Goal: Information Seeking & Learning: Compare options

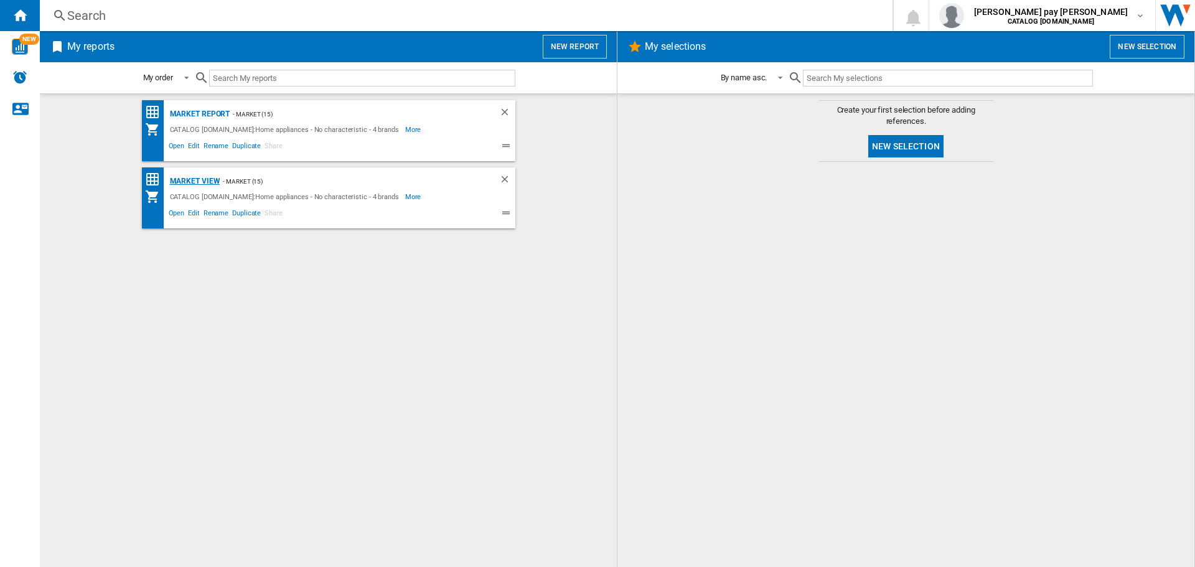
click at [202, 176] on div "Market view" at bounding box center [194, 182] width 54 height 16
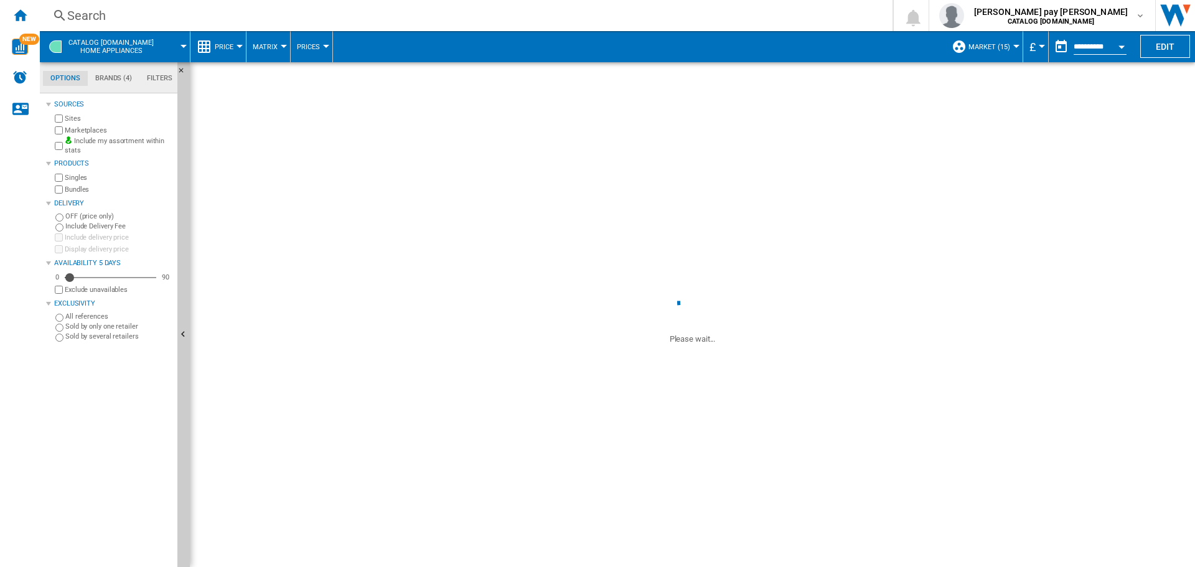
click at [232, 21] on div "Search" at bounding box center [463, 15] width 793 height 17
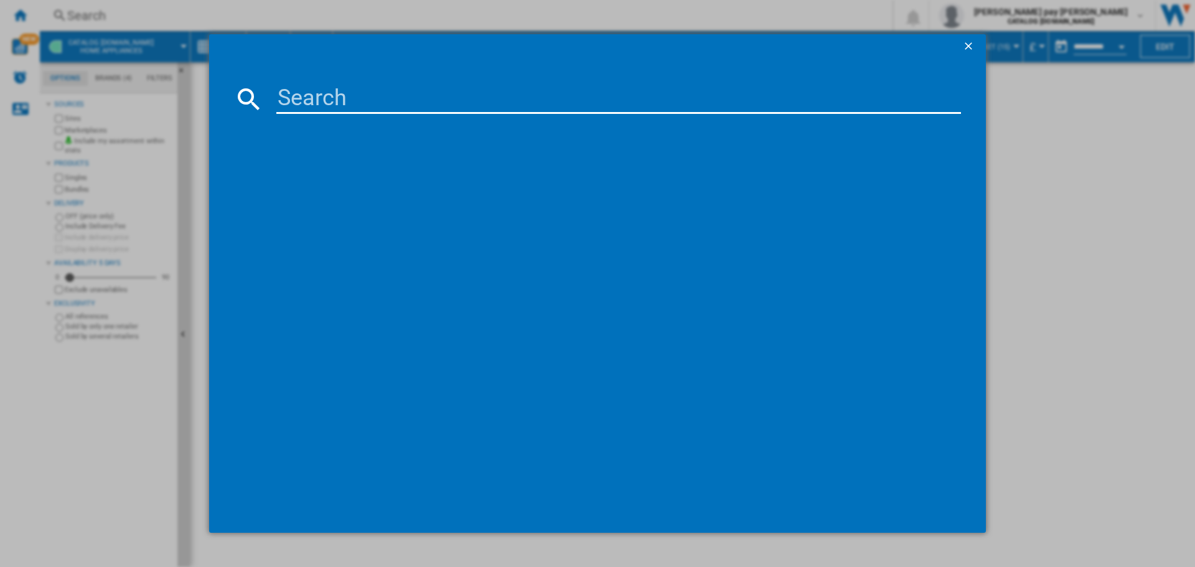
click at [299, 98] on input at bounding box center [618, 99] width 684 height 30
paste input "BSX23101XM"
type input "BSX23101XM"
click at [307, 98] on input "BSX23101XM" at bounding box center [618, 99] width 684 height 30
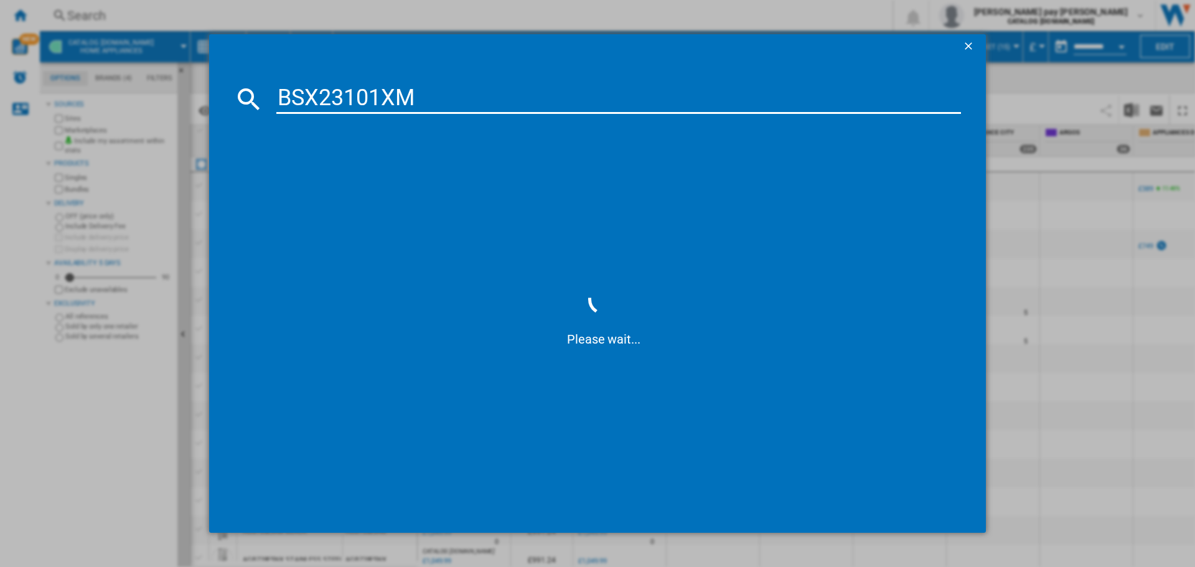
click at [470, 96] on input "BSX23101XM" at bounding box center [618, 99] width 684 height 30
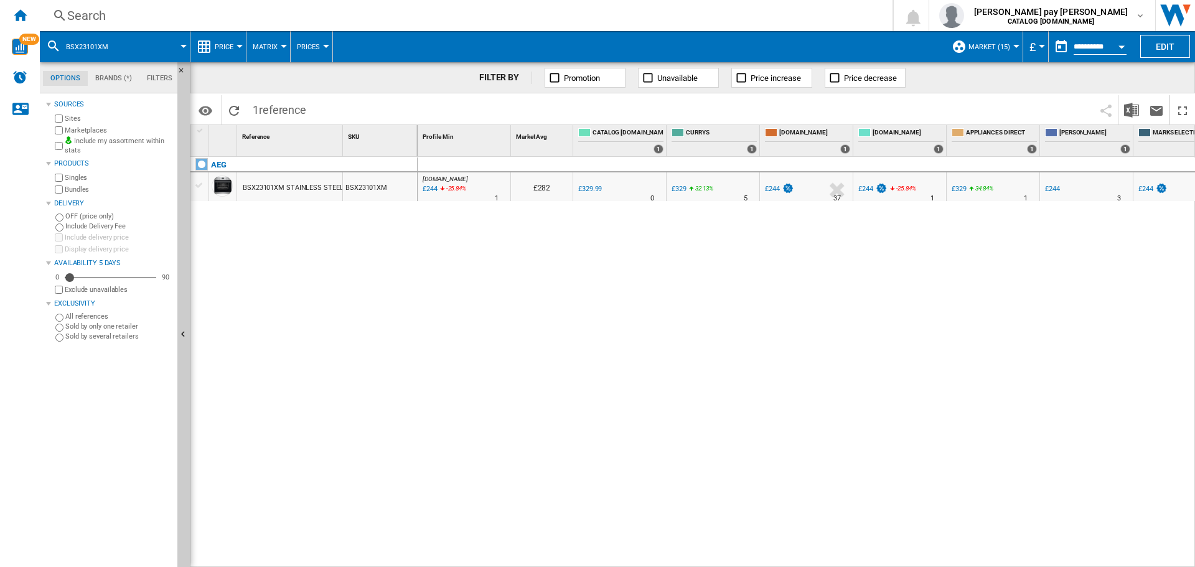
click at [241, 45] on div at bounding box center [239, 46] width 6 height 3
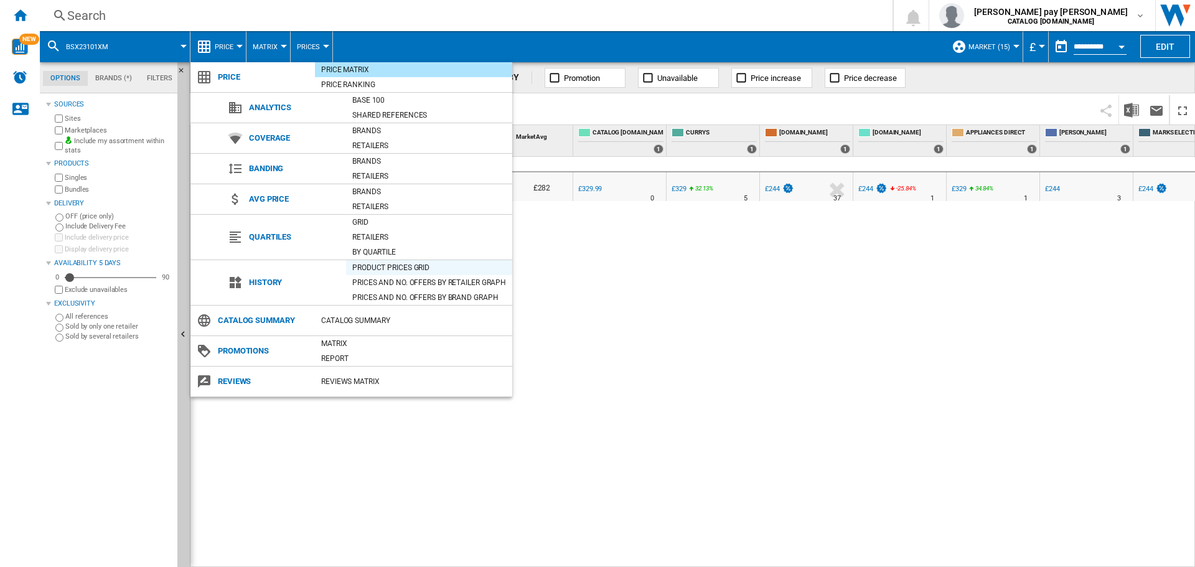
click at [390, 267] on div "Product prices grid" at bounding box center [429, 267] width 166 height 12
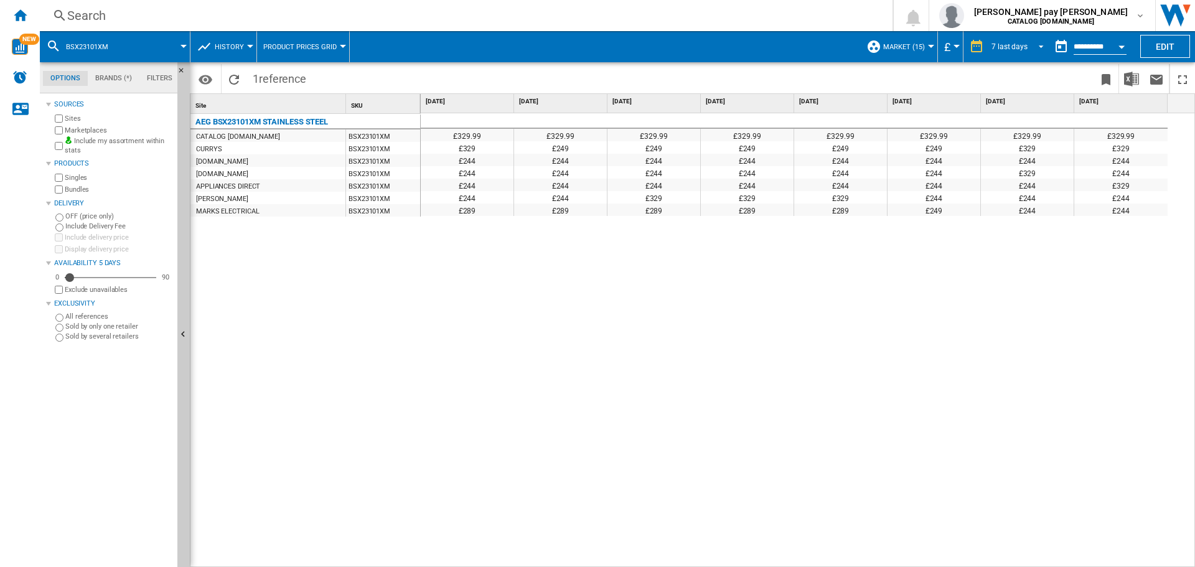
click at [1036, 47] on span "REPORTS.WIZARD.STEPS.REPORT.STEPS.REPORT_OPTIONS.PERIOD: 7 last days" at bounding box center [1037, 45] width 15 height 11
click at [1036, 71] on md-option "14 last days" at bounding box center [1021, 66] width 85 height 19
click at [286, 18] on div "Search" at bounding box center [463, 15] width 793 height 17
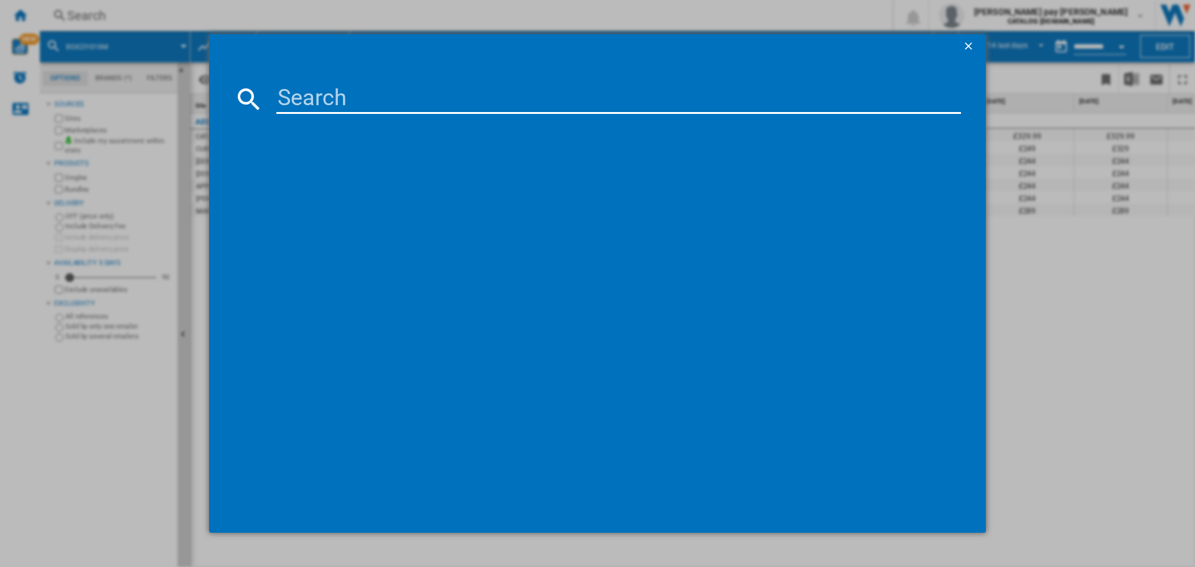
click at [338, 105] on input at bounding box center [618, 99] width 684 height 30
type input "IBX64200CB"
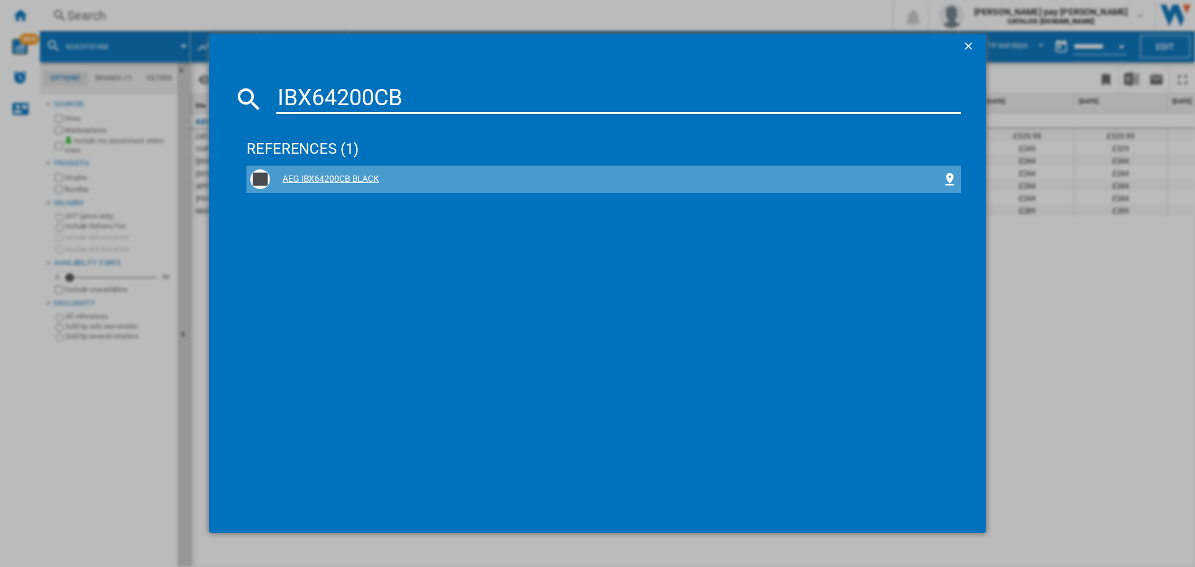
click at [319, 178] on div "AEG IBX64200CB BLACK" at bounding box center [606, 179] width 672 height 12
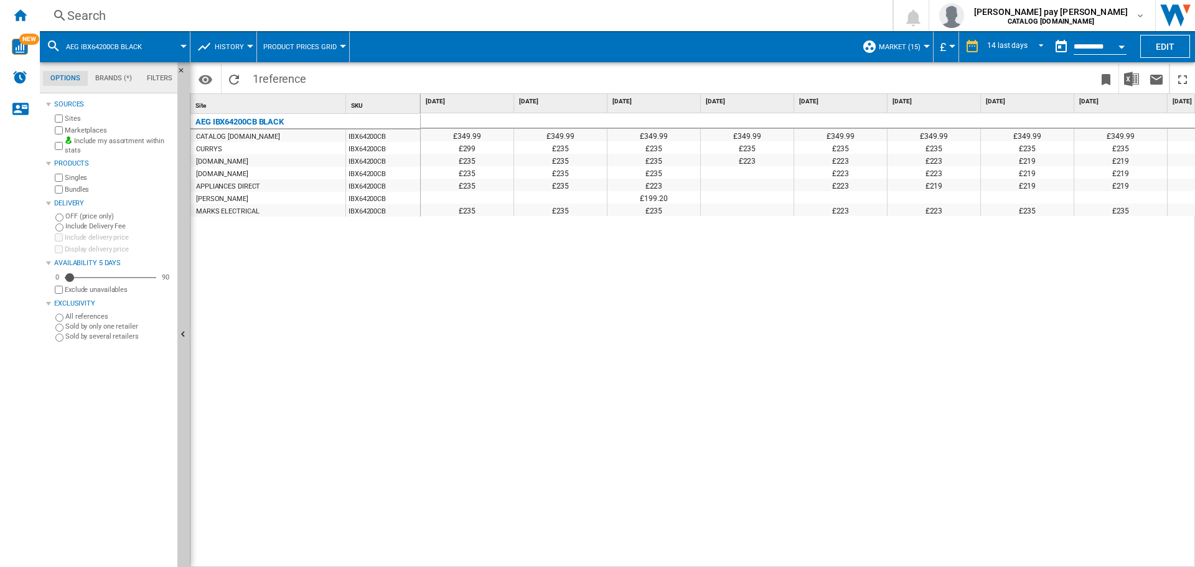
click at [678, 414] on div "£349.99 £349.99 £349.99 £349.99 £349.99 £349.99 £349.99 £349.99 £349.99 £349.99…" at bounding box center [808, 340] width 775 height 454
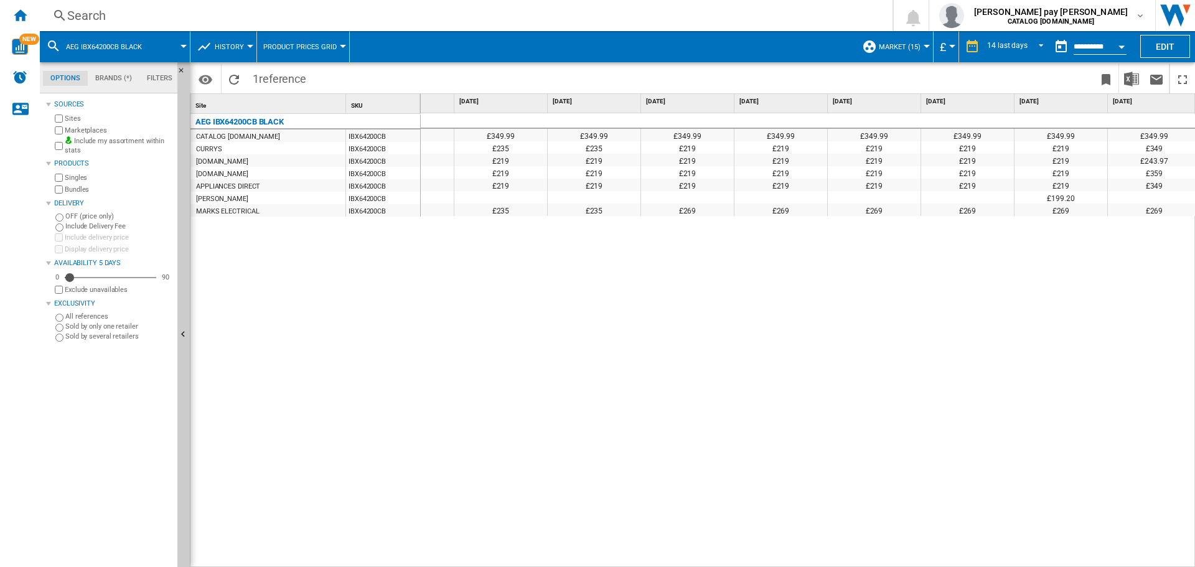
scroll to position [0, 535]
click at [134, 17] on div "Search" at bounding box center [463, 15] width 793 height 17
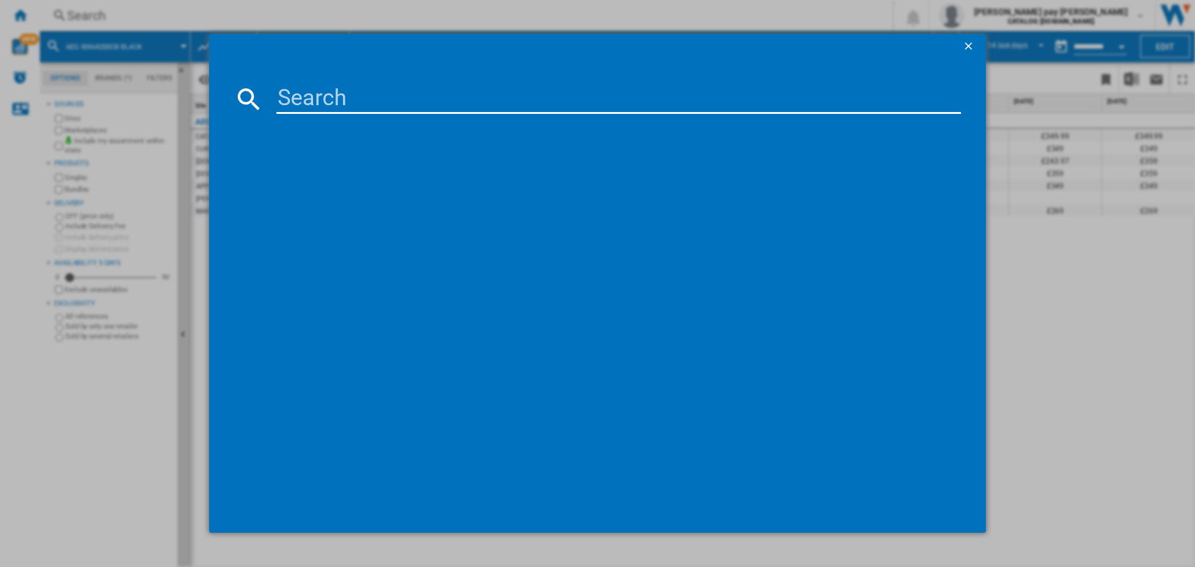
type input "OU5AB20CK"
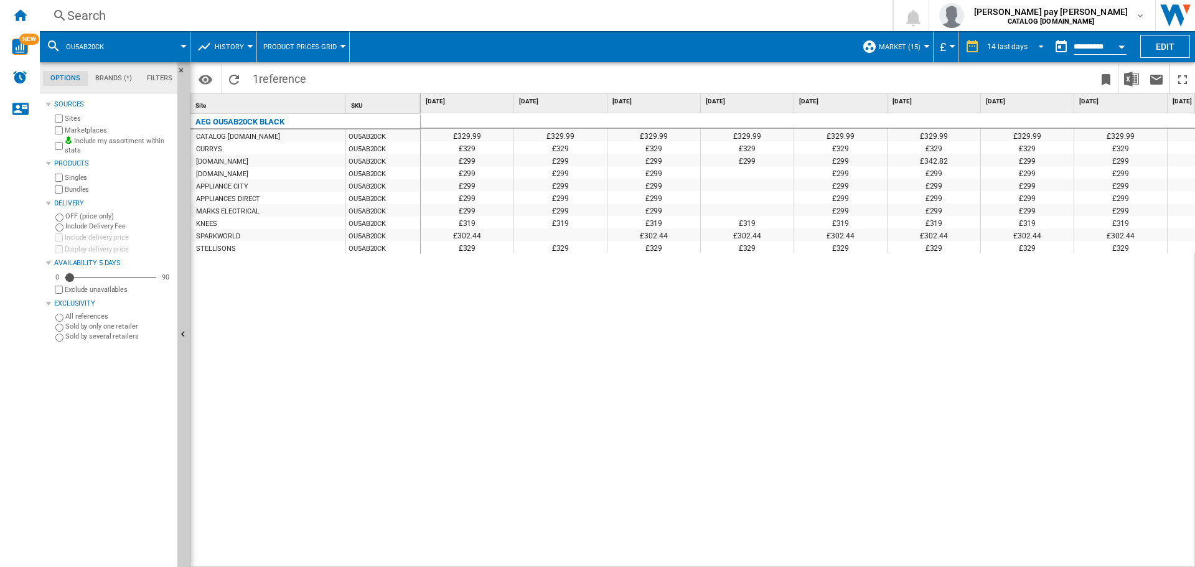
click at [1040, 46] on span "REPORTS.WIZARD.STEPS.REPORT.STEPS.REPORT_OPTIONS.PERIOD: 14 last days" at bounding box center [1037, 45] width 15 height 11
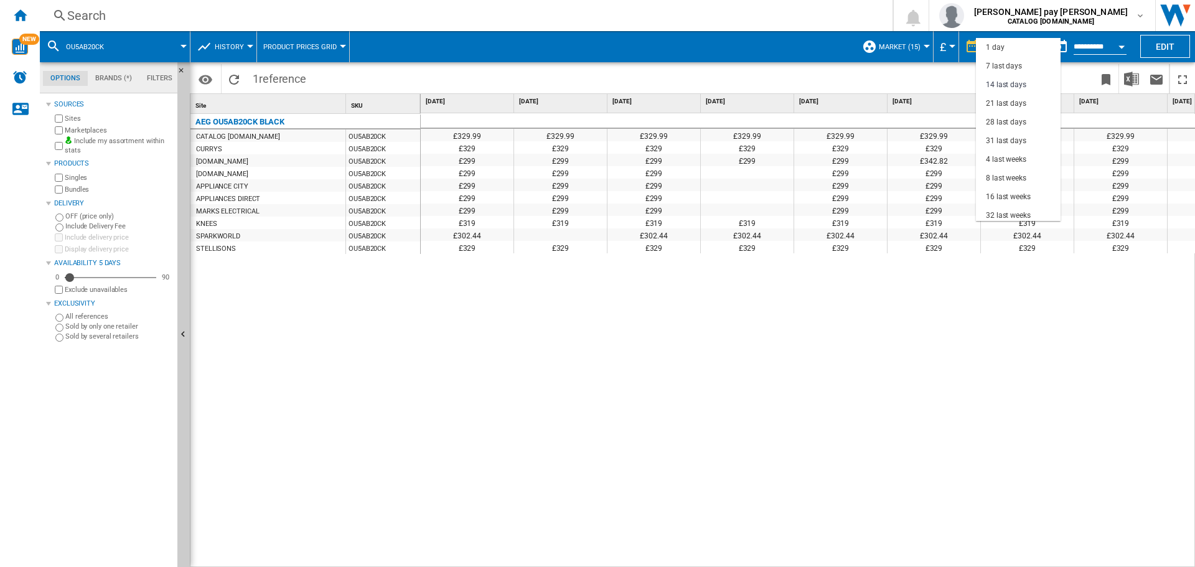
scroll to position [37, 0]
click at [1029, 72] on md-option "21 last days" at bounding box center [1018, 66] width 85 height 19
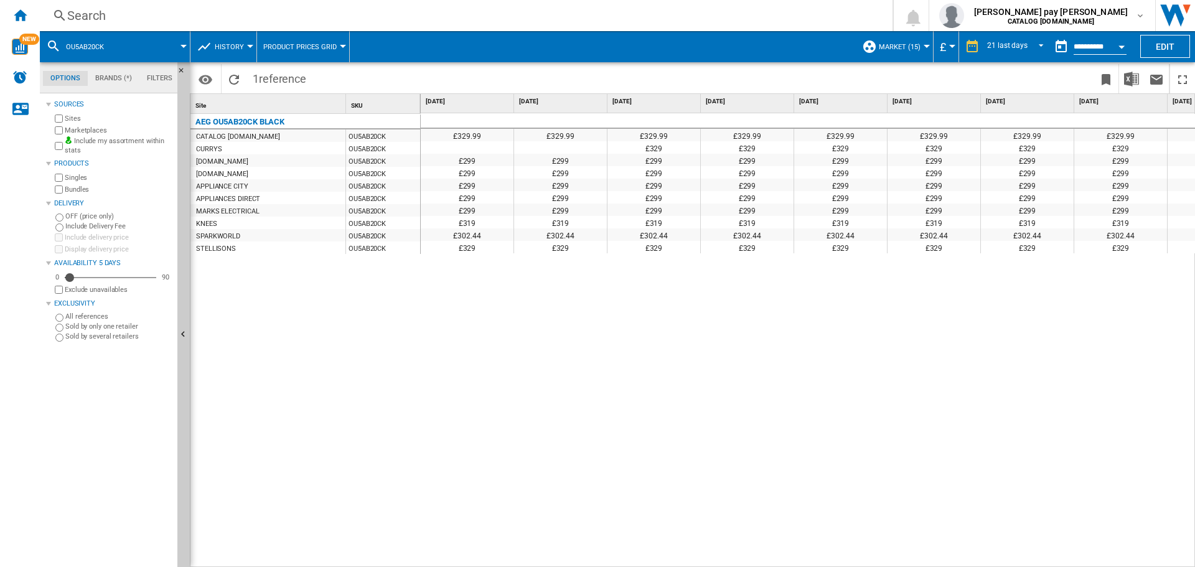
click at [820, 369] on div "£329.99 £329.99 £329.99 £329.99 £329.99 £329.99 £329.99 £329.99 £329.99 £329.99…" at bounding box center [808, 340] width 775 height 454
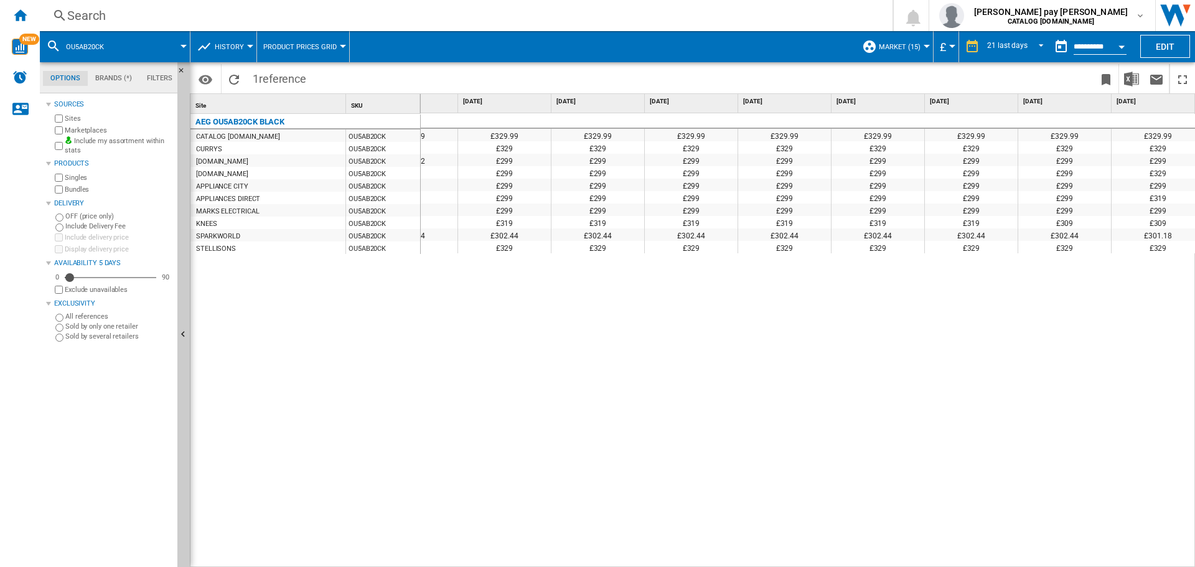
scroll to position [0, 1235]
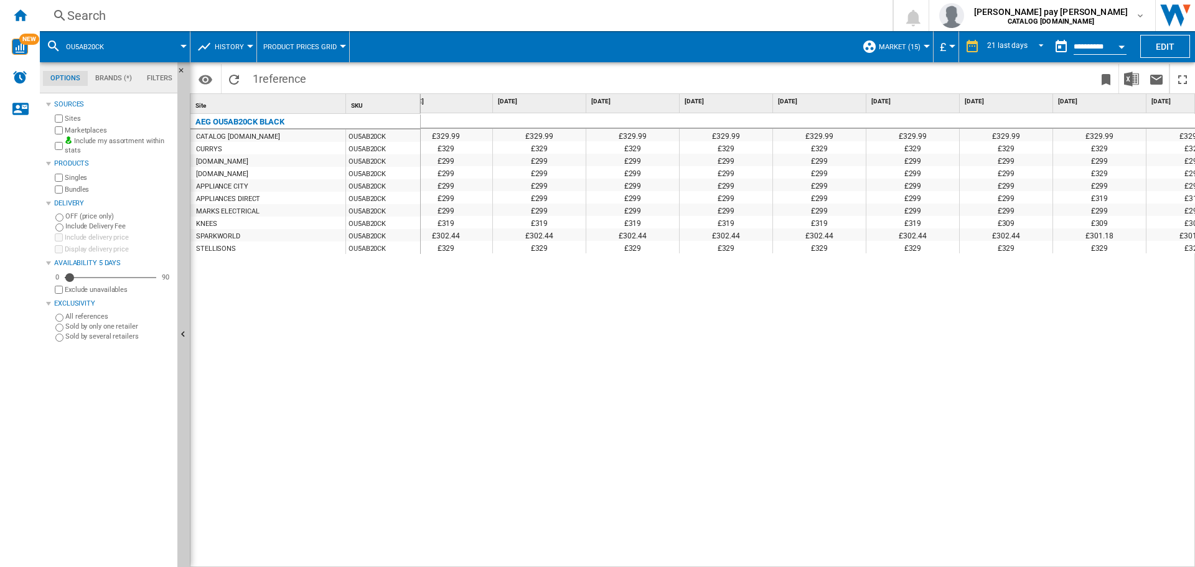
click at [293, 14] on div "Search" at bounding box center [463, 15] width 793 height 17
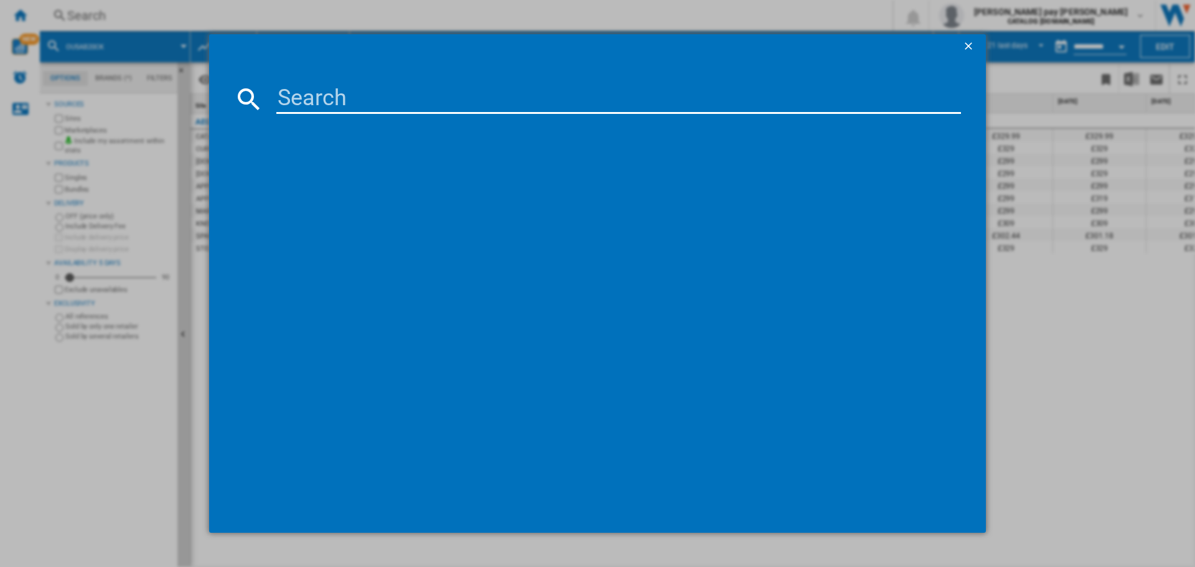
click at [357, 98] on input at bounding box center [618, 99] width 684 height 30
type input "TO64IA00FB"
click at [375, 172] on div "AEG TO64IA00FB BLACK" at bounding box center [603, 179] width 707 height 20
click at [352, 179] on div "AEG TO64IA00FB BLACK" at bounding box center [606, 179] width 672 height 12
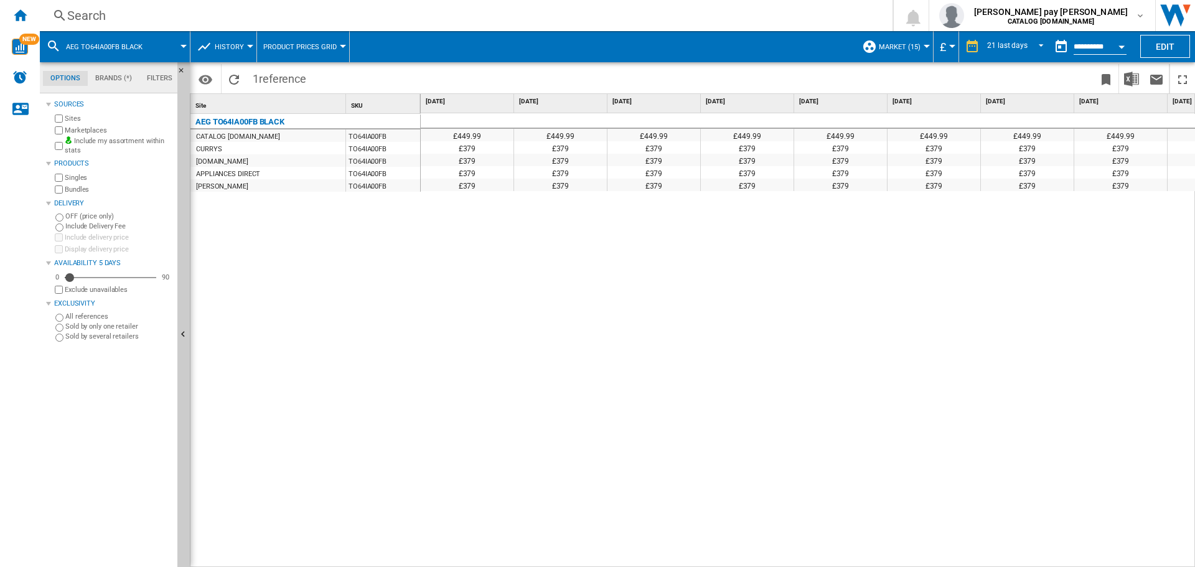
click at [600, 330] on div "£449.99 £449.99 £449.99 £449.99 £449.99 £449.99 £449.99 £449.99 £449.99 £449.99…" at bounding box center [808, 340] width 775 height 454
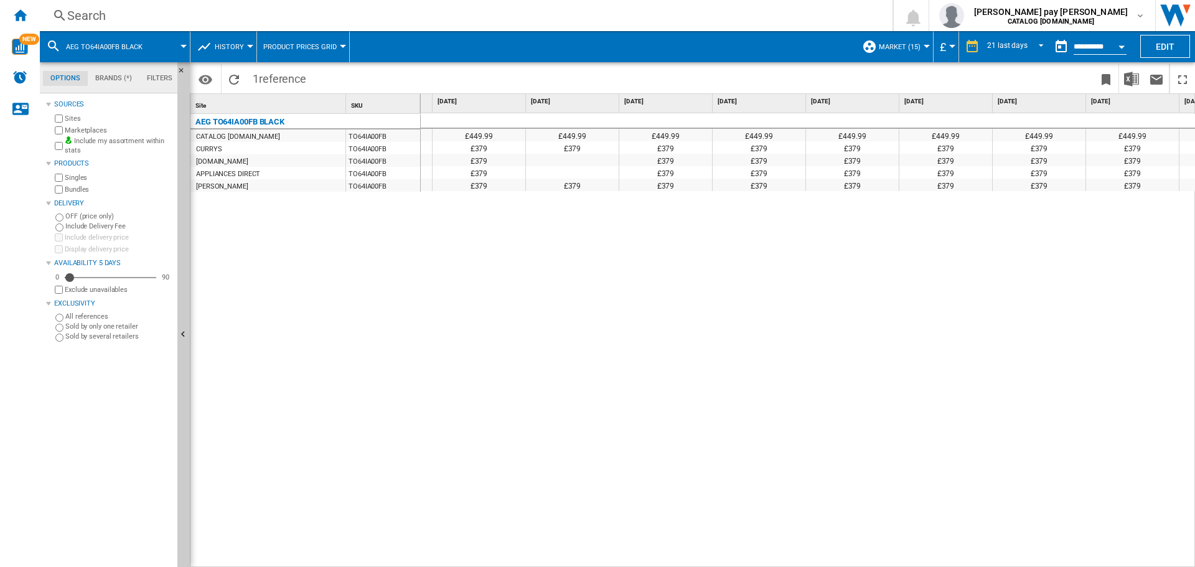
scroll to position [0, 1261]
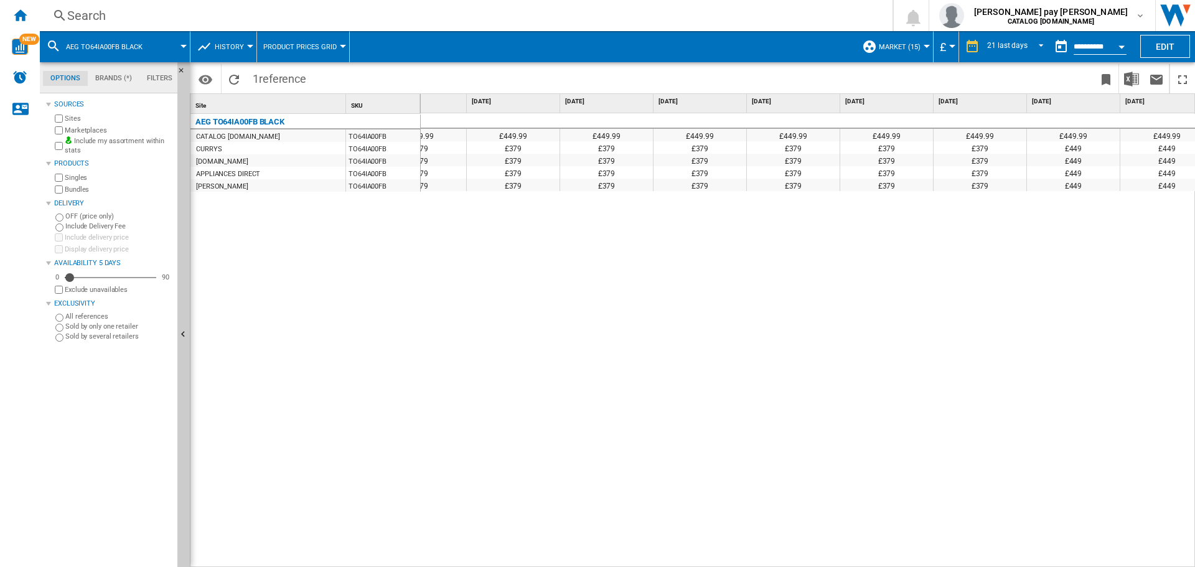
click at [317, 421] on div "AEG TO64IA00FB BLACK CATALOG [DOMAIN_NAME] TO64IA00FB CURRYS TO64IA00FB [DOMAIN…" at bounding box center [305, 337] width 230 height 447
click at [182, 16] on div "Search" at bounding box center [463, 15] width 793 height 17
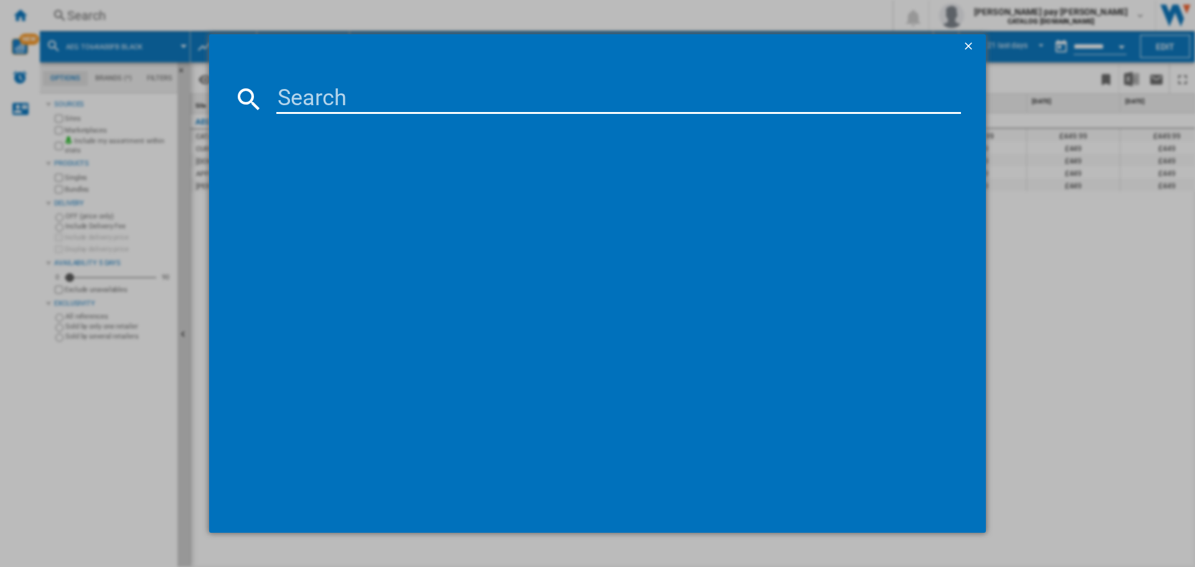
click at [302, 98] on input at bounding box center [618, 99] width 684 height 30
type input "L6FBK141B"
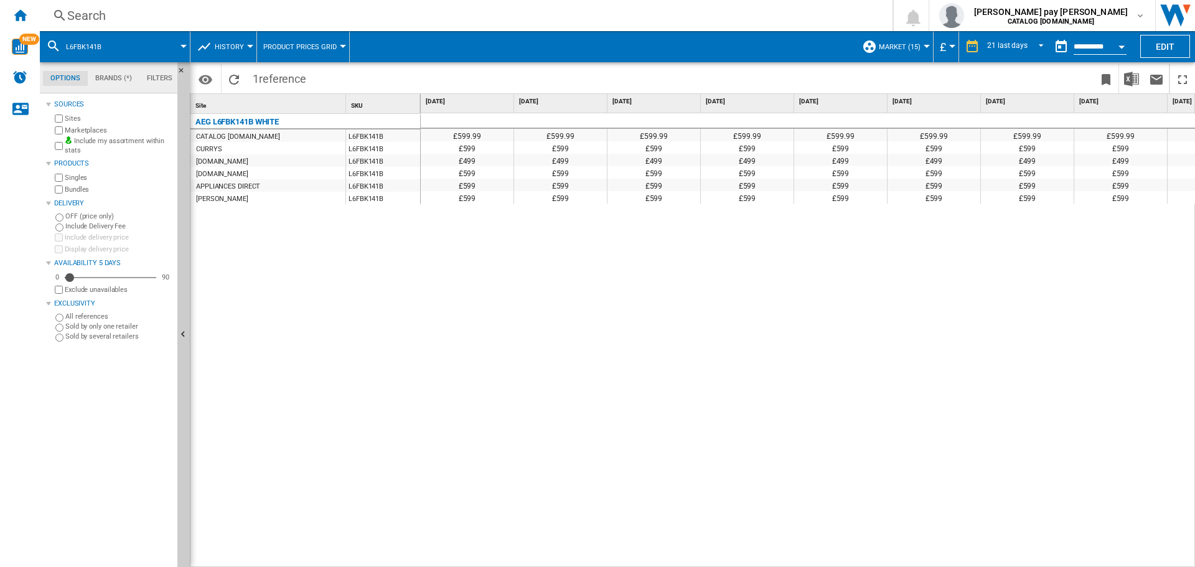
click at [726, 338] on div "£599.99 £599.99 £599.99 £599.99 £599.99 £599.99 £599.99 £599.99 £599.99 £599.99…" at bounding box center [808, 340] width 775 height 454
click at [334, 49] on span "Product prices grid" at bounding box center [299, 47] width 73 height 8
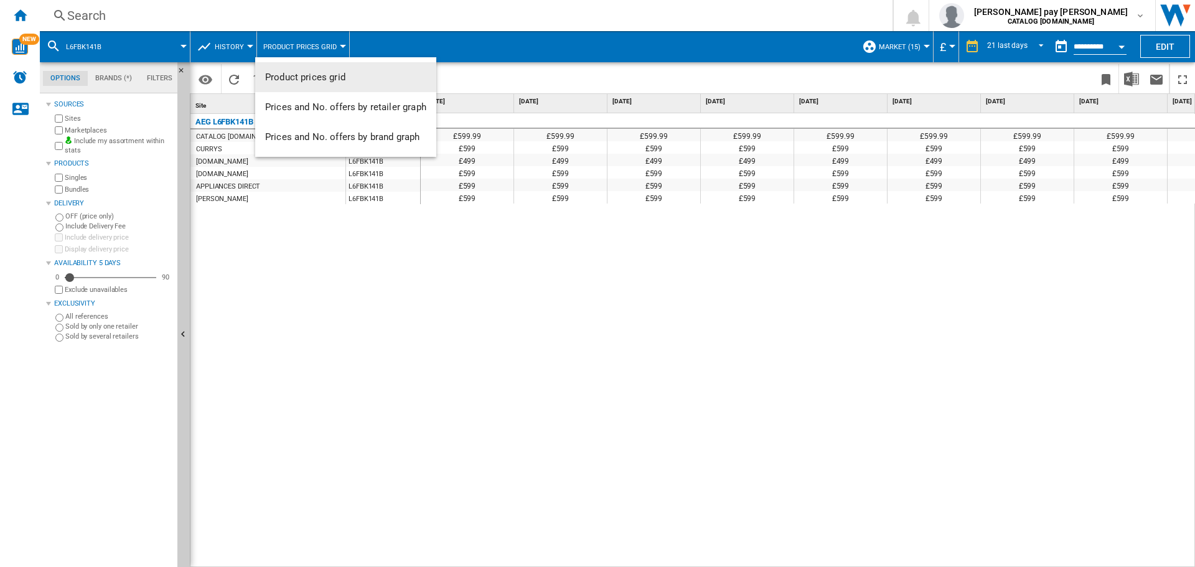
click at [334, 49] on md-backdrop at bounding box center [597, 283] width 1195 height 567
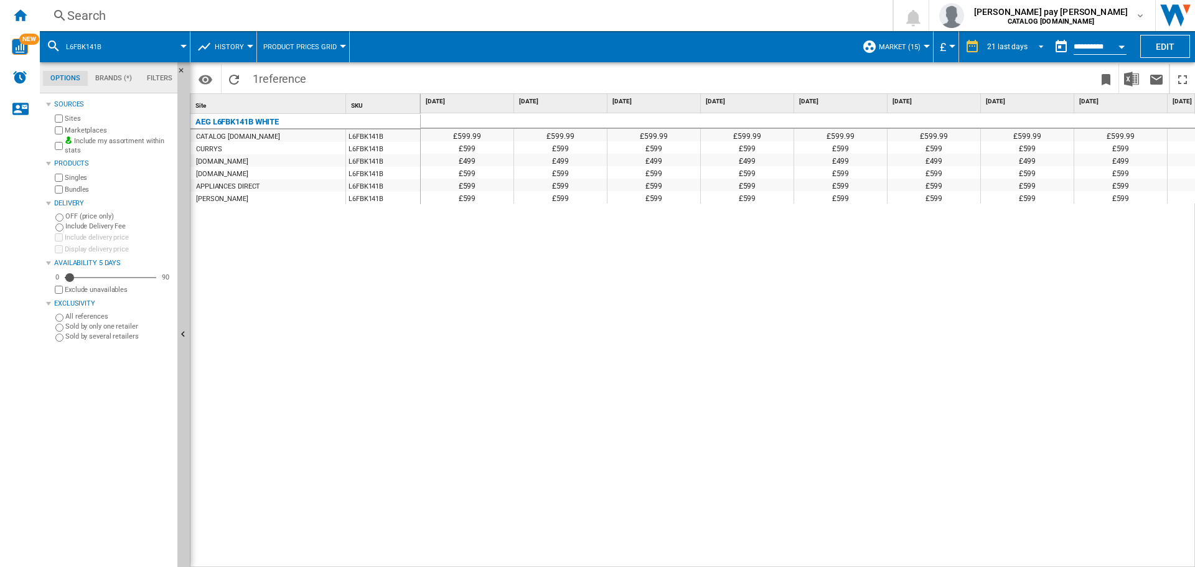
click at [1026, 45] on md-select-value "21 last days" at bounding box center [1017, 46] width 63 height 19
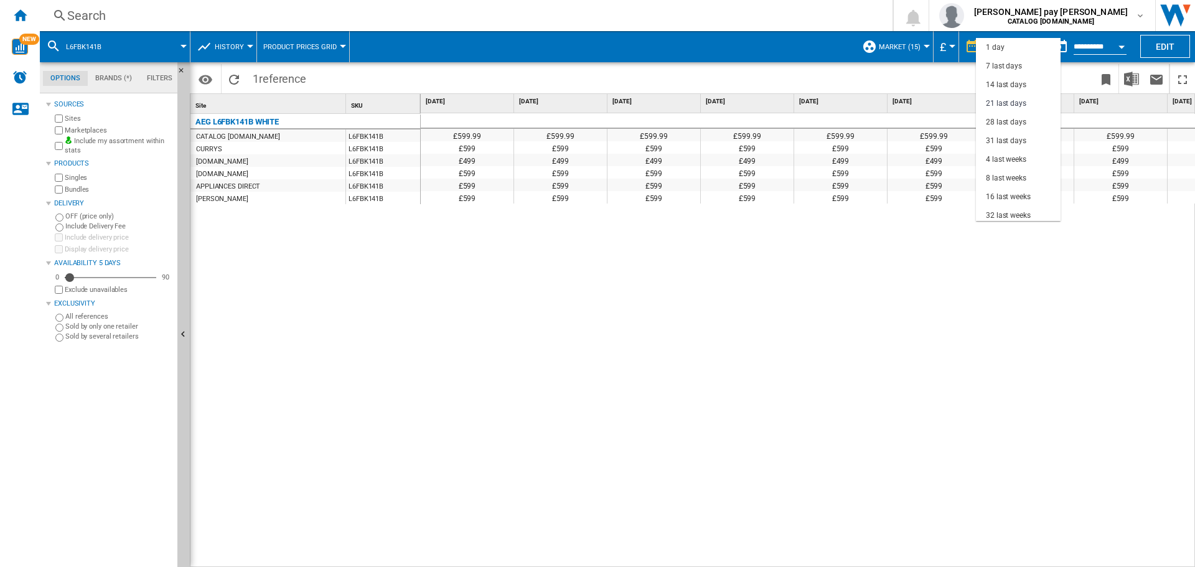
scroll to position [56, 0]
click at [1017, 215] on div "12 last months" at bounding box center [1011, 215] width 50 height 11
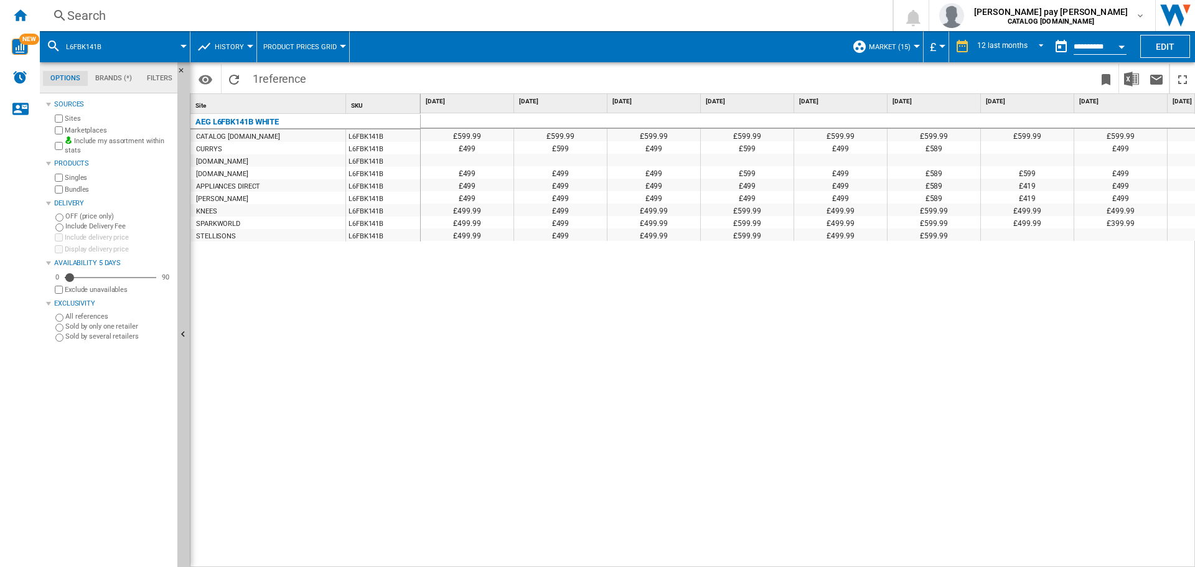
click at [555, 280] on div "£599.99 £599.99 £599.99 £599.99 £599.99 £599.99 £599.99 £599.99 £599.99 £599.99…" at bounding box center [808, 340] width 775 height 454
click at [406, 480] on div "AEG L6FBK141B WHITE CATALOG [DOMAIN_NAME] L6FBK141B CURRYS L6FBK141B [DOMAIN_NA…" at bounding box center [305, 337] width 230 height 447
click at [247, 50] on button "History" at bounding box center [232, 46] width 35 height 31
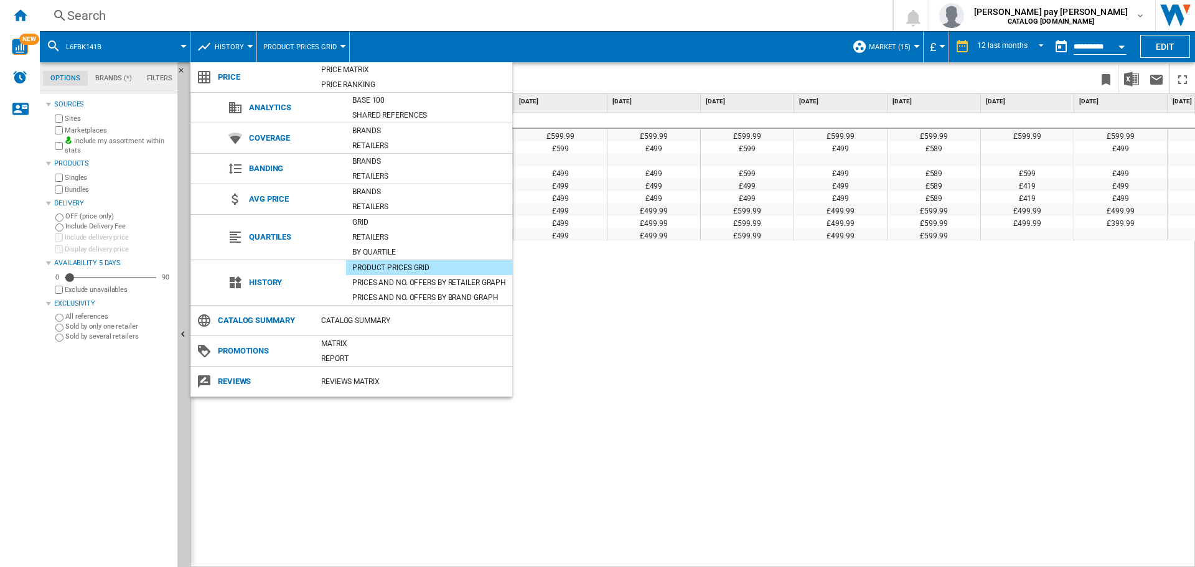
click at [247, 50] on md-backdrop at bounding box center [597, 283] width 1195 height 567
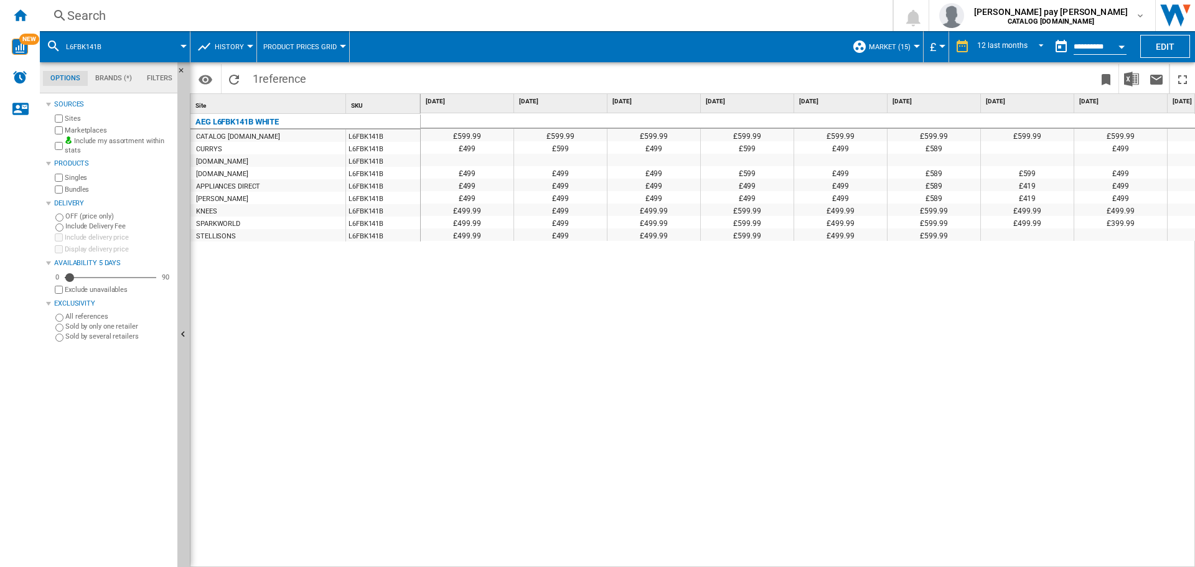
scroll to position [0, 350]
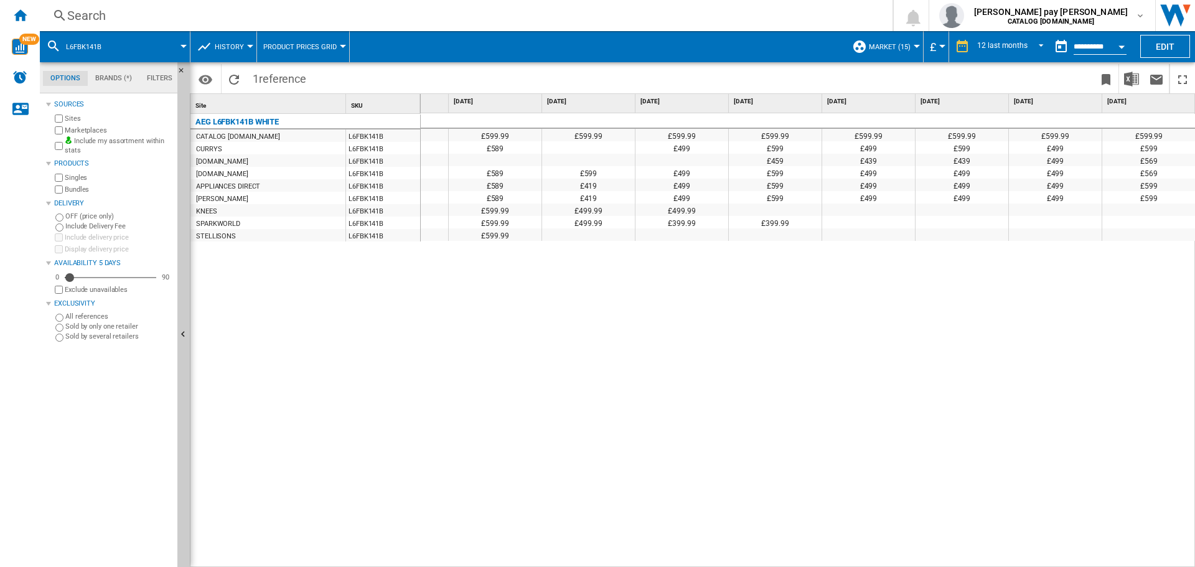
click at [1074, 339] on div "£599.99 £599.99 £599.99 £599.99 £599.99 £599.99 £599.99 £599.99 £599.99 £599.99…" at bounding box center [808, 340] width 775 height 454
click at [1025, 51] on md-select-value "12 last months" at bounding box center [1012, 46] width 73 height 19
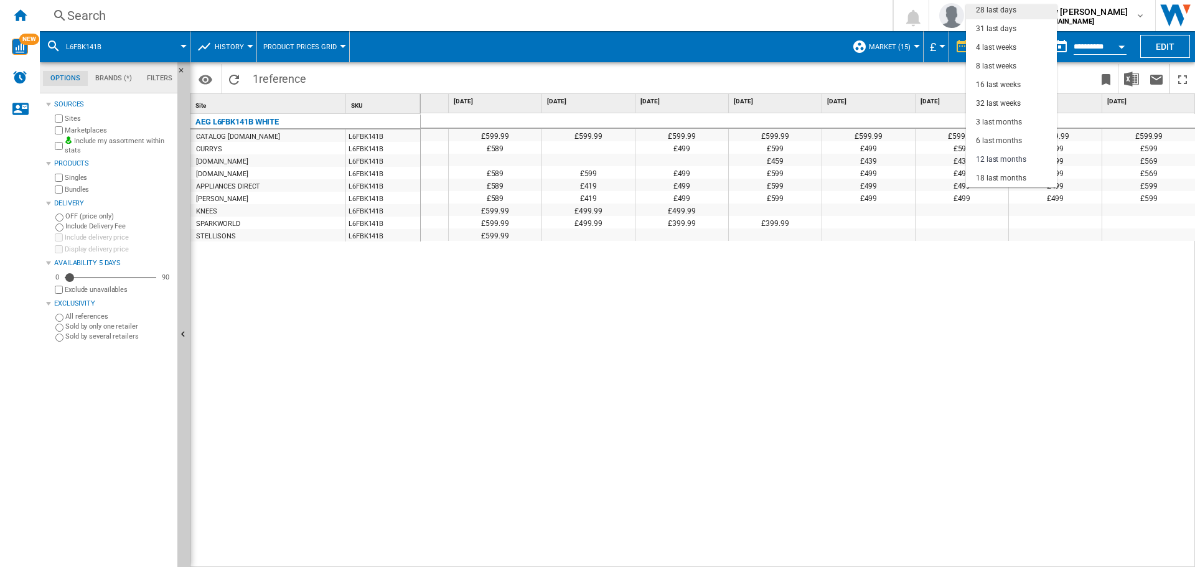
click at [1019, 14] on md-option "28 last days" at bounding box center [1011, 10] width 91 height 19
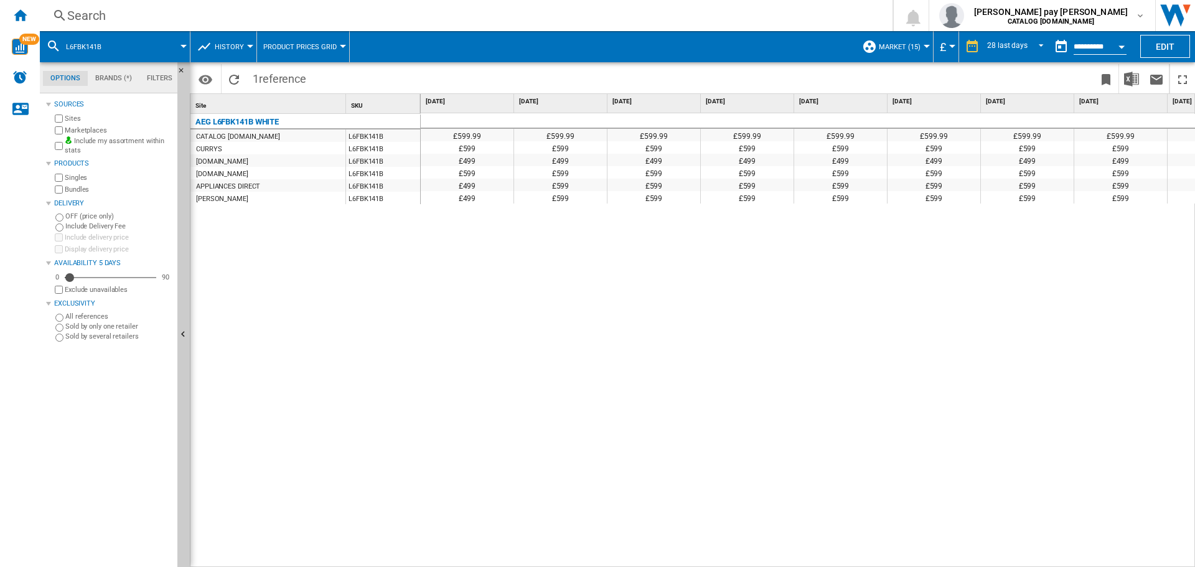
click at [795, 309] on div "£599.99 £599.99 £599.99 £599.99 £599.99 £599.99 £599.99 £599.99 £599.99 £599.99…" at bounding box center [808, 340] width 775 height 454
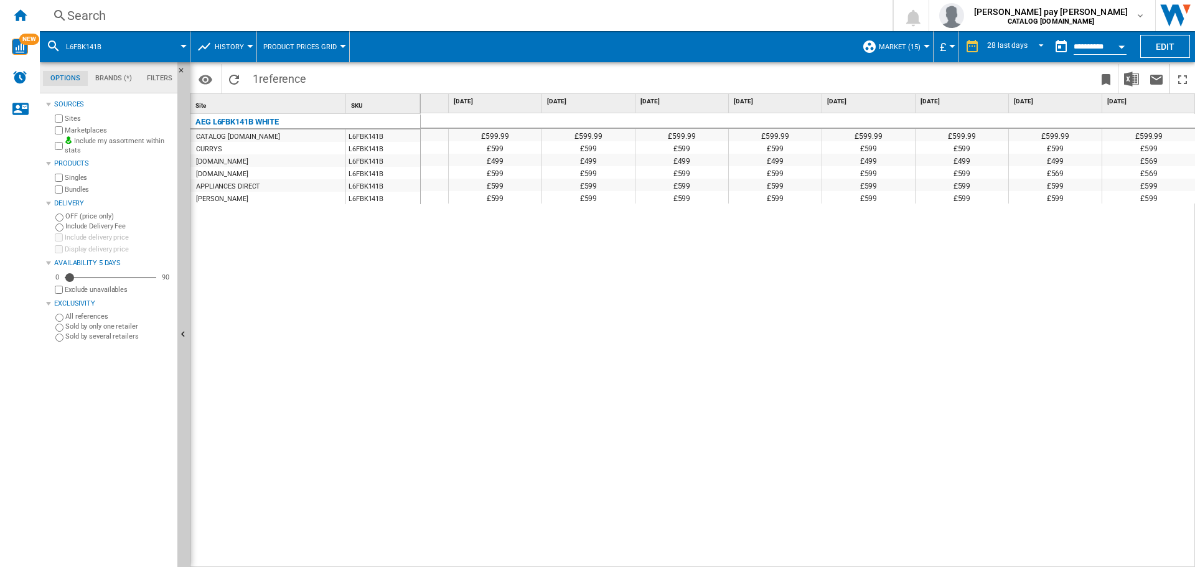
click at [1006, 371] on div "£599.99 £599.99 £599.99 £599.99 £599.99 £599.99 £599.99 £599.99 £599.99 £599.99…" at bounding box center [808, 340] width 775 height 454
click at [1022, 45] on div "28 last days" at bounding box center [1007, 46] width 40 height 9
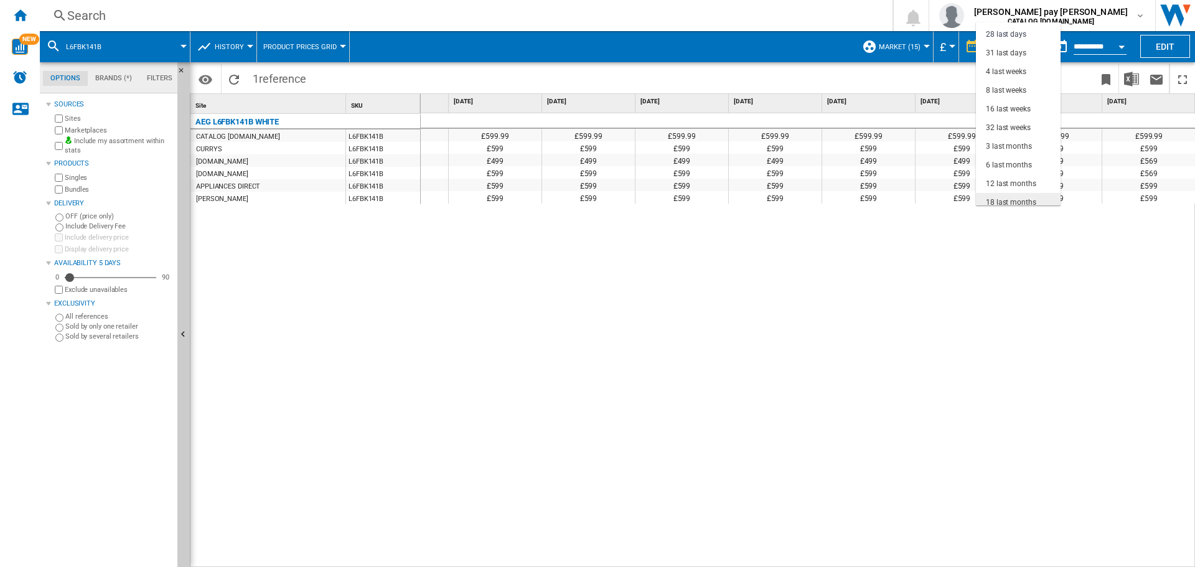
scroll to position [78, 0]
click at [1014, 178] on div "12 last months" at bounding box center [1011, 177] width 50 height 11
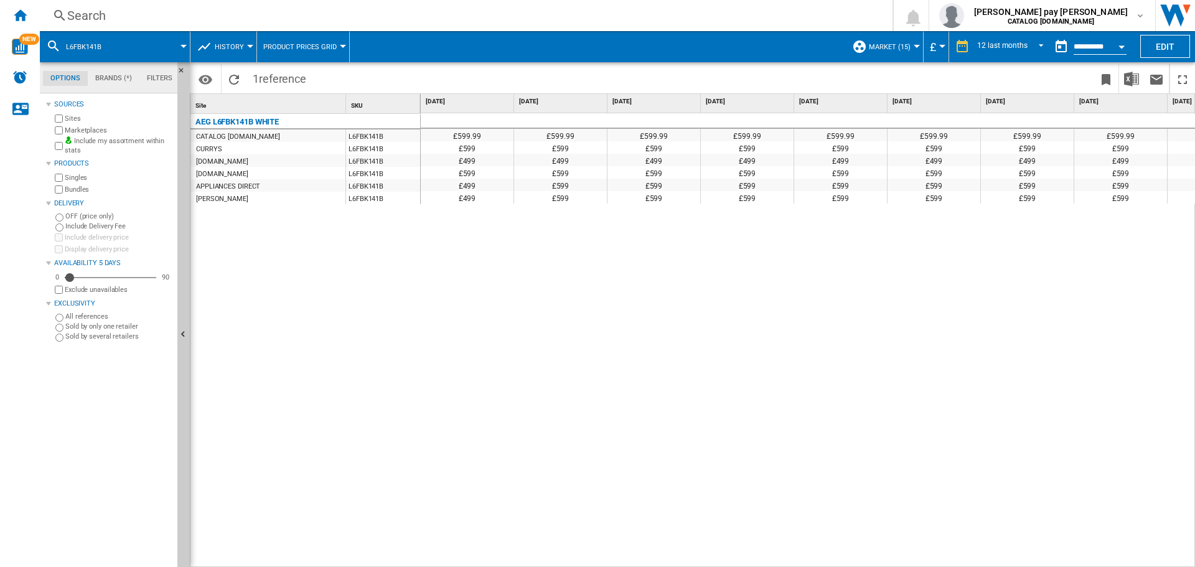
click at [941, 295] on div "£599.99 £599.99 £599.99 £599.99 £599.99 £599.99 £599.99 £599.99 £599.99 £599.99…" at bounding box center [808, 340] width 775 height 454
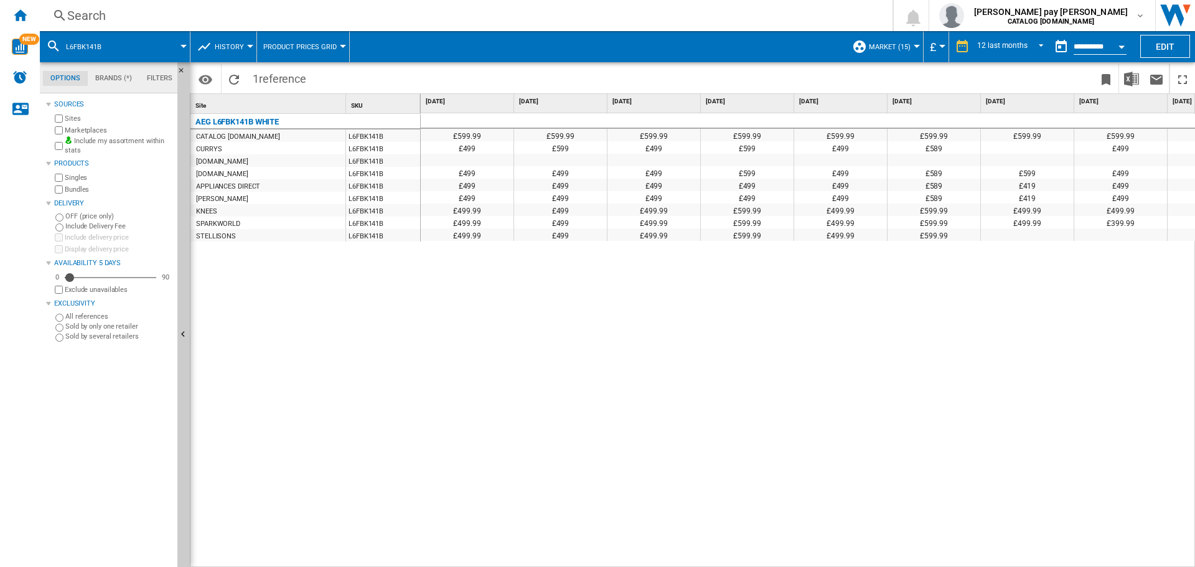
click at [383, 335] on div "AEG L6FBK141B WHITE CATALOG [DOMAIN_NAME] L6FBK141B CURRYS L6FBK141B [DOMAIN_NA…" at bounding box center [305, 337] width 230 height 447
click at [161, 13] on div "Search" at bounding box center [463, 15] width 793 height 17
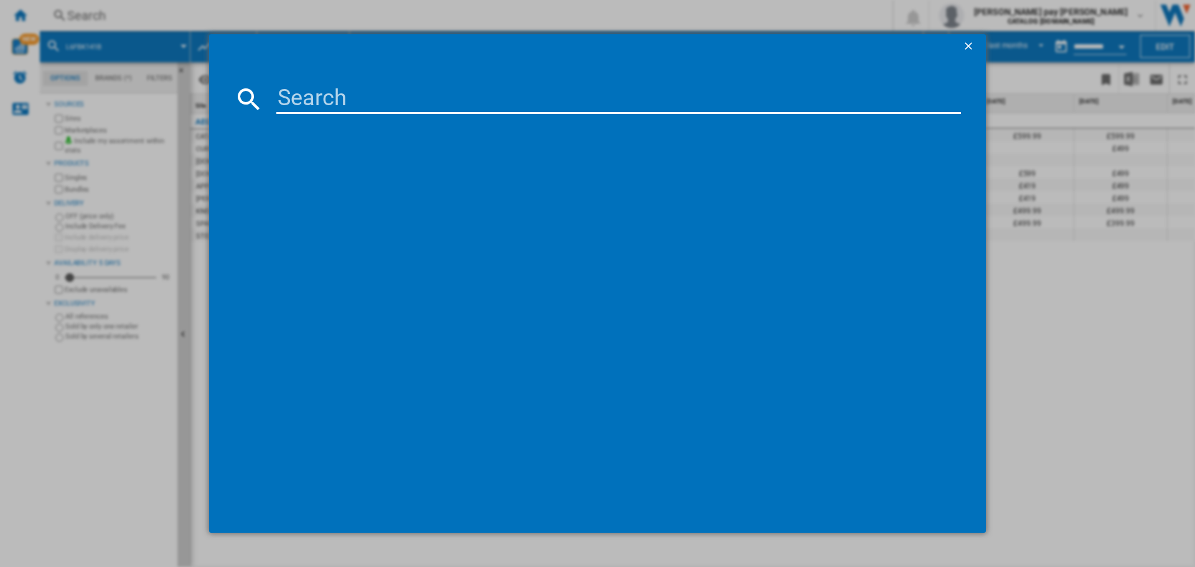
click at [298, 92] on input at bounding box center [618, 99] width 684 height 30
type input "LFR61144B"
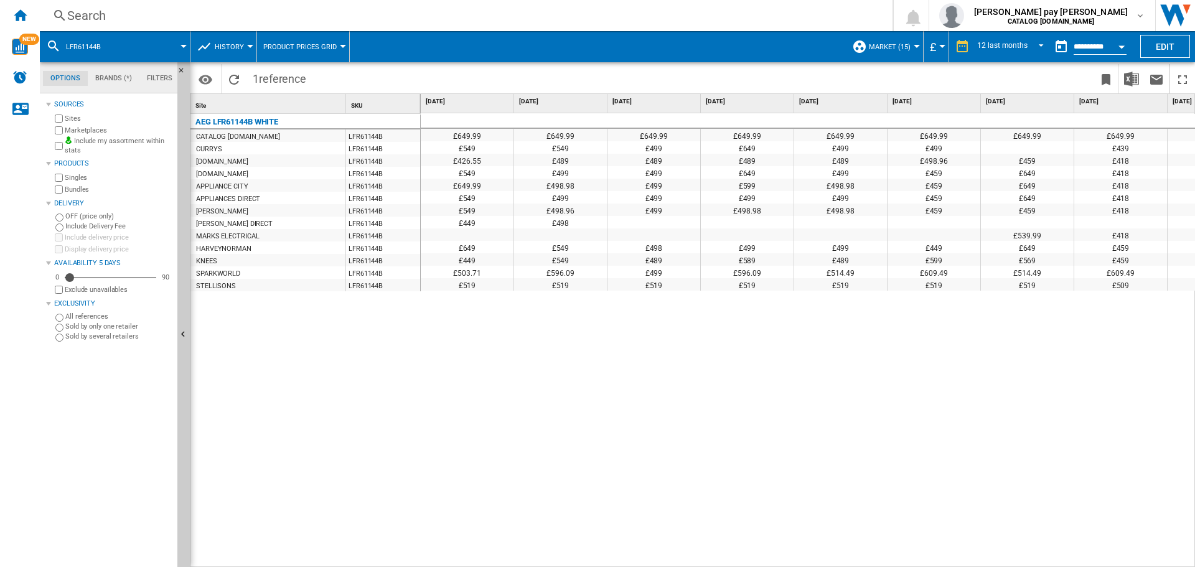
click at [675, 360] on div "£649.99 £649.99 £649.99 £649.99 £649.99 £649.99 £649.99 £649.99 £649.99 £649.99…" at bounding box center [808, 340] width 775 height 454
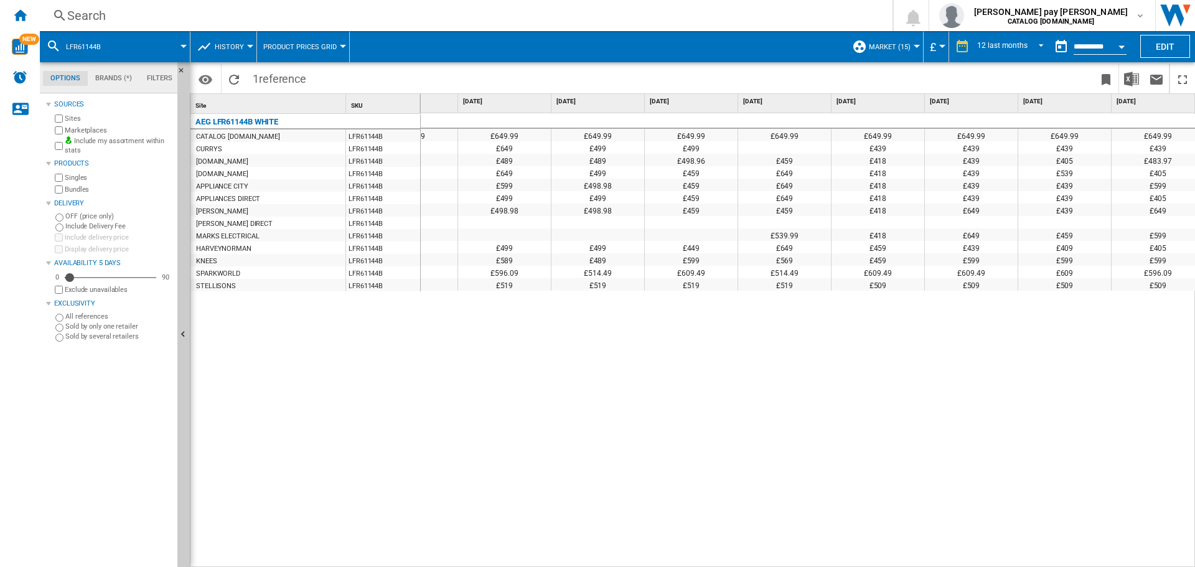
scroll to position [0, 439]
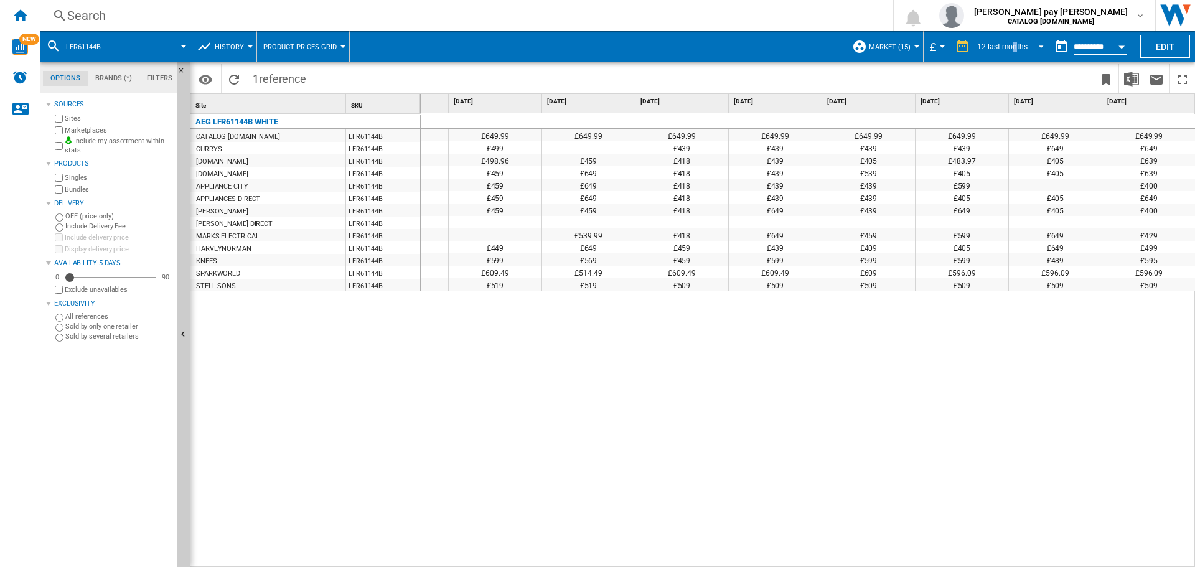
click at [1014, 48] on div "12 last months" at bounding box center [1002, 46] width 50 height 9
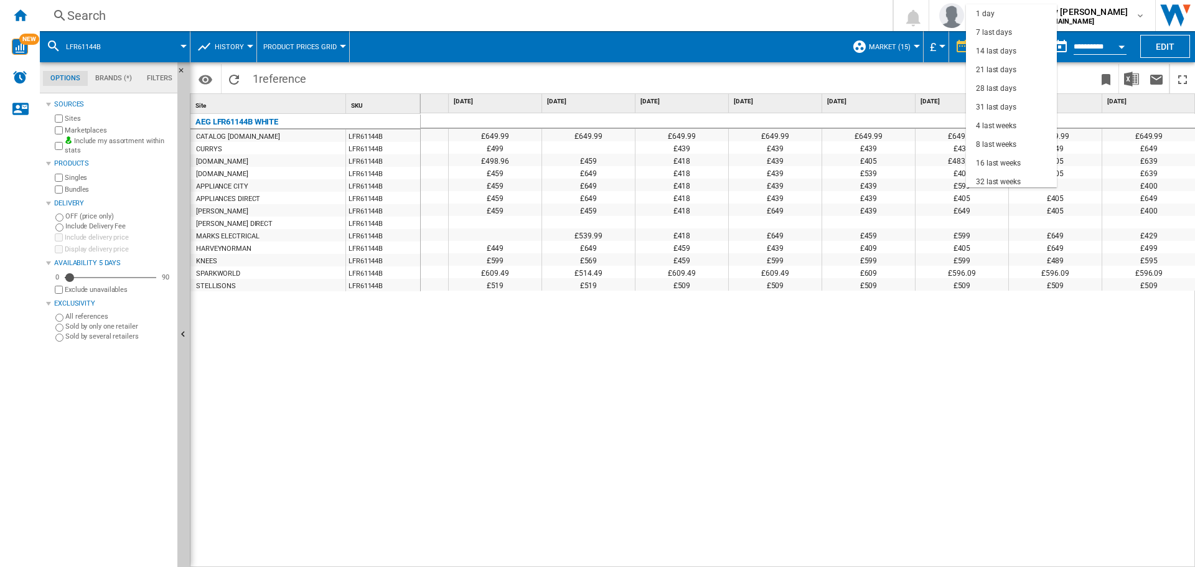
scroll to position [78, 0]
click at [1014, 29] on div "31 last days" at bounding box center [996, 29] width 40 height 11
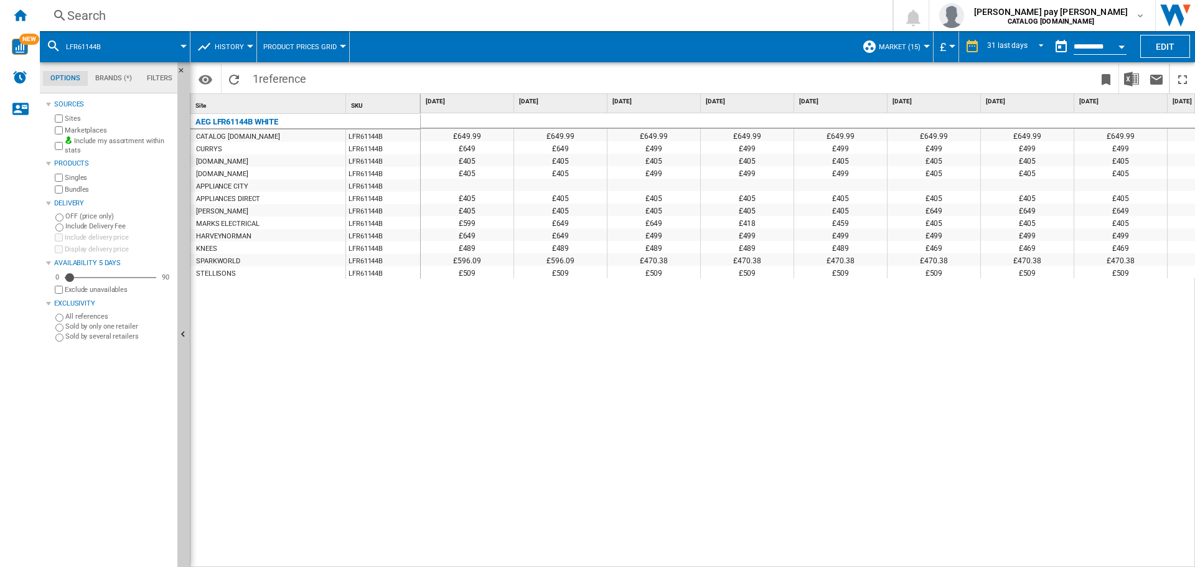
click at [961, 382] on div "£649.99 £649.99 £649.99 £649.99 £649.99 £649.99 £649.99 £649.99 £649.99 £649.99…" at bounding box center [808, 340] width 775 height 454
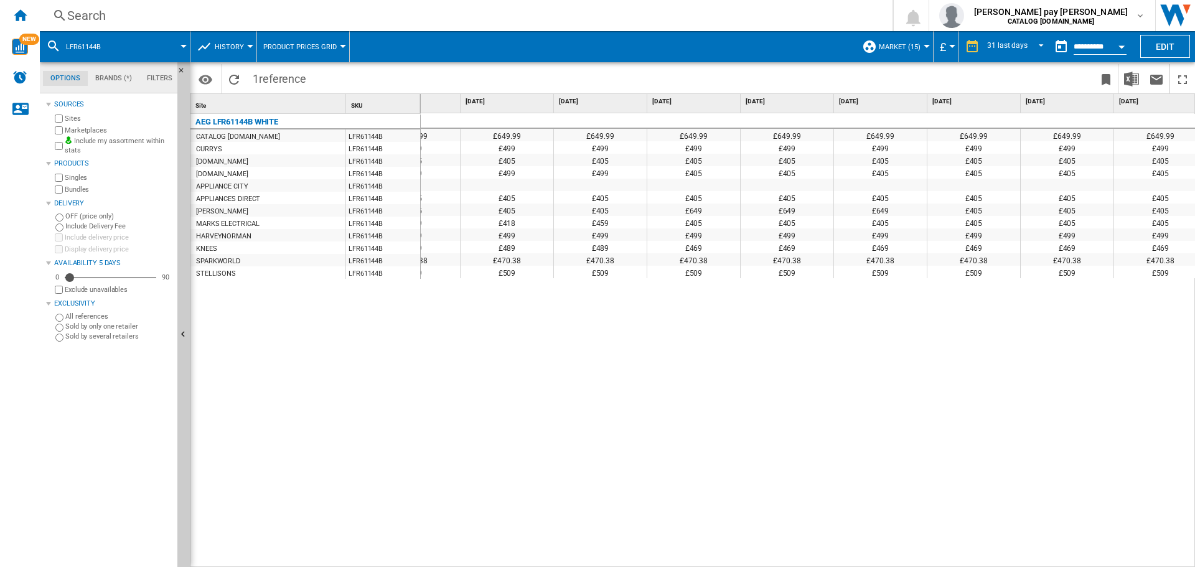
scroll to position [0, 374]
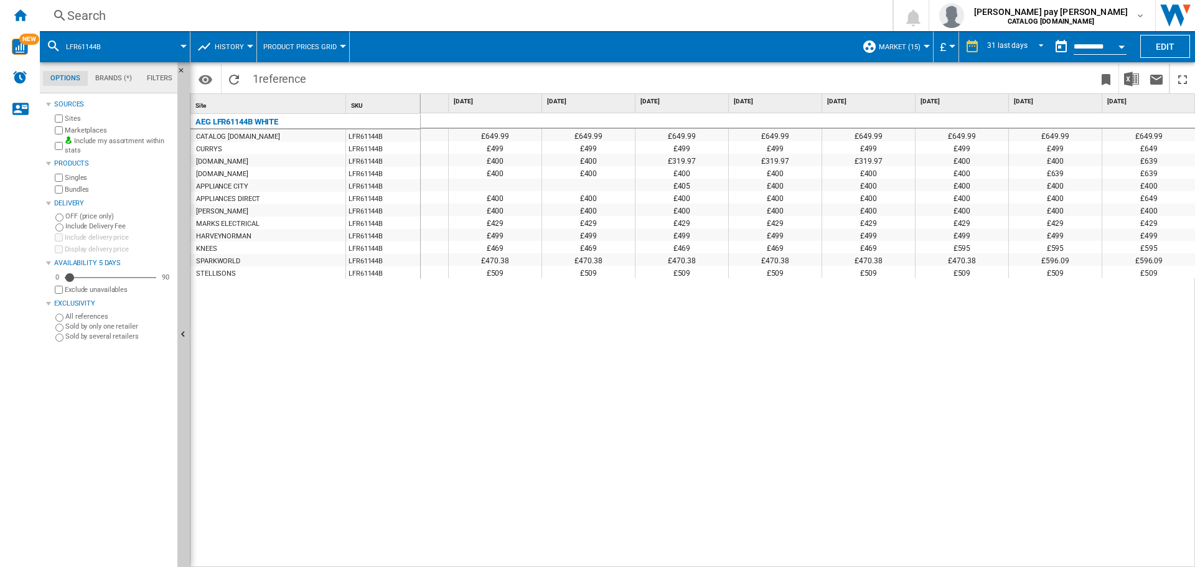
click at [215, 12] on div "Search" at bounding box center [463, 15] width 793 height 17
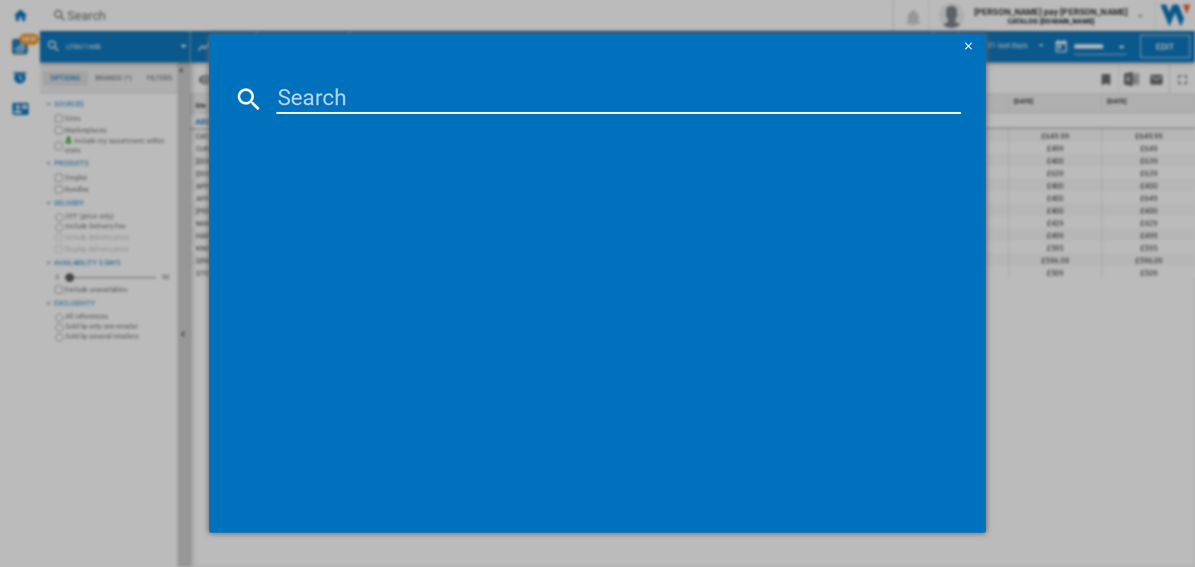
click at [294, 103] on input at bounding box center [618, 99] width 684 height 30
type input "LFR71864B"
click at [342, 177] on div "AEG LFR71864B WHITE" at bounding box center [606, 179] width 672 height 12
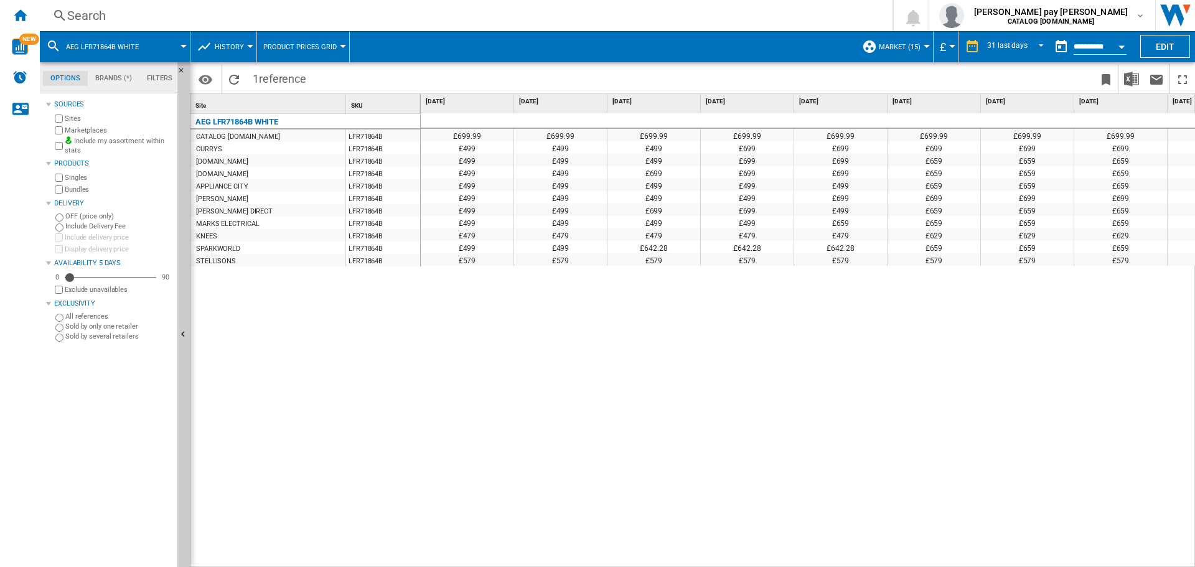
click at [1110, 51] on button "Open calendar" at bounding box center [1121, 45] width 22 height 22
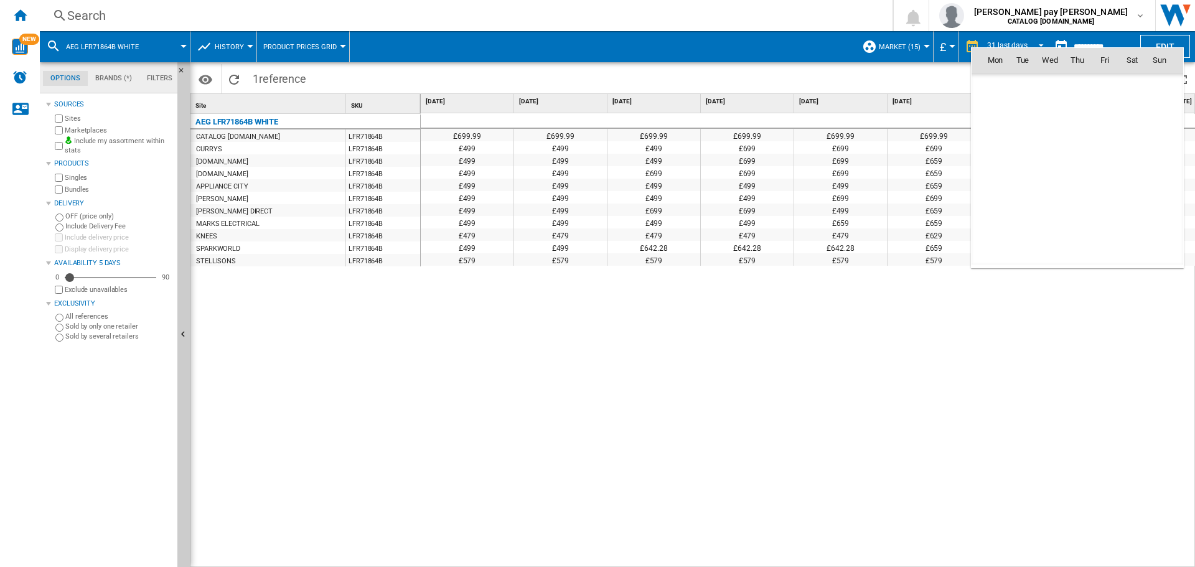
scroll to position [5936, 0]
click at [1014, 90] on md-icon "October 2025" at bounding box center [1019, 87] width 15 height 15
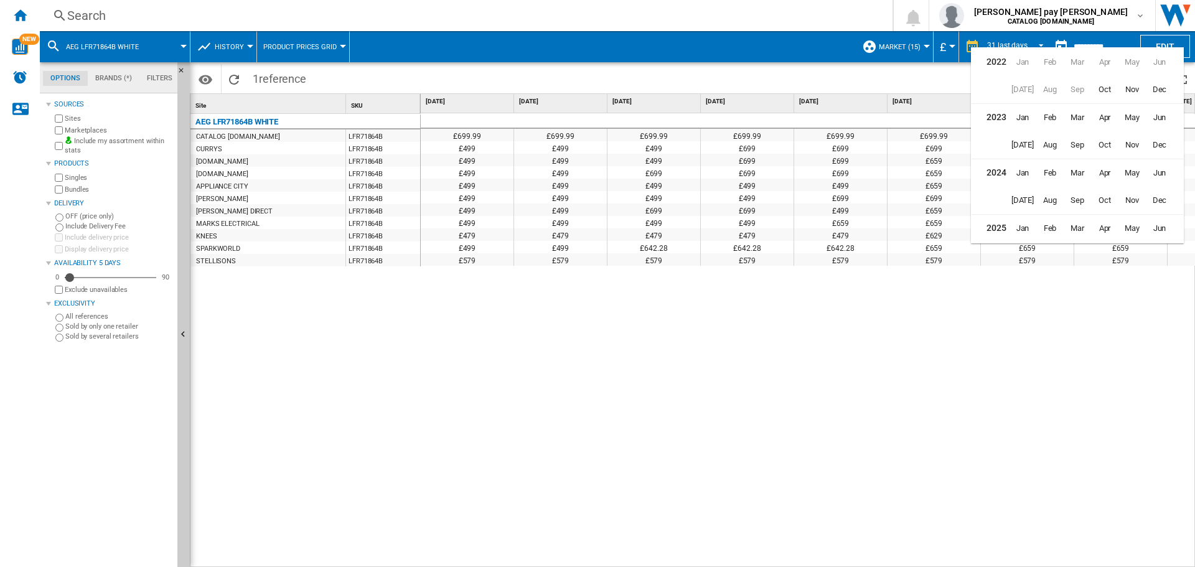
scroll to position [30, 0]
click at [1072, 223] on span "Sep" at bounding box center [1077, 225] width 25 height 25
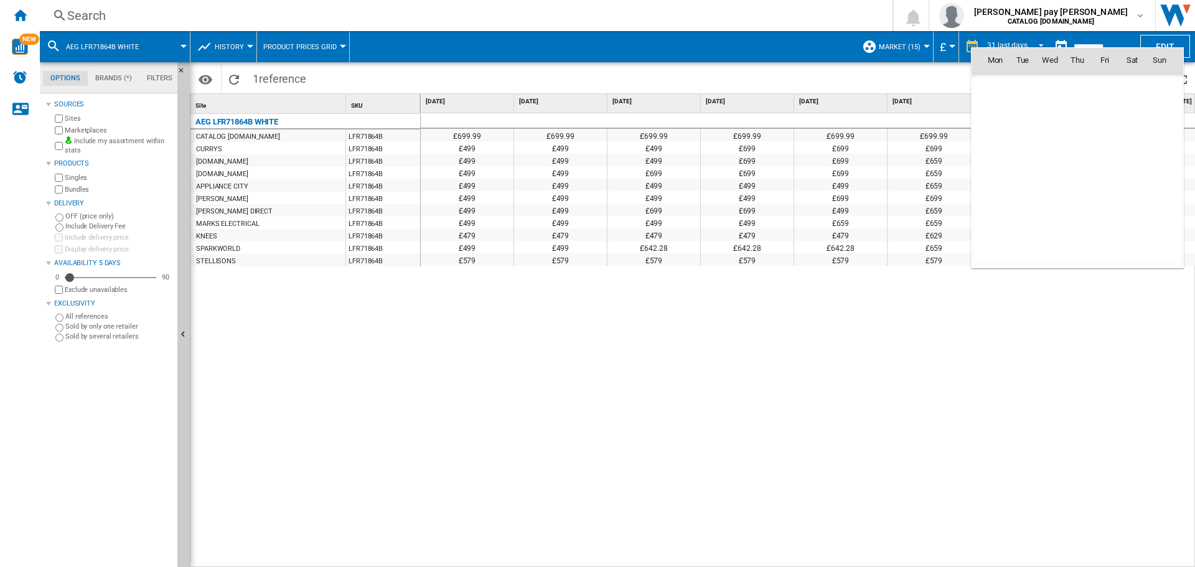
scroll to position [5771, 0]
click at [994, 119] on span "1" at bounding box center [995, 114] width 25 height 25
type input "**********"
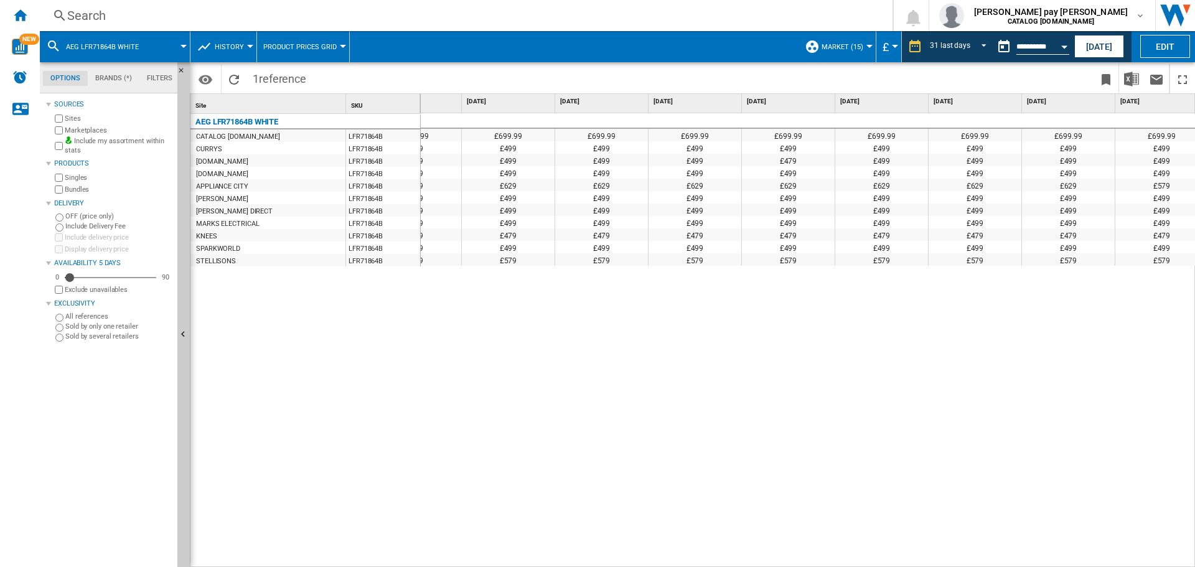
scroll to position [0, 1847]
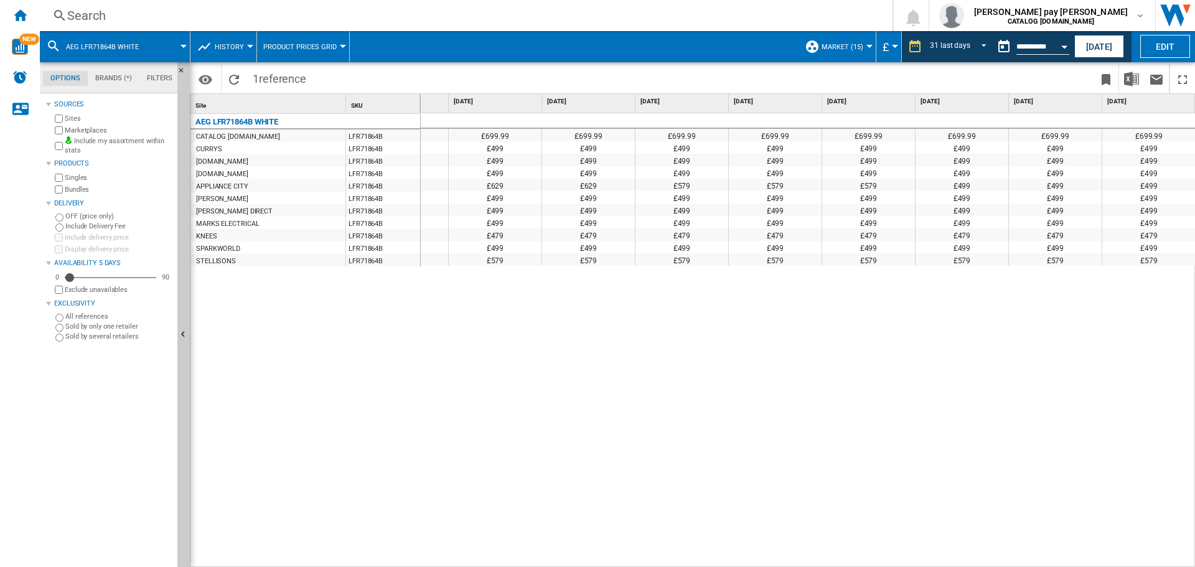
drag, startPoint x: 768, startPoint y: 485, endPoint x: 960, endPoint y: 562, distance: 206.6
click at [773, 485] on div "£699.99 £699.99 £699.99 £699.99 £699.99 £699.99 £699.99 £699.99 £699.99 £699.99…" at bounding box center [808, 340] width 775 height 454
click at [1066, 45] on div "Open calendar" at bounding box center [1064, 46] width 6 height 3
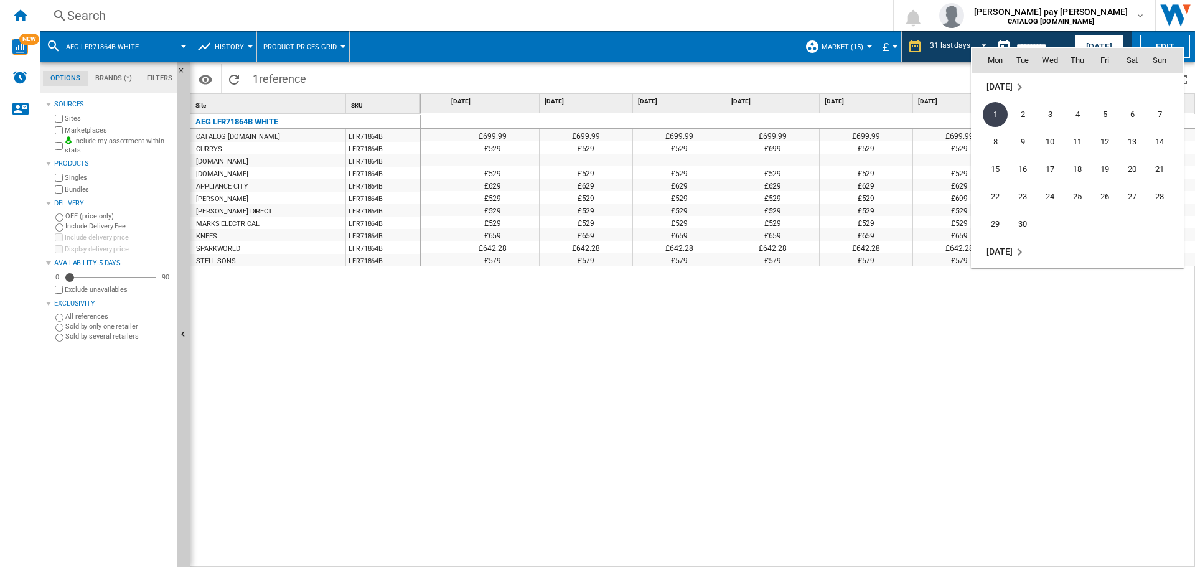
click at [1017, 89] on md-icon "September 2025" at bounding box center [1019, 87] width 15 height 15
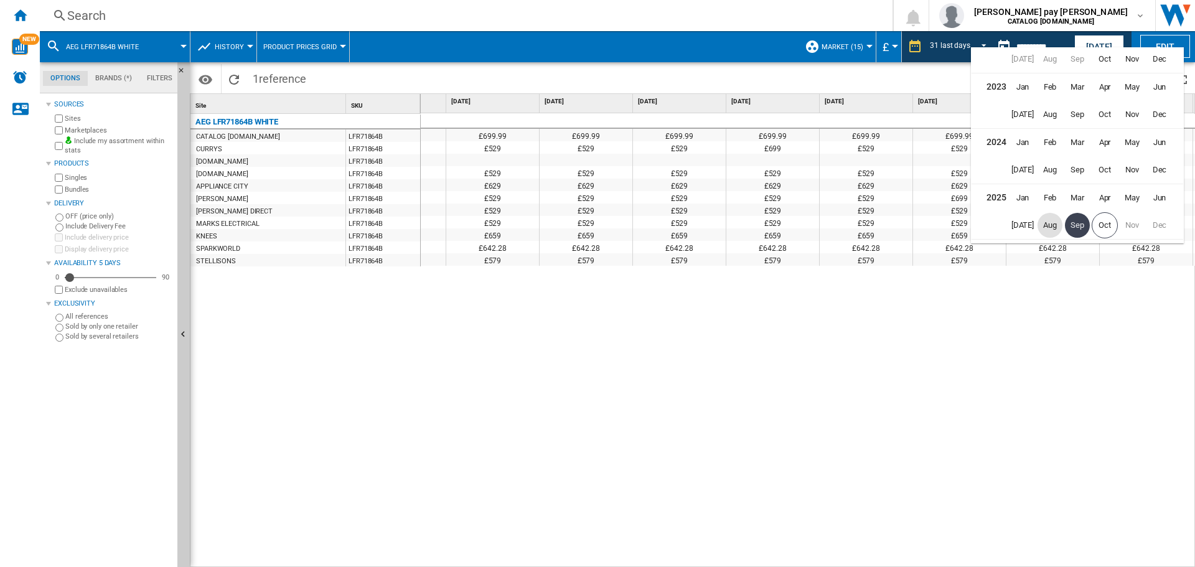
click at [1052, 228] on span "Aug" at bounding box center [1049, 225] width 25 height 25
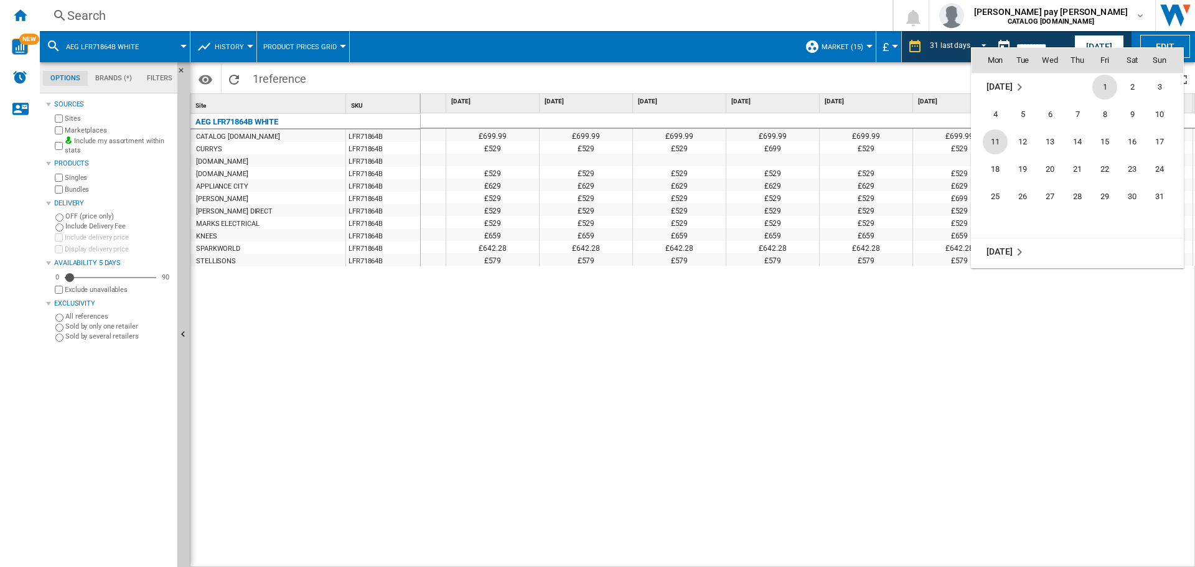
click at [995, 142] on span "11" at bounding box center [995, 141] width 25 height 25
type input "**********"
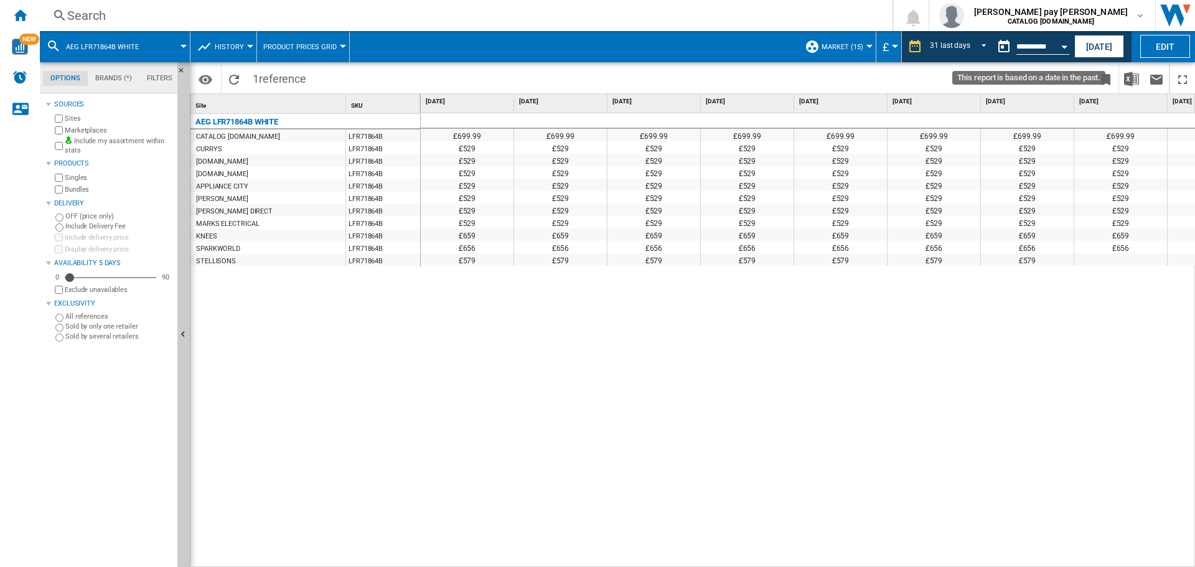
click at [1059, 45] on button "Open calendar" at bounding box center [1064, 45] width 22 height 22
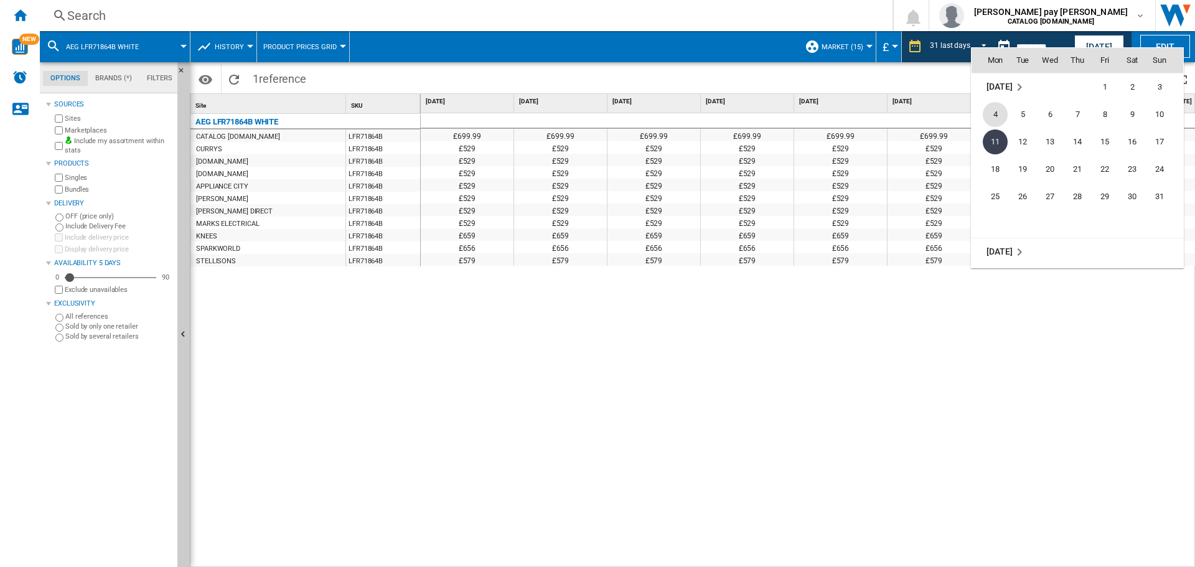
click at [998, 110] on span "4" at bounding box center [995, 114] width 25 height 25
type input "**********"
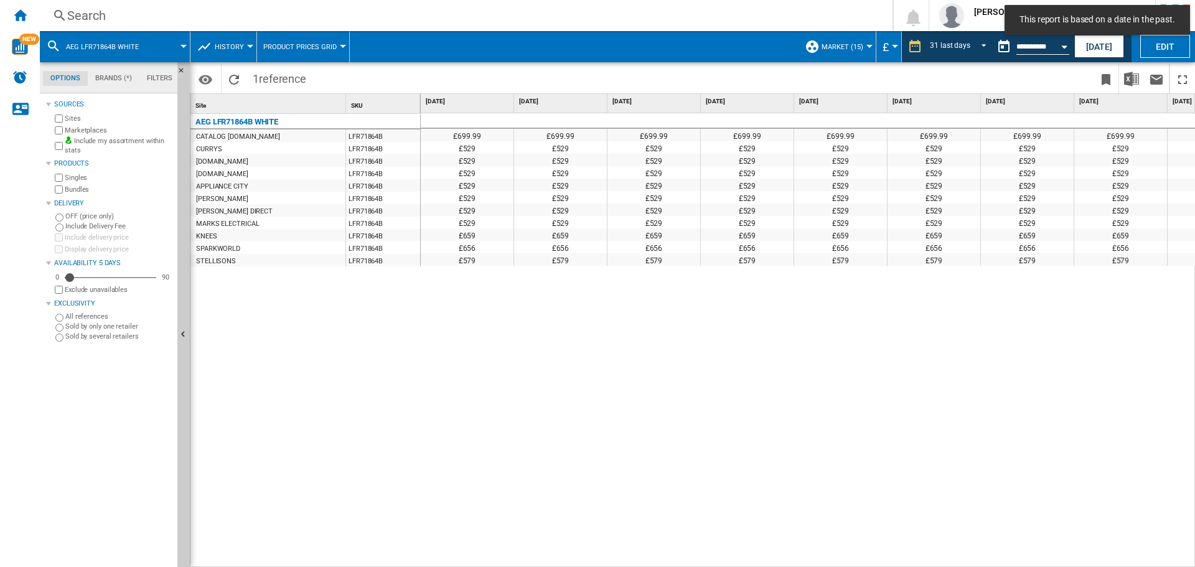
click at [538, 342] on div "£699.99 £699.99 £699.99 £699.99 £699.99 £699.99 £699.99 £699.99 £699.99 £699.99…" at bounding box center [808, 340] width 775 height 454
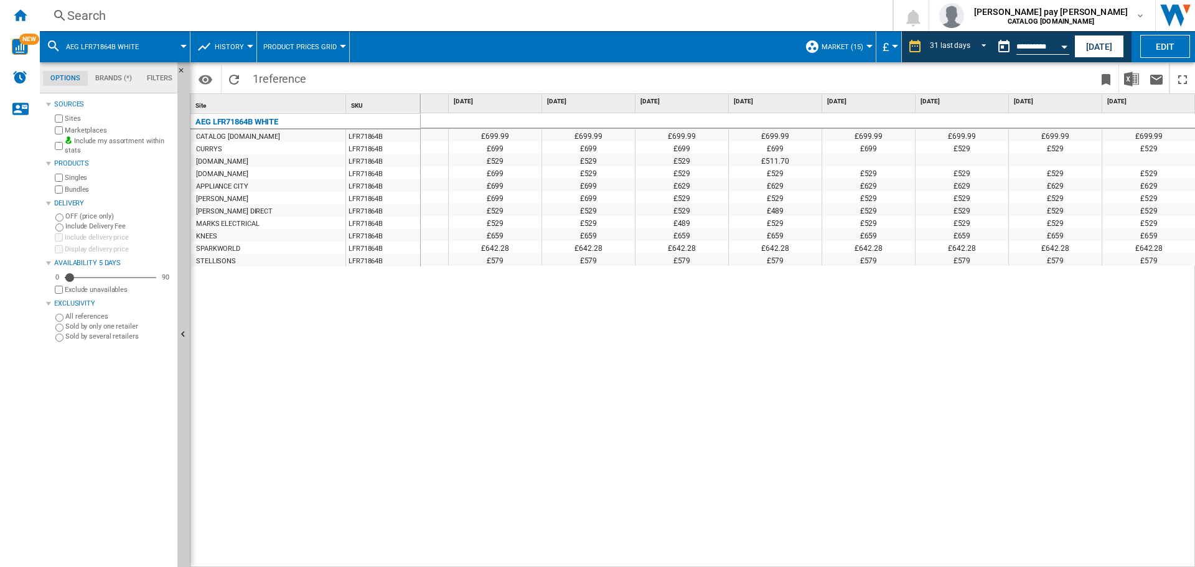
click at [264, 11] on div "Search" at bounding box center [463, 15] width 793 height 17
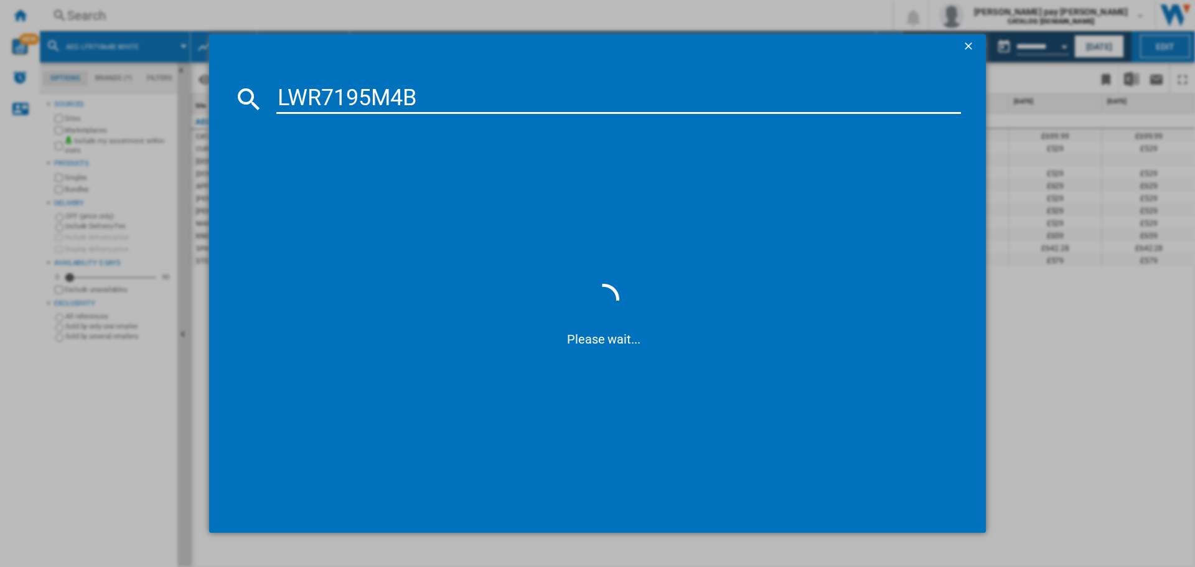
type input "LWR7195M4B"
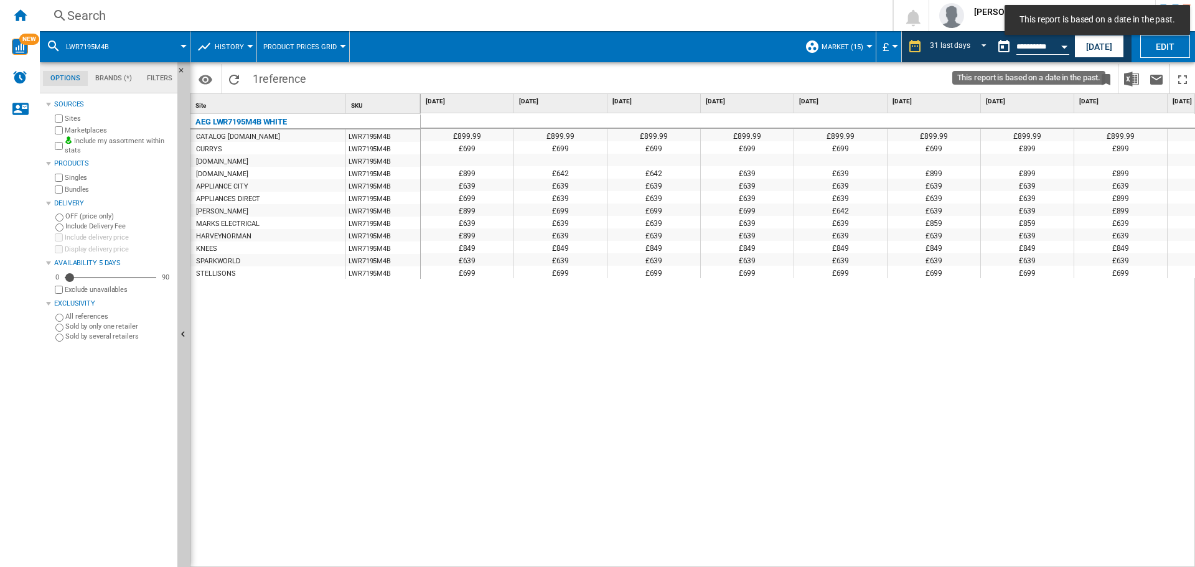
click at [1060, 45] on button "Open calendar" at bounding box center [1064, 45] width 22 height 22
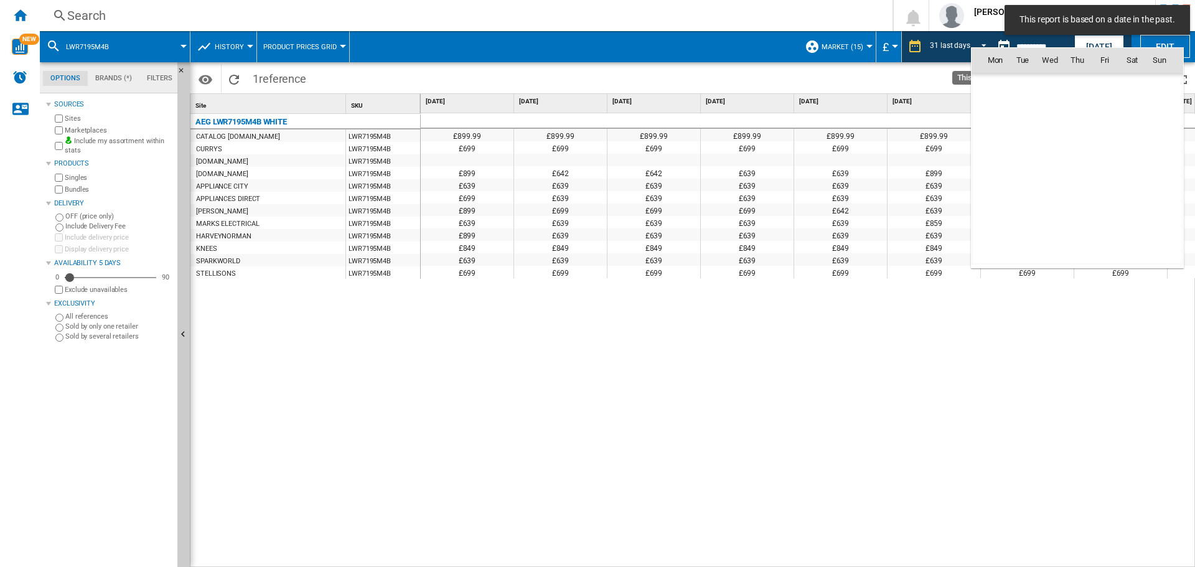
scroll to position [5607, 0]
click at [1102, 47] on div "Mon Tue Wed Thu Fri Sat [DATE] 1 2 3 4 5 6 7 8 9 10 11 12 13 14 15 16 17 18 19 …" at bounding box center [1077, 157] width 213 height 221
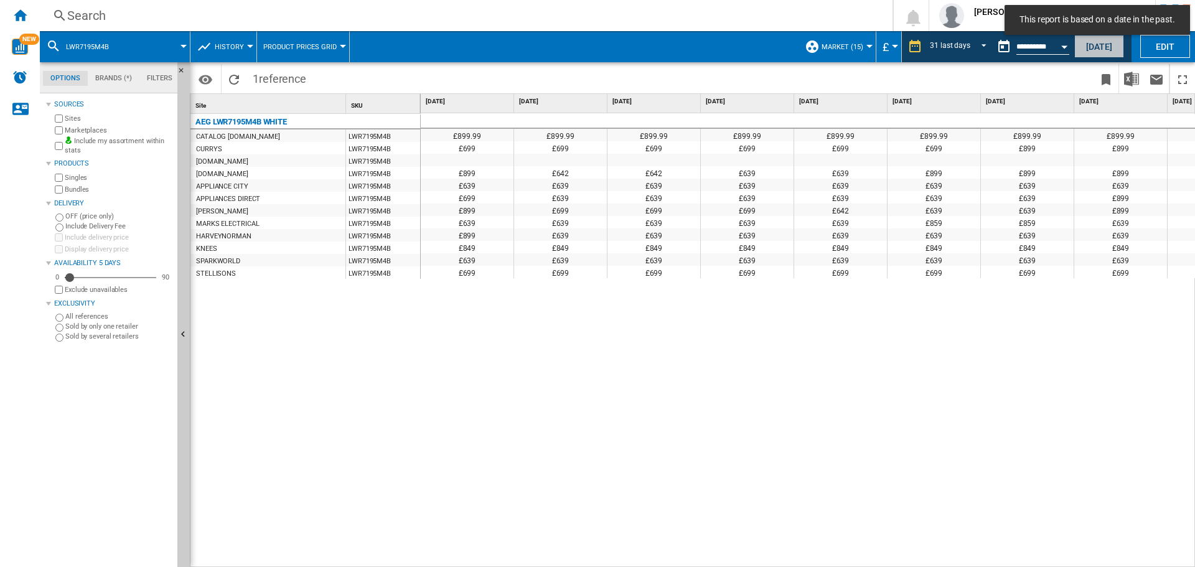
click at [1101, 43] on button "[DATE]" at bounding box center [1099, 46] width 50 height 23
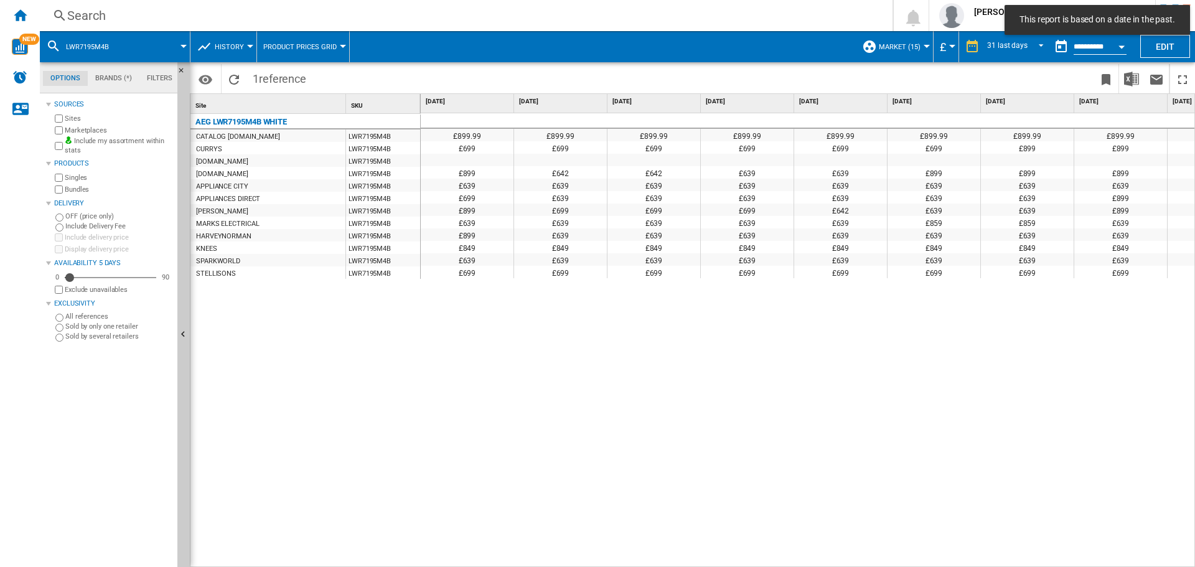
click at [745, 322] on div "£899.99 £899.99 £899.99 £899.99 £899.99 £899.99 £899.99 £899.99 £899.99 £899.99…" at bounding box center [807, 217] width 773 height 208
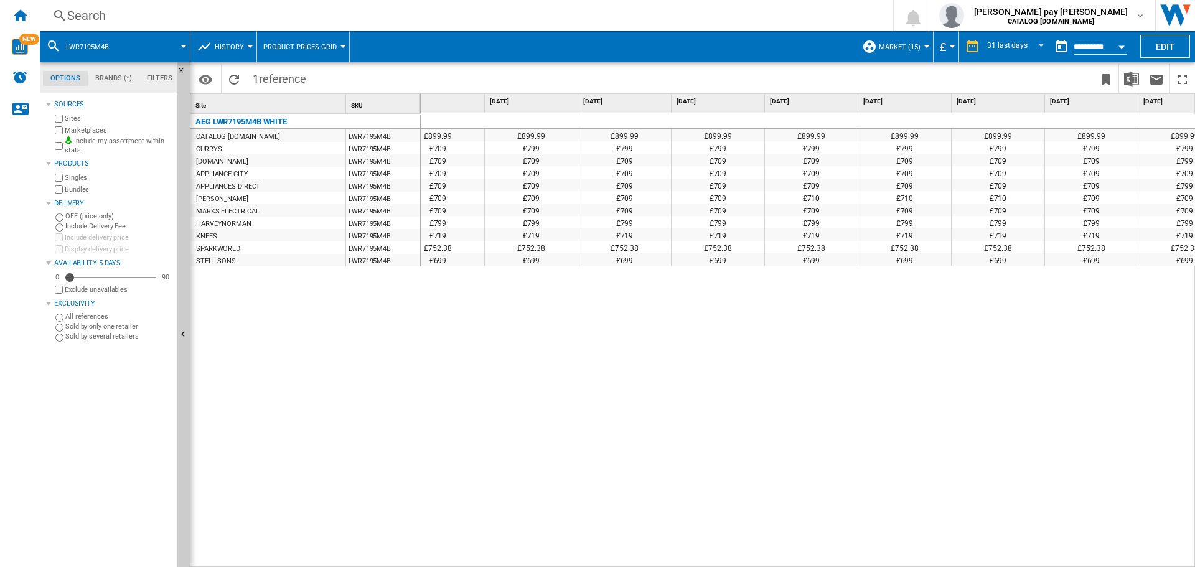
scroll to position [0, 2205]
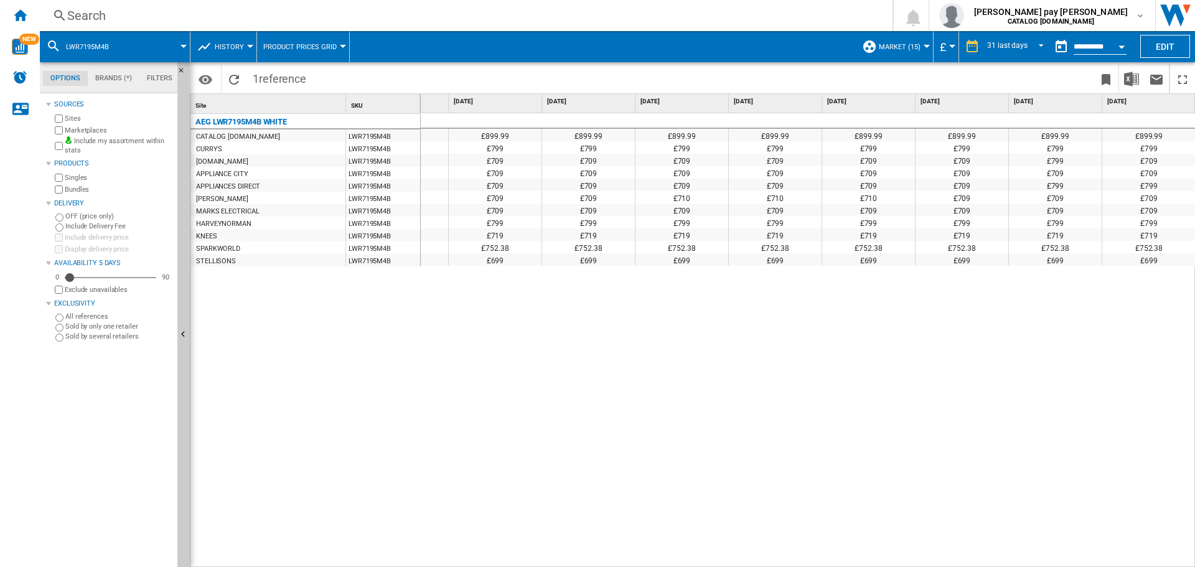
click at [712, 351] on div "£899.99 £899.99 £899.99 £899.99 £899.99 £899.99 £899.99 £899.99 £899.99 £899.99…" at bounding box center [808, 340] width 775 height 454
click at [379, 17] on div "Search" at bounding box center [463, 15] width 793 height 17
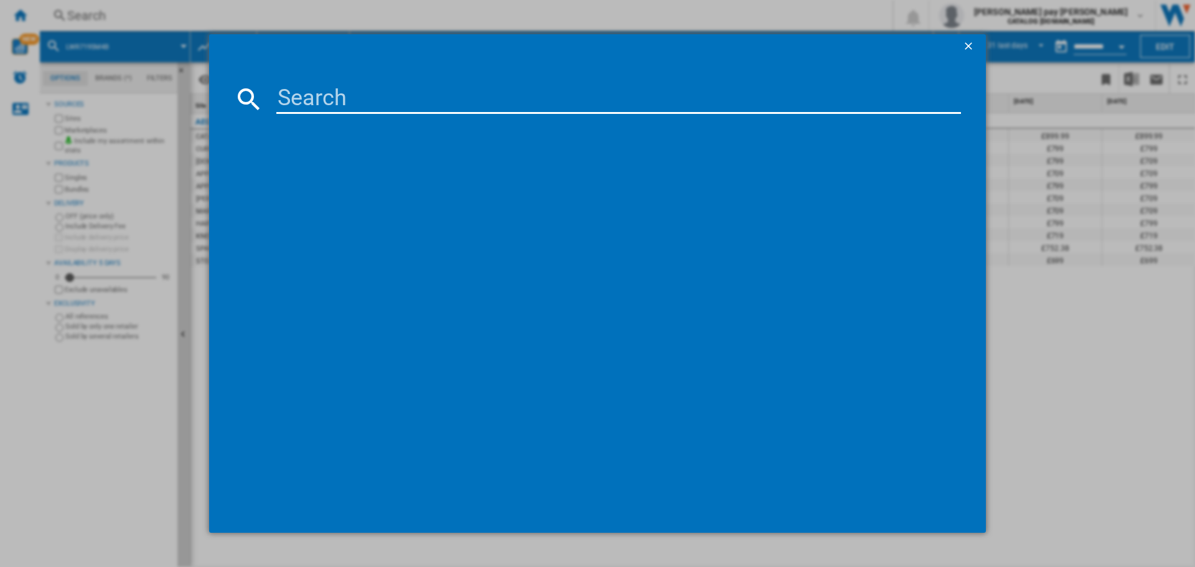
click at [398, 95] on input at bounding box center [618, 99] width 684 height 30
type input "LFX50142B"
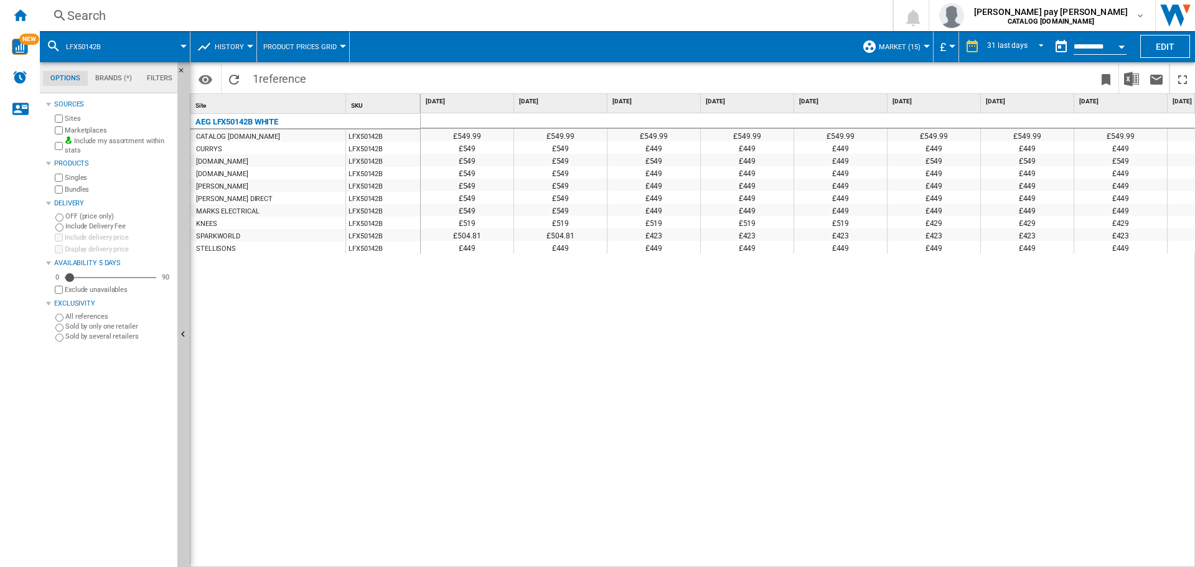
click at [619, 322] on div "£549.99 £549.99 £549.99 £549.99 £549.99 £549.99 £549.99 £549.99 £549.99 £549.99…" at bounding box center [808, 340] width 775 height 454
click at [605, 438] on div "£549.99 £549.99 £549.99 £549.99 £549.99 £549.99 £549.99 £549.99 £549.99 £549.99…" at bounding box center [808, 340] width 775 height 454
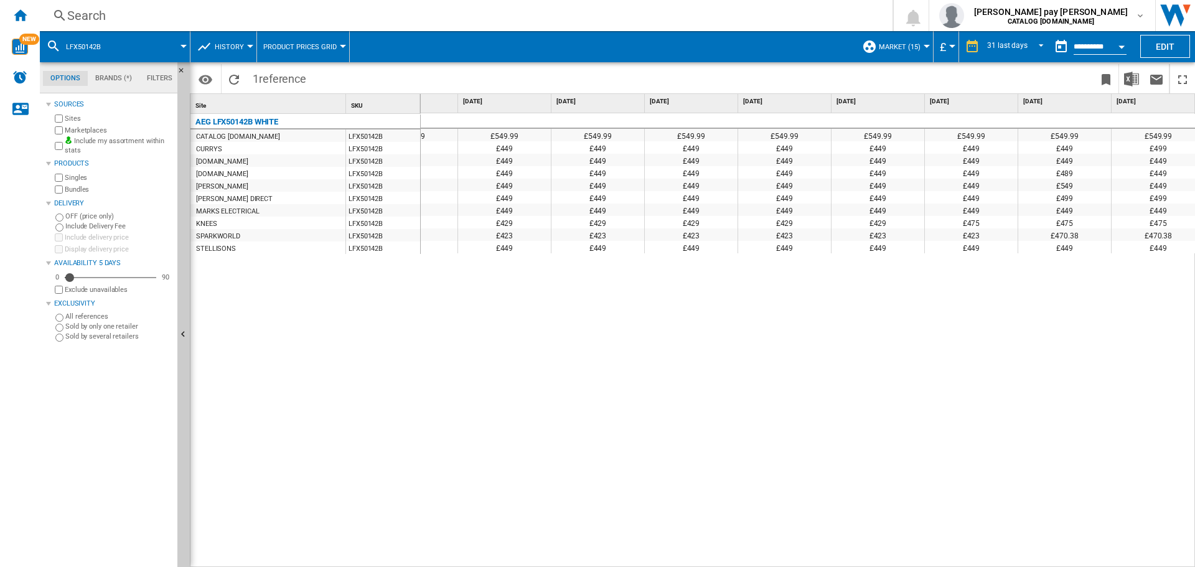
scroll to position [0, 2212]
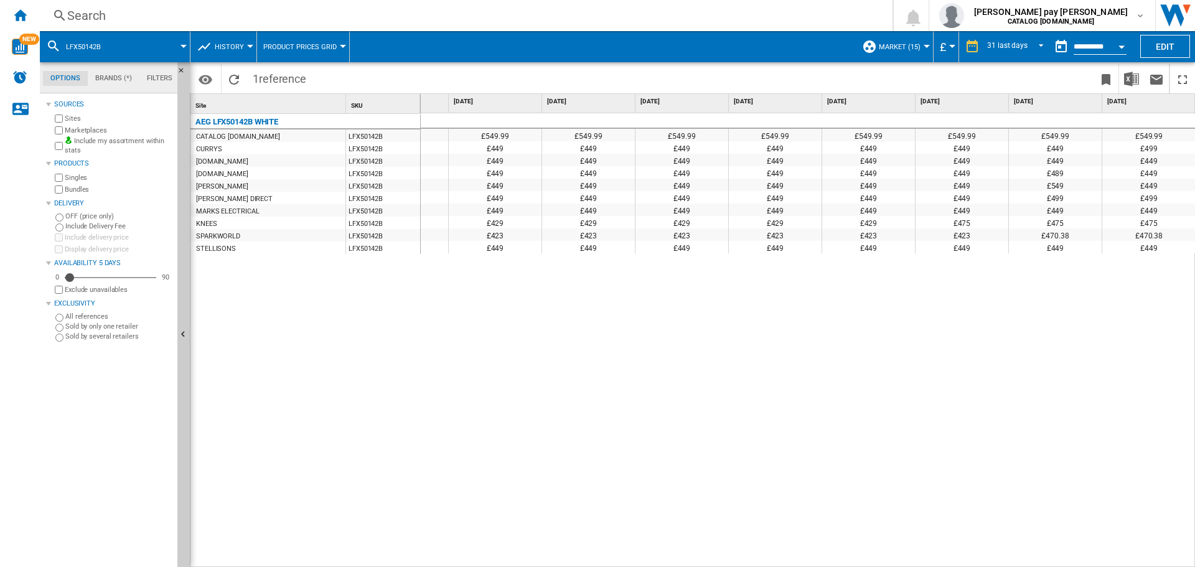
click at [857, 387] on div "£549.99 £549.99 £549.99 £549.99 £549.99 £549.99 £549.99 £549.99 £549.99 £549.99…" at bounding box center [808, 340] width 775 height 454
click at [866, 492] on div "£549.99 £549.99 £549.99 £549.99 £549.99 £549.99 £549.99 £549.99 £549.99 £549.99…" at bounding box center [808, 340] width 775 height 454
click at [292, 6] on div "Search Search 0 [PERSON_NAME] pay [PERSON_NAME] CATALOG [DOMAIN_NAME] CATALOG […" at bounding box center [617, 15] width 1155 height 31
click at [291, 18] on div "Search" at bounding box center [463, 15] width 793 height 17
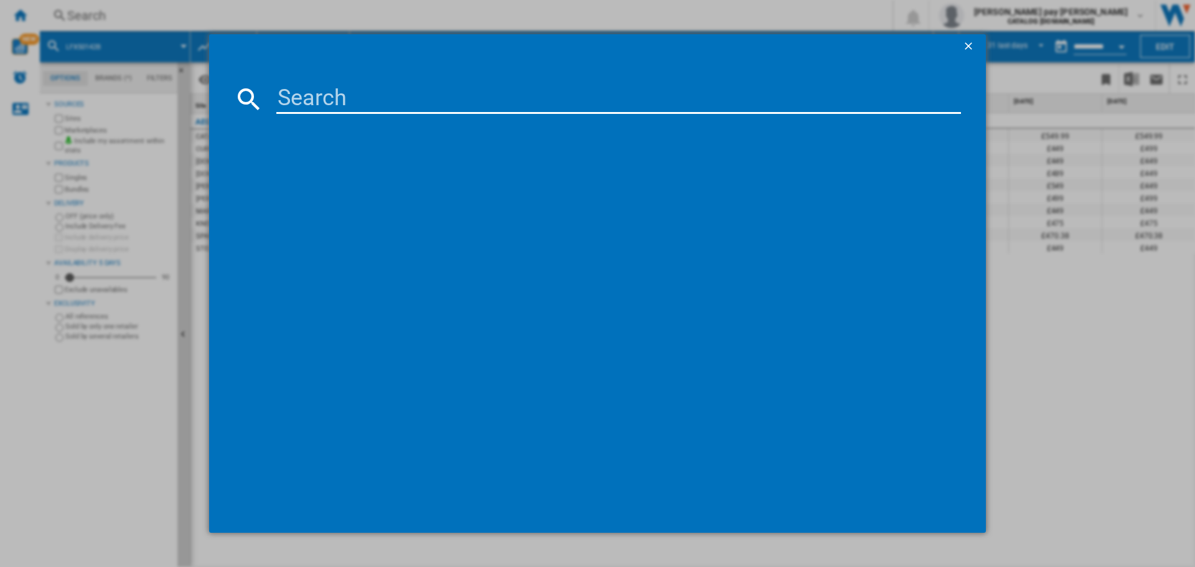
type input "TR959M6BC"
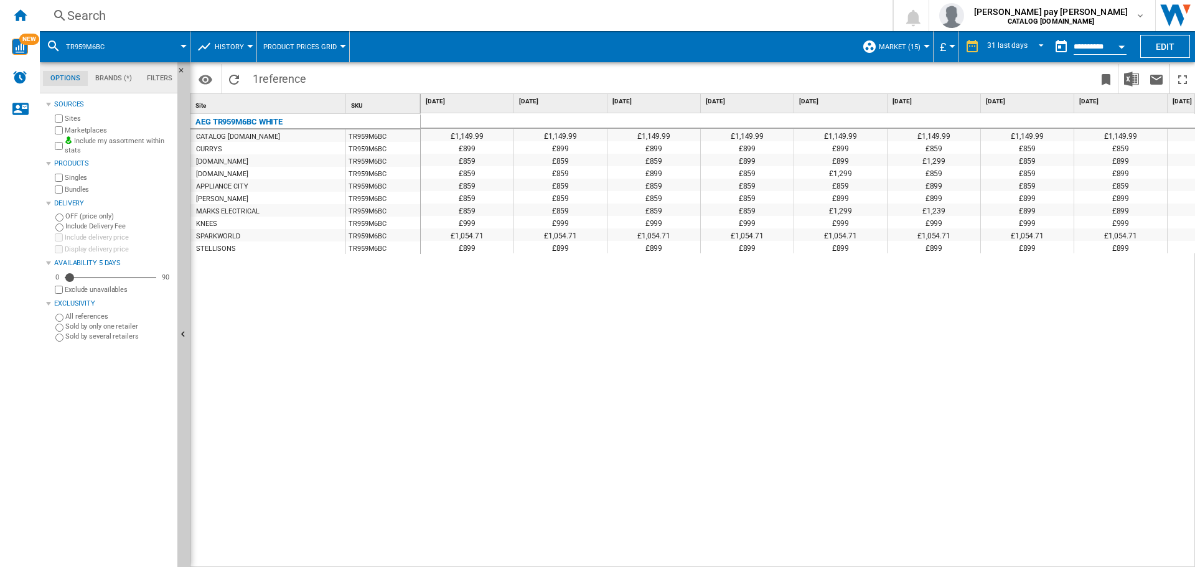
click at [669, 334] on div "£1,149.99 £1,149.99 £1,149.99 £1,149.99 £1,149.99 £1,149.99 £1,149.99 £1,149.99…" at bounding box center [808, 340] width 775 height 454
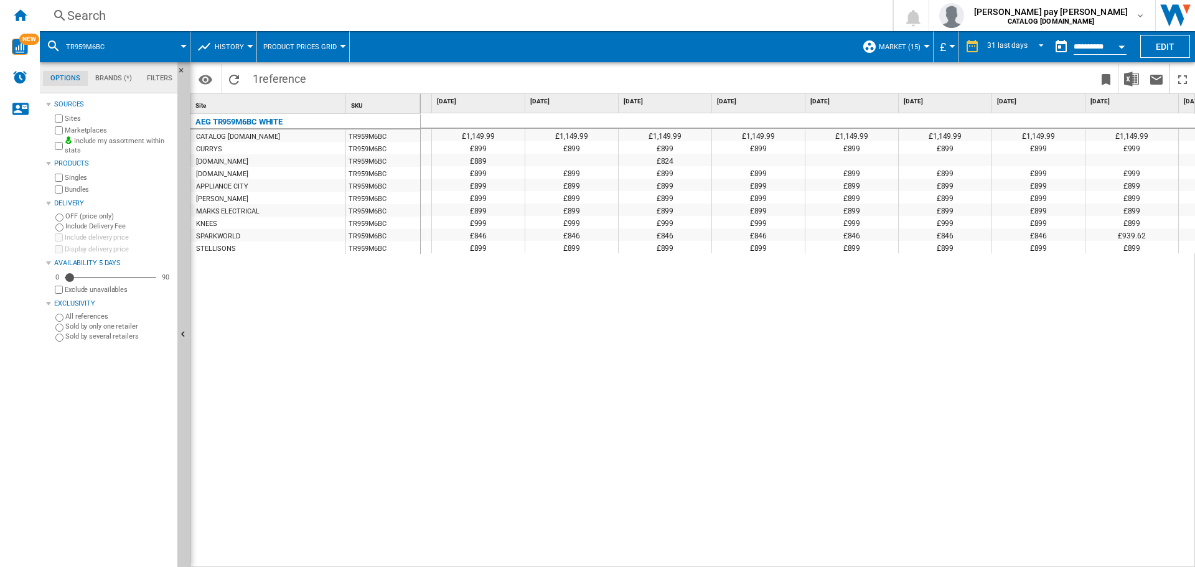
scroll to position [0, 2212]
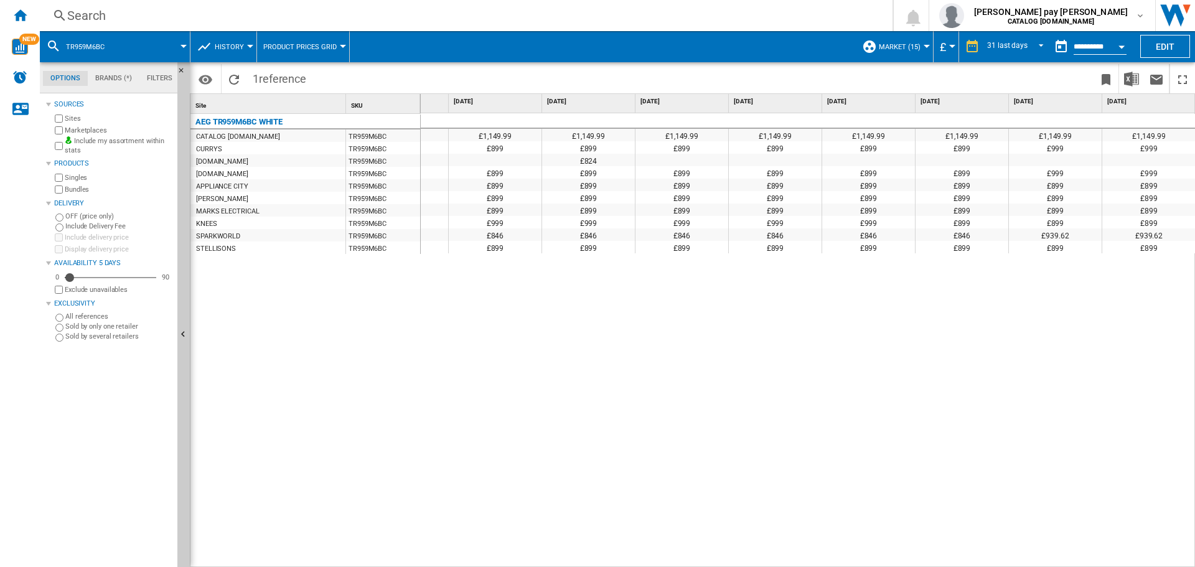
click at [560, 393] on div "£1,149.99 £1,149.99 £1,149.99 £1,149.99 £1,149.99 £1,149.99 £1,149.99 £1,149.99…" at bounding box center [808, 340] width 775 height 454
click at [325, 7] on div "Search" at bounding box center [463, 15] width 793 height 17
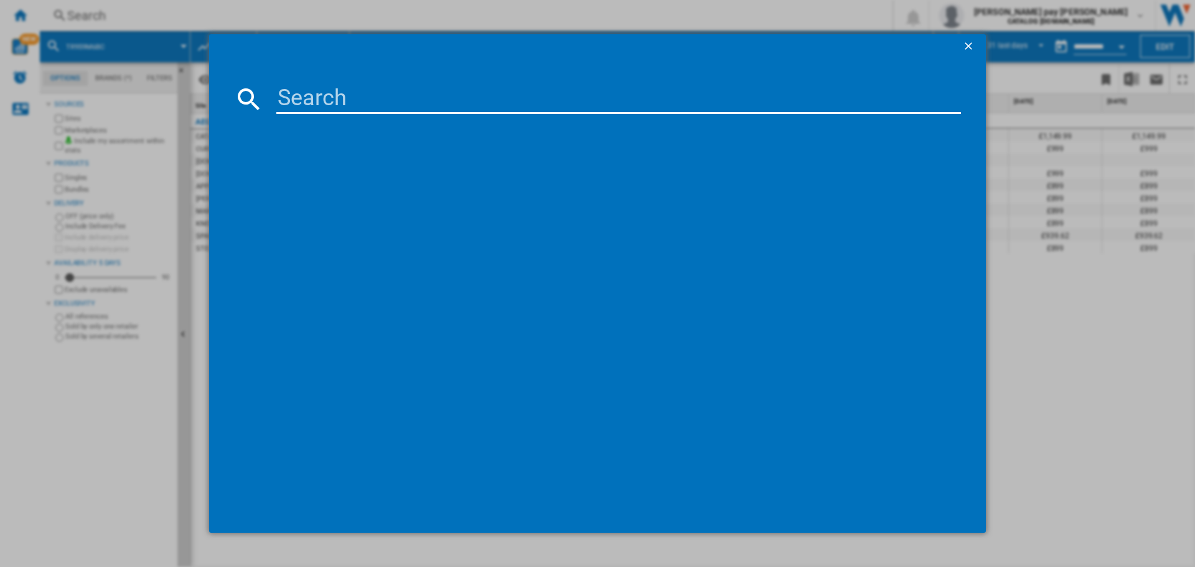
click at [367, 100] on input at bounding box center [618, 99] width 684 height 30
type input "LWX60746B"
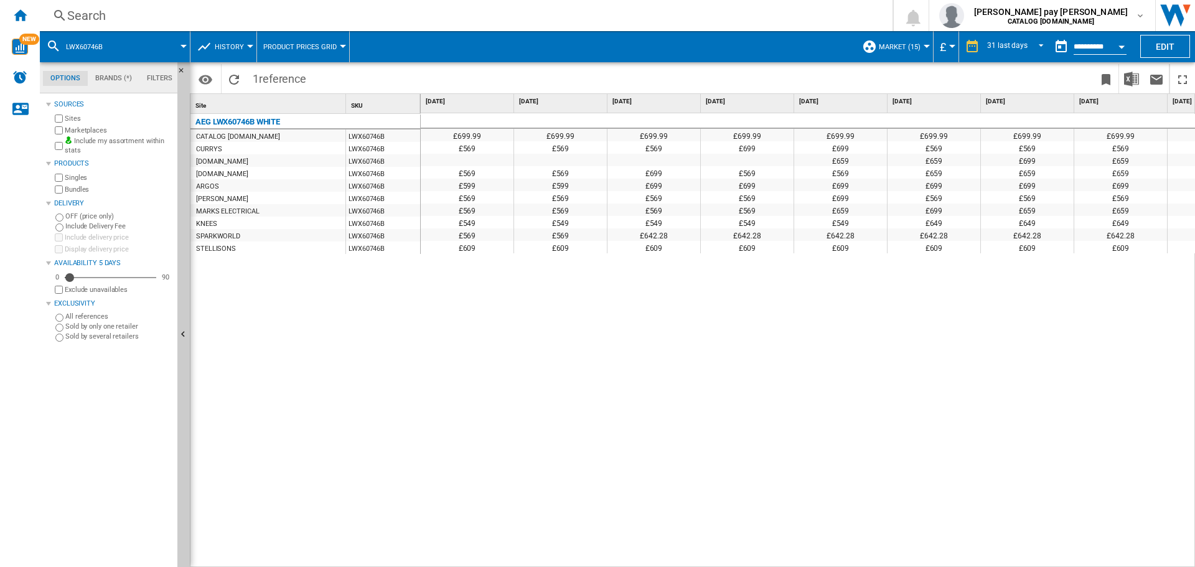
click at [285, 9] on div "Search" at bounding box center [463, 15] width 793 height 17
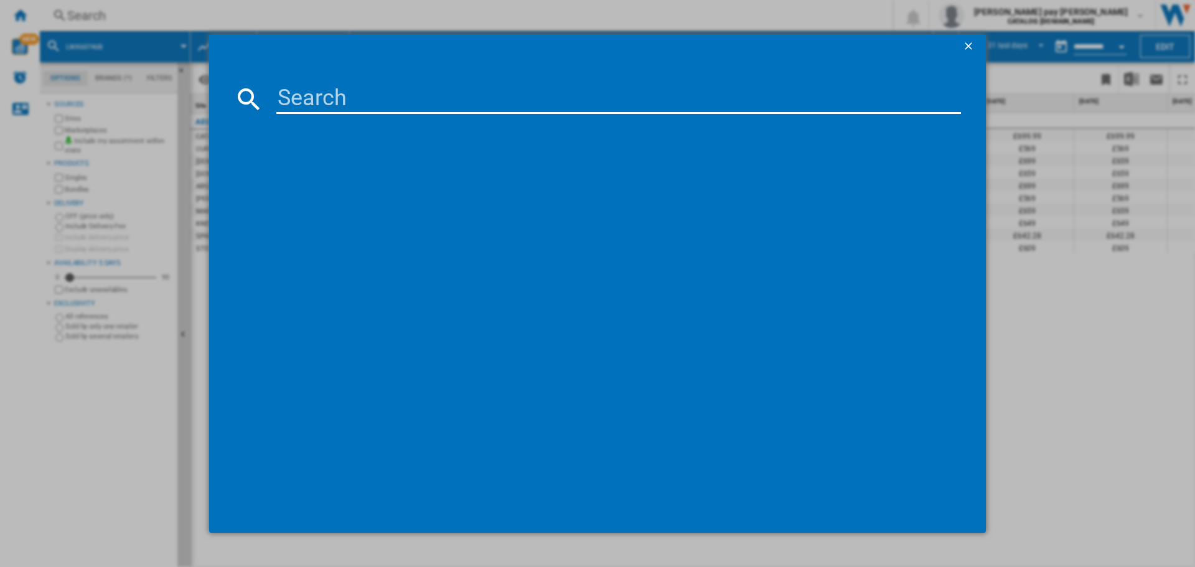
click at [354, 101] on input at bounding box center [618, 99] width 684 height 30
type input "LWR8516O5UD"
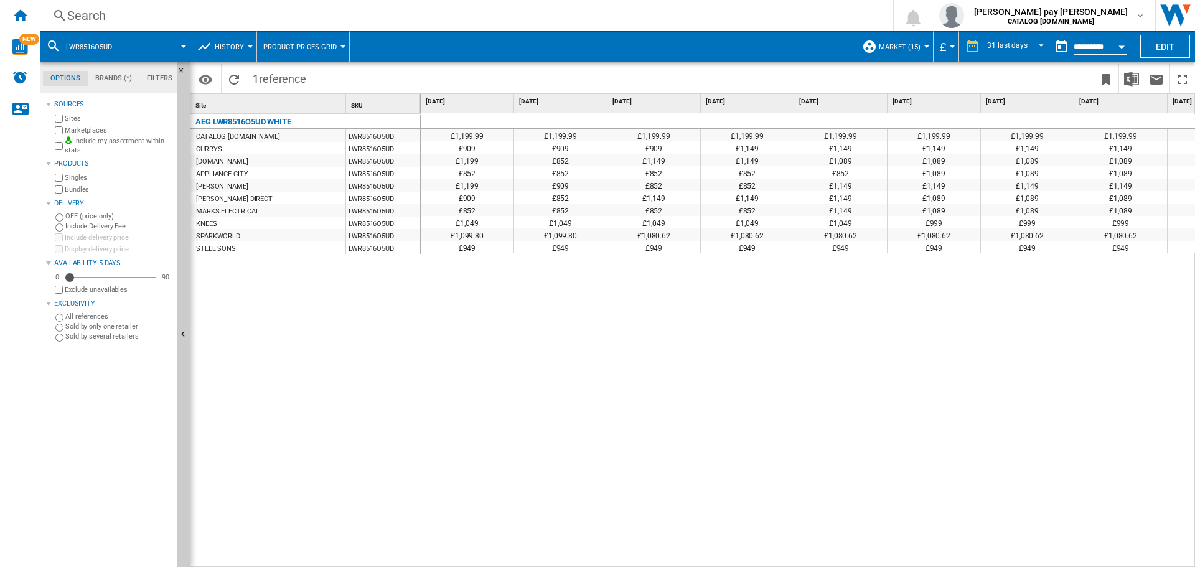
click at [465, 311] on div "£1,199.99 £1,199.99 £1,199.99 £1,199.99 £1,199.99 £1,199.99 £1,199.99 £1,199.99…" at bounding box center [808, 340] width 775 height 454
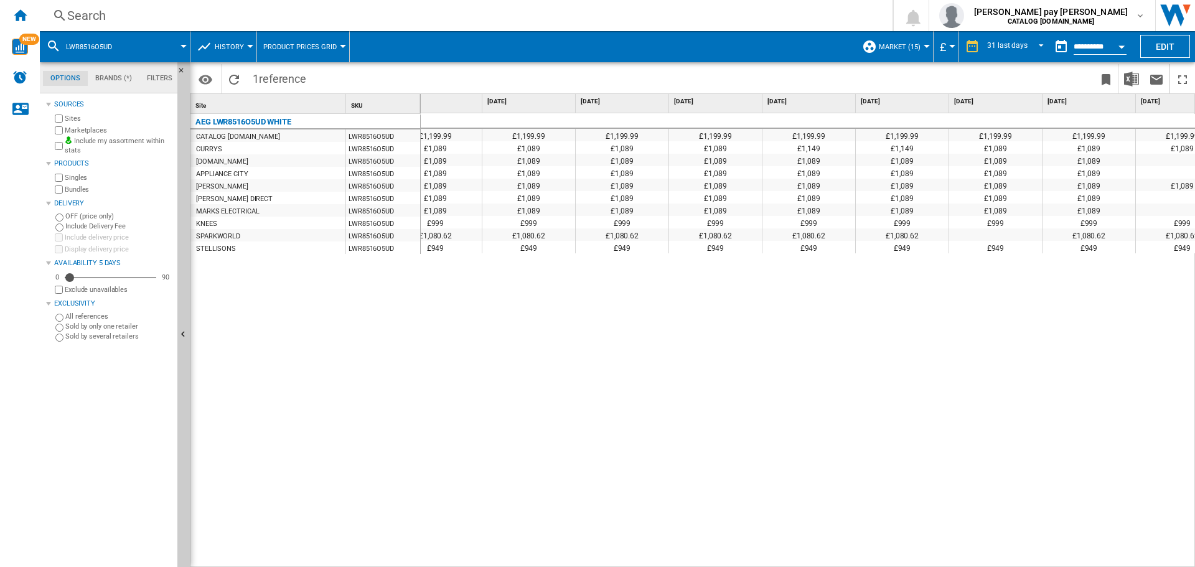
scroll to position [0, 1123]
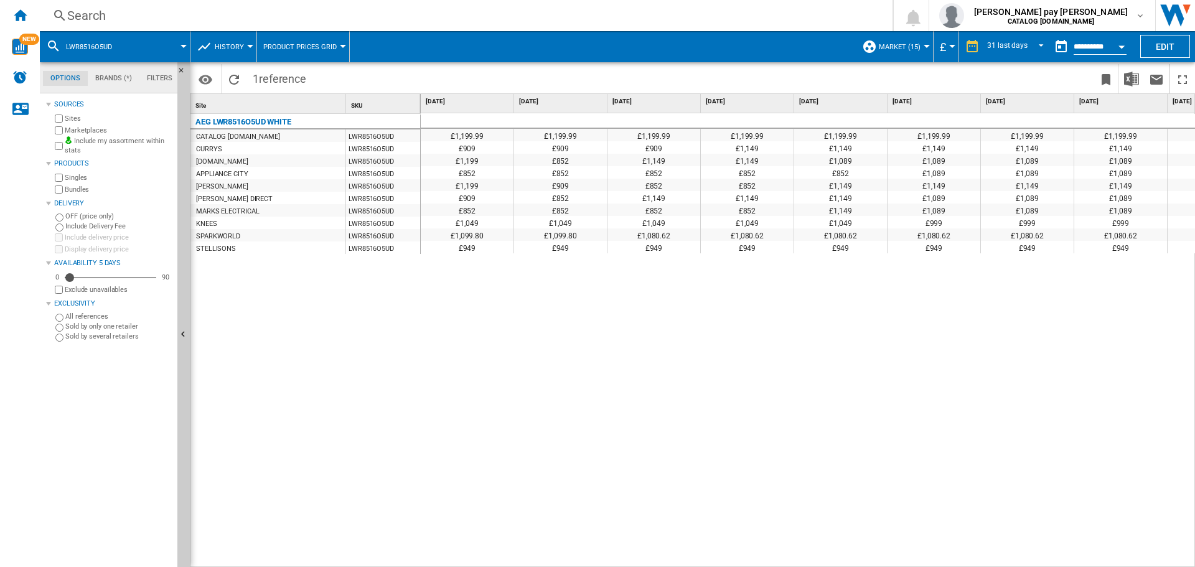
drag, startPoint x: 576, startPoint y: 309, endPoint x: 368, endPoint y: 107, distance: 290.0
click at [576, 309] on div "£1,199.99 £1,199.99 £1,199.99 £1,199.99 £1,199.99 £1,199.99 £1,199.99 £1,199.99…" at bounding box center [808, 340] width 775 height 454
click at [278, 3] on div "Search Search 0 [PERSON_NAME] pay [PERSON_NAME] CATALOG [DOMAIN_NAME] CATALOG […" at bounding box center [617, 15] width 1155 height 31
click at [280, 8] on div "Search" at bounding box center [463, 15] width 793 height 17
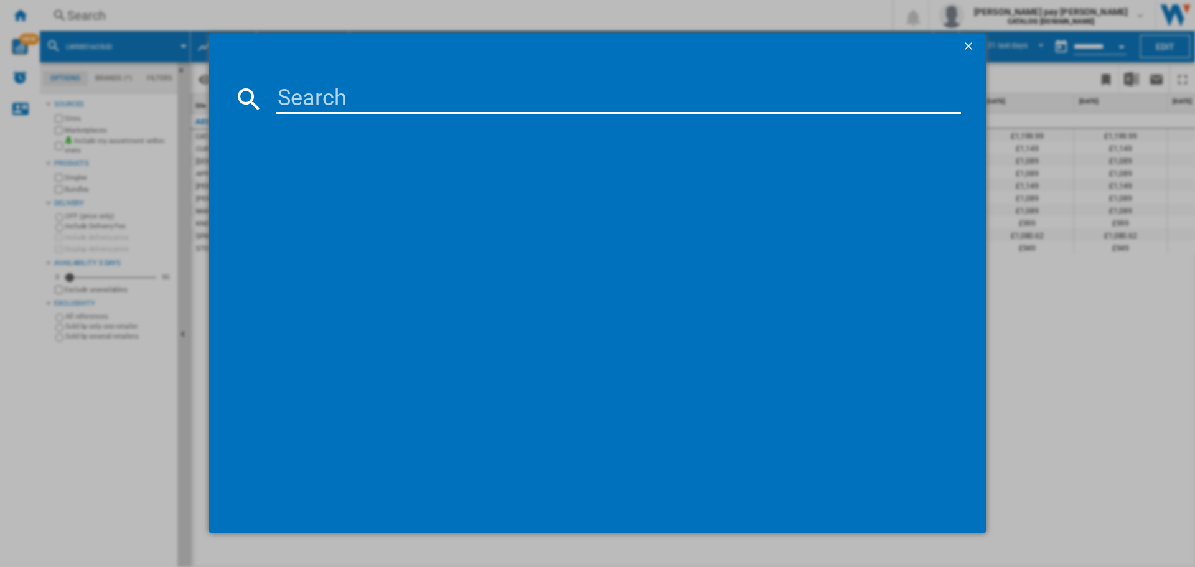
click at [439, 109] on input at bounding box center [618, 99] width 684 height 30
type input "LFR61144B"
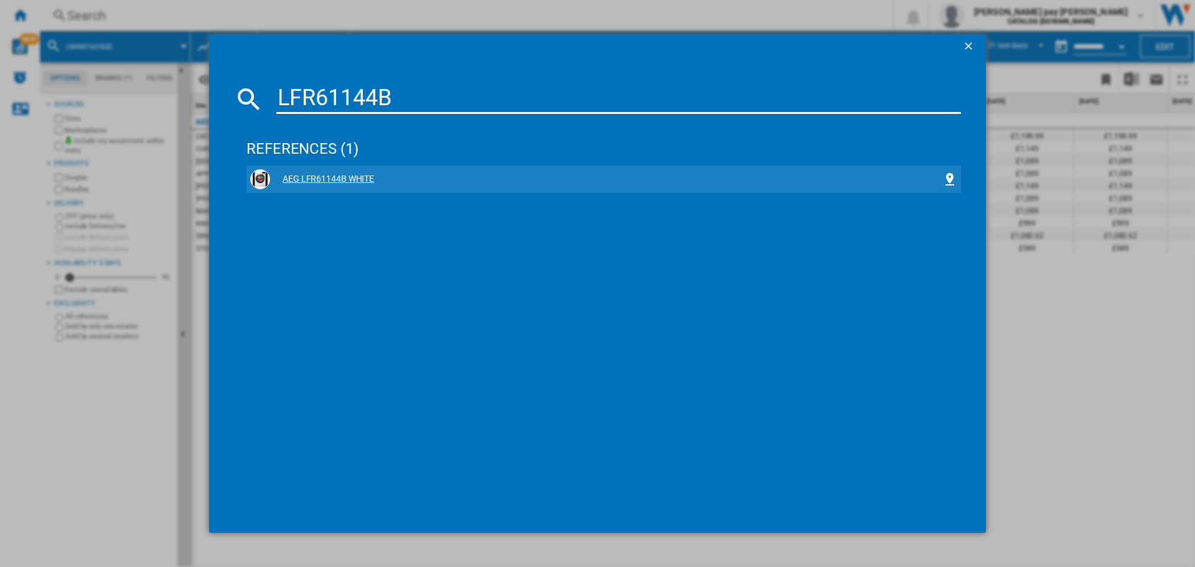
click at [348, 175] on div "AEG LFR61144B WHITE" at bounding box center [606, 179] width 672 height 12
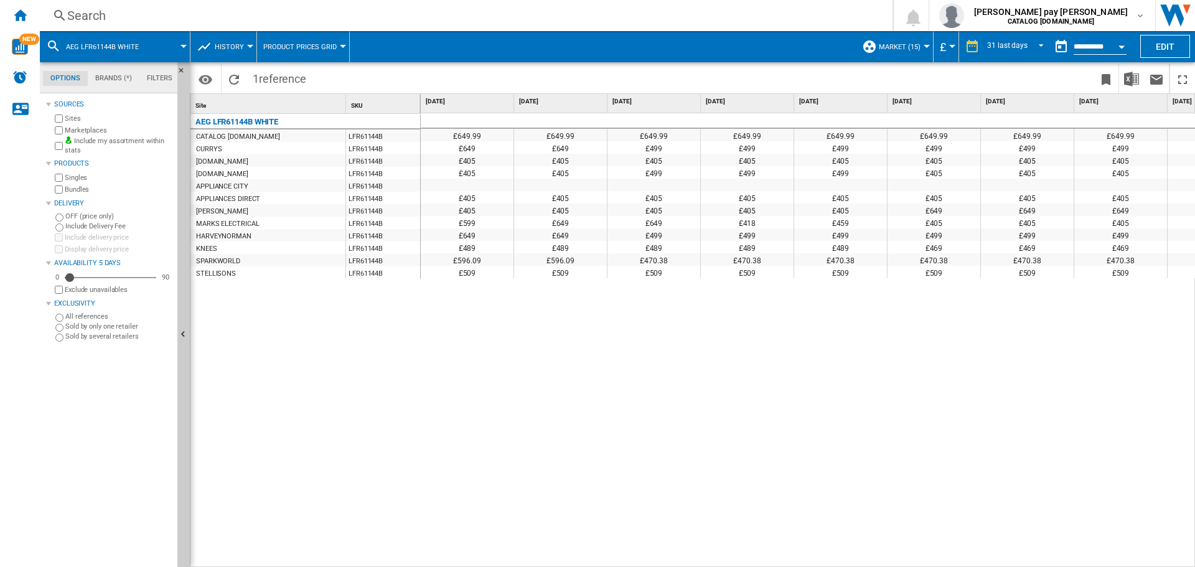
click at [589, 307] on div "£649.99 £649.99 £649.99 £649.99 £649.99 £649.99 £649.99 £649.99 £649.99 £649.99…" at bounding box center [808, 340] width 775 height 454
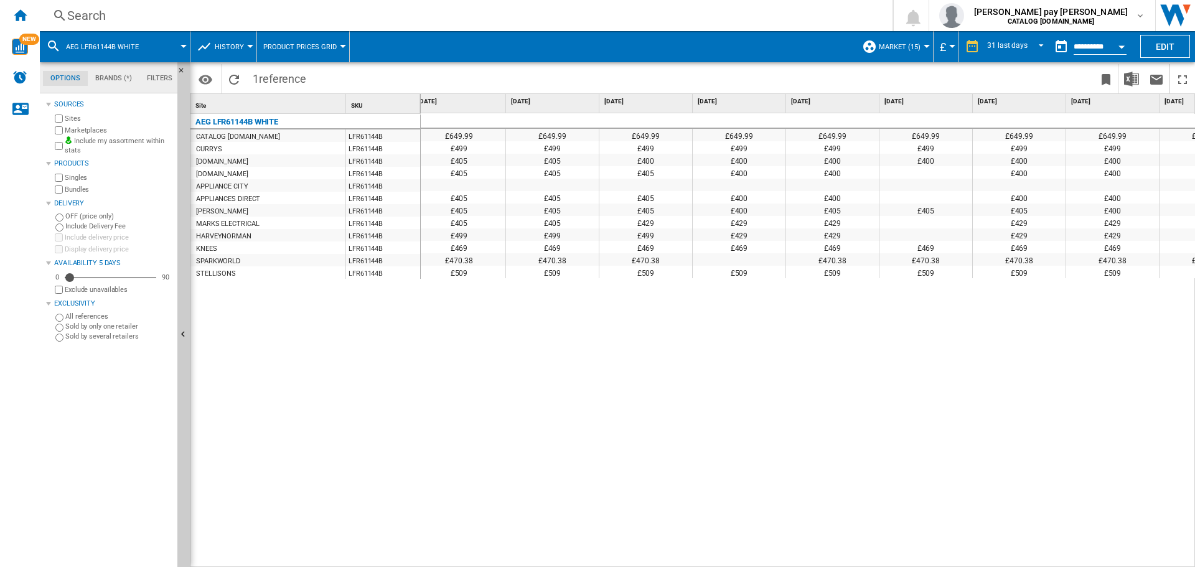
scroll to position [0, 1439]
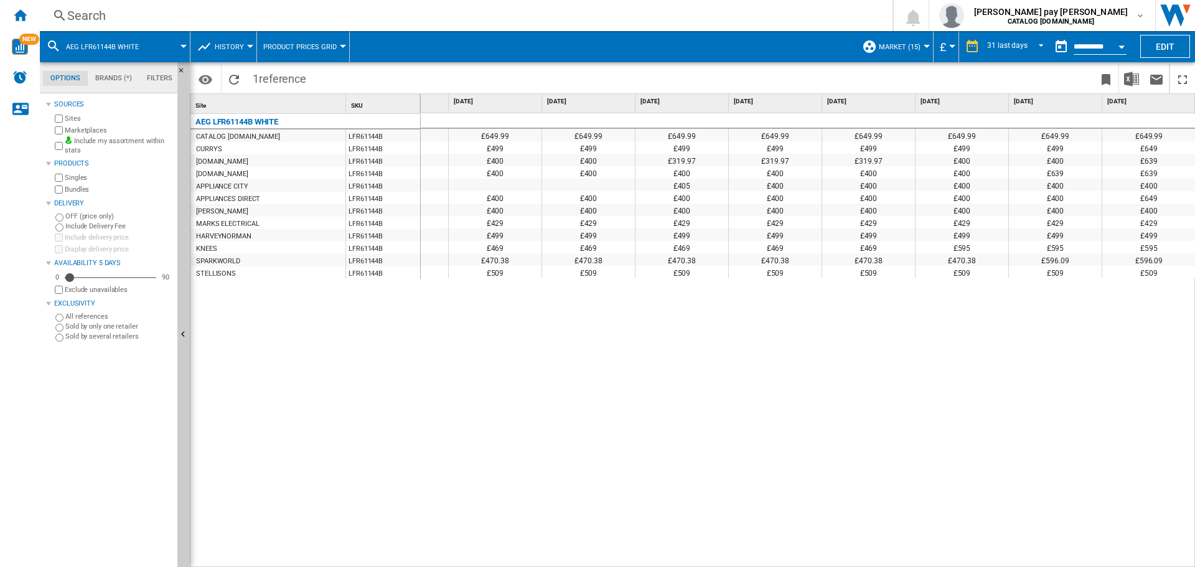
click at [208, 18] on div "Search" at bounding box center [463, 15] width 793 height 17
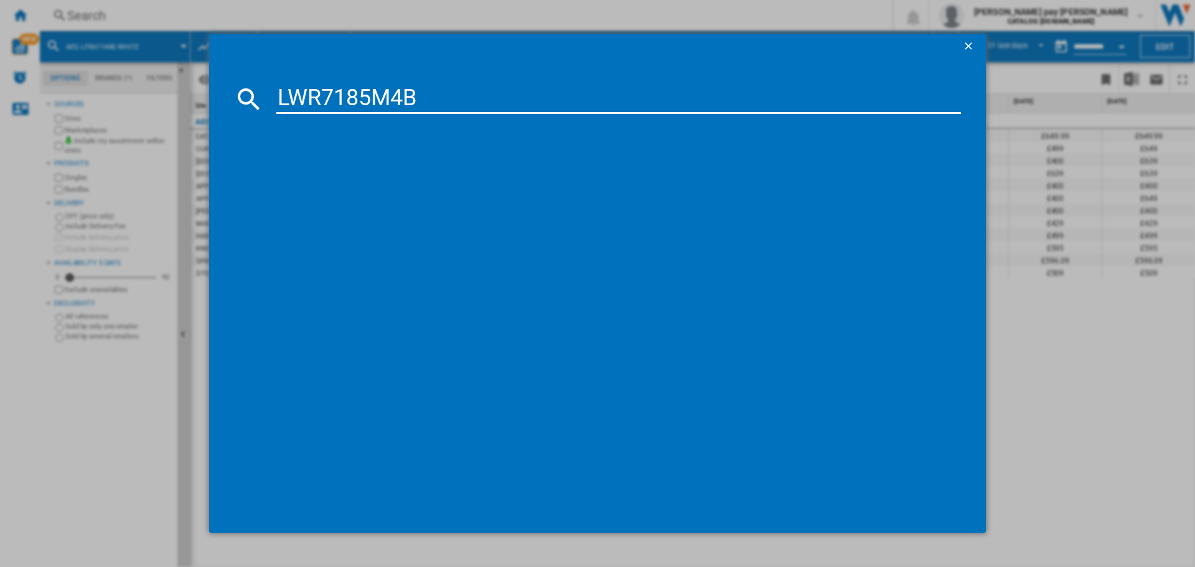
type input "LWR7185M4B"
click at [376, 176] on div "AEG LWR7185M4B WHITE" at bounding box center [606, 179] width 672 height 12
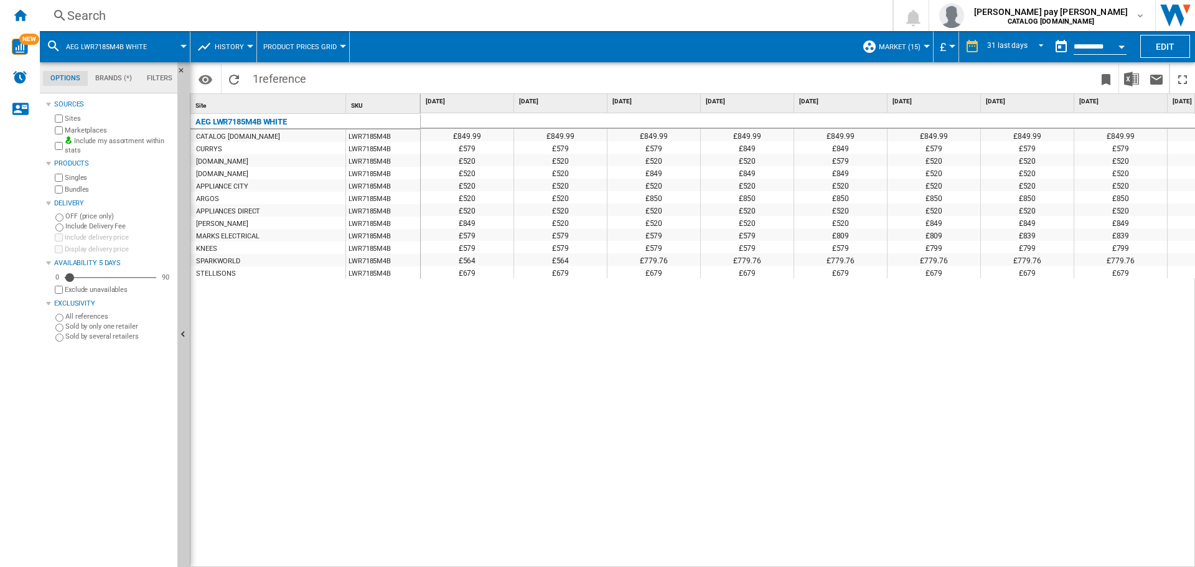
click at [1090, 50] on input "**********" at bounding box center [1099, 48] width 53 height 11
click at [1115, 47] on button "Open calendar" at bounding box center [1121, 45] width 22 height 22
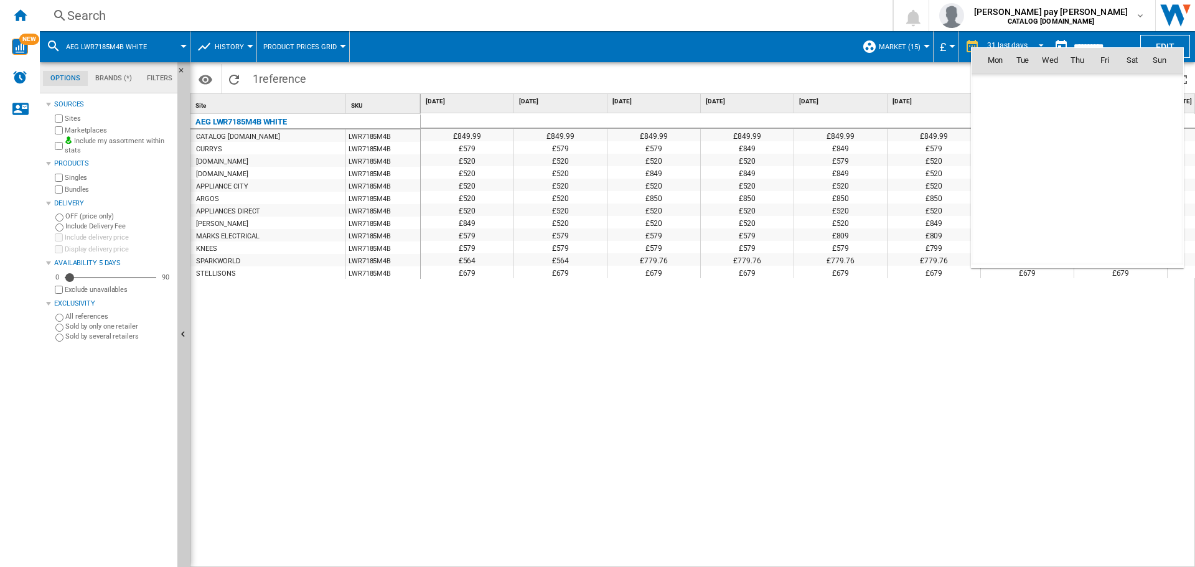
scroll to position [5936, 0]
click at [1014, 83] on md-icon "October 2025" at bounding box center [1019, 87] width 15 height 15
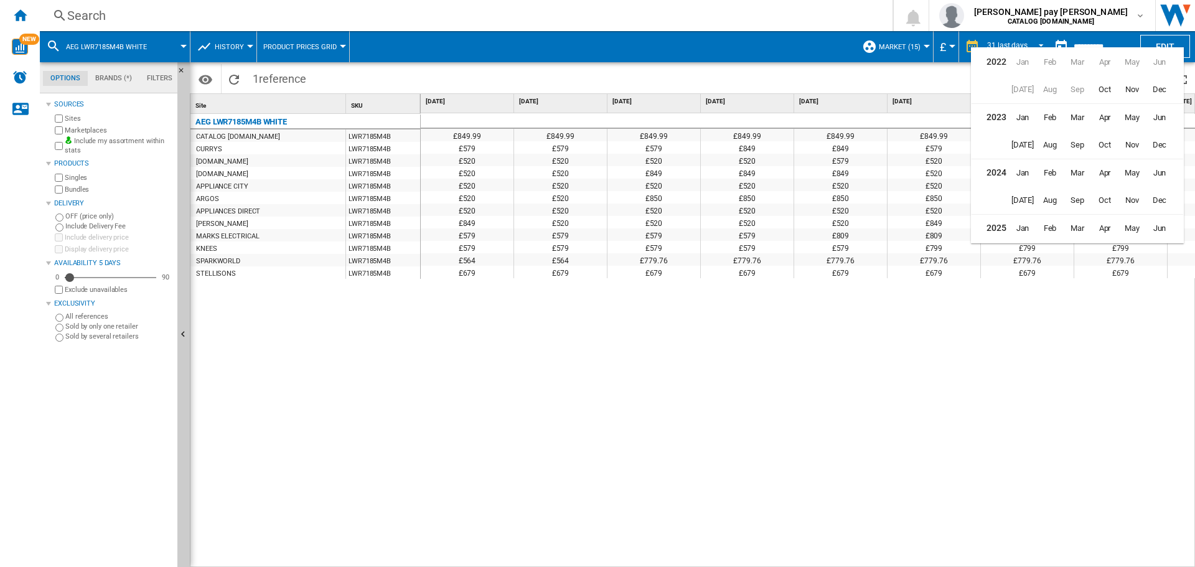
scroll to position [30, 0]
click at [1138, 142] on span "May" at bounding box center [1131, 142] width 25 height 25
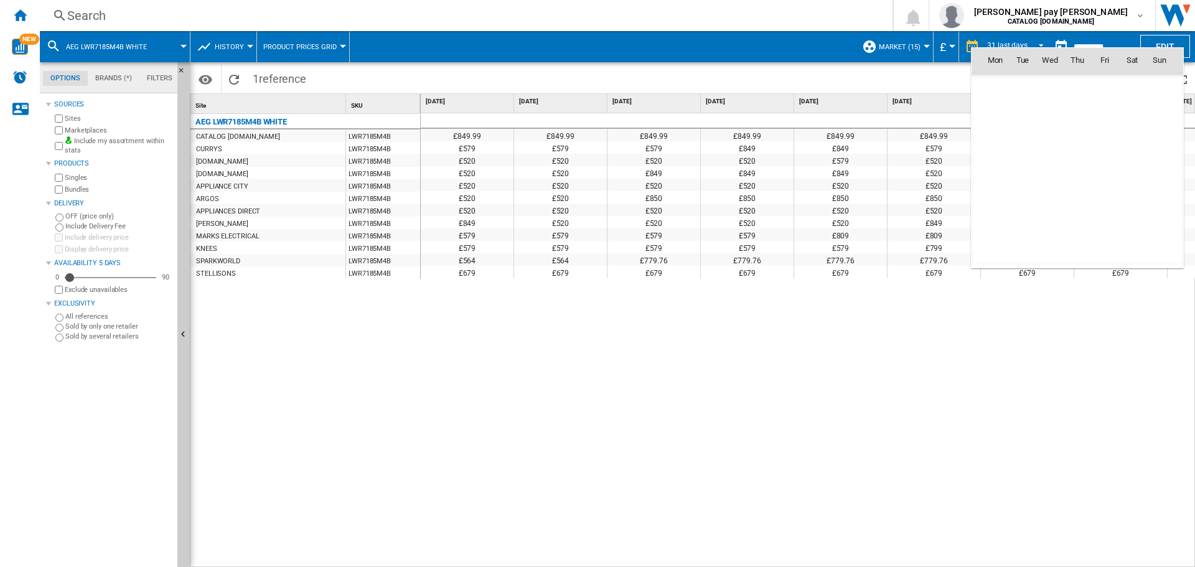
scroll to position [3133, 0]
click at [1095, 226] on span "31" at bounding box center [1104, 224] width 25 height 25
type input "**********"
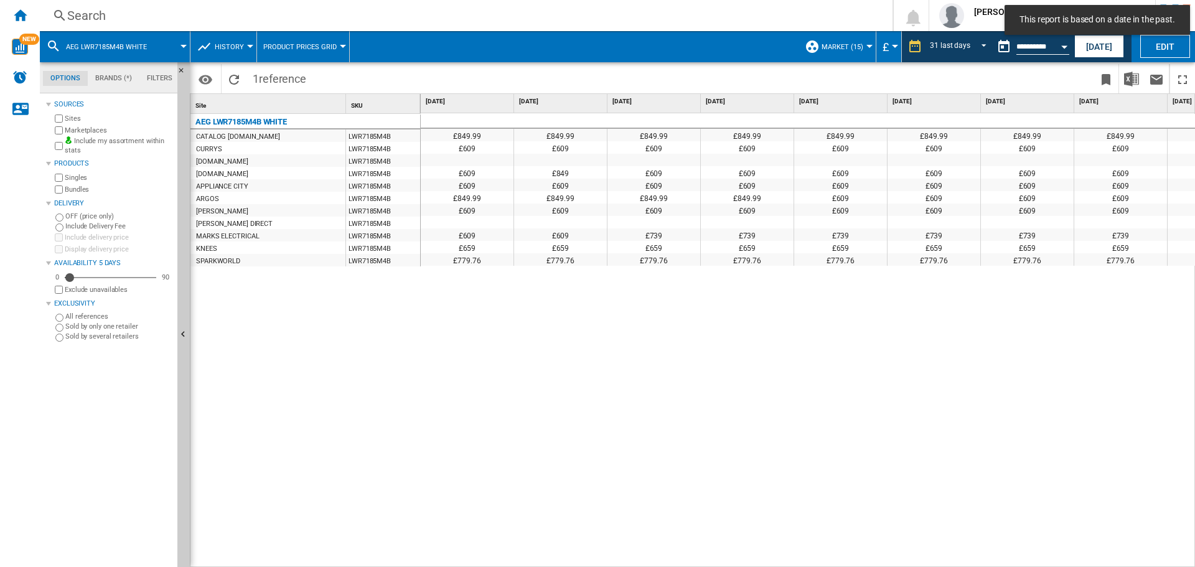
click at [936, 277] on div "£849.99 £849.99 £849.99 £849.99 £849.99 £849.99 £849.99 £849.99 £849.99 £849.99…" at bounding box center [808, 340] width 775 height 454
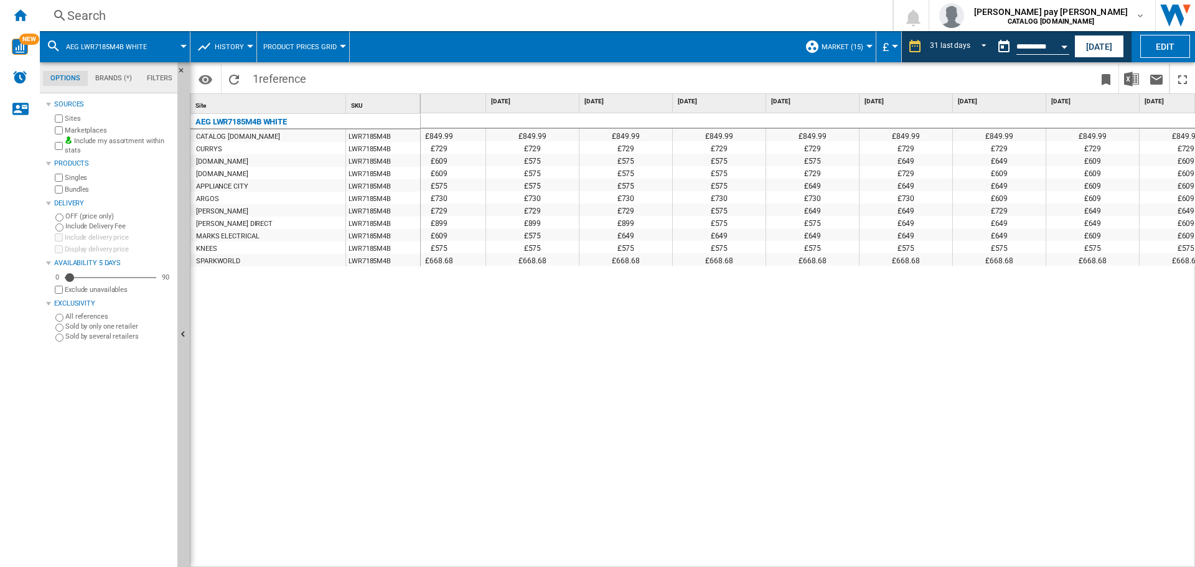
scroll to position [0, 1890]
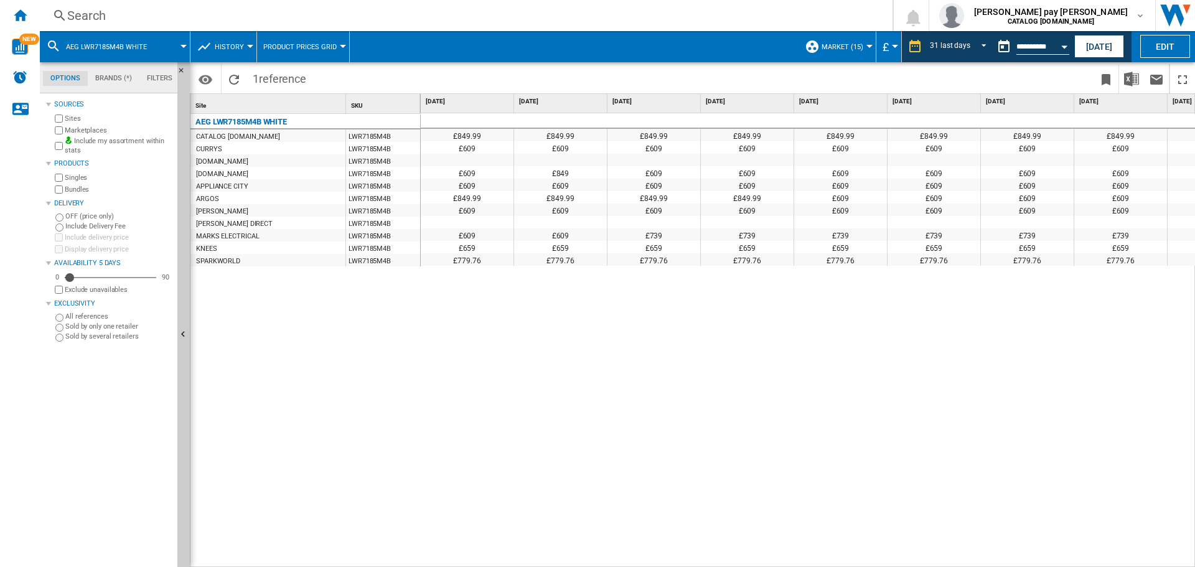
click at [289, 7] on div "Search" at bounding box center [463, 15] width 793 height 17
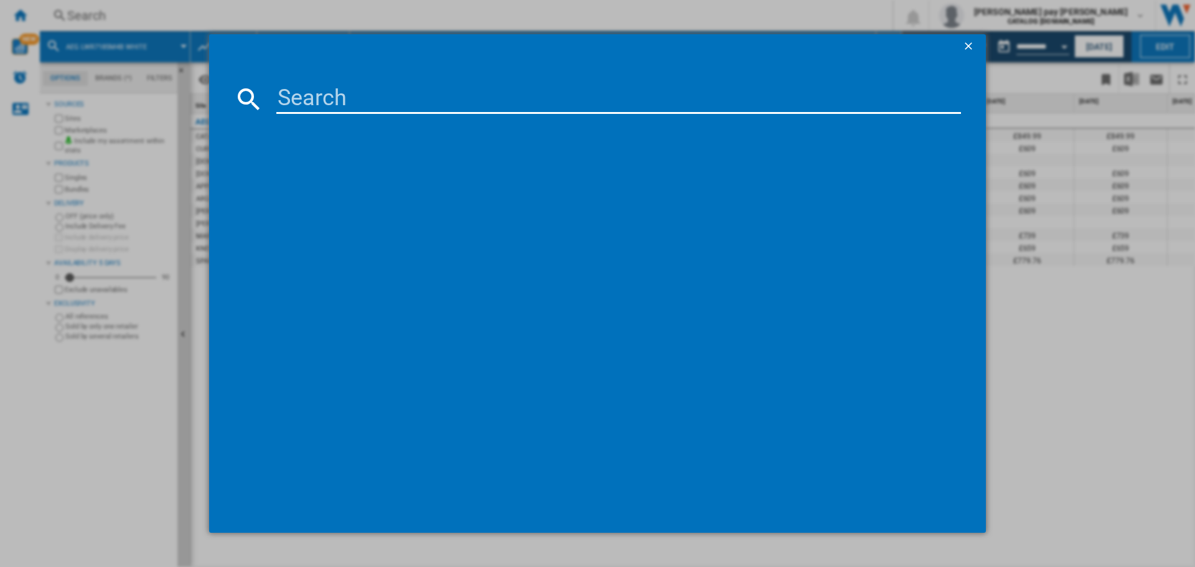
click at [345, 108] on input at bounding box center [618, 99] width 684 height 30
type input "LWX60846B"
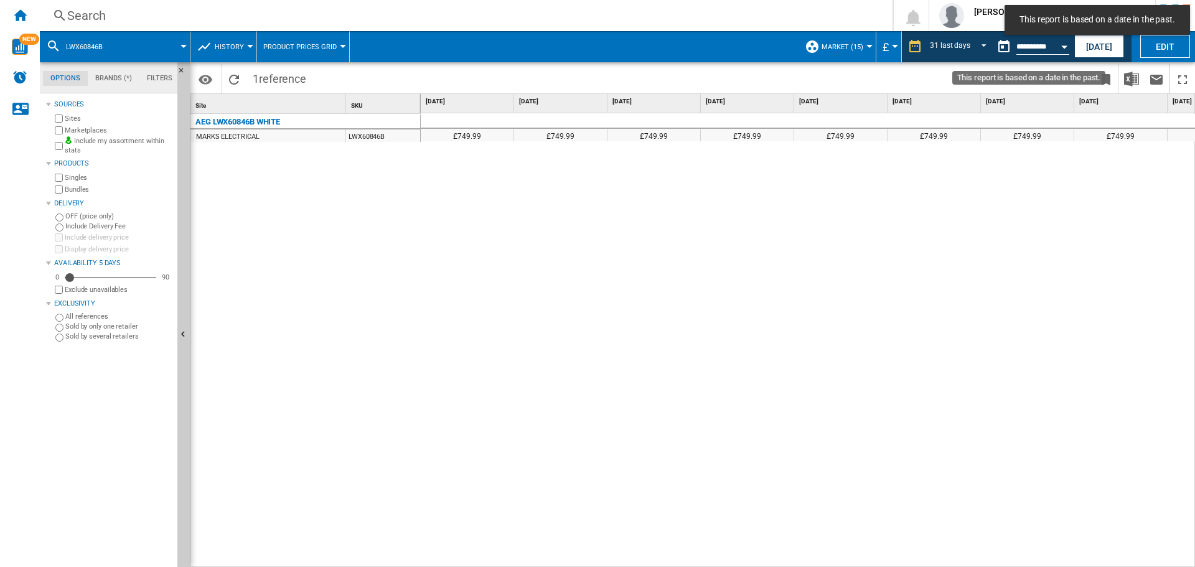
click at [1061, 49] on button "Open calendar" at bounding box center [1064, 45] width 22 height 22
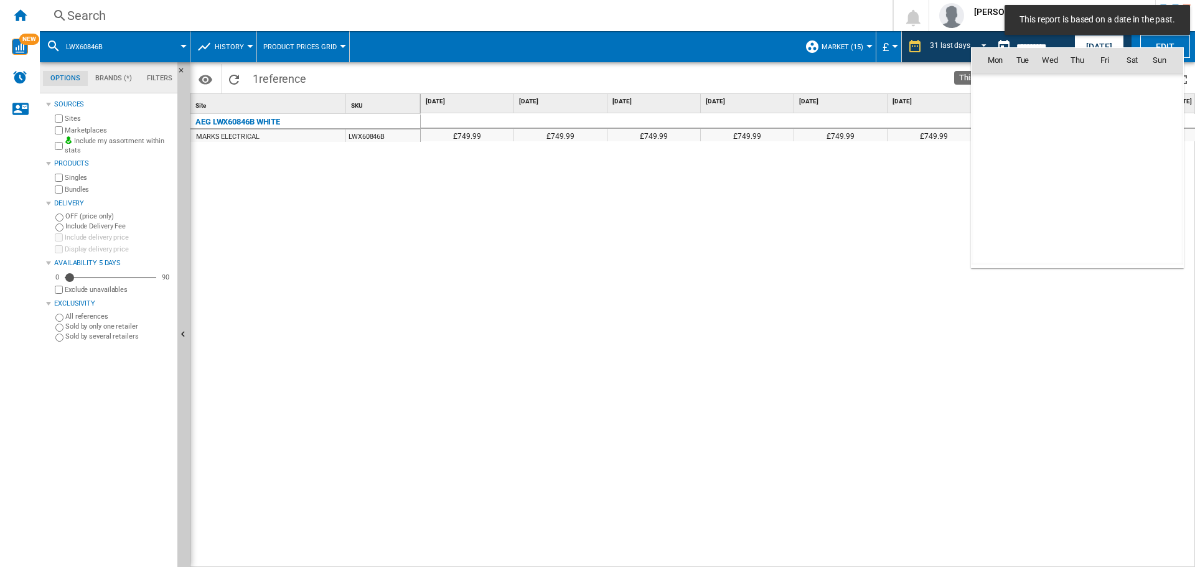
scroll to position [3133, 0]
click at [1114, 40] on div at bounding box center [597, 283] width 1195 height 567
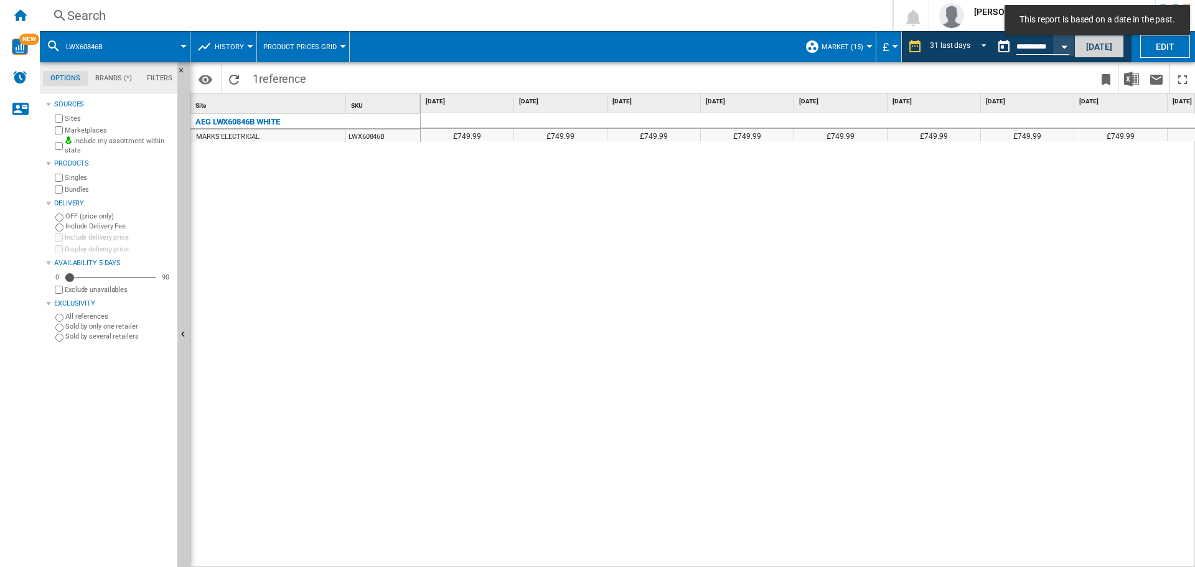
click at [1112, 44] on button "[DATE]" at bounding box center [1099, 46] width 50 height 23
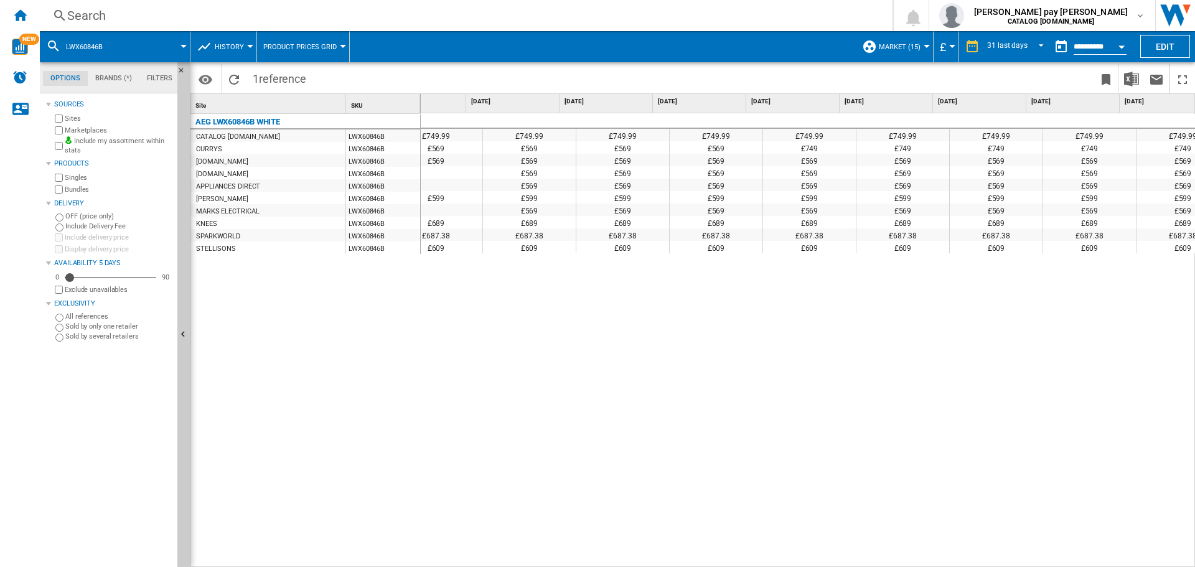
scroll to position [0, 1898]
click at [729, 351] on div "£749.99 £749.99 £749.99 £749.99 £749.99 £749.99 £749.99 £749.99 £749.99 £749.99…" at bounding box center [808, 340] width 775 height 454
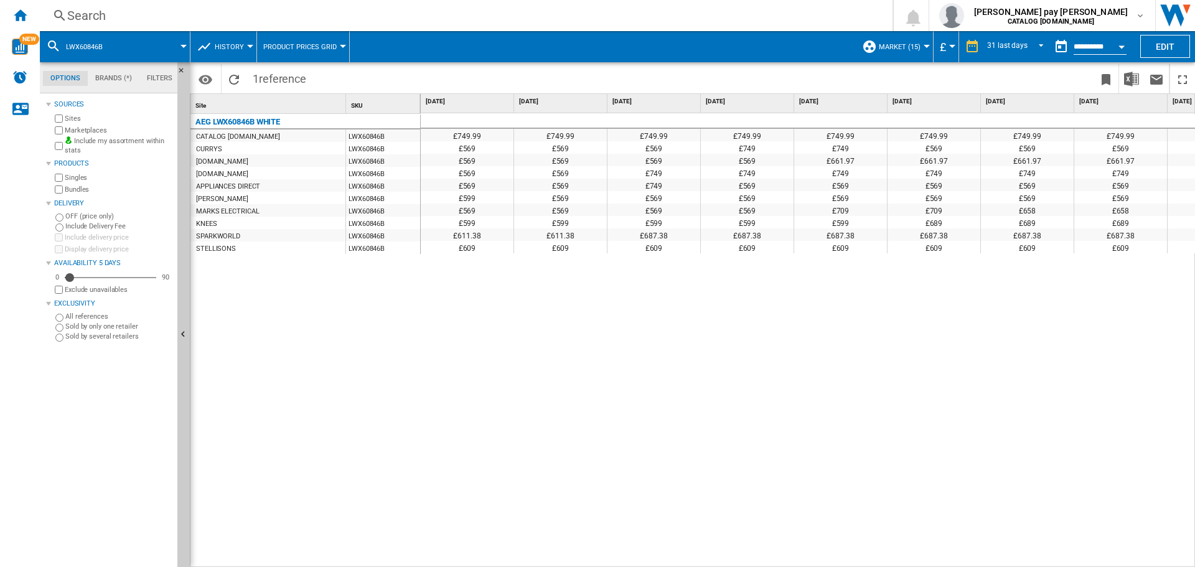
drag, startPoint x: 723, startPoint y: 434, endPoint x: 716, endPoint y: 434, distance: 6.8
click at [723, 434] on div "£749.99 £749.99 £749.99 £749.99 £749.99 £749.99 £749.99 £749.99 £749.99 £749.99…" at bounding box center [808, 340] width 775 height 454
click at [339, 22] on div "Search" at bounding box center [463, 15] width 793 height 17
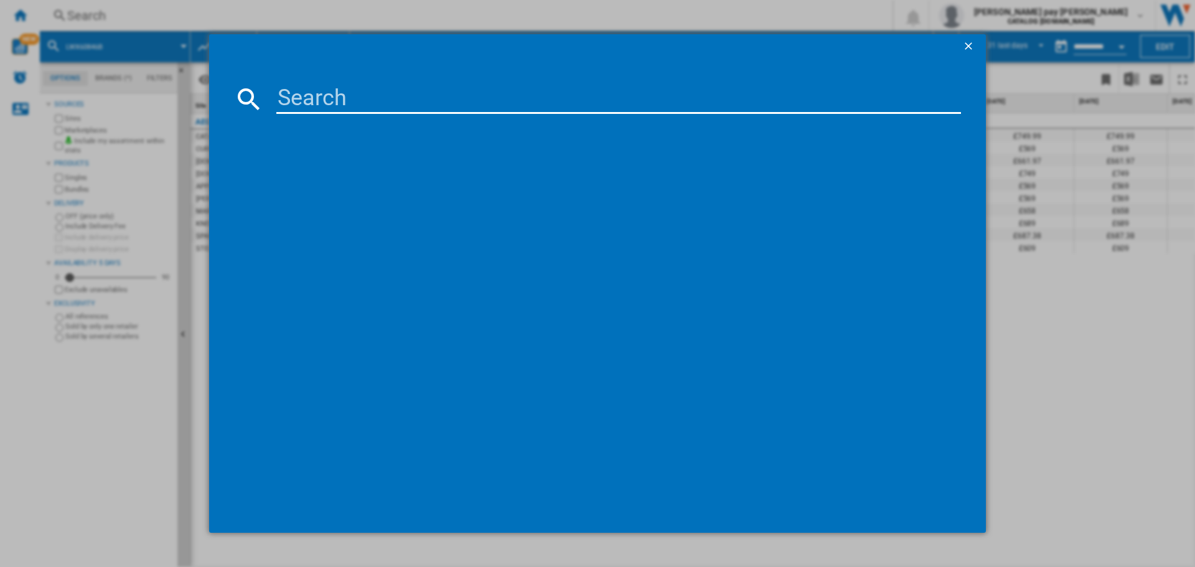
click at [380, 109] on input at bounding box center [618, 99] width 684 height 30
type input "LFX50942B"
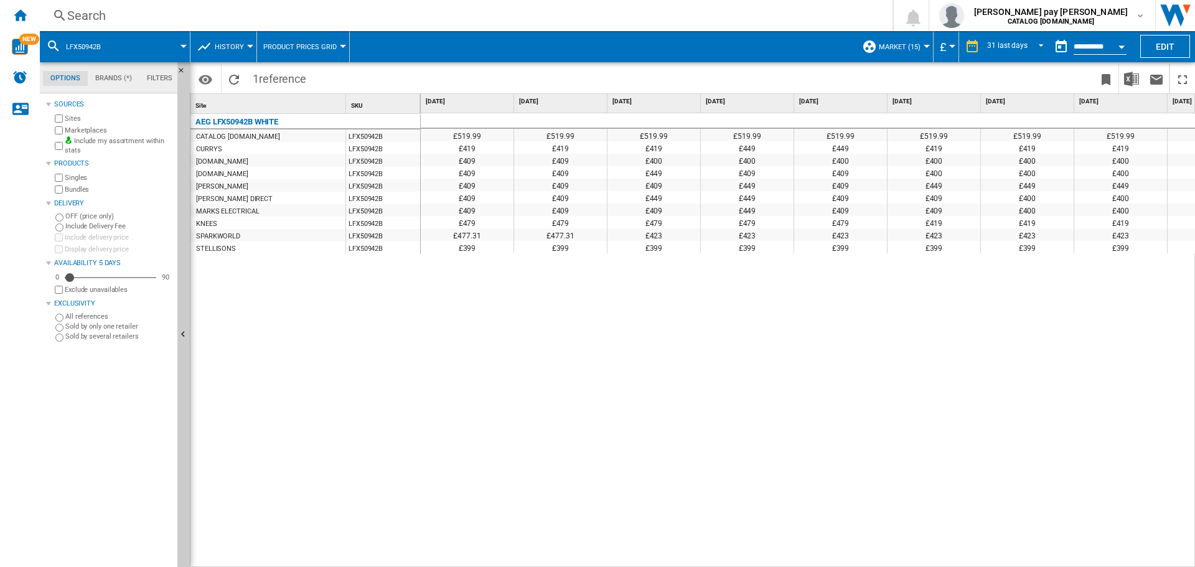
click at [1118, 49] on button "Open calendar" at bounding box center [1121, 45] width 22 height 22
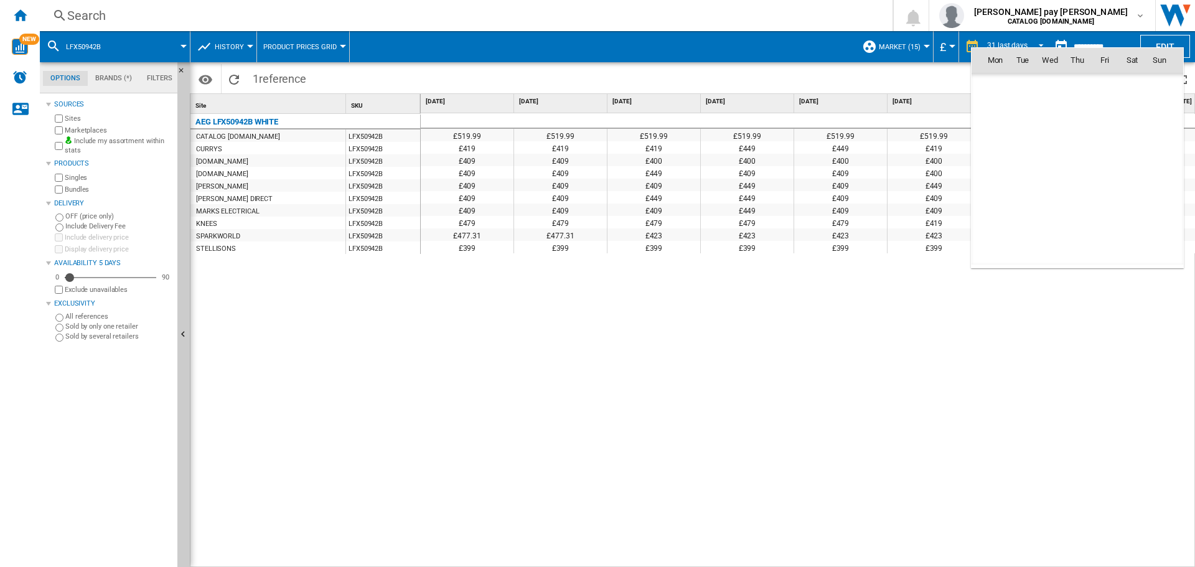
scroll to position [5936, 0]
click at [1020, 85] on md-icon "October 2025" at bounding box center [1019, 87] width 15 height 15
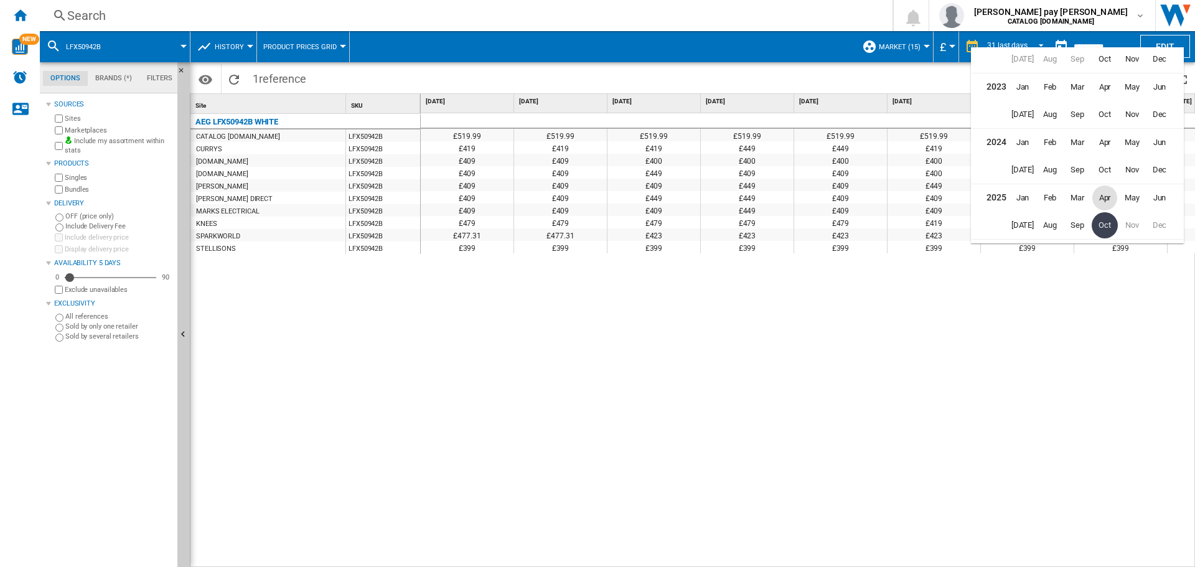
click at [1110, 200] on span "Apr" at bounding box center [1104, 197] width 25 height 25
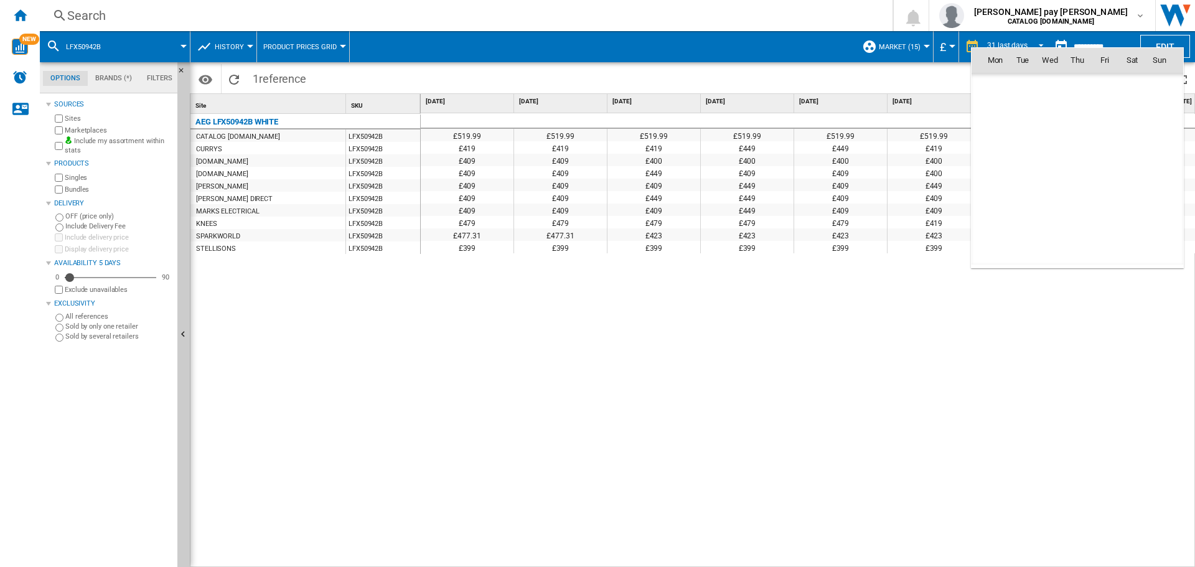
scroll to position [4947, 0]
click at [1053, 223] on span "30" at bounding box center [1049, 224] width 25 height 25
type input "**********"
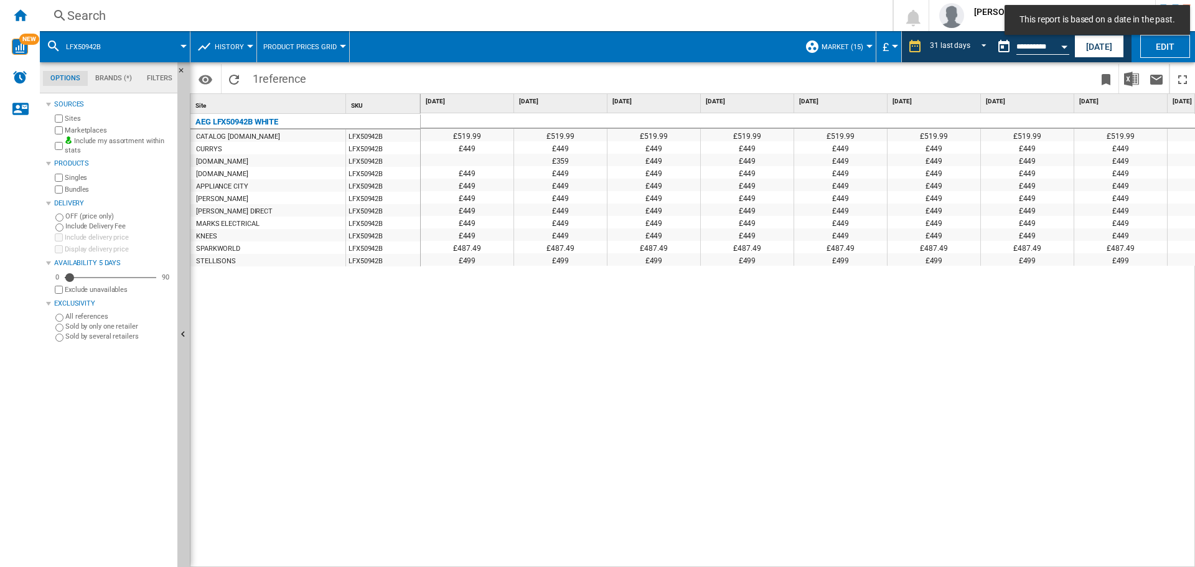
click at [797, 292] on div "£519.99 £519.99 £519.99 £519.99 £519.99 £519.99 £519.99 £519.99 £519.99 £519.99…" at bounding box center [808, 340] width 775 height 454
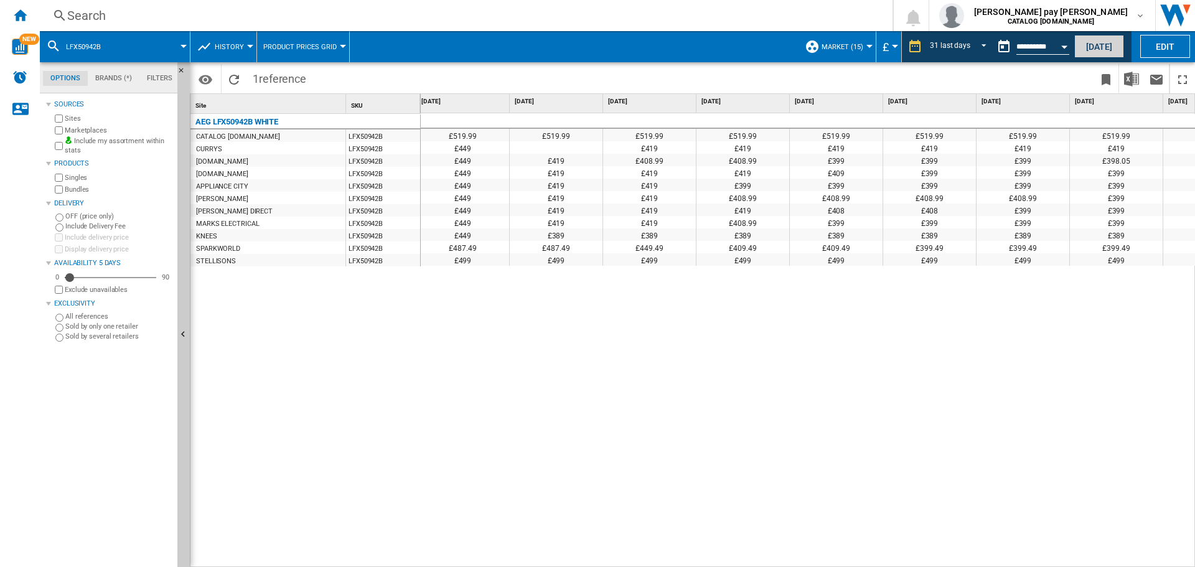
click at [1116, 53] on button "[DATE]" at bounding box center [1099, 46] width 50 height 23
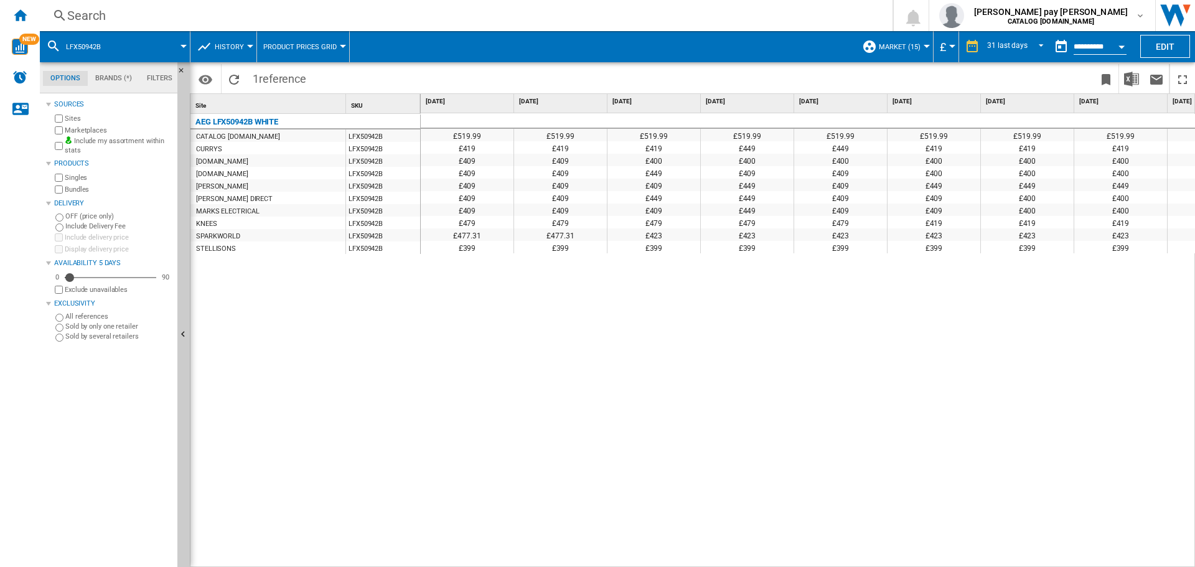
click at [189, 9] on div "Search" at bounding box center [463, 15] width 793 height 17
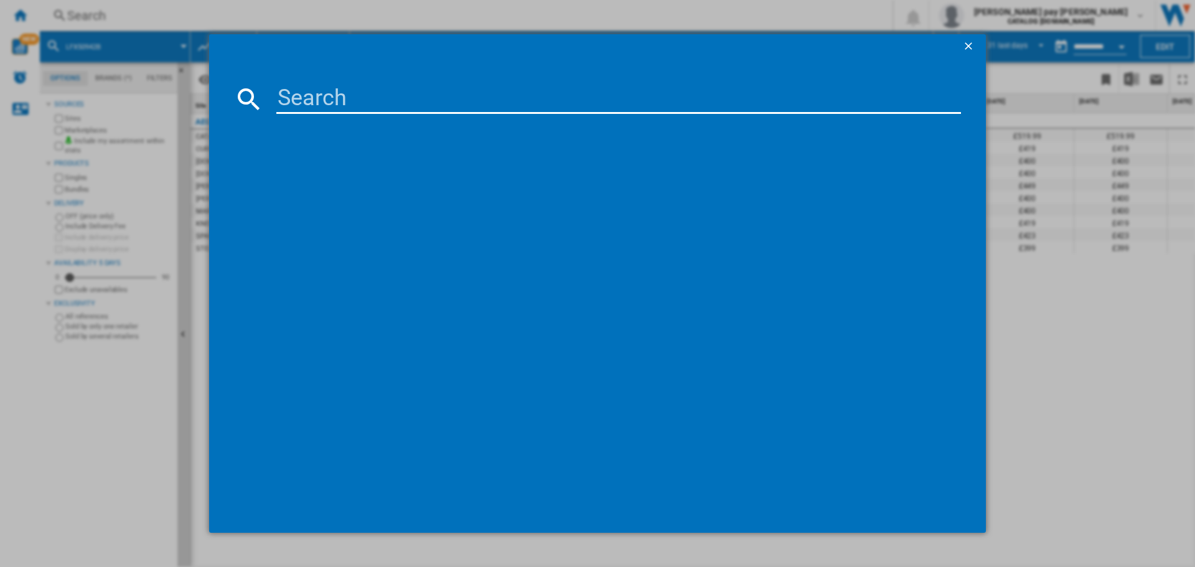
click at [362, 99] on input at bounding box center [618, 99] width 684 height 30
paste input "LWX60966B"
type input "LWX60966B"
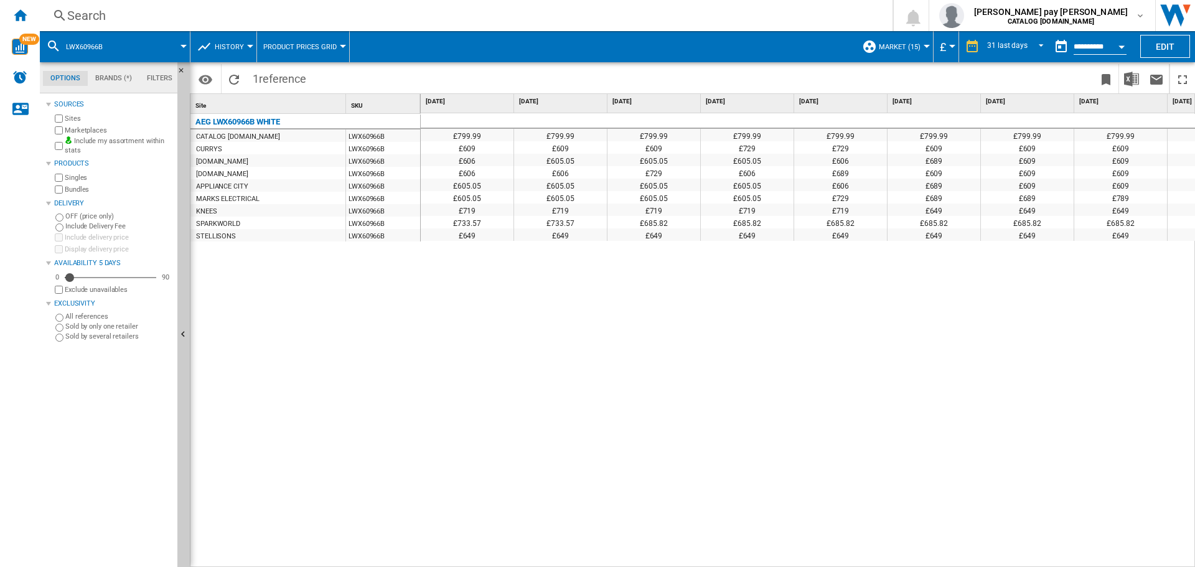
click at [652, 375] on div "£799.99 £799.99 £799.99 £799.99 £799.99 £799.99 £799.99 £799.99 £799.99 £799.99…" at bounding box center [808, 340] width 775 height 454
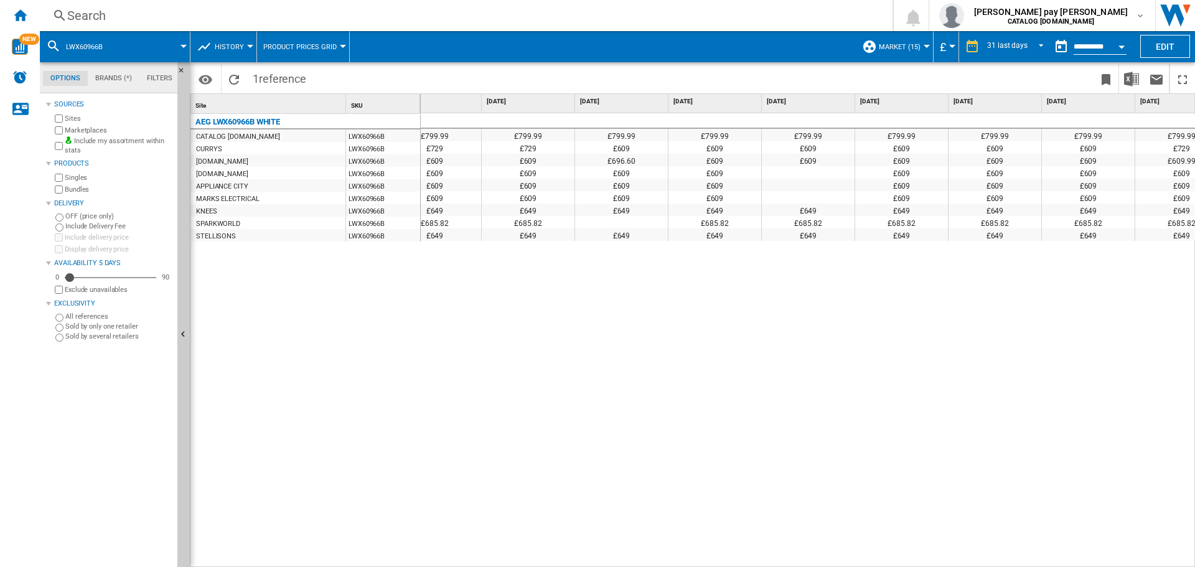
scroll to position [0, 1682]
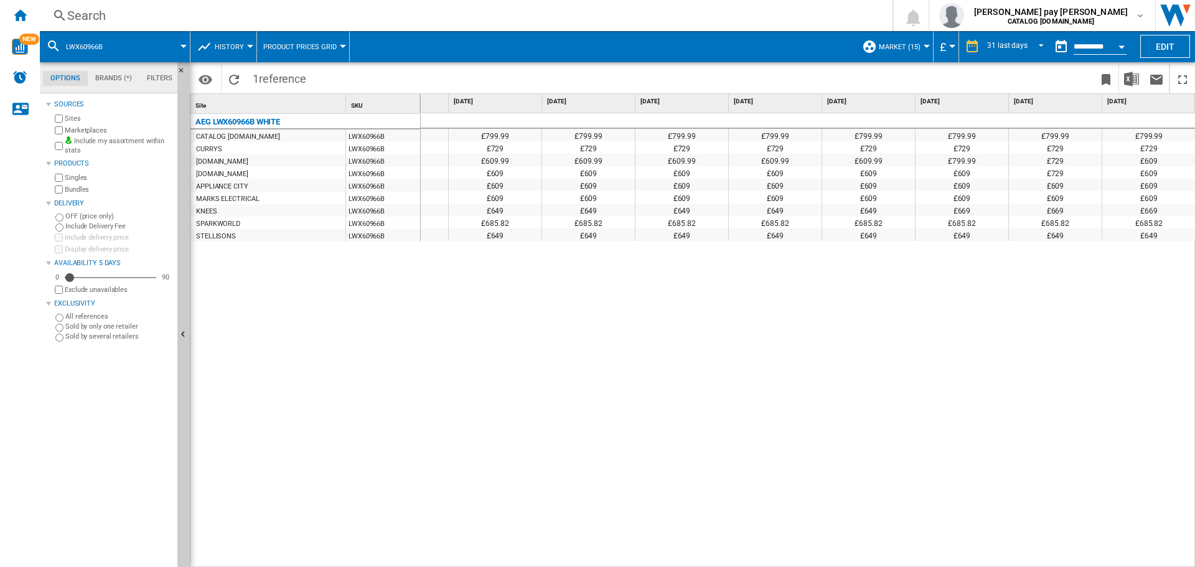
click at [301, 484] on div "AEG LWX60966B WHITE CATALOG [DOMAIN_NAME] LWX60966B CURRYS LWX60966B [DOMAIN_NA…" at bounding box center [305, 337] width 230 height 447
click at [243, 19] on div "Search" at bounding box center [463, 15] width 793 height 17
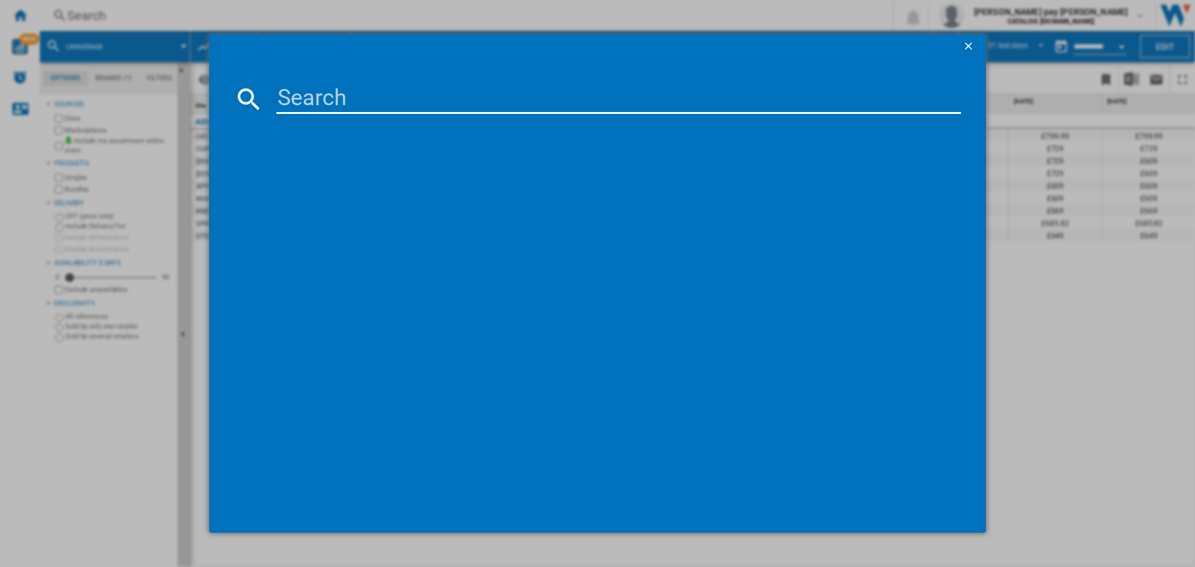
click at [452, 98] on input at bounding box center [618, 99] width 684 height 30
type input "TR719A4B"
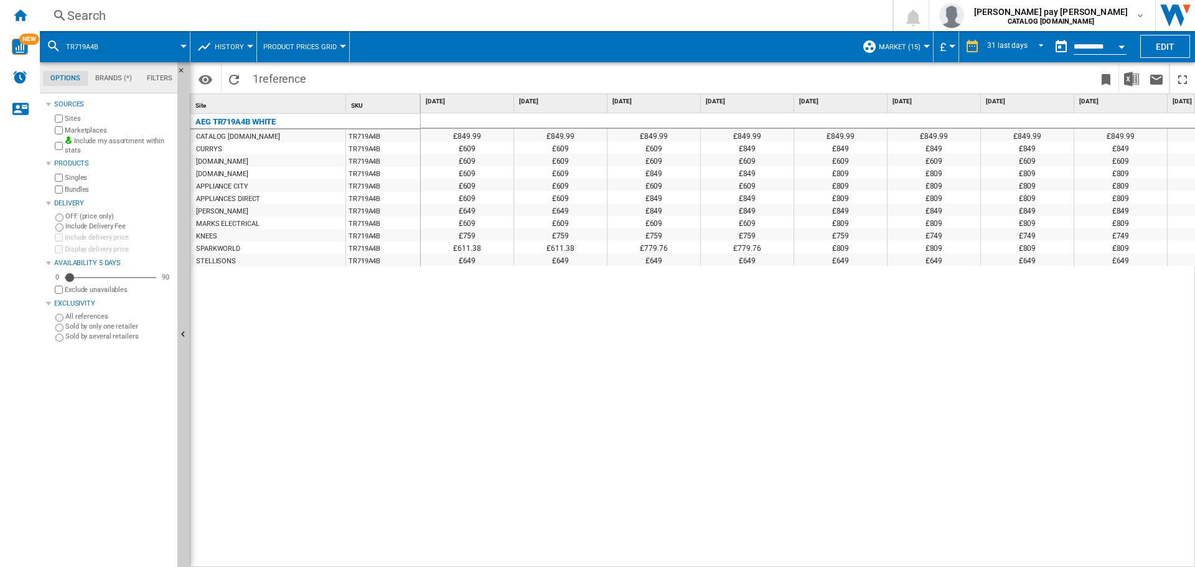
click at [701, 426] on div "£849.99 £849.99 £849.99 £849.99 £849.99 £849.99 £849.99 £849.99 £849.99 £849.99…" at bounding box center [808, 340] width 775 height 454
drag, startPoint x: 480, startPoint y: 407, endPoint x: 508, endPoint y: 413, distance: 27.9
click at [480, 407] on div "£849.99 £849.99 £849.99 £849.99 £849.99 £849.99 £849.99 £849.99 £849.99 £849.99…" at bounding box center [808, 340] width 775 height 454
drag, startPoint x: 579, startPoint y: 559, endPoint x: 759, endPoint y: 572, distance: 180.4
click at [759, 566] on html "In order to access Insight, please log out and log in again OK NEW Search Searc…" at bounding box center [597, 283] width 1195 height 567
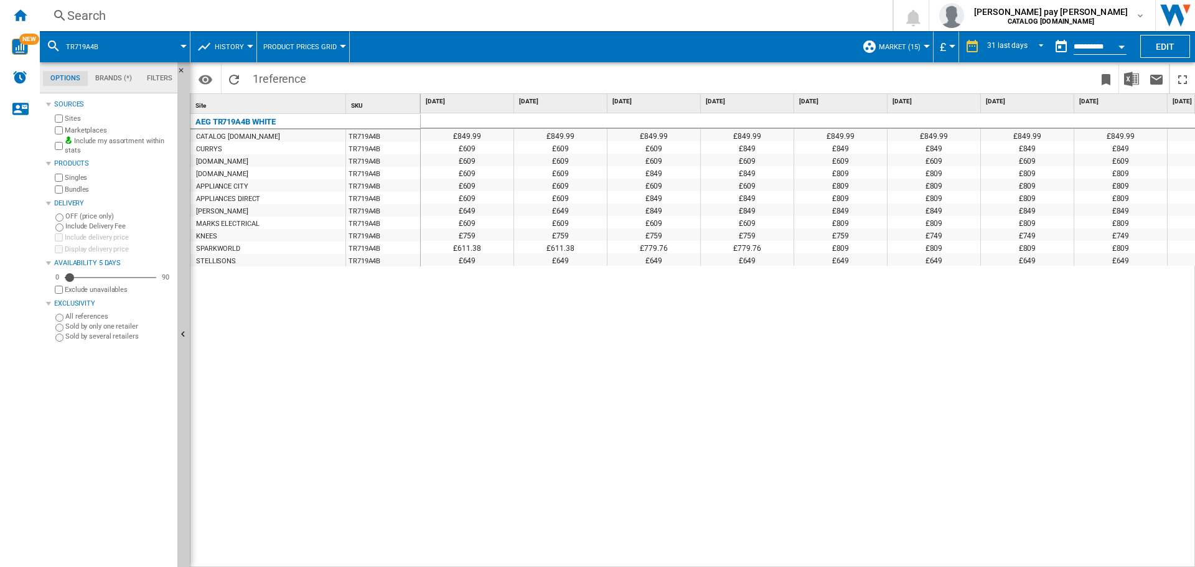
click at [635, 536] on div "£849.99 £849.99 £849.99 £849.99 £849.99 £849.99 £849.99 £849.99 £849.99 £849.99…" at bounding box center [808, 340] width 775 height 454
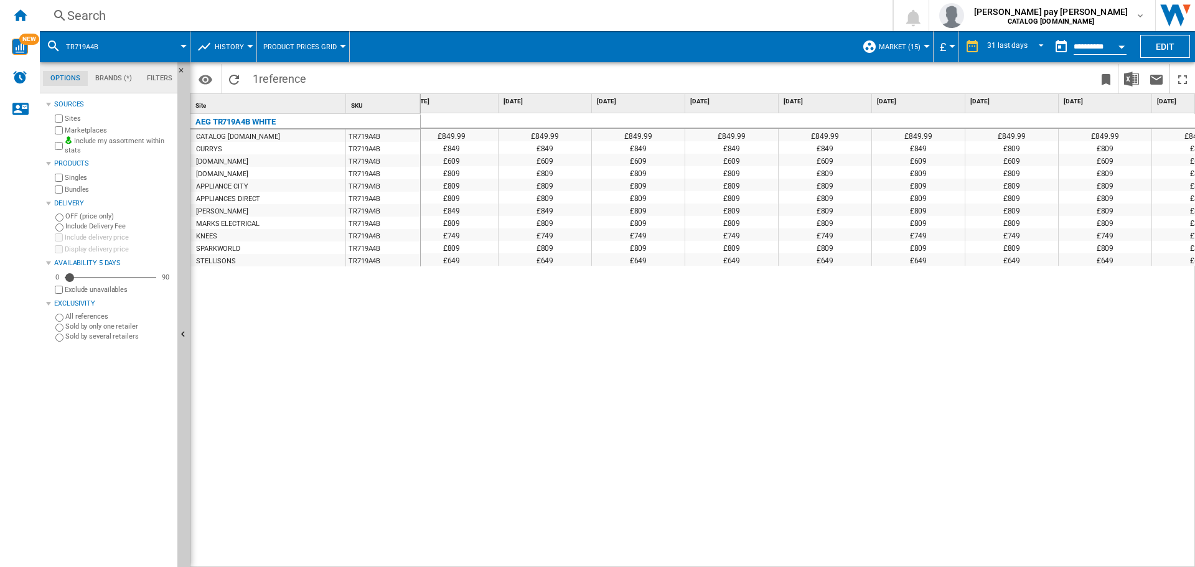
click at [653, 479] on div "£849.99 £849.99 £849.99 £849.99 £849.99 £849.99 £849.99 £849.99 £849.99 £849.99…" at bounding box center [808, 340] width 775 height 454
click at [730, 502] on div "£849.99 £849.99 £849.99 £849.99 £849.99 £849.99 £849.99 £849.99 £849.99 £849.99…" at bounding box center [808, 340] width 775 height 454
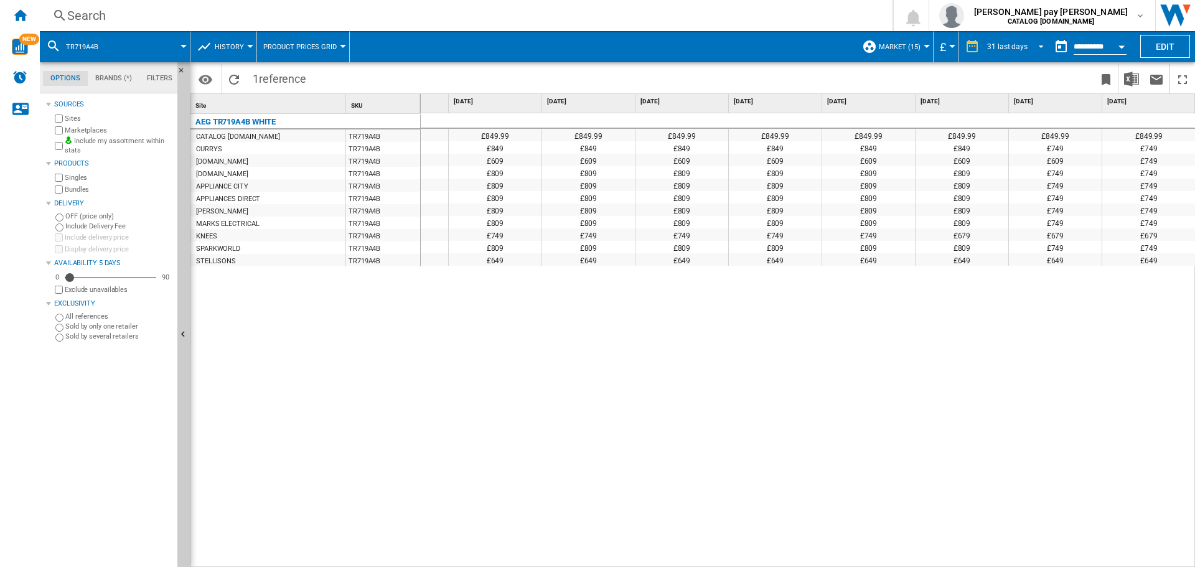
click at [1022, 37] on md-select-value "31 last days" at bounding box center [1017, 46] width 63 height 19
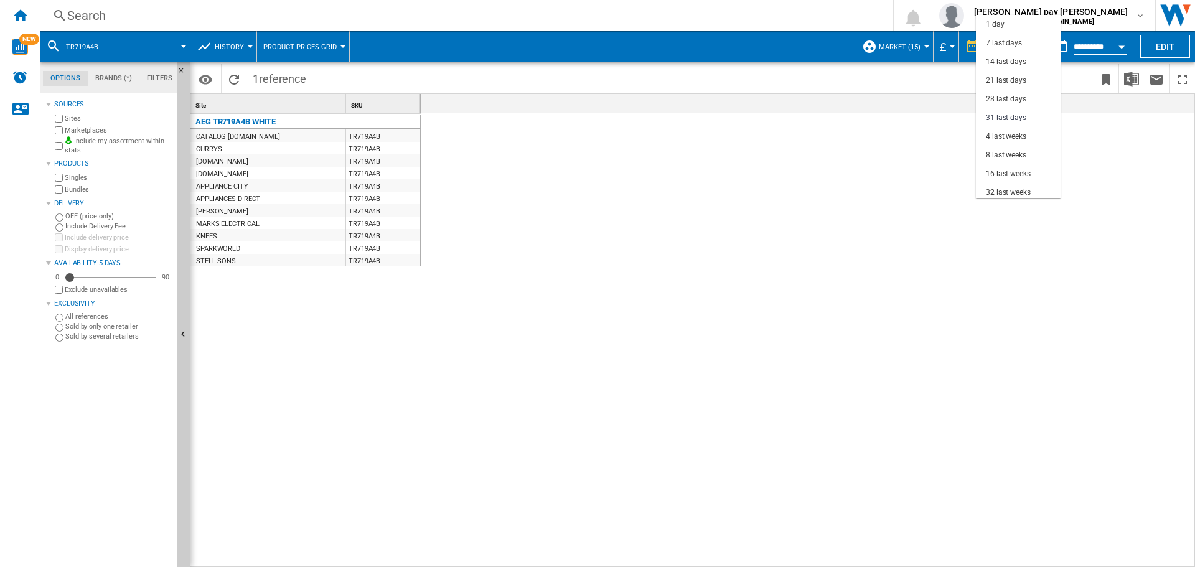
scroll to position [71, 0]
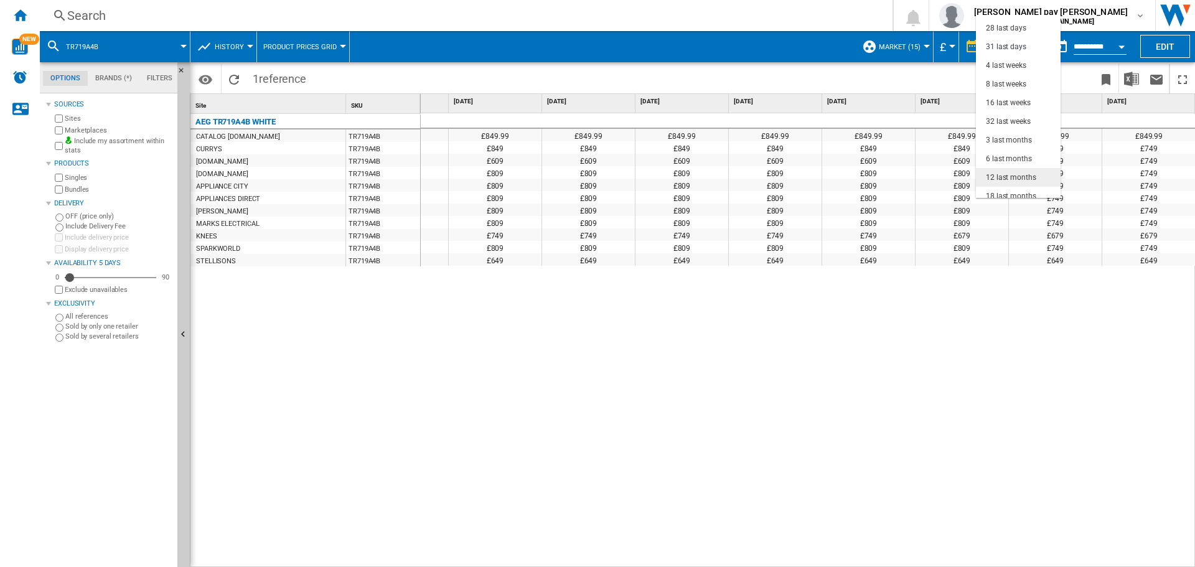
click at [1021, 179] on div "12 last months" at bounding box center [1011, 177] width 50 height 11
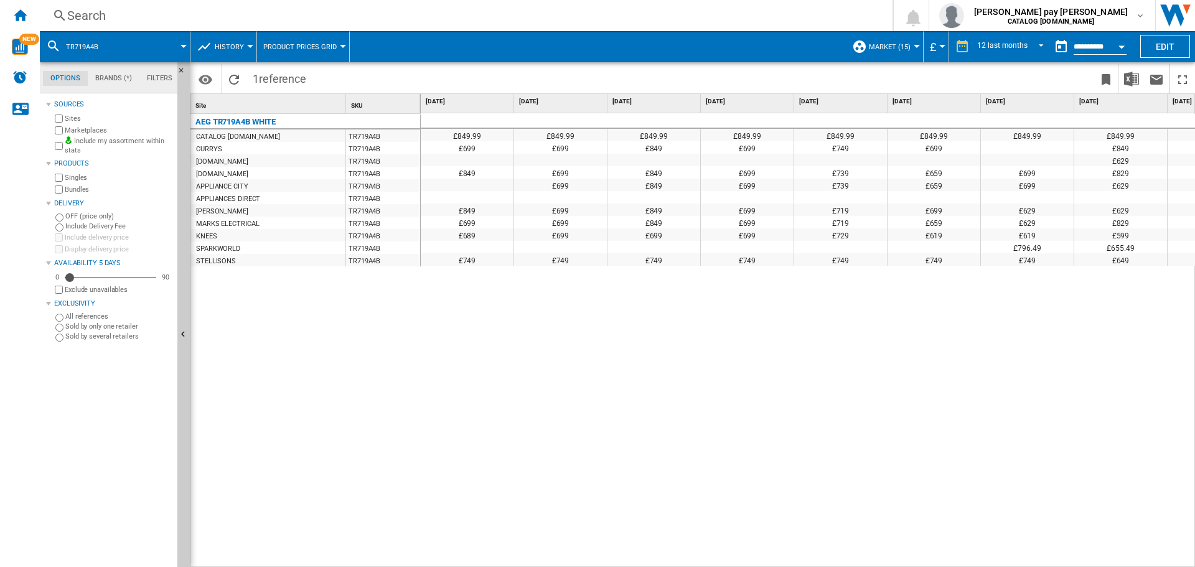
click at [836, 349] on div "£849.99 £849.99 £849.99 £849.99 £849.99 £849.99 £849.99 £849.99 £849.99 £849.99…" at bounding box center [808, 340] width 775 height 454
click at [420, 373] on div "AEG TR719A4B WHITE CATALOG ELECTROLUX.UK TR719A4B CURRYS TR719A4B AMAZON.CO.UK …" at bounding box center [305, 337] width 230 height 447
click at [301, 18] on div "Search" at bounding box center [463, 15] width 793 height 17
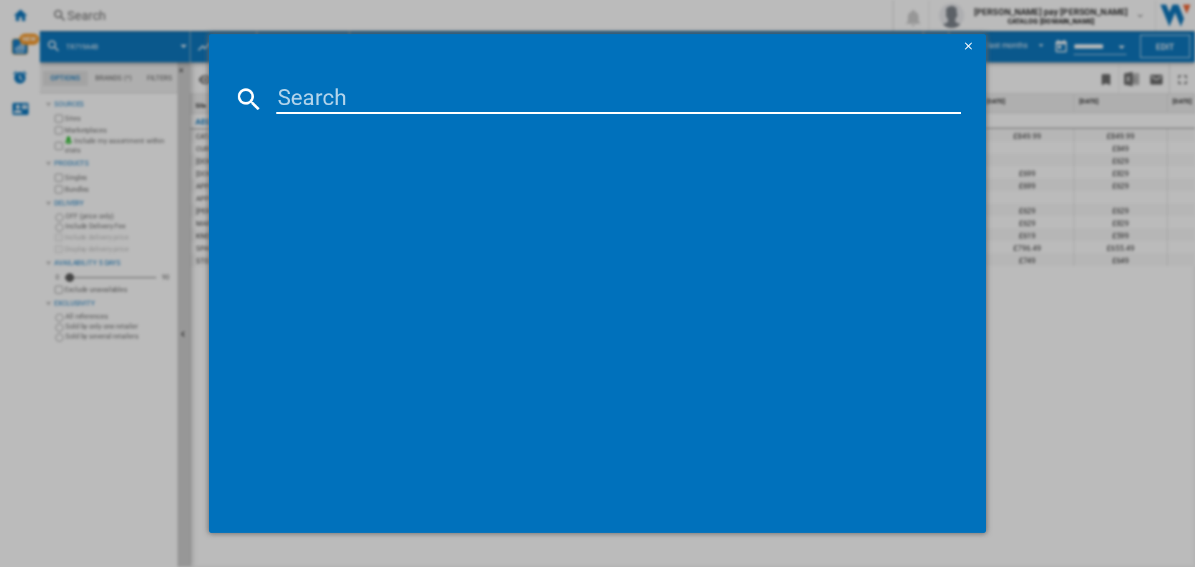
click at [370, 93] on input at bounding box center [618, 99] width 684 height 30
type input "LFX50844B"
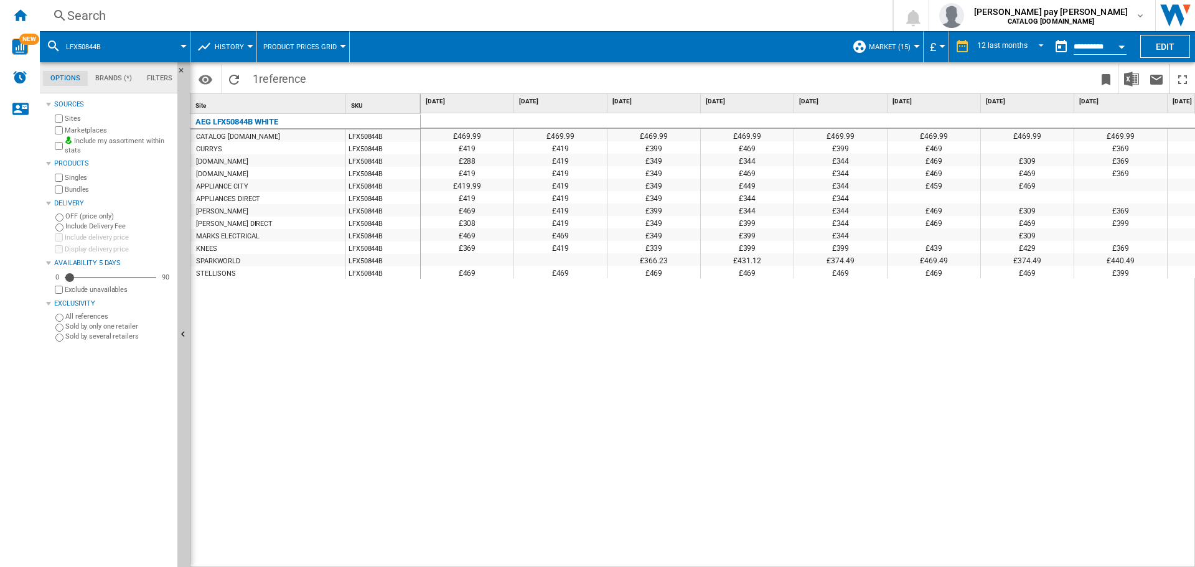
click at [1061, 478] on div "£469.99 £469.99 £469.99 £469.99 £469.99 £469.99 £469.99 £469.99 £469.99 £469.99…" at bounding box center [808, 340] width 775 height 454
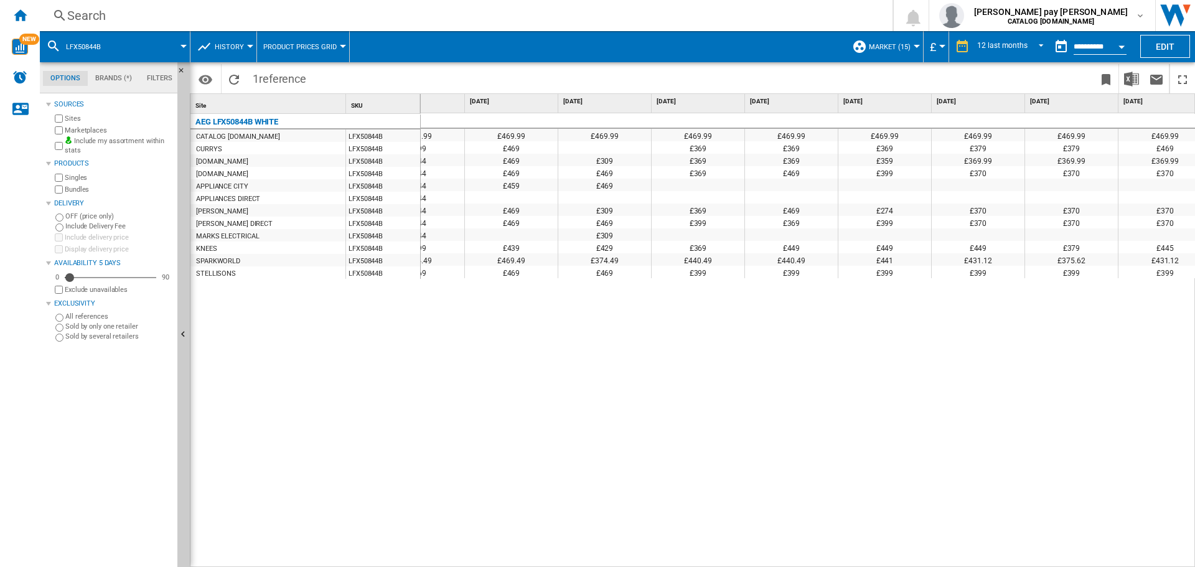
scroll to position [0, 439]
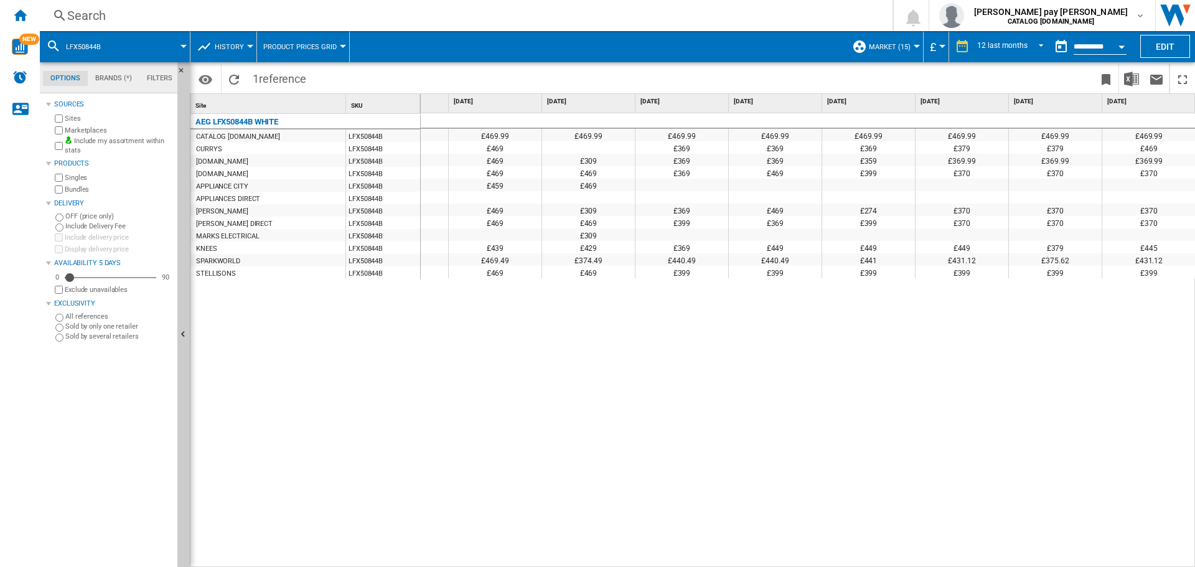
click at [313, 11] on div "Search" at bounding box center [463, 15] width 793 height 17
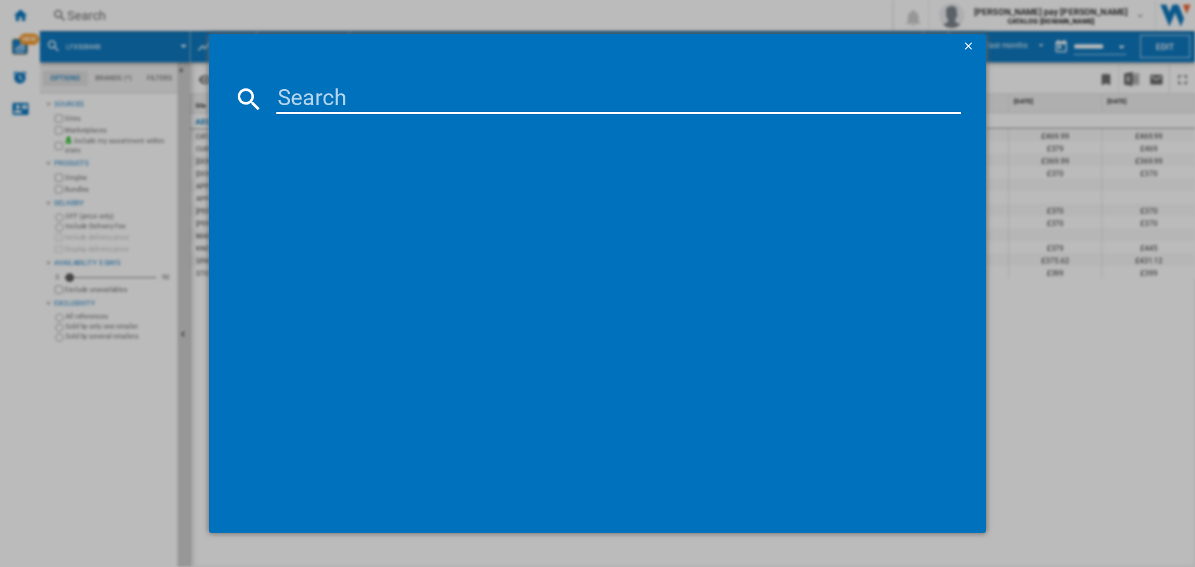
click at [328, 100] on input at bounding box center [618, 99] width 684 height 30
type input "DCB331010M"
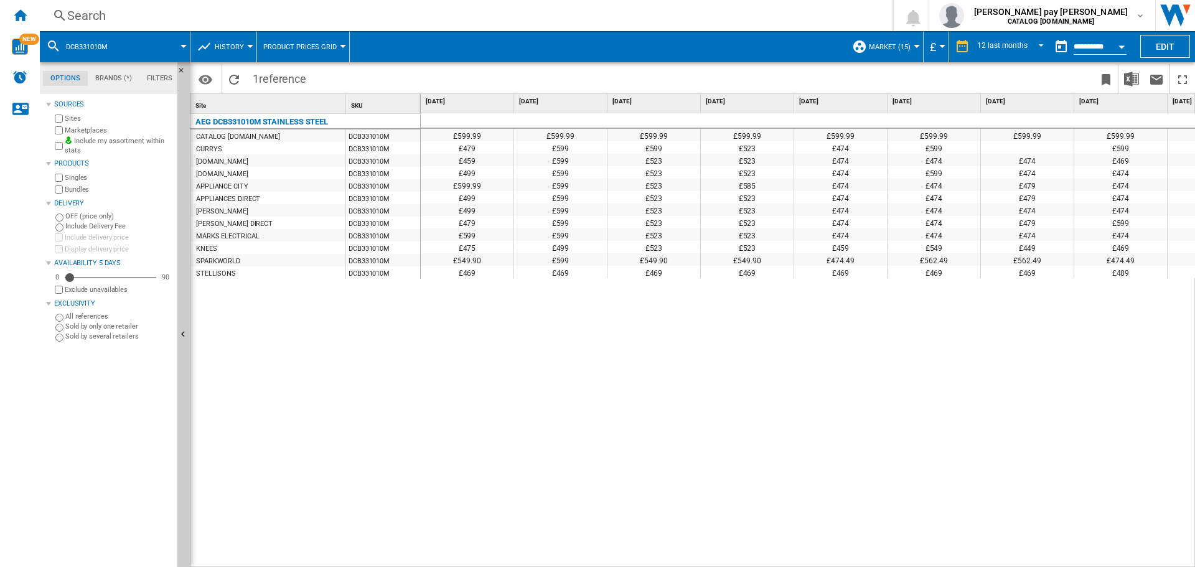
click at [452, 419] on div "£599.99 £599.99 £599.99 £599.99 £599.99 £599.99 £599.99 £599.99 £599.99 £599.99…" at bounding box center [808, 340] width 775 height 454
drag, startPoint x: 712, startPoint y: 560, endPoint x: 895, endPoint y: 554, distance: 183.7
click at [900, 557] on div "£599.99 £599.99 £599.99 £599.99 £599.99 £599.99 £599.99 £599.99 £599.99 £599.99…" at bounding box center [808, 340] width 775 height 454
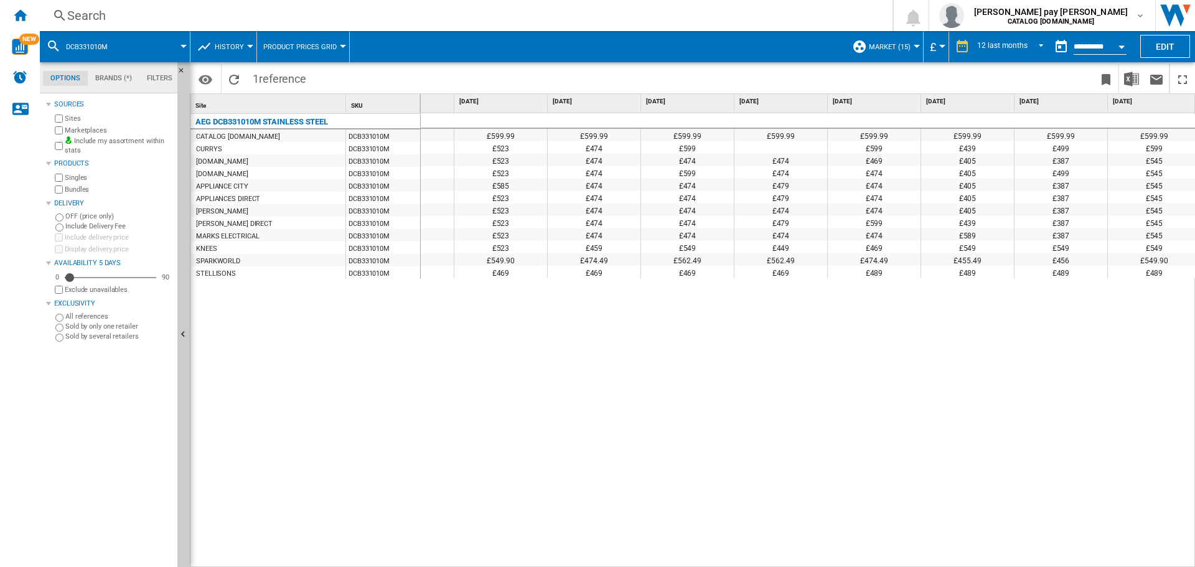
drag, startPoint x: 516, startPoint y: 327, endPoint x: 510, endPoint y: 327, distance: 6.3
click at [516, 327] on div "£599.99 £599.99 £599.99 £599.99 £599.99 £599.99 £599.99 £599.99 £599.99 £599.99…" at bounding box center [808, 340] width 775 height 454
click at [236, 11] on div "Search" at bounding box center [463, 15] width 793 height 17
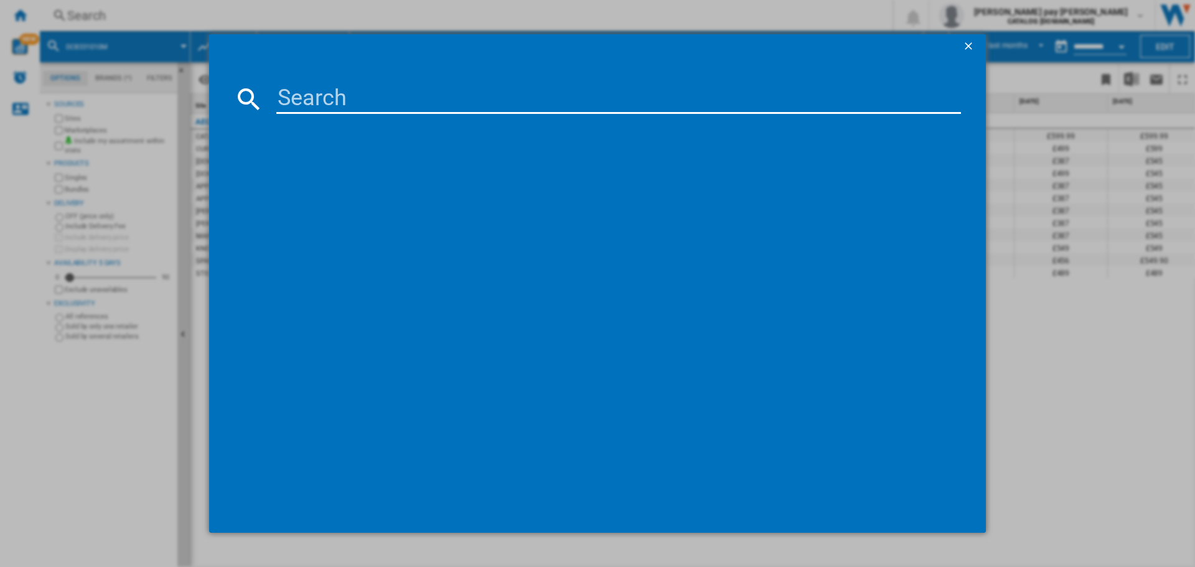
type input "DUB331110M"
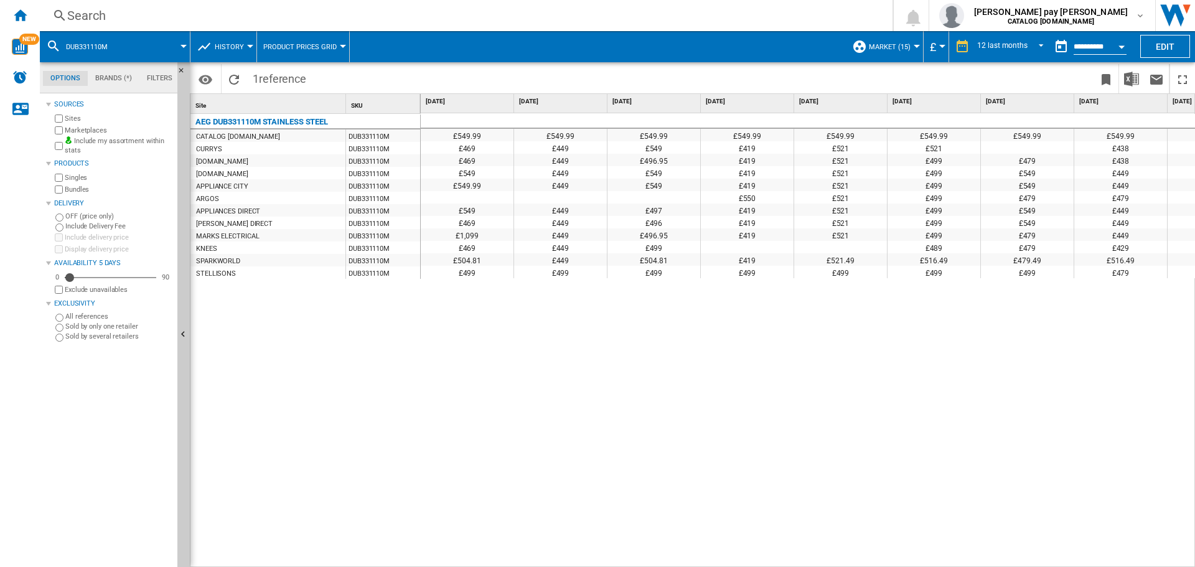
click at [476, 314] on div "£549.99 £549.99 £549.99 £549.99 £549.99 £549.99 £549.99 £549.99 £549.99 £549.99…" at bounding box center [808, 340] width 775 height 454
click at [677, 343] on div "£549.99 £549.99 £549.99 £549.99 £549.99 £549.99 £549.99 £549.99 £549.99 £549.99…" at bounding box center [808, 340] width 775 height 454
click at [706, 394] on div "£549.99 £549.99 £549.99 £549.99 £549.99 £549.99 £549.99 £549.99 £549.99 £549.99…" at bounding box center [808, 340] width 775 height 454
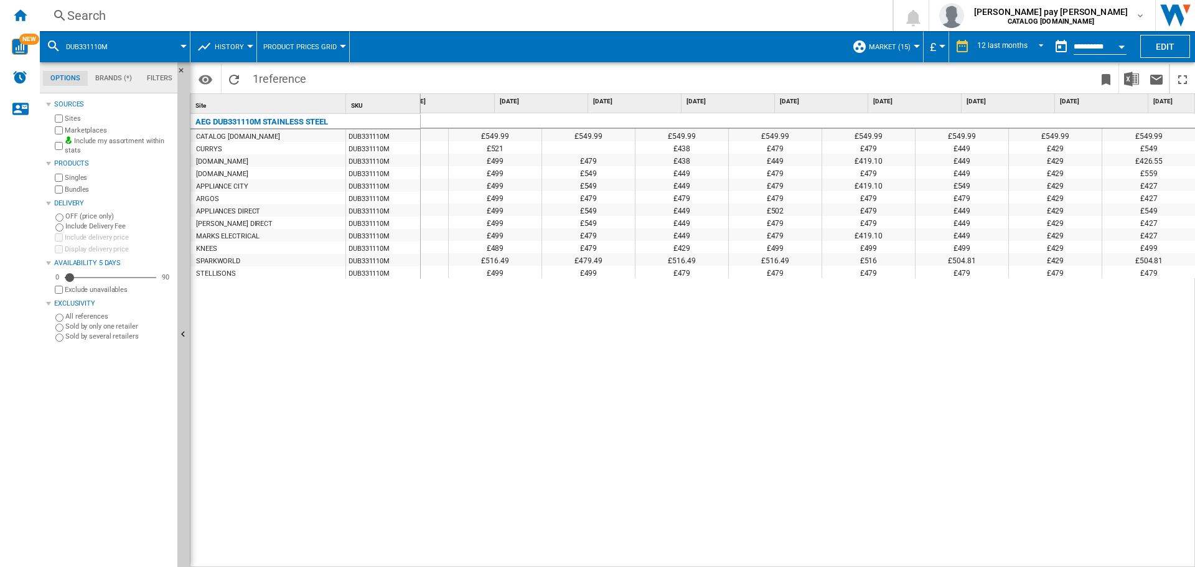
scroll to position [0, 439]
click at [256, 3] on div "Search Search 0 [PERSON_NAME] pay [PERSON_NAME] CATALOG [DOMAIN_NAME] CATALOG […" at bounding box center [617, 15] width 1155 height 31
click at [258, 17] on div "Search" at bounding box center [463, 15] width 793 height 17
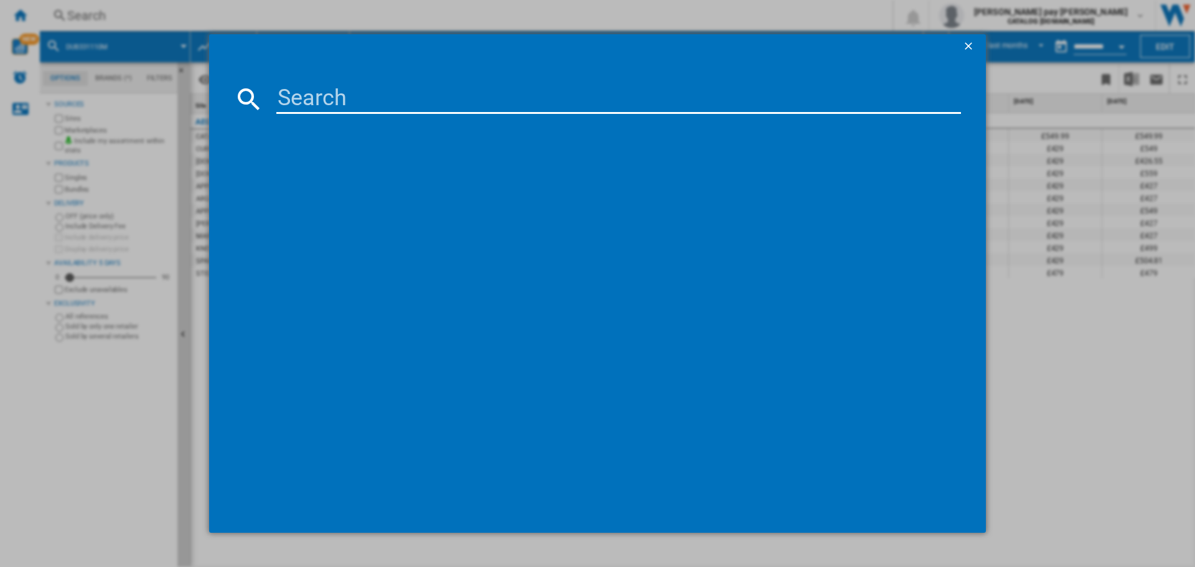
click at [403, 105] on input at bounding box center [618, 99] width 684 height 30
type input "HK614000CB"
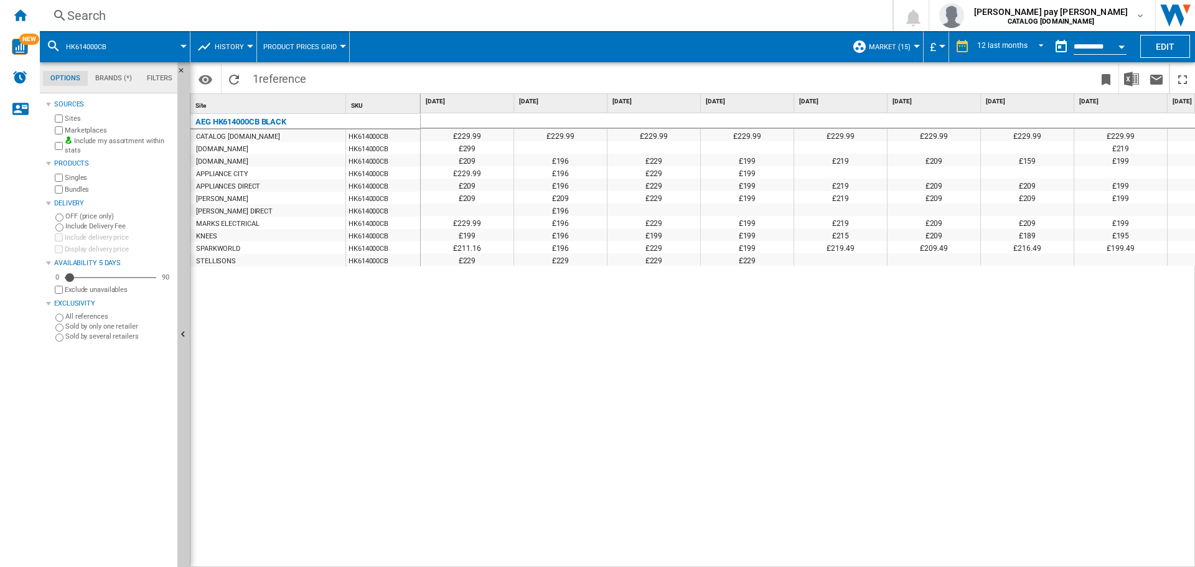
click at [717, 327] on div "£229.99 £229.99 £229.99 £229.99 £229.99 £229.99 £229.99 £229.99 £229.99 £229.99…" at bounding box center [808, 340] width 775 height 454
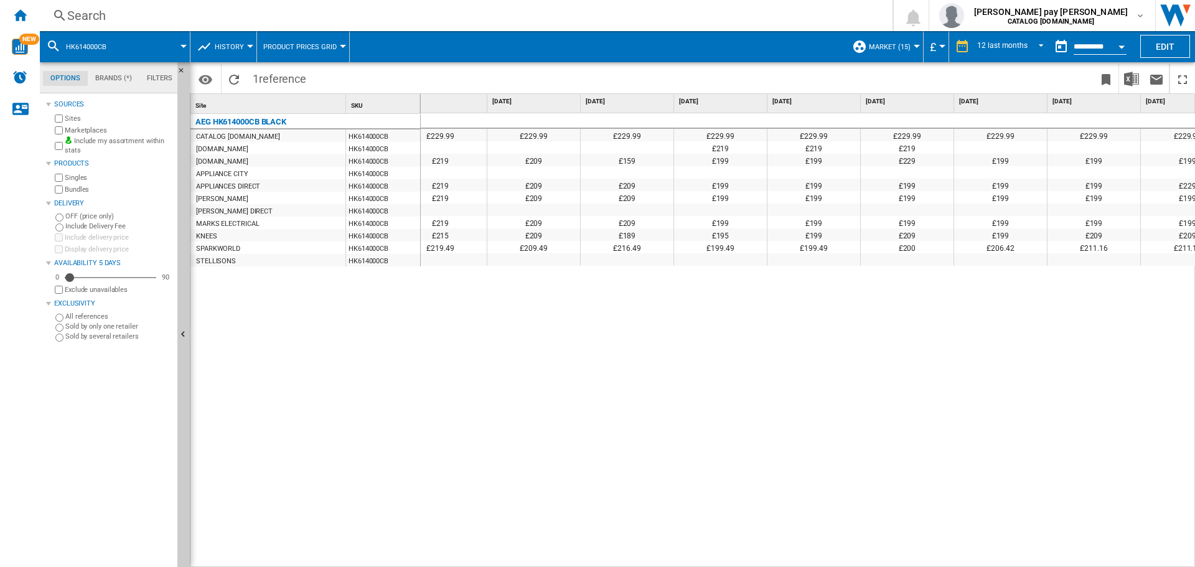
scroll to position [0, 439]
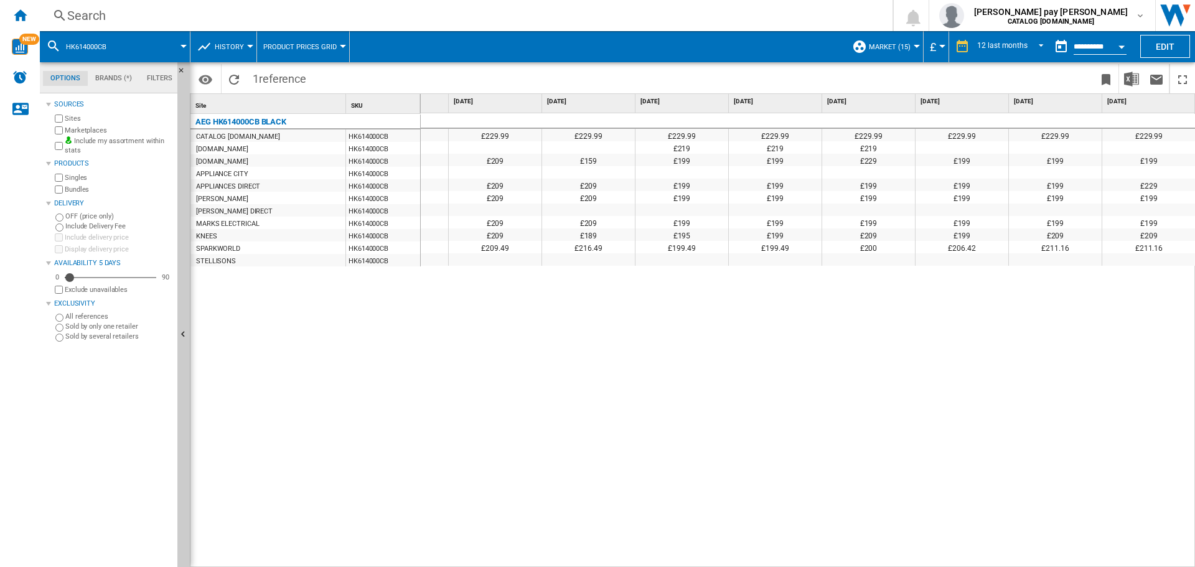
drag, startPoint x: 828, startPoint y: 423, endPoint x: 401, endPoint y: 40, distance: 572.9
click at [828, 423] on div "£229.99 £229.99 £229.99 £229.99 £229.99 £229.99 £229.99 £229.99 £229.99 £229.99…" at bounding box center [808, 340] width 775 height 454
click at [286, 7] on div "Search" at bounding box center [463, 15] width 793 height 17
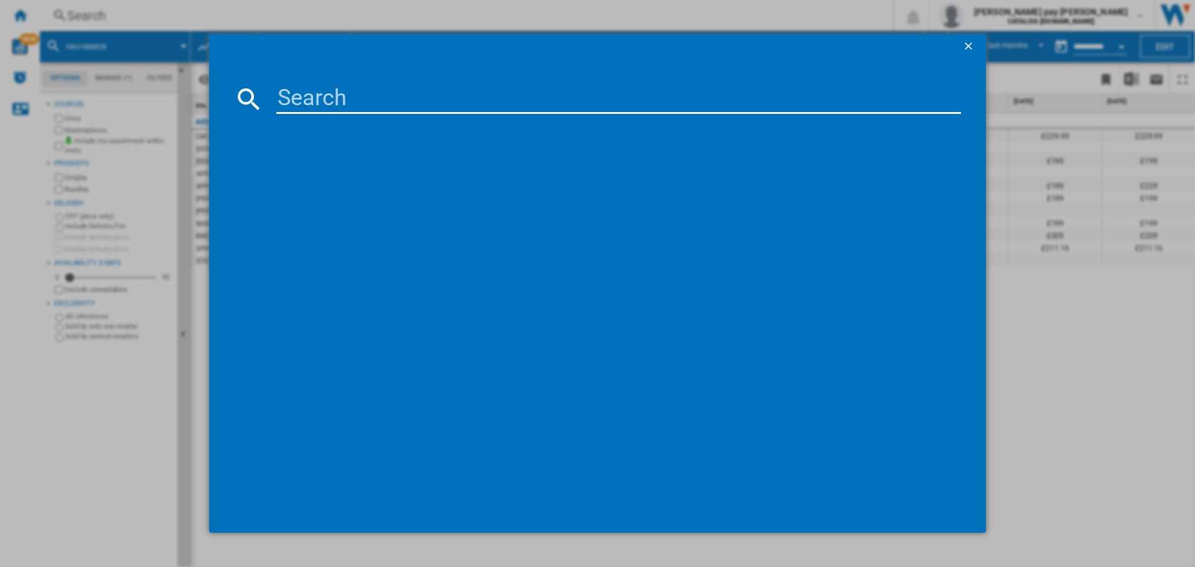
click at [414, 97] on input at bounding box center [618, 99] width 684 height 30
type input "HK624010FB"
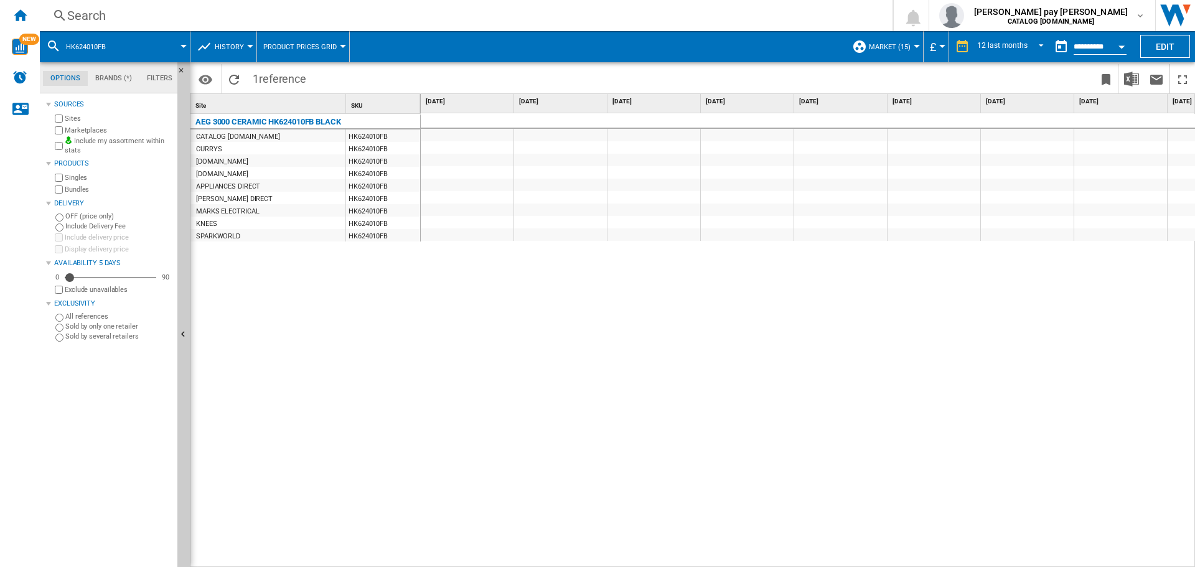
click at [722, 389] on div "£389.99 £389.99 £389.99 £389.99 £369 £311 £311 £389 £311 £320.99 £311 £349 £369…" at bounding box center [808, 340] width 775 height 454
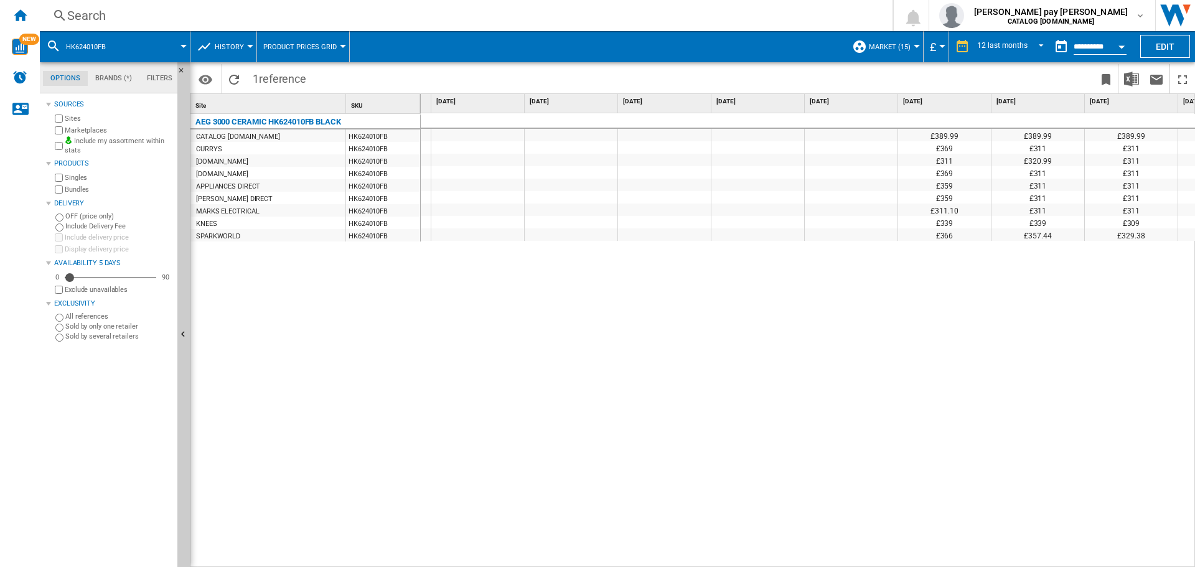
scroll to position [0, 439]
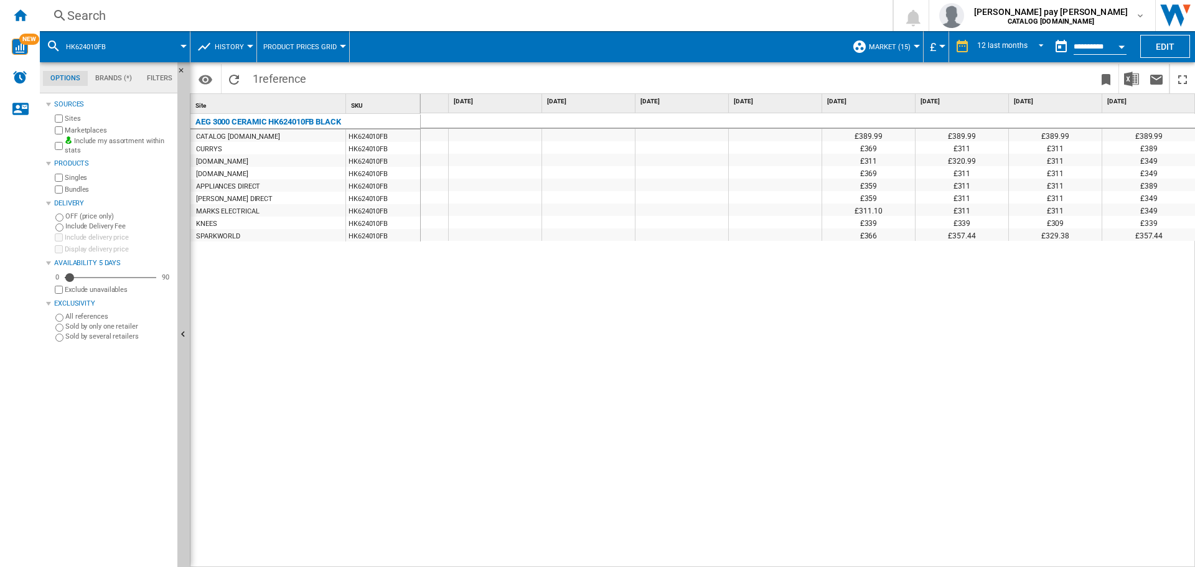
drag, startPoint x: 396, startPoint y: 296, endPoint x: 282, endPoint y: 70, distance: 252.7
click at [395, 282] on div "AEG 3000 CERAMIC HK624010FB BLACK CATALOG ELECTROLUX.UK HK624010FB CURRYS HK624…" at bounding box center [305, 337] width 230 height 447
click at [217, 10] on div "Search" at bounding box center [463, 15] width 793 height 17
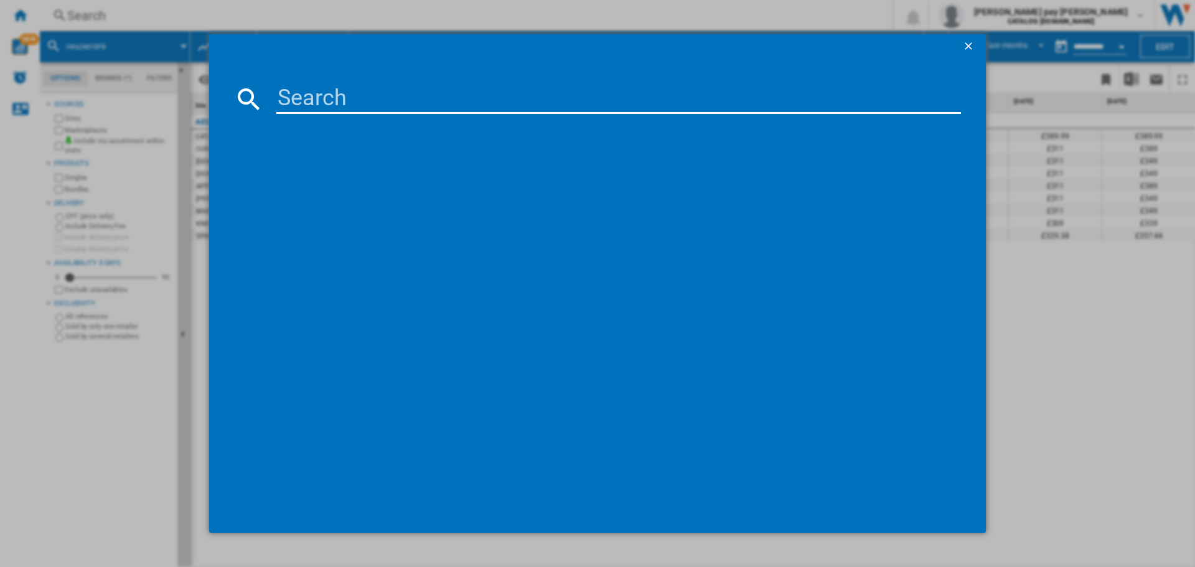
click at [328, 96] on input at bounding box center [618, 99] width 684 height 30
type input "OB6SM171DB"
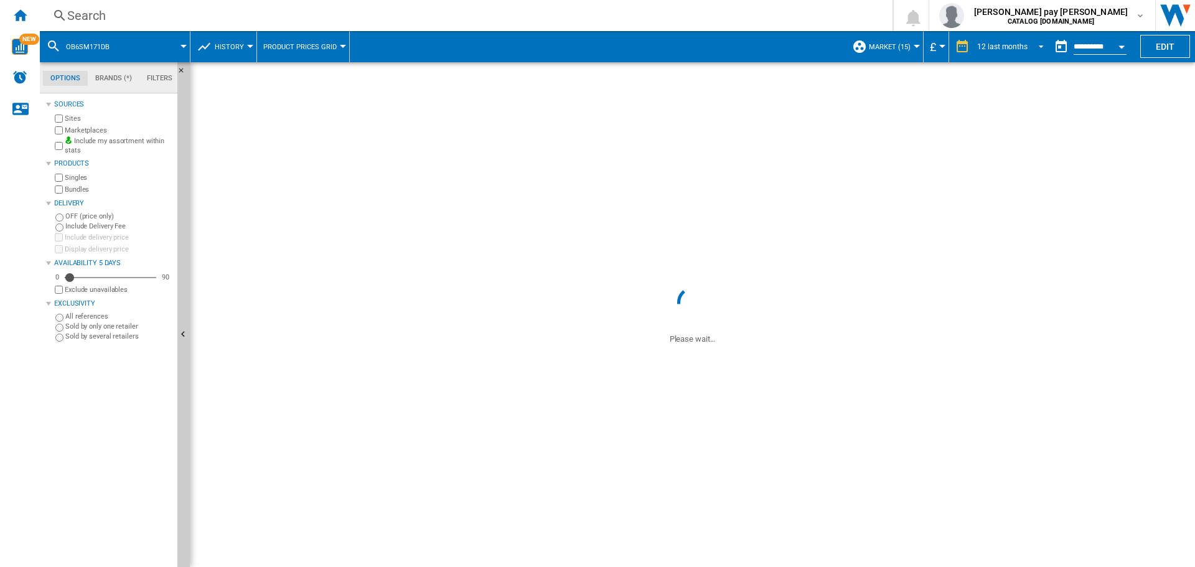
click at [1027, 54] on md-select-value "12 last months" at bounding box center [1012, 46] width 73 height 19
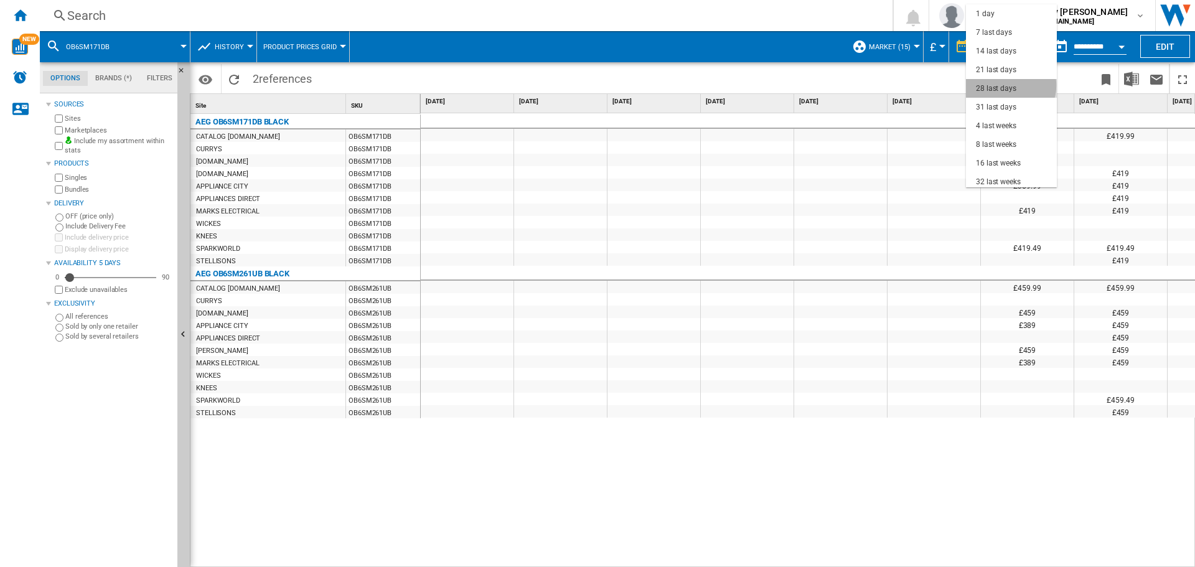
click at [1010, 85] on div "28 last days" at bounding box center [996, 88] width 40 height 11
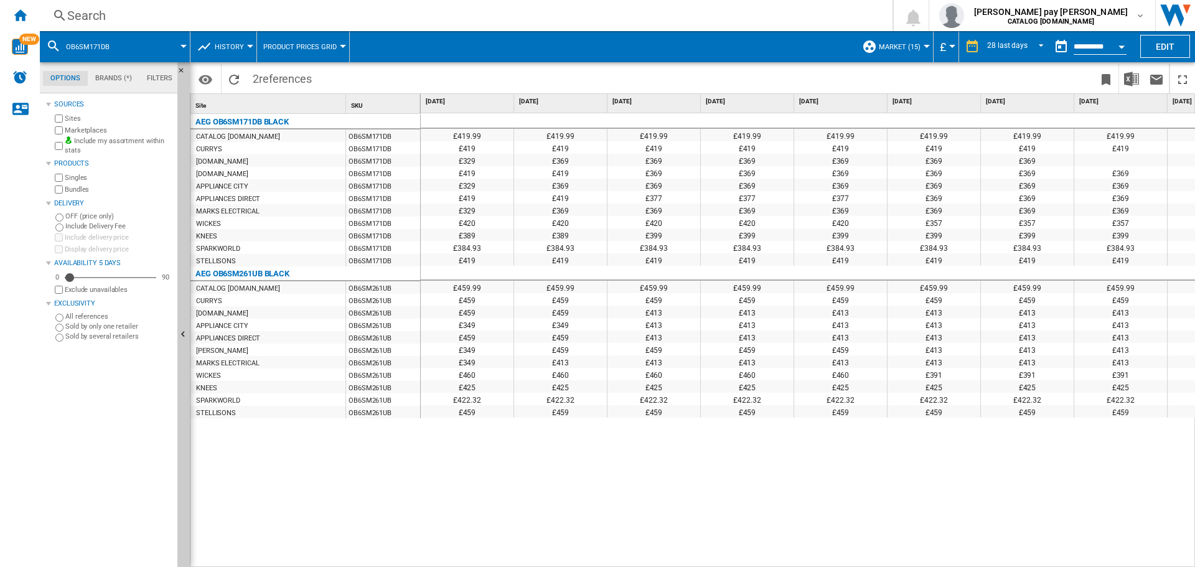
click at [851, 457] on div "£419.99 £419.99 £419.99 £419.99 £419.99 £419.99 £419.99 £419.99 £419.99 £419.99…" at bounding box center [808, 340] width 775 height 454
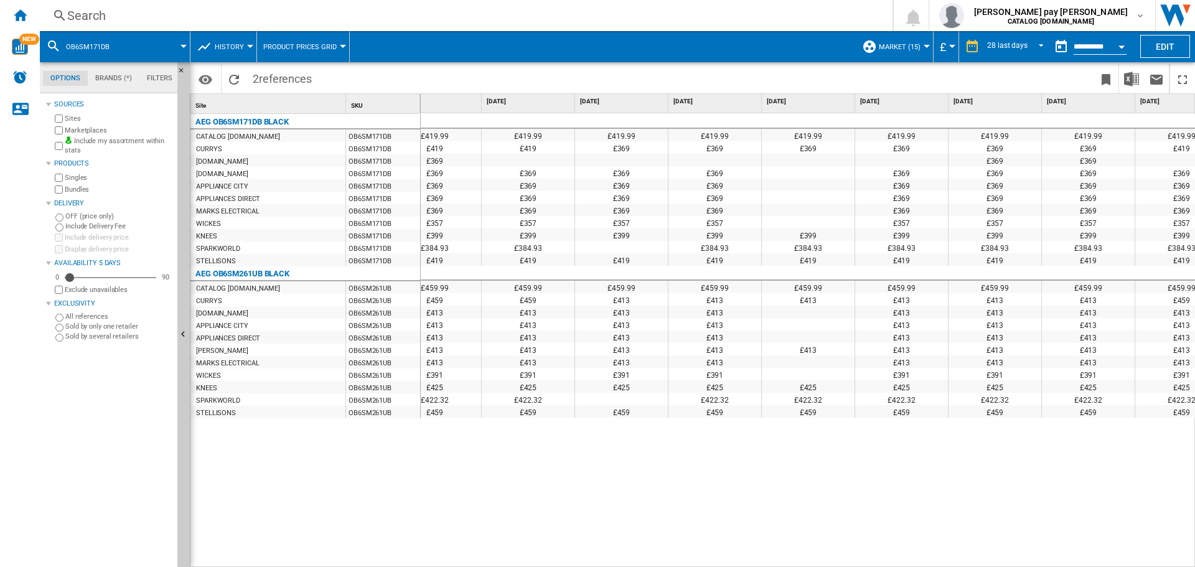
scroll to position [0, 1337]
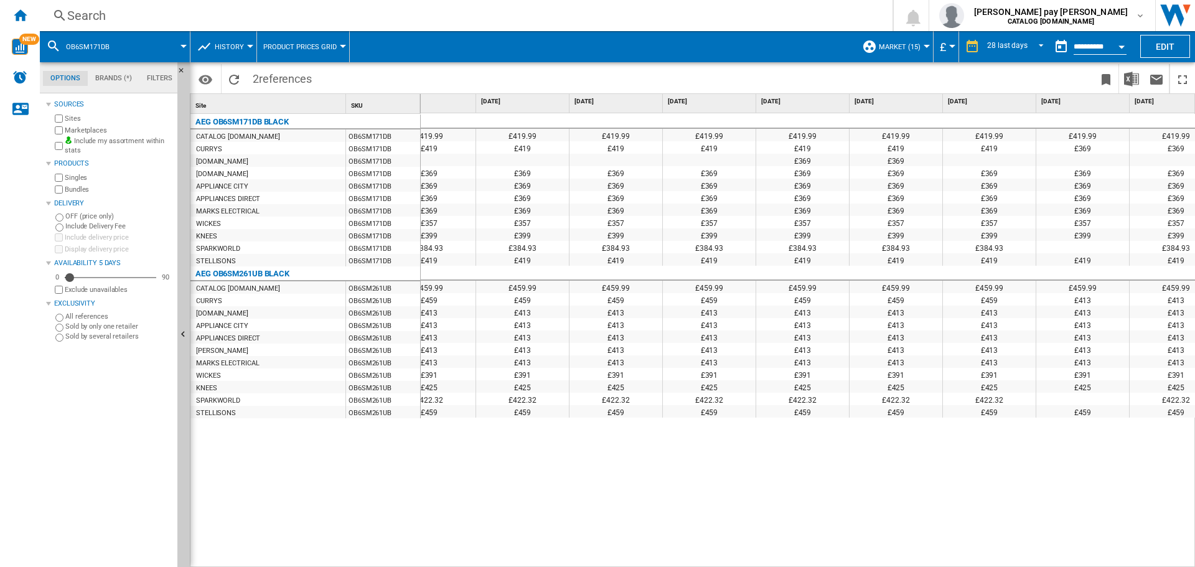
click at [398, 19] on div "Search" at bounding box center [463, 15] width 793 height 17
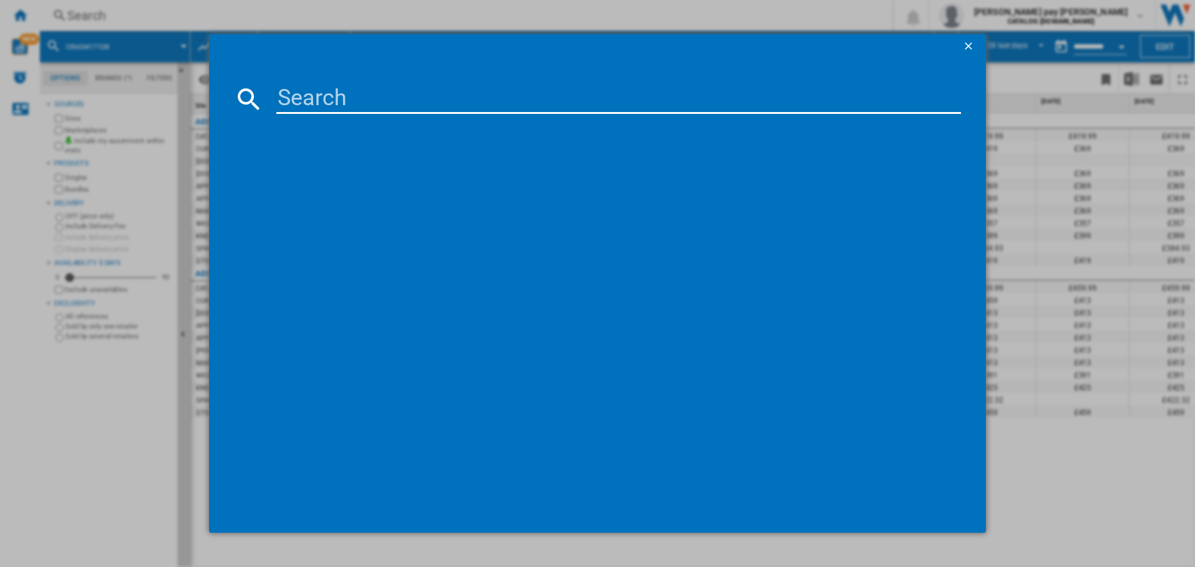
click at [380, 106] on input at bounding box center [618, 99] width 684 height 30
type input "DCB535060M"
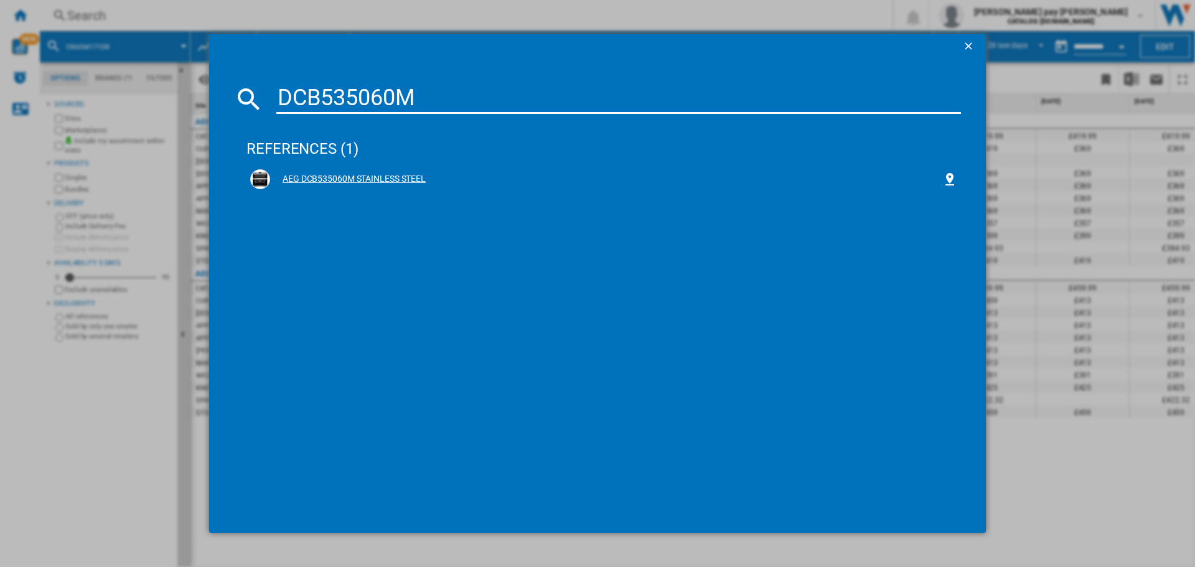
click at [340, 179] on div "AEG DCB535060M STAINLESS STEEL" at bounding box center [606, 179] width 672 height 12
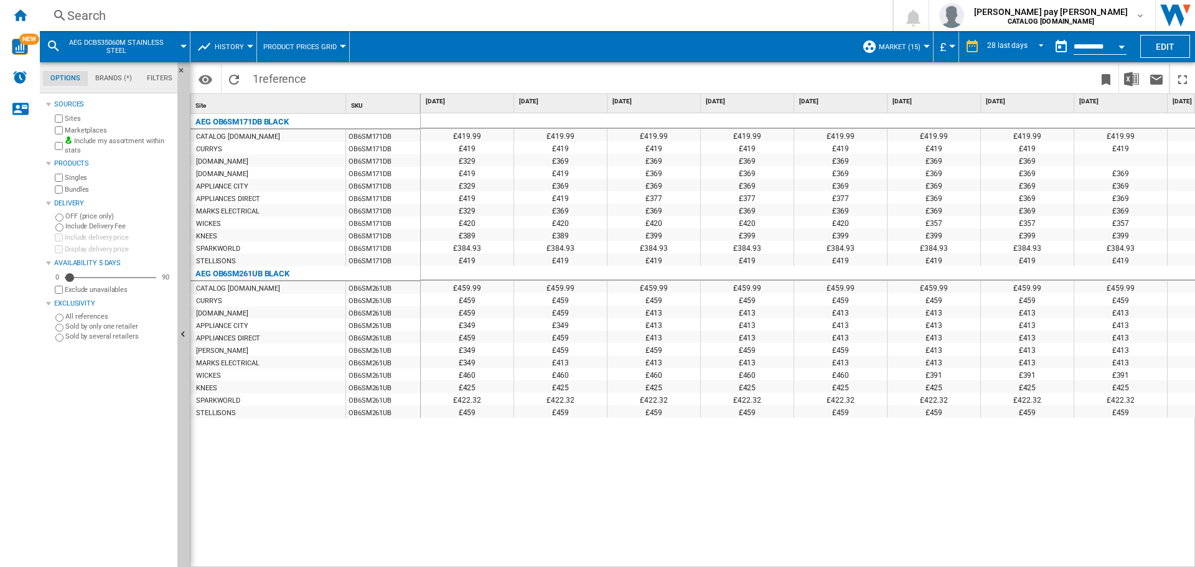
click at [889, 486] on div "£419.99 £419.99 £419.99 £419.99 £419.99 £419.99 £419.99 £419.99 £419.99 £419.99…" at bounding box center [808, 340] width 775 height 454
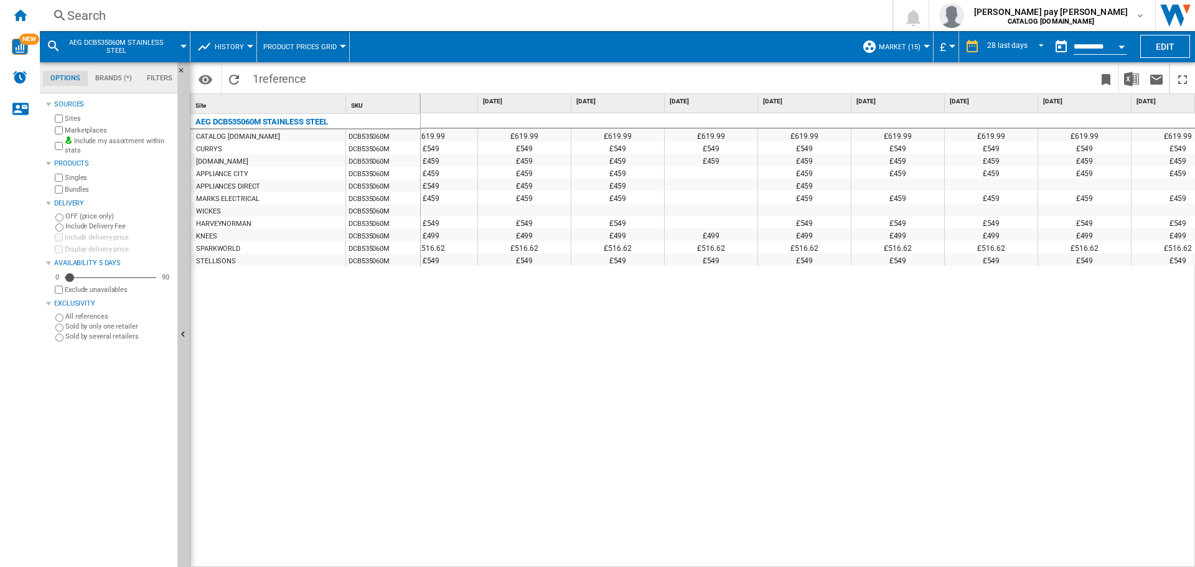
scroll to position [0, 1361]
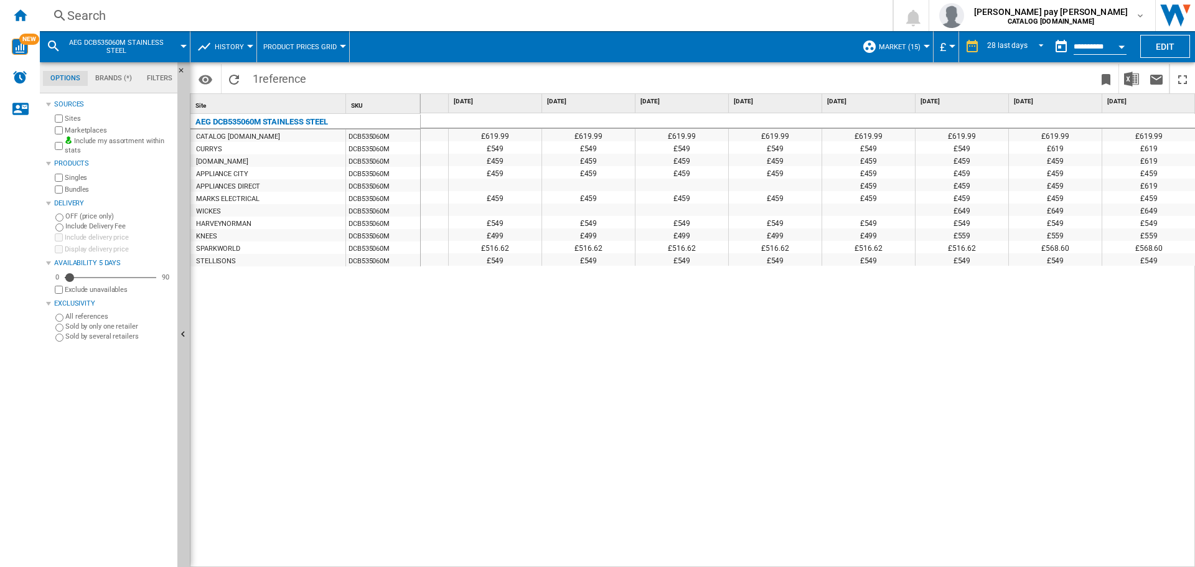
click at [279, 9] on div "Search" at bounding box center [463, 15] width 793 height 17
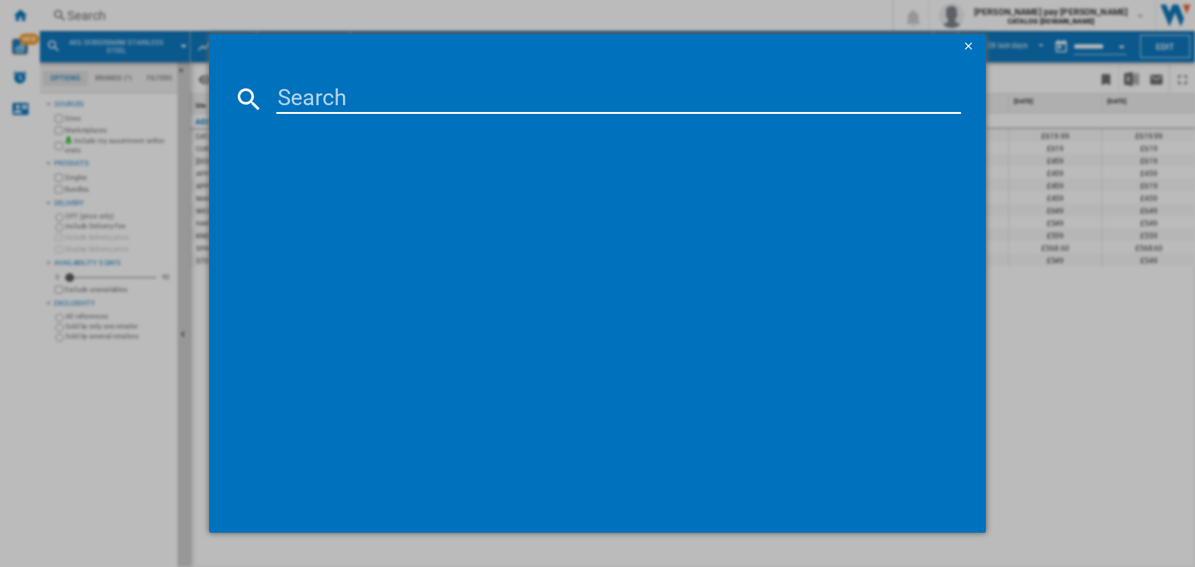
click at [358, 96] on input at bounding box center [618, 99] width 684 height 30
type input "FSB54607Z"
click at [355, 182] on div "AEG FSB54607Z WHITE" at bounding box center [606, 179] width 672 height 12
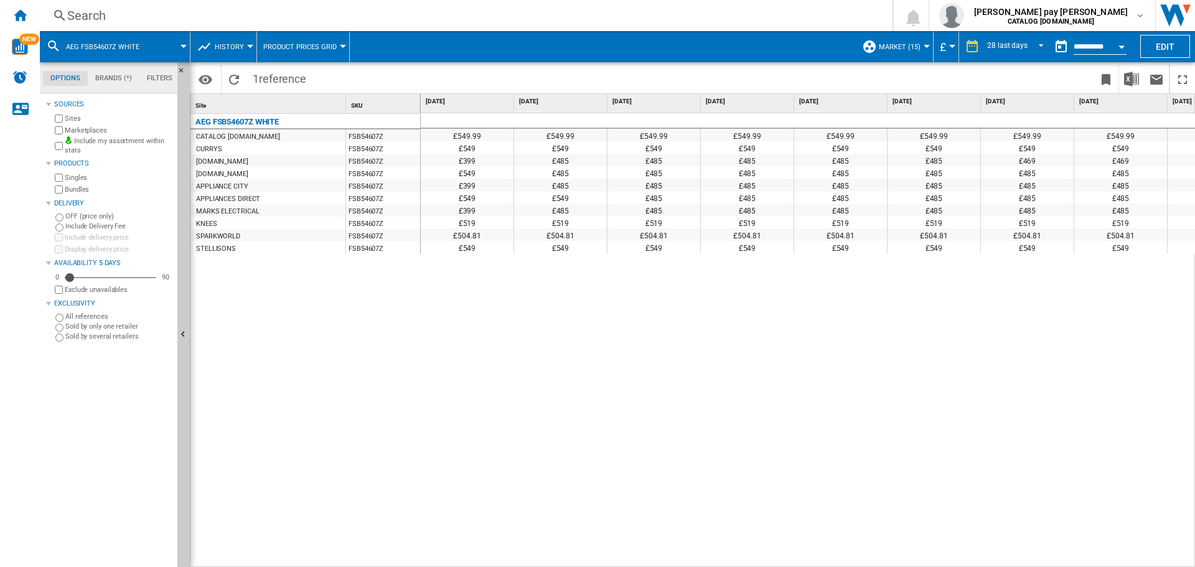
click at [592, 327] on div "£549.99 £549.99 £549.99 £549.99 £549.99 £549.99 £549.99 £549.99 £549.99 £549.99…" at bounding box center [808, 340] width 775 height 454
click at [691, 508] on div "£549.99 £549.99 £549.99 £549.99 £549.99 £549.99 £549.99 £549.99 £549.99 £549.99…" at bounding box center [808, 340] width 775 height 454
click at [1116, 45] on button "Open calendar" at bounding box center [1121, 45] width 22 height 22
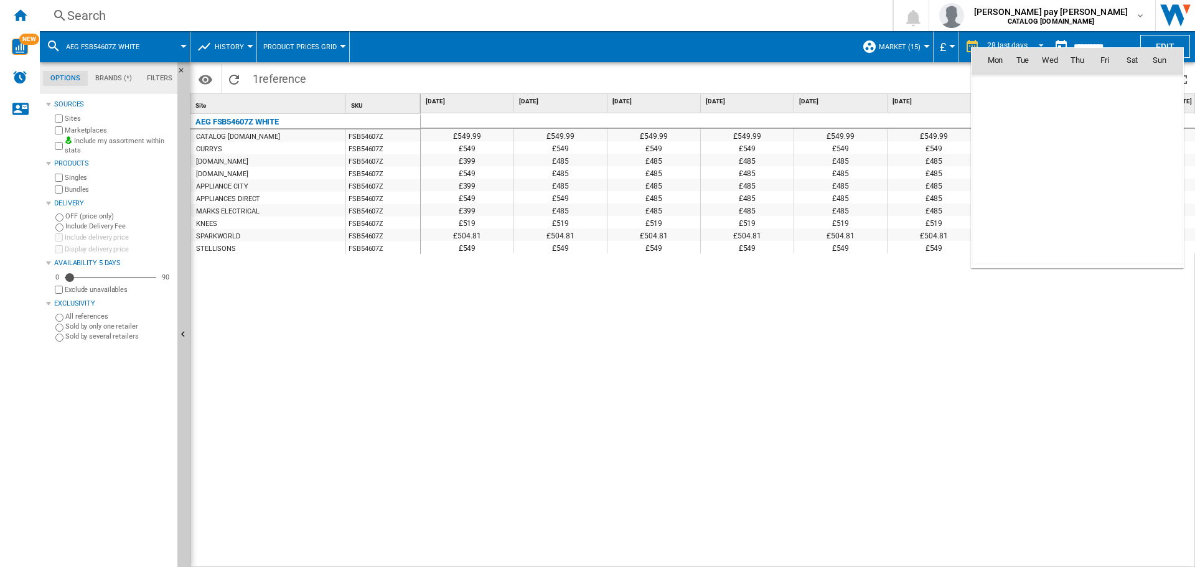
scroll to position [5936, 0]
click at [1009, 88] on span "[DATE]" at bounding box center [999, 87] width 26 height 10
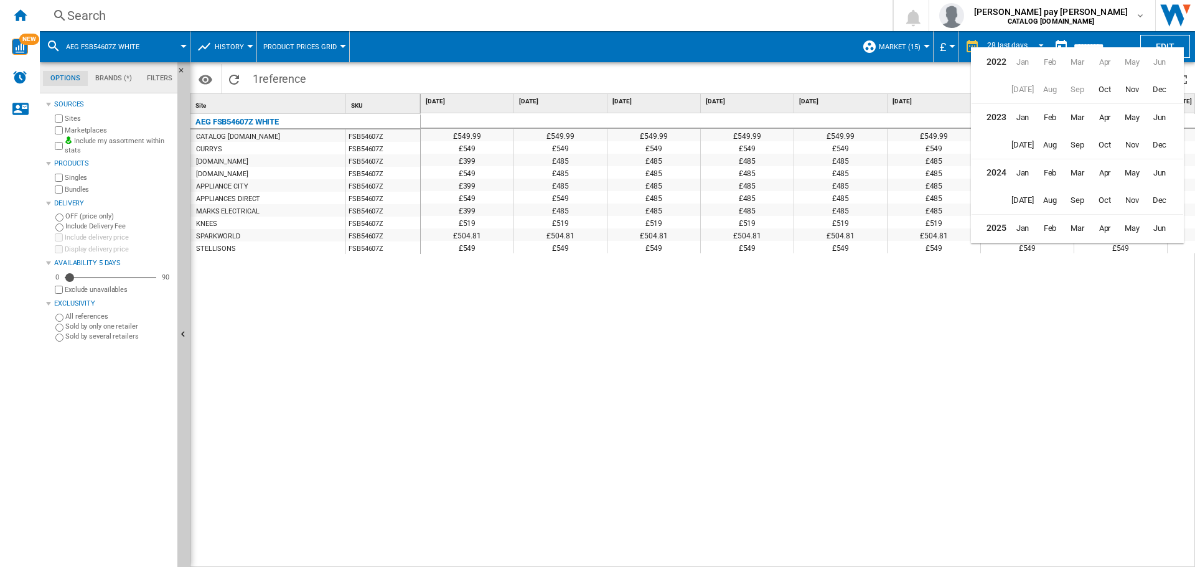
scroll to position [30, 0]
click at [1057, 228] on span "Aug" at bounding box center [1049, 225] width 25 height 25
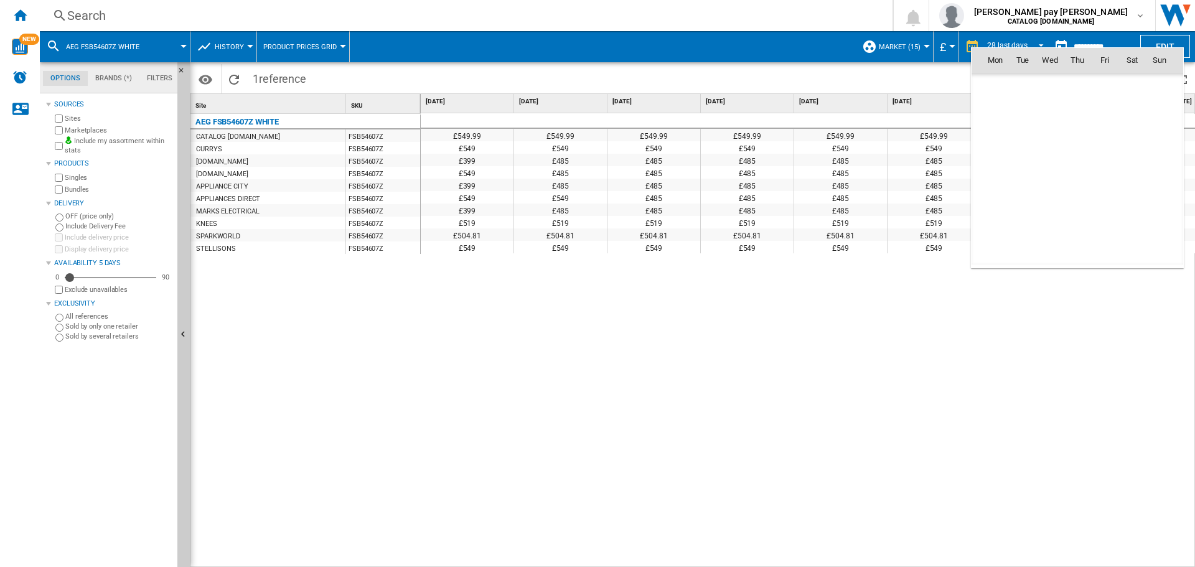
scroll to position [5607, 0]
click at [1054, 171] on span "20" at bounding box center [1049, 169] width 25 height 25
type input "**********"
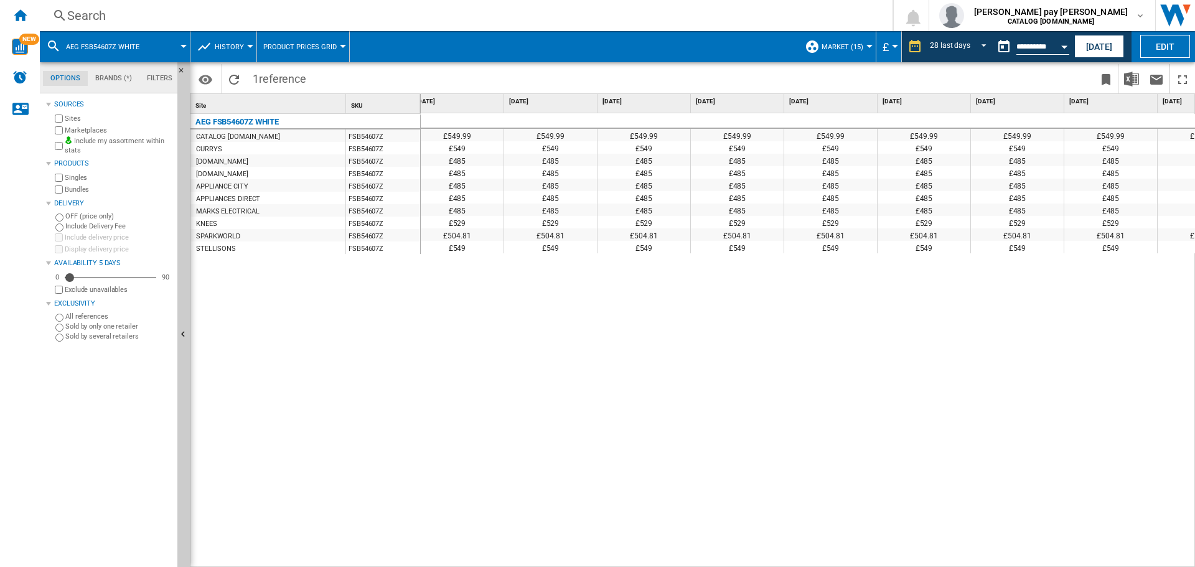
scroll to position [0, 754]
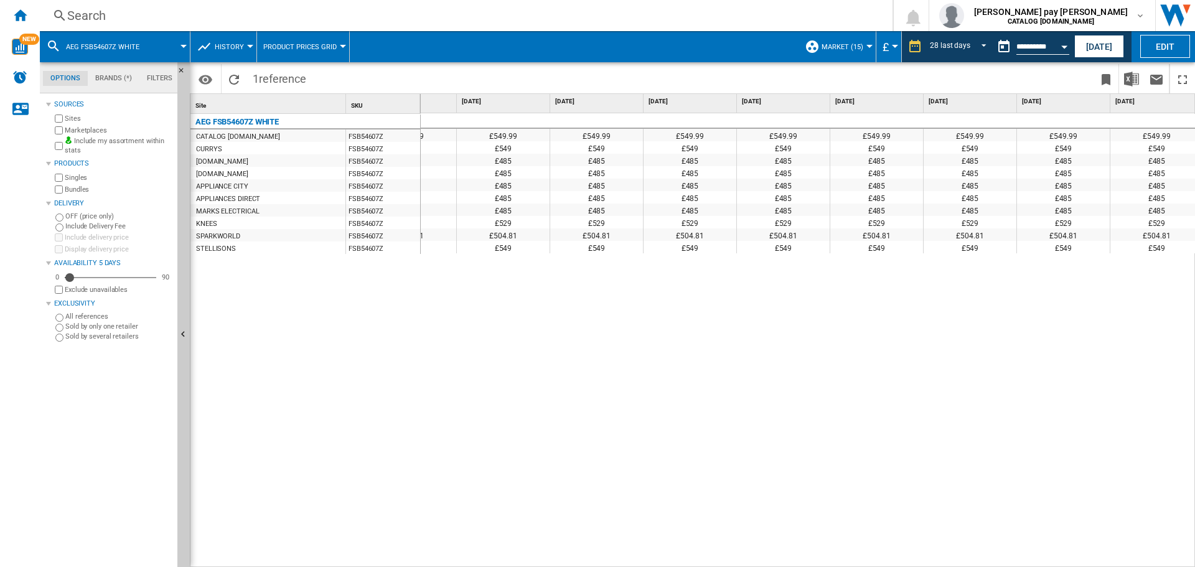
click at [538, 413] on div "£549.99 £549.99 £549.99 £549.99 £549.99 £549.99 £549.99 £549.99 £549.99 £549.99…" at bounding box center [808, 340] width 775 height 454
click at [225, 10] on div "Search" at bounding box center [463, 15] width 793 height 17
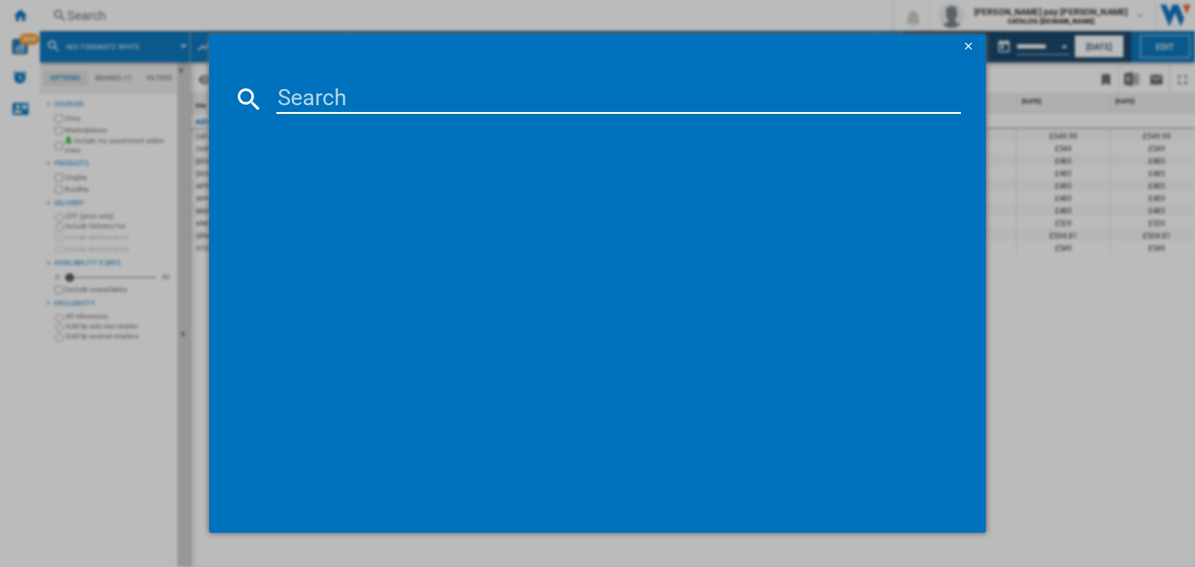
click at [345, 101] on input at bounding box center [618, 99] width 684 height 30
type input "OS6AB50AK"
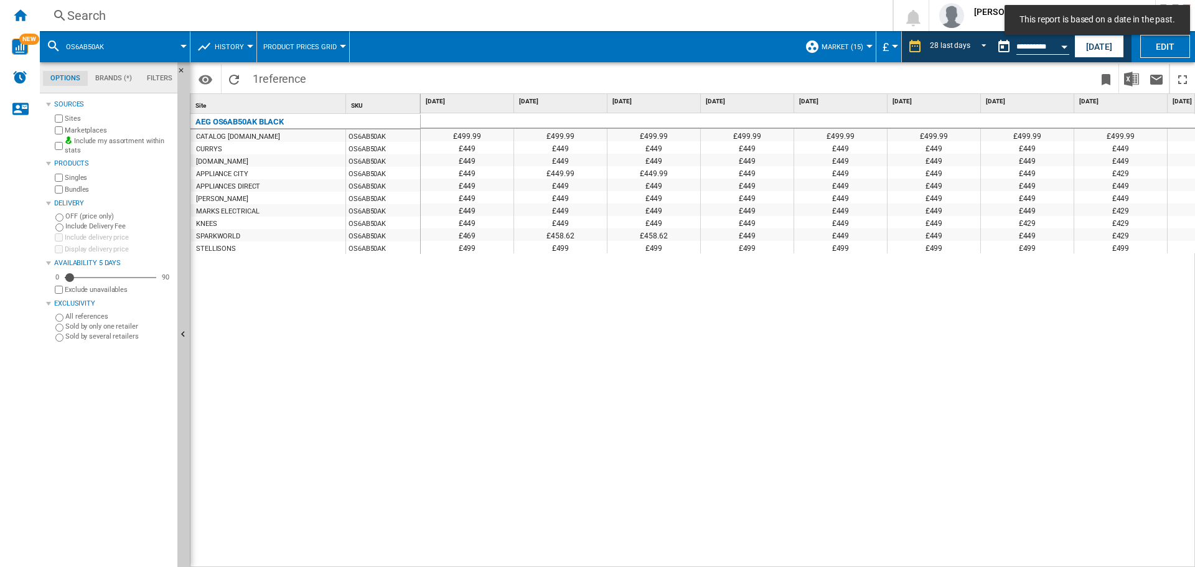
click at [1039, 316] on div "£499.99 £499.99 £499.99 £499.99 £499.99 £499.99 £499.99 £499.99 £499.99 £499.99…" at bounding box center [808, 340] width 775 height 454
click at [1111, 47] on button "[DATE]" at bounding box center [1099, 46] width 50 height 23
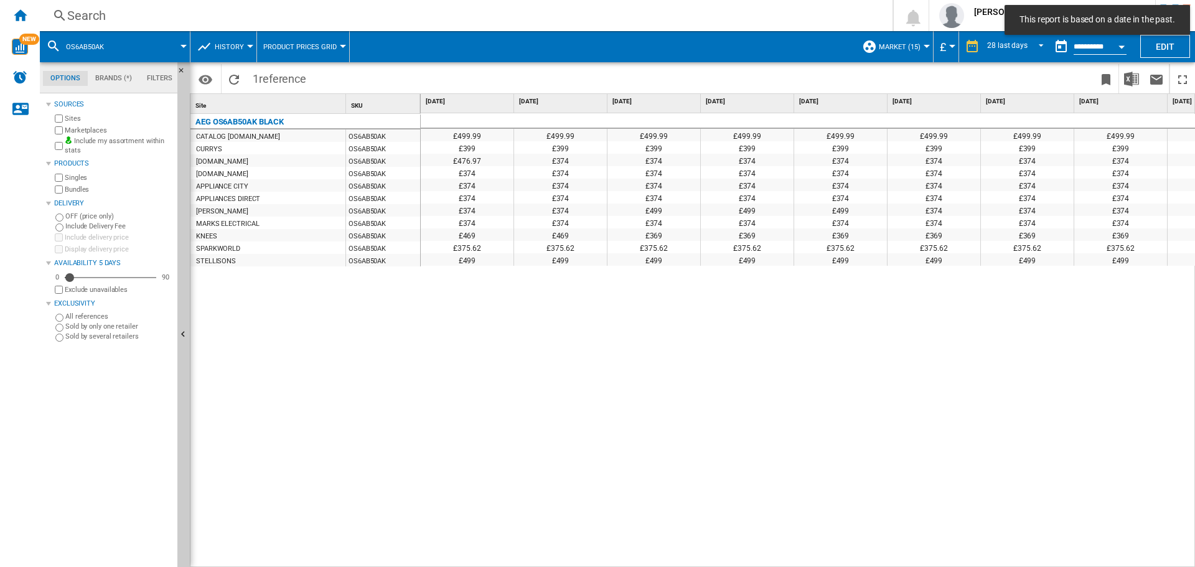
click at [813, 416] on div "£499.99 £499.99 £499.99 £499.99 £499.99 £499.99 £499.99 £499.99 £499.99 £499.99…" at bounding box center [808, 340] width 775 height 454
drag, startPoint x: 633, startPoint y: 559, endPoint x: 750, endPoint y: 559, distance: 117.0
click at [750, 559] on div "£499.99 £499.99 £499.99 £499.99 £499.99 £499.99 £499.99 £499.99 £499.99 £499.99…" at bounding box center [808, 340] width 775 height 454
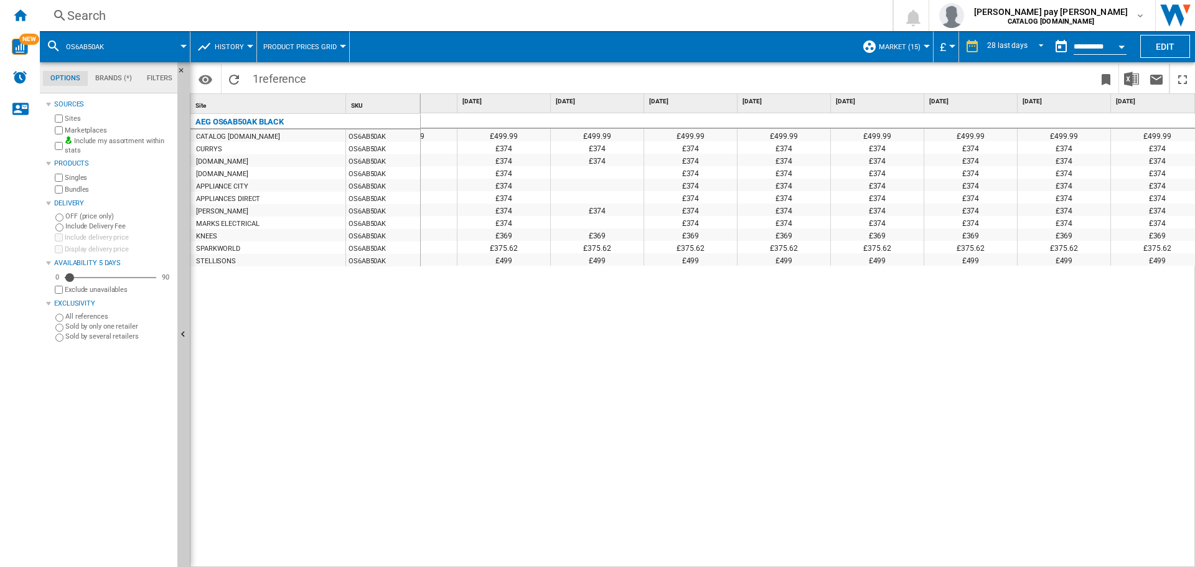
click at [597, 429] on div "£499.99 £499.99 £499.99 £499.99 £499.99 £499.99 £499.99 £499.99 £499.99 £499.99…" at bounding box center [808, 340] width 775 height 454
click at [242, 26] on div "Search Search 0 [PERSON_NAME] pay [PERSON_NAME] CATALOG [DOMAIN_NAME] CATALOG […" at bounding box center [617, 15] width 1155 height 31
click at [256, 17] on div "Search" at bounding box center [463, 15] width 793 height 17
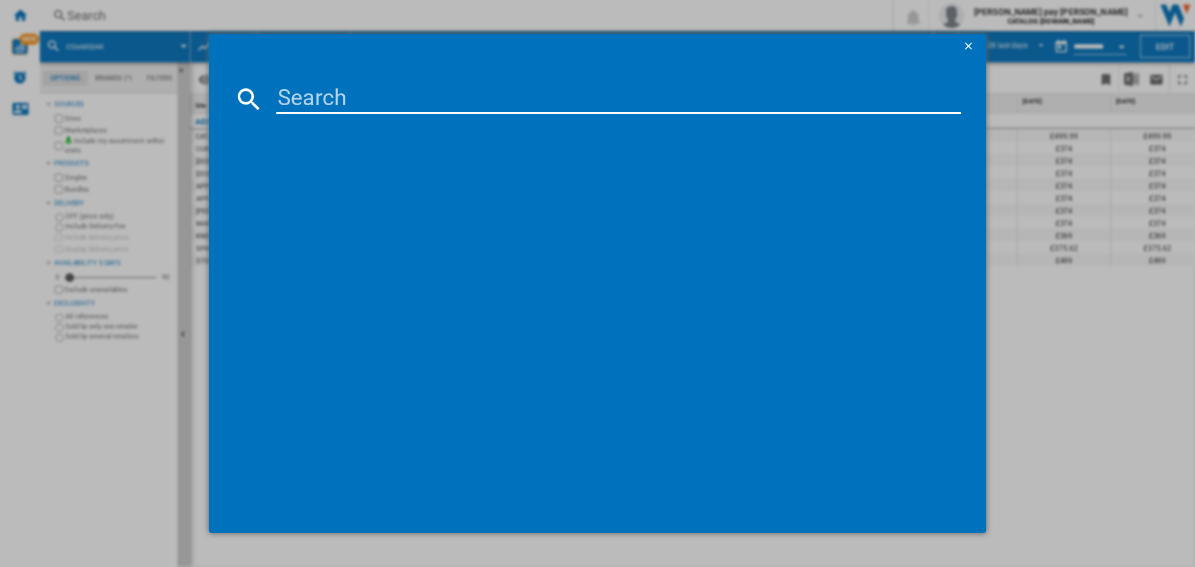
click at [315, 90] on input at bounding box center [618, 99] width 684 height 30
type input "LF7C8636BI"
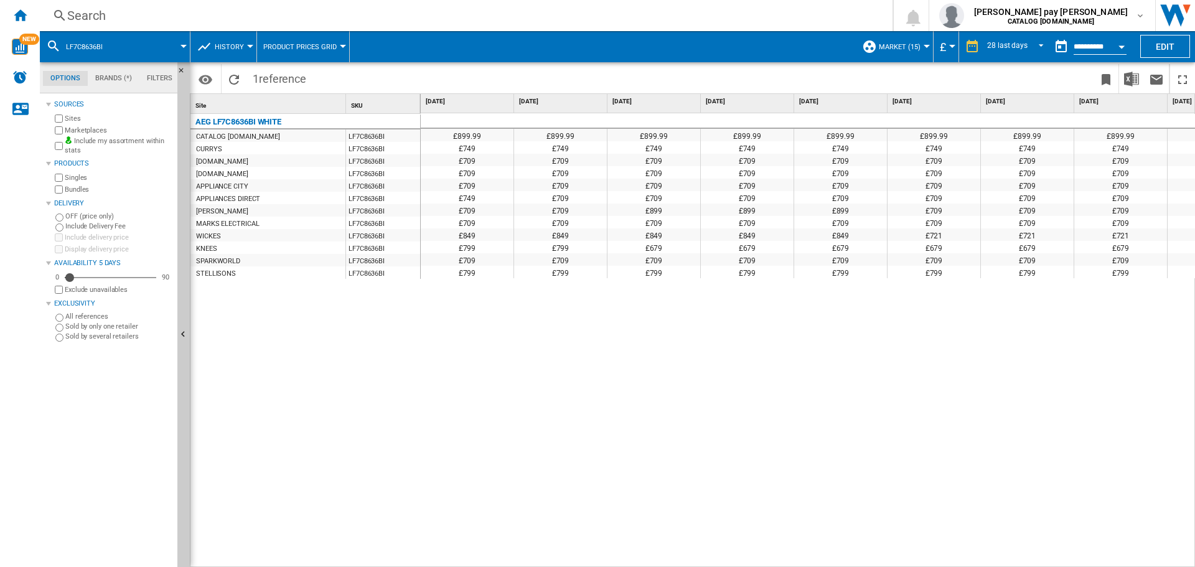
click at [607, 506] on div "£899.99 £899.99 £899.99 £899.99 £899.99 £899.99 £899.99 £899.99 £899.99 £899.99…" at bounding box center [808, 340] width 775 height 454
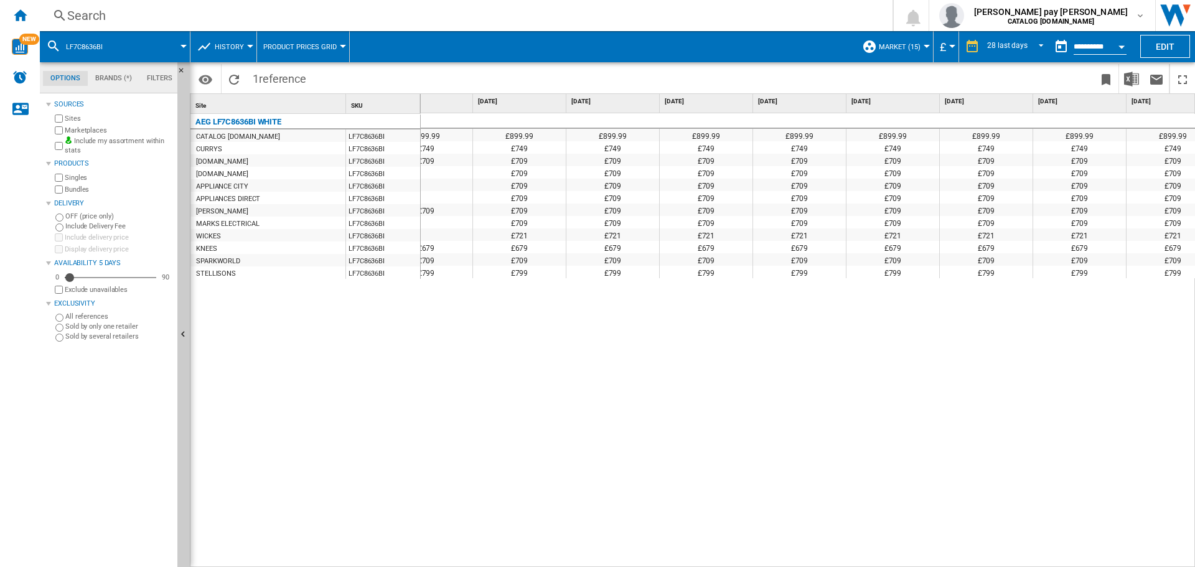
scroll to position [0, 1728]
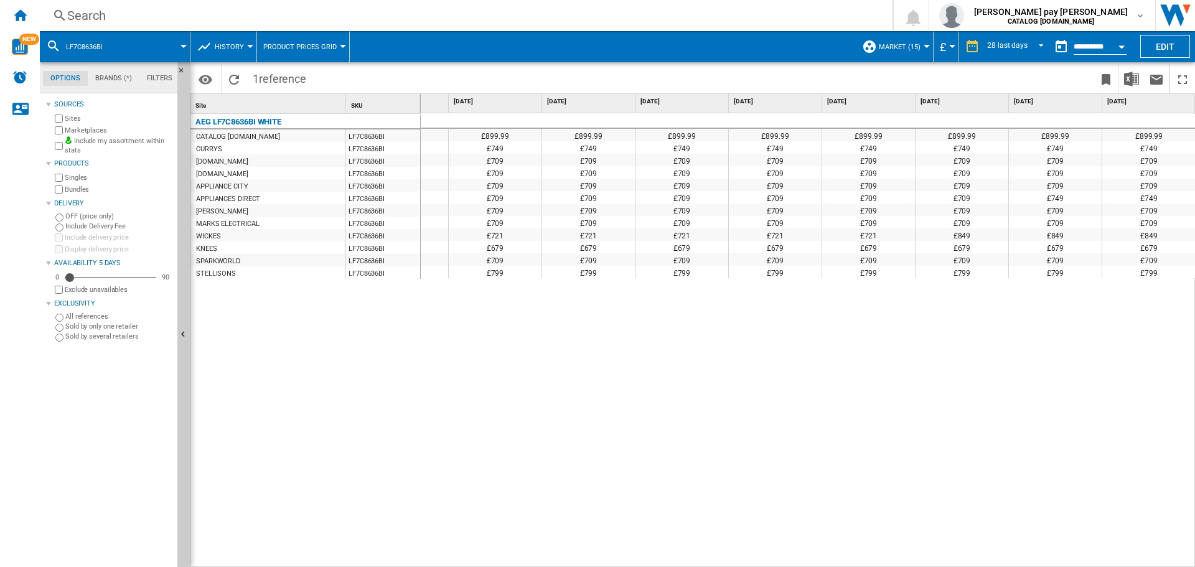
click at [442, 416] on div "£899.99 £899.99 £899.99 £899.99 £899.99 £899.99 £899.99 £899.99 £899.99 £899.99…" at bounding box center [808, 340] width 775 height 454
click at [274, 15] on div "Search" at bounding box center [463, 15] width 793 height 17
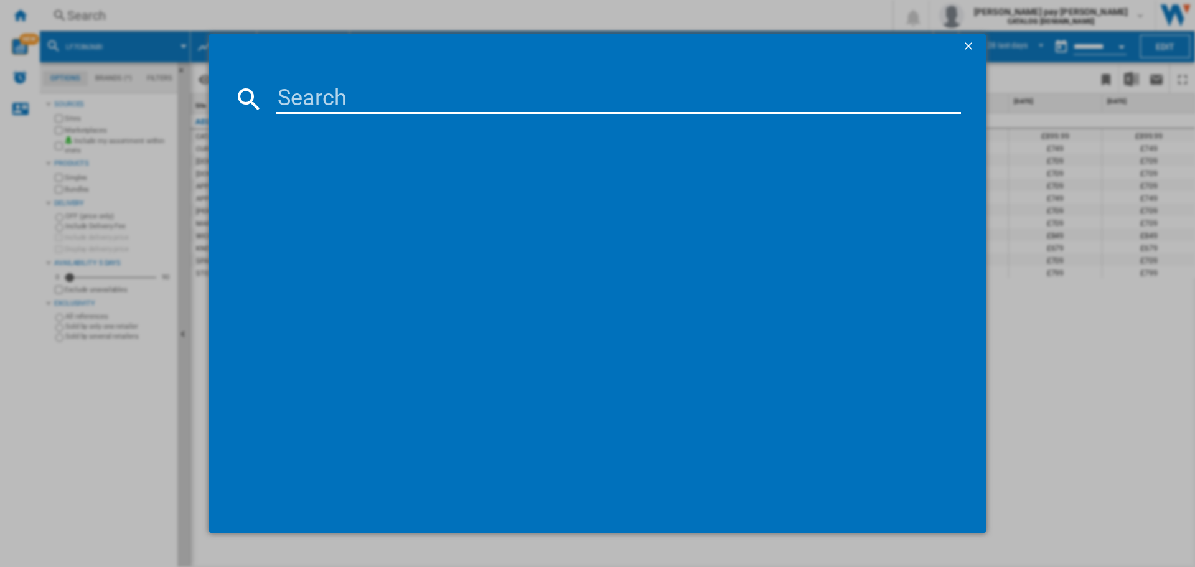
click at [386, 102] on input at bounding box center [618, 99] width 684 height 30
type input "LFX6G8434BI"
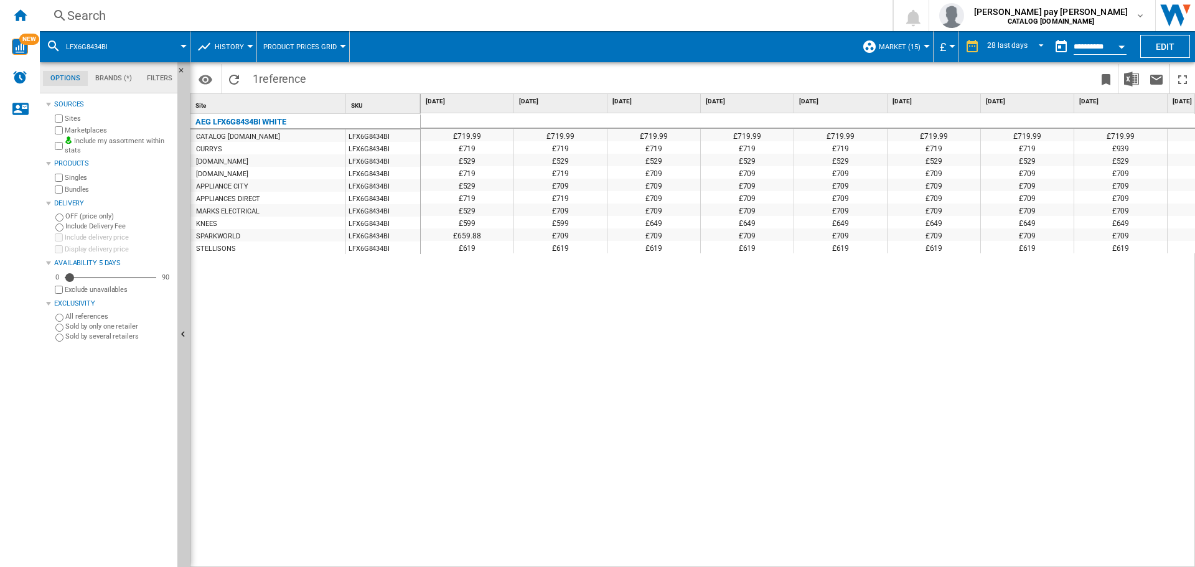
click at [627, 424] on div "£719.99 £719.99 £719.99 £719.99 £719.99 £719.99 £719.99 £719.99 £719.99 £719.99…" at bounding box center [808, 340] width 775 height 454
click at [1093, 45] on input "**********" at bounding box center [1099, 48] width 53 height 11
click at [1125, 47] on button "Open calendar" at bounding box center [1121, 45] width 22 height 22
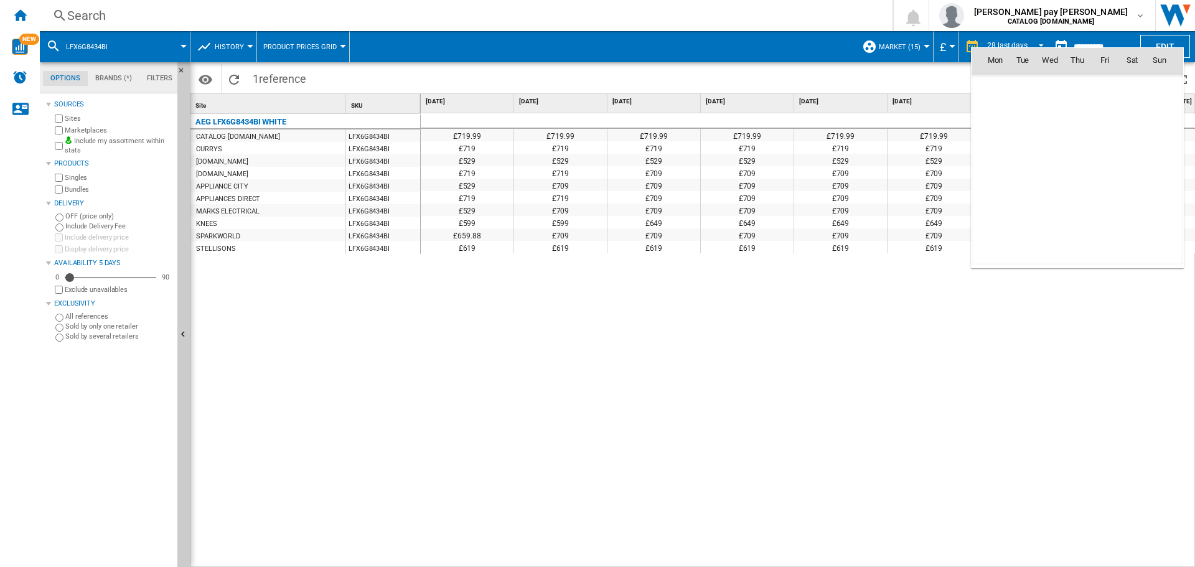
scroll to position [5936, 0]
click at [1057, 116] on span "1" at bounding box center [1049, 114] width 25 height 25
type input "**********"
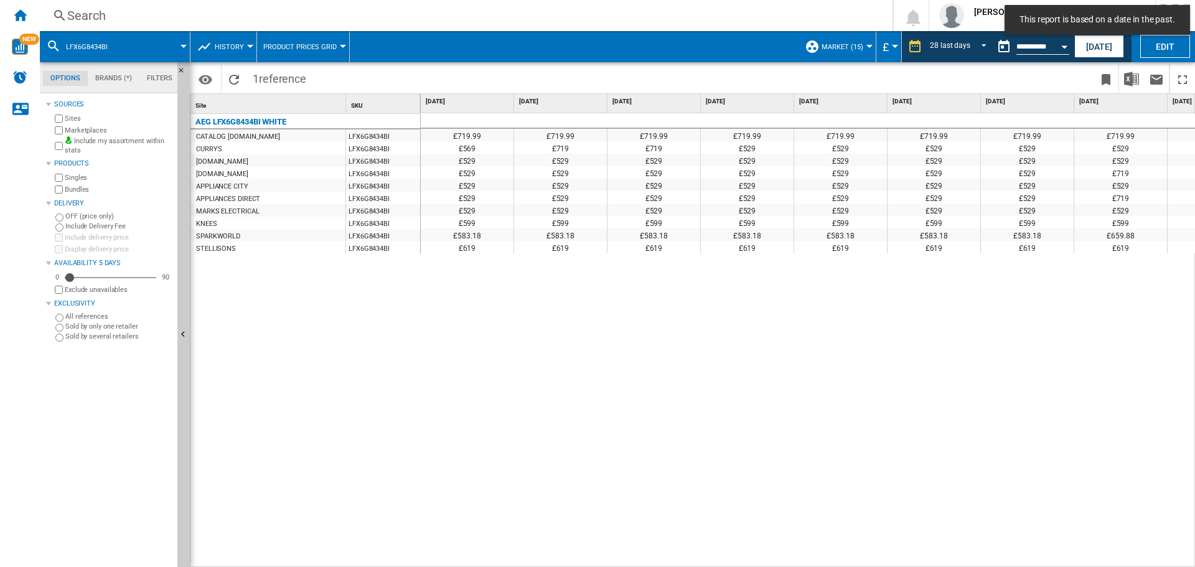
click at [845, 334] on div "£719.99 £719.99 £719.99 £719.99 £719.99 £719.99 £719.99 £719.99 £719.99 £719.99…" at bounding box center [808, 340] width 775 height 454
click at [439, 406] on div "£719.99 £719.99 £719.99 £719.99 £719.99 £719.99 £719.99 £719.99 £719.99 £719.99…" at bounding box center [808, 340] width 775 height 454
click at [309, 11] on div "Search" at bounding box center [463, 15] width 793 height 17
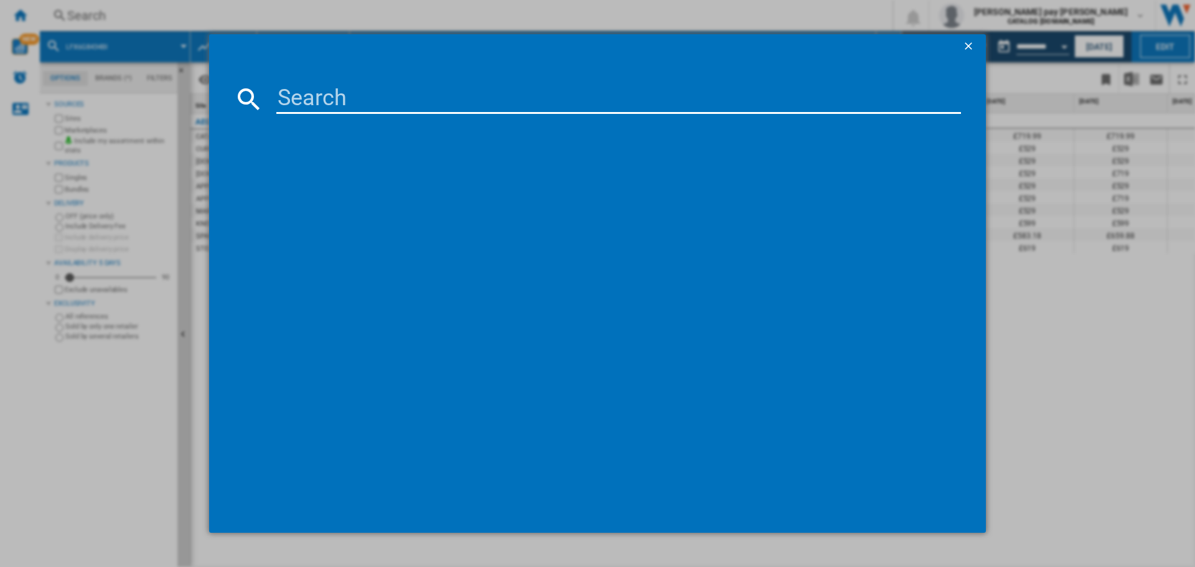
click at [333, 106] on input at bounding box center [618, 99] width 684 height 30
paste input "TN64IA04FB"
type input "TN64IA04FB"
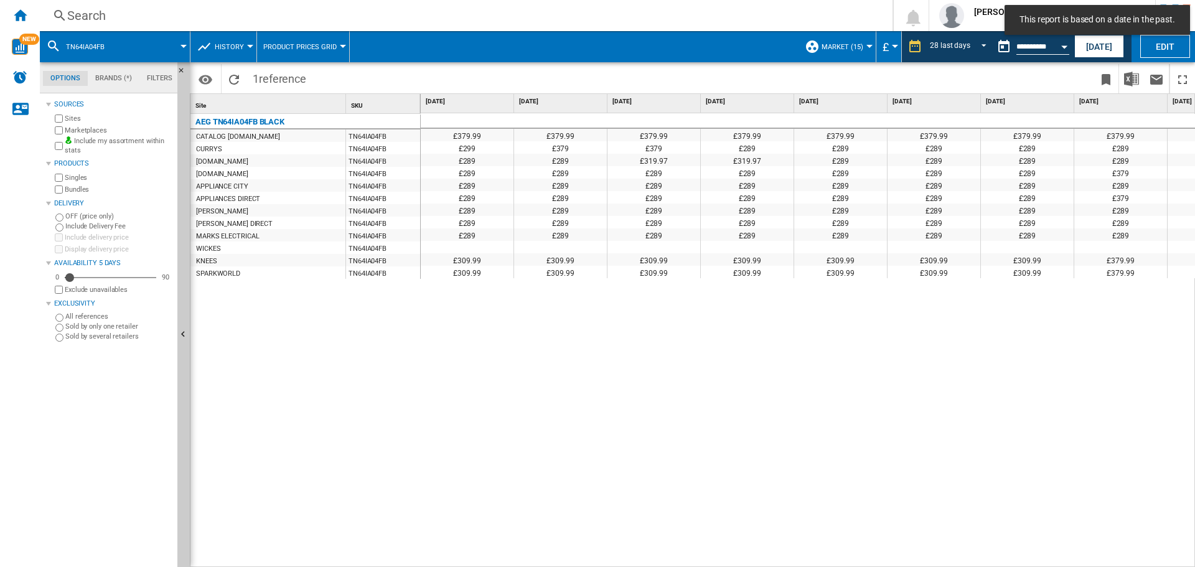
click at [1006, 383] on div "£379.99 £379.99 £379.99 £379.99 £379.99 £379.99 £379.99 £379.99 £379.99 £379.99…" at bounding box center [808, 340] width 775 height 454
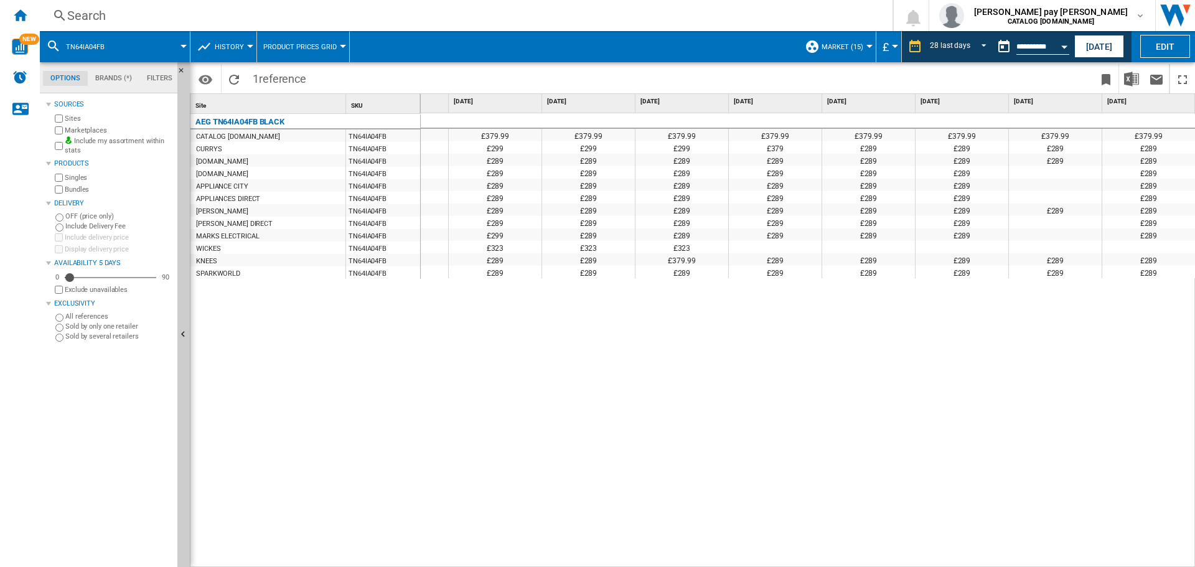
scroll to position [0, 1932]
click at [500, 430] on div "£379.99 £379.99 £379.99 £379.99 £379.99 £379.99 £379.99 £379.99 £379.99 £379.99…" at bounding box center [808, 340] width 775 height 454
click at [220, 11] on div "Search" at bounding box center [463, 15] width 793 height 17
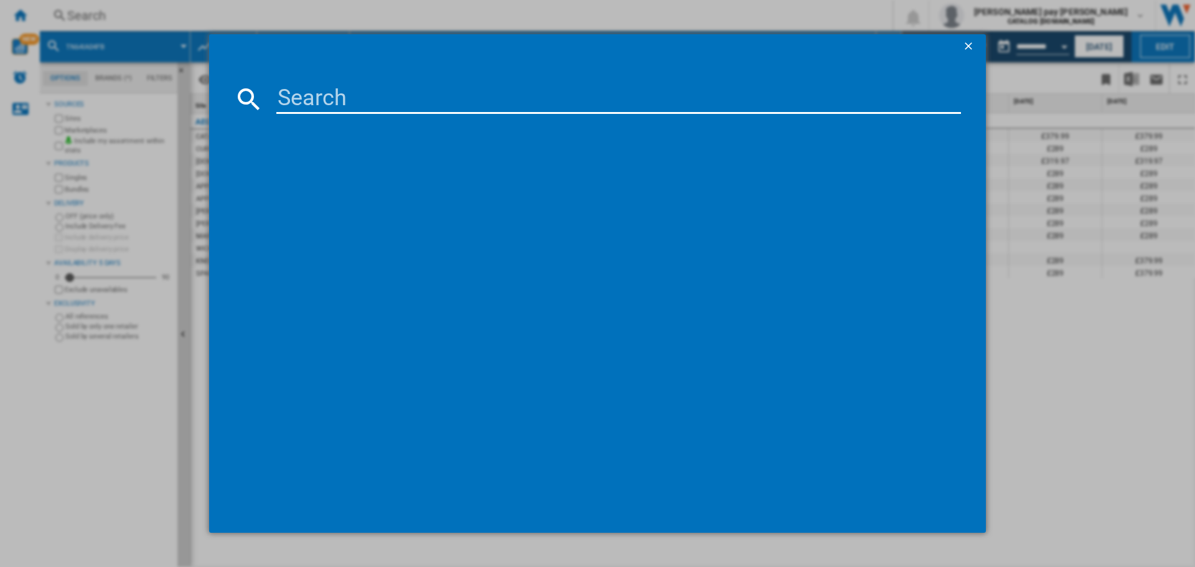
click at [390, 94] on input at bounding box center [618, 99] width 684 height 30
type input "TS6PB521AB"
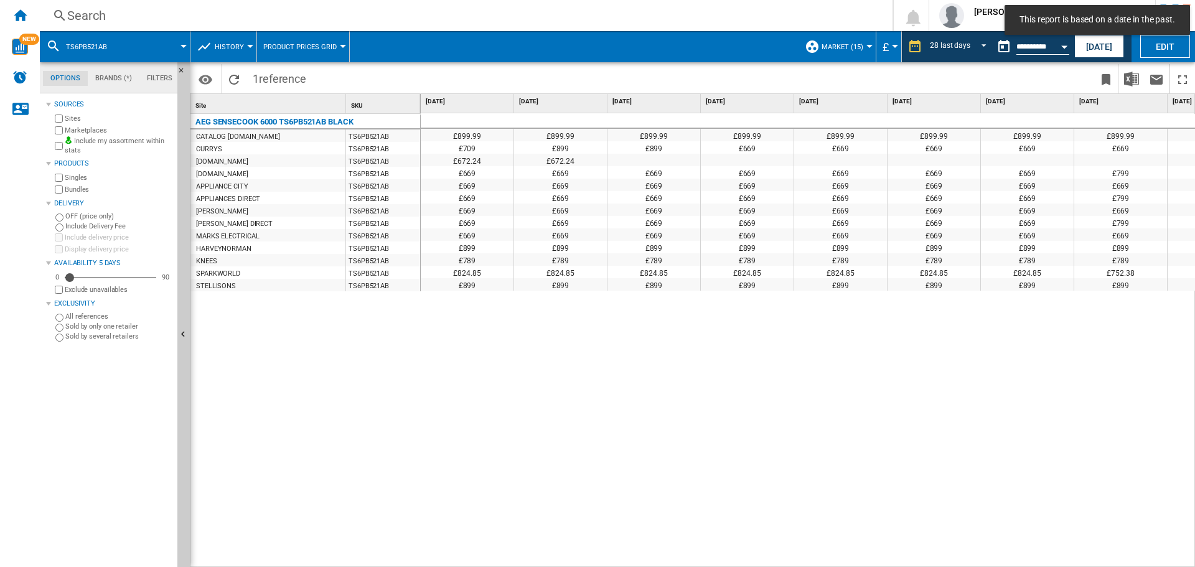
click at [849, 508] on div "£899.99 £899.99 £899.99 £899.99 £899.99 £899.99 £899.99 £899.99 £899.99 £899.99…" at bounding box center [808, 340] width 775 height 454
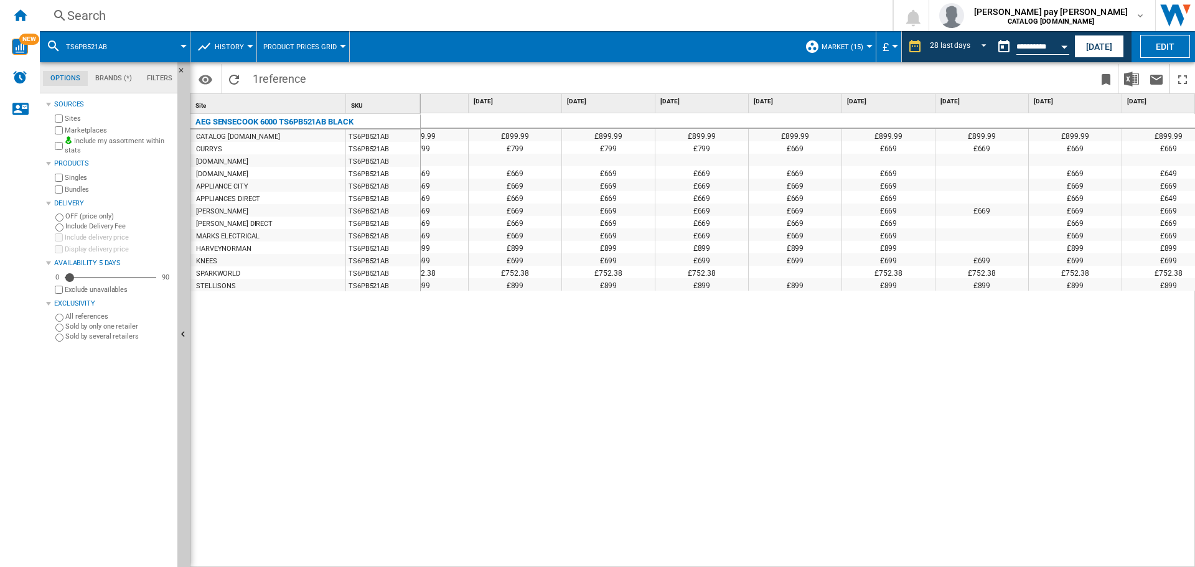
scroll to position [0, 1841]
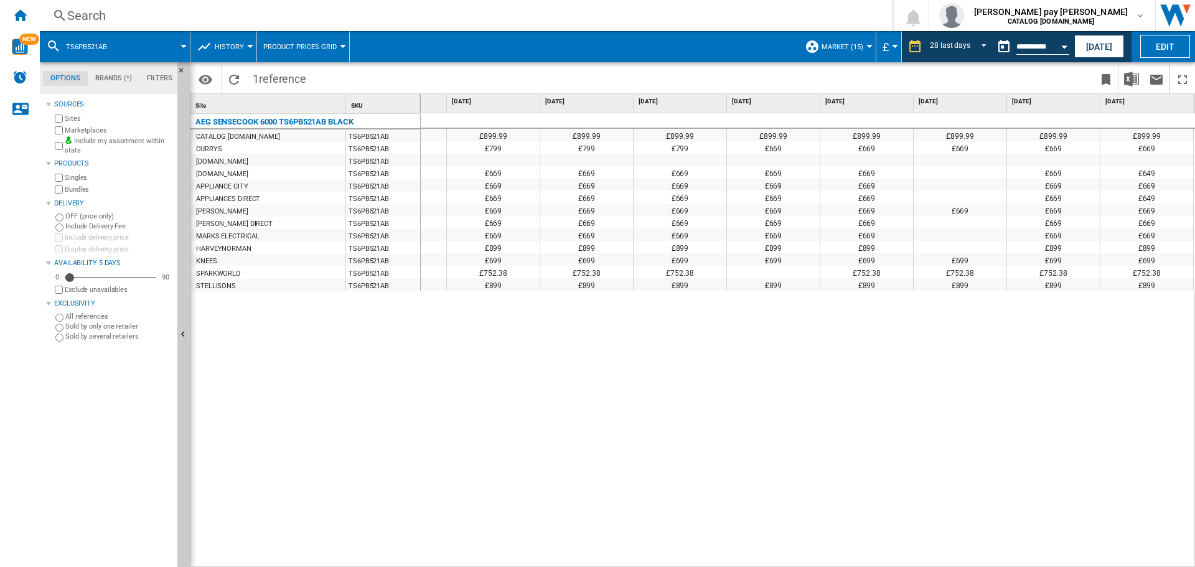
click at [419, 8] on div "Search" at bounding box center [463, 15] width 793 height 17
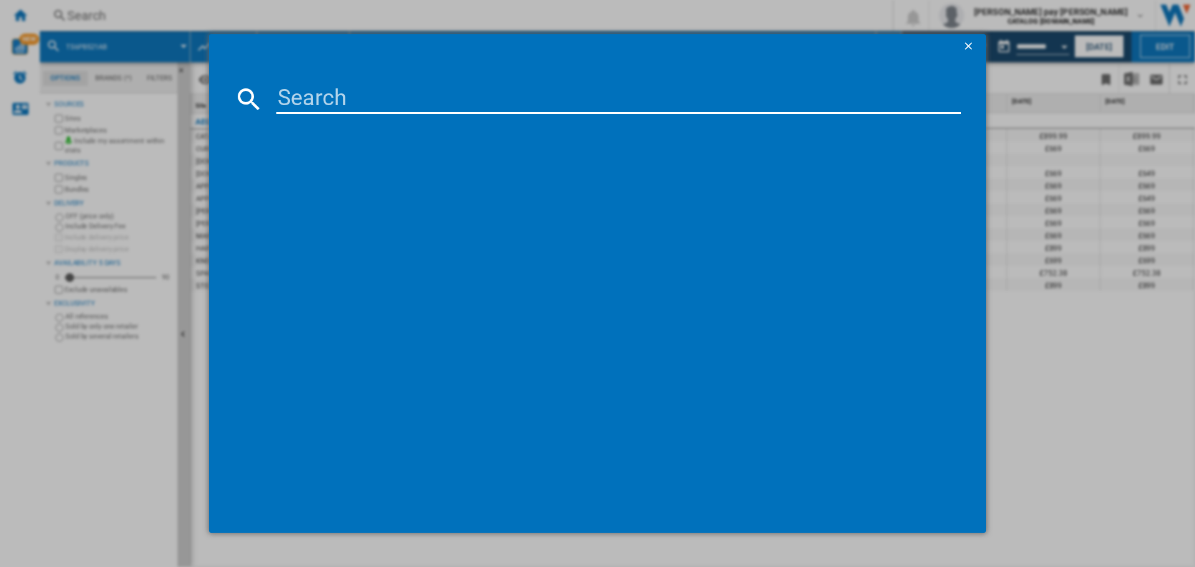
click at [477, 96] on input at bounding box center [618, 99] width 684 height 30
type input "BEX335011M"
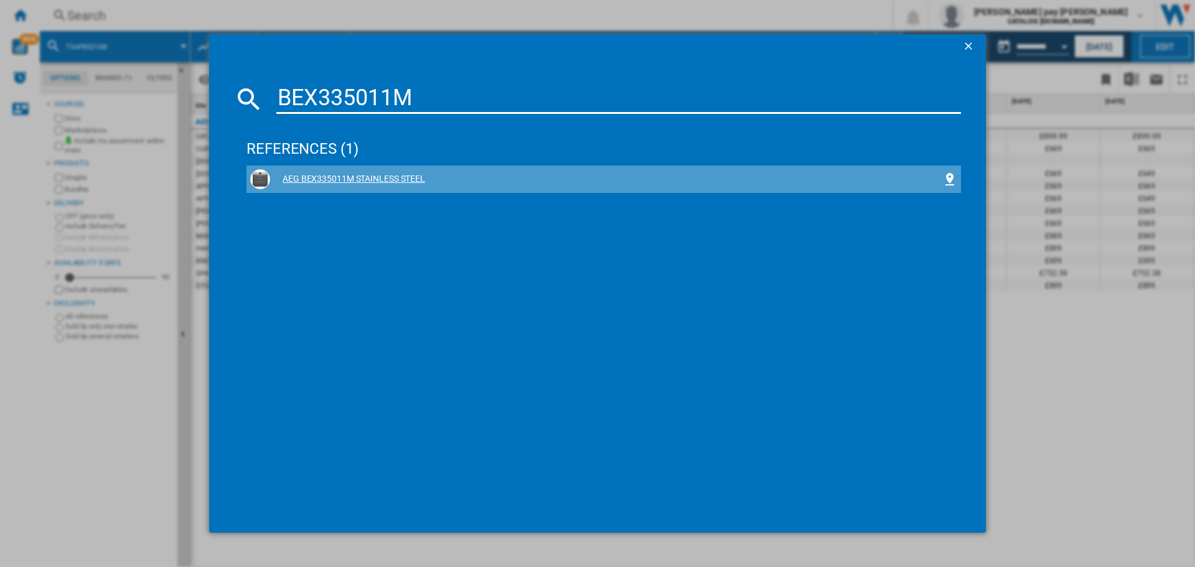
click at [378, 169] on div "AEG BEX335011M STAINLESS STEEL" at bounding box center [603, 179] width 707 height 20
click at [375, 182] on div "AEG BEX335011M STAINLESS STEEL" at bounding box center [606, 179] width 672 height 12
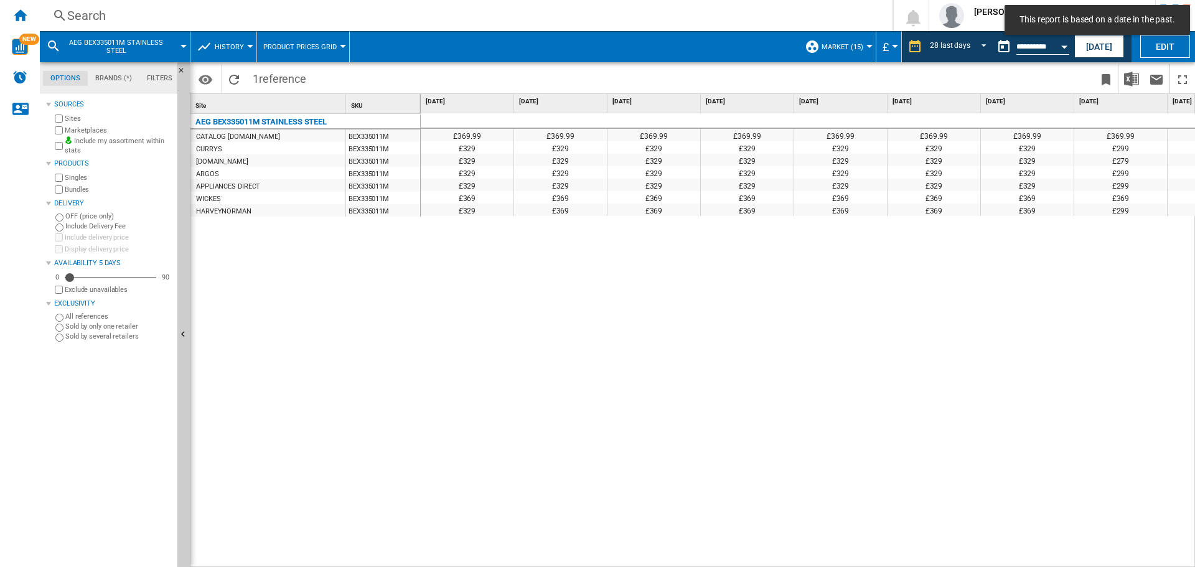
click at [537, 327] on div "£369.99 £369.99 £369.99 £369.99 £369.99 £369.99 £369.99 £369.99 £369.99 £369.99…" at bounding box center [808, 340] width 775 height 454
click at [617, 543] on div "£369.99 £369.99 £369.99 £369.99 £369.99 £369.99 £369.99 £369.99 £369.99 £369.99…" at bounding box center [808, 340] width 775 height 454
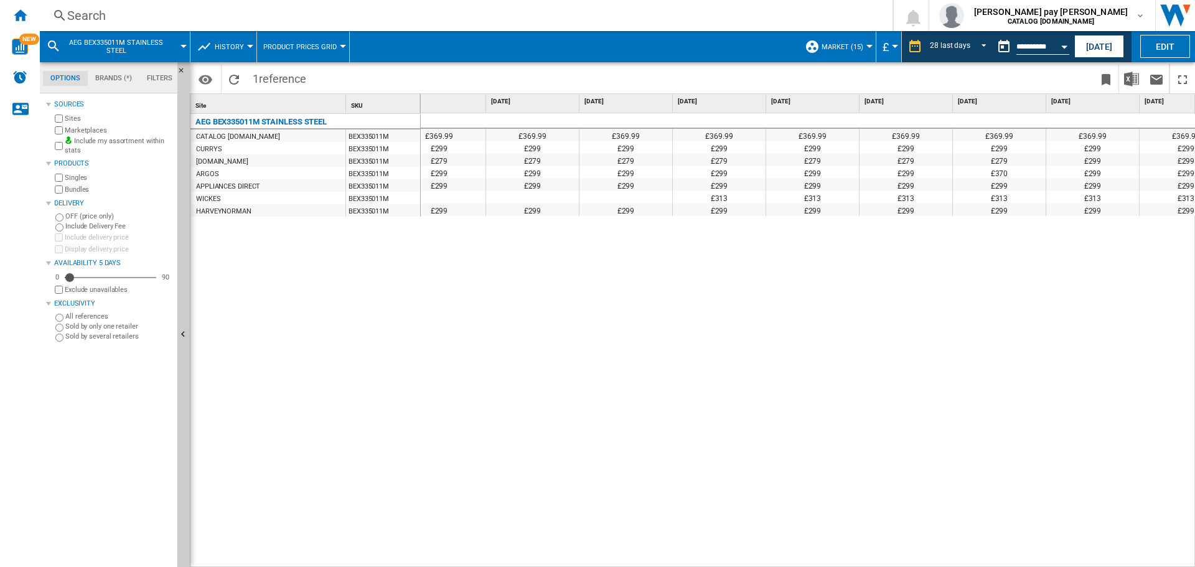
scroll to position [0, 1354]
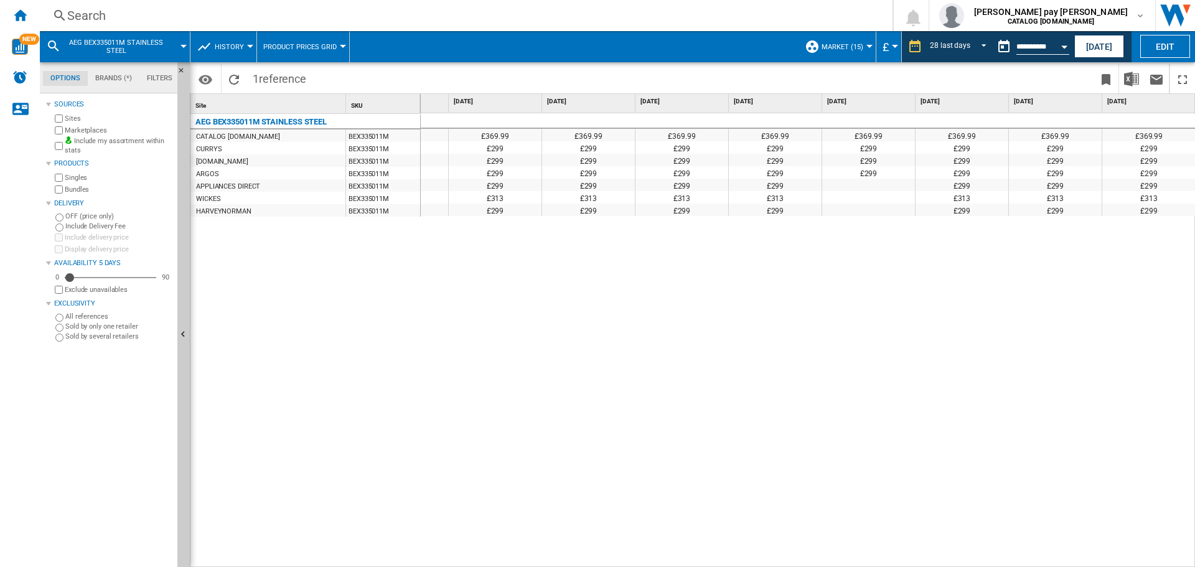
click at [894, 440] on div "£369.99 £369.99 £369.99 £369.99 £369.99 £369.99 £369.99 £369.99 £369.99 £369.99…" at bounding box center [808, 340] width 775 height 454
drag, startPoint x: 1025, startPoint y: 559, endPoint x: 1007, endPoint y: 561, distance: 18.1
click at [1007, 561] on div "£369.99 £369.99 £369.99 £369.99 £369.99 £369.99 £369.99 £369.99 £369.99 £369.99…" at bounding box center [808, 340] width 775 height 454
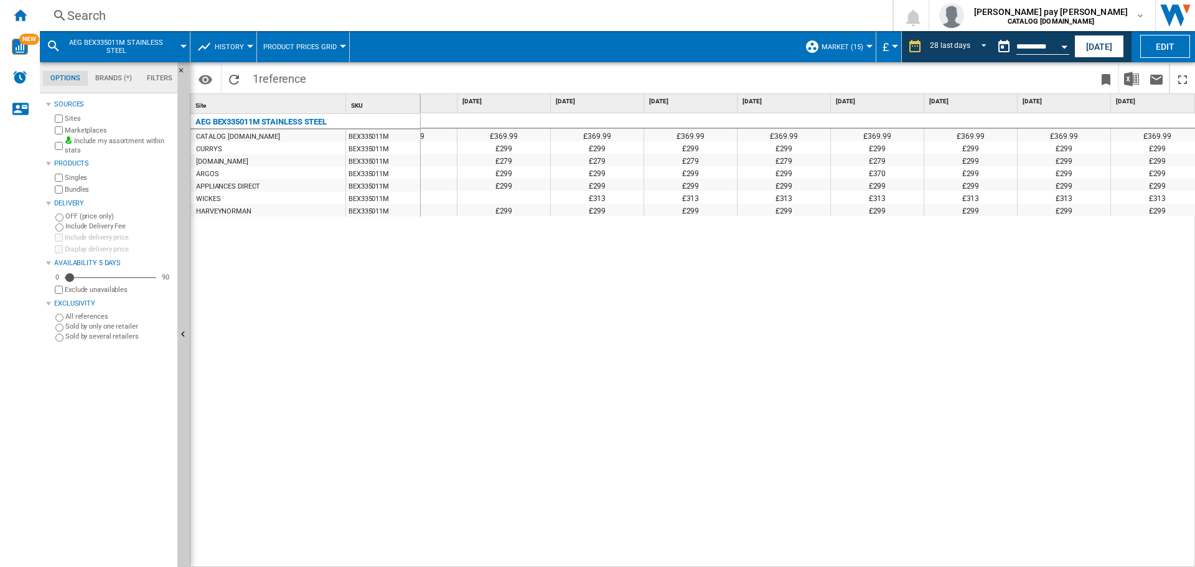
scroll to position [0, 1280]
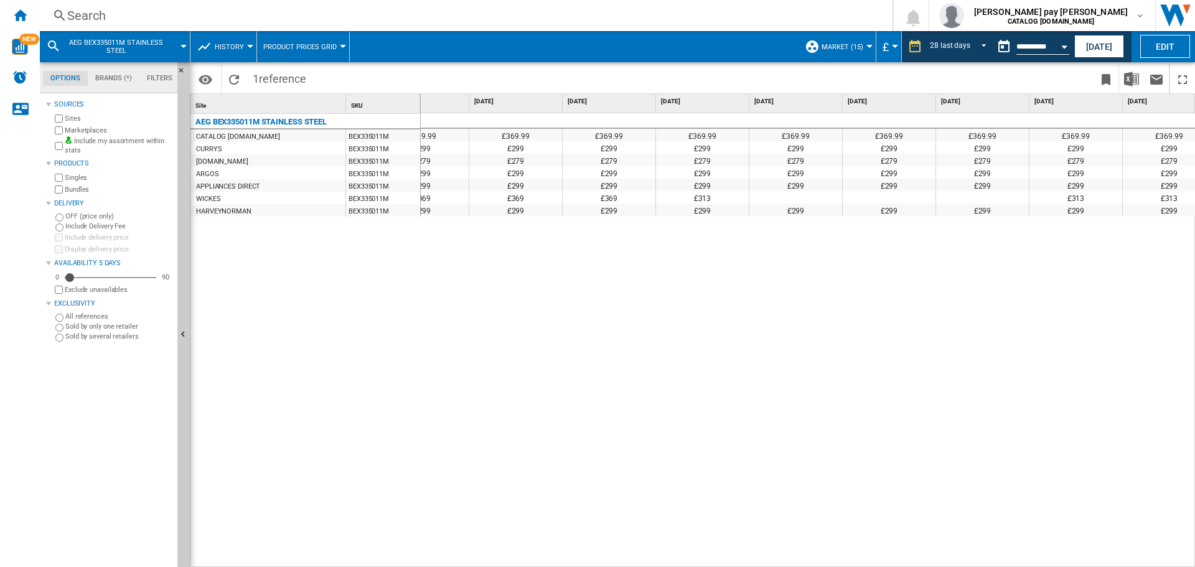
click at [548, 371] on div "£369.99 £369.99 £369.99 £369.99 £369.99 £369.99 £369.99 £369.99 £369.99 £369.99…" at bounding box center [808, 340] width 775 height 454
click at [286, 12] on div "Search" at bounding box center [463, 15] width 793 height 17
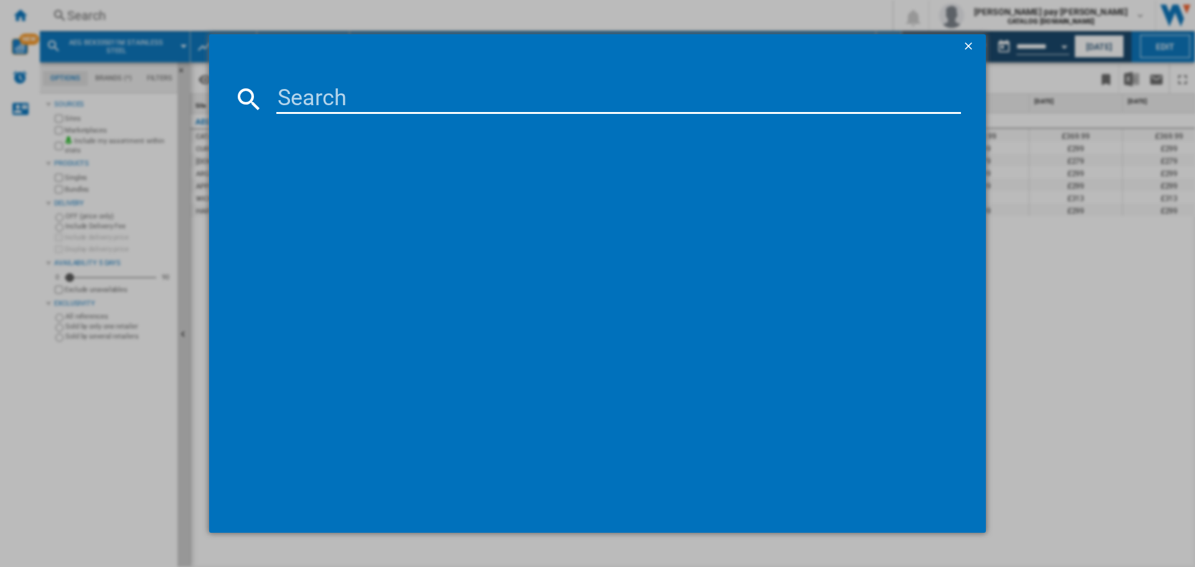
click at [339, 103] on input at bounding box center [618, 99] width 684 height 30
type input "HKB64450NB"
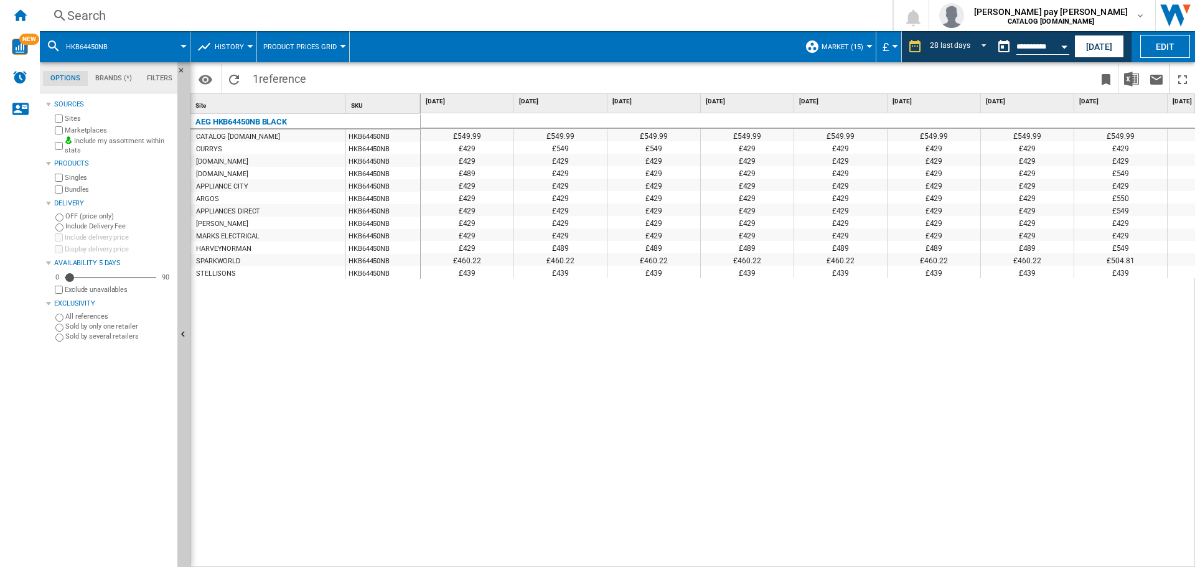
drag, startPoint x: 743, startPoint y: 470, endPoint x: 333, endPoint y: 126, distance: 535.7
click at [741, 469] on div "£549.99 £549.99 £549.99 £549.99 £549.99 £549.99 £549.99 £549.99 £549.99 £549.99…" at bounding box center [808, 340] width 775 height 454
click at [299, 20] on div "Search" at bounding box center [463, 15] width 793 height 17
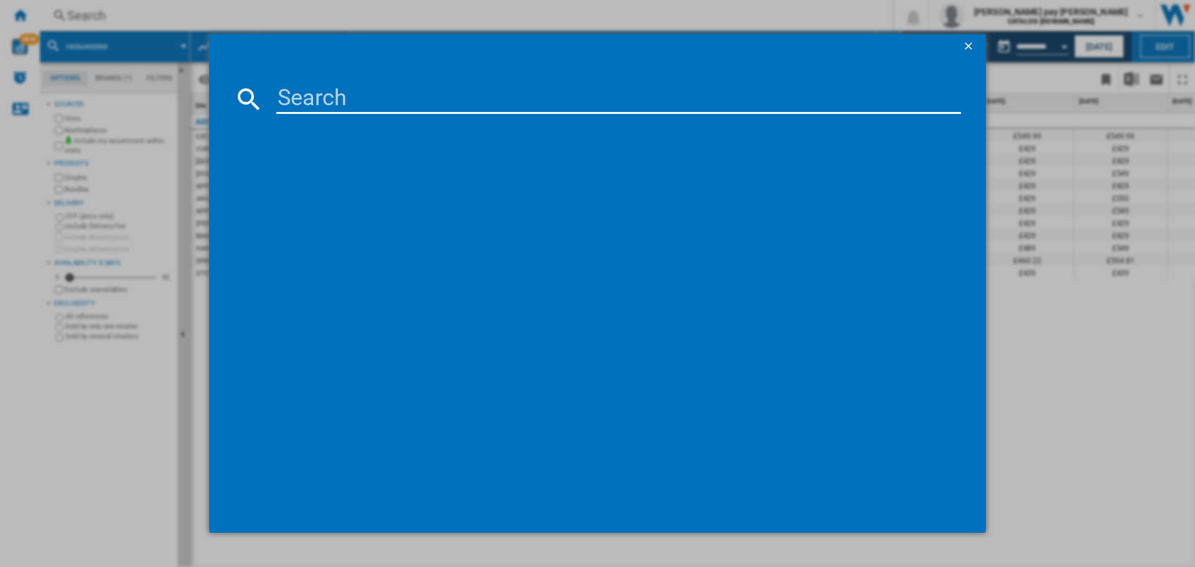
click at [335, 96] on input at bounding box center [618, 99] width 684 height 30
paste input "TO64IB00FZ"
type input "TO64IB00FZ"
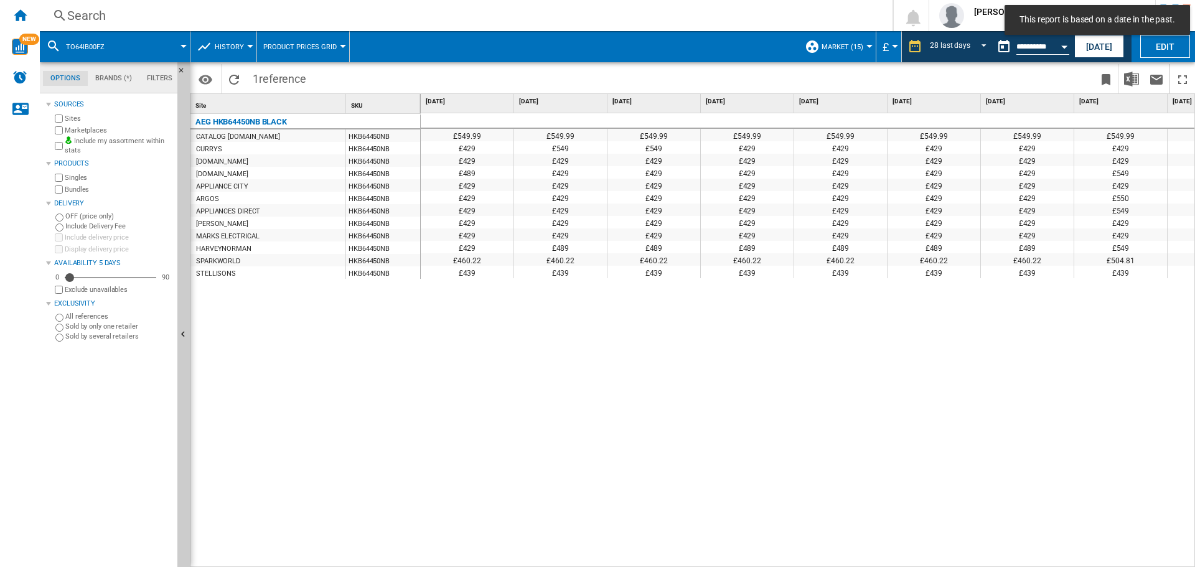
click at [607, 331] on div "£549.99 £549.99 £549.99 £549.99 £549.99 £549.99 £549.99 £549.99 £549.99 £549.99…" at bounding box center [807, 222] width 773 height 218
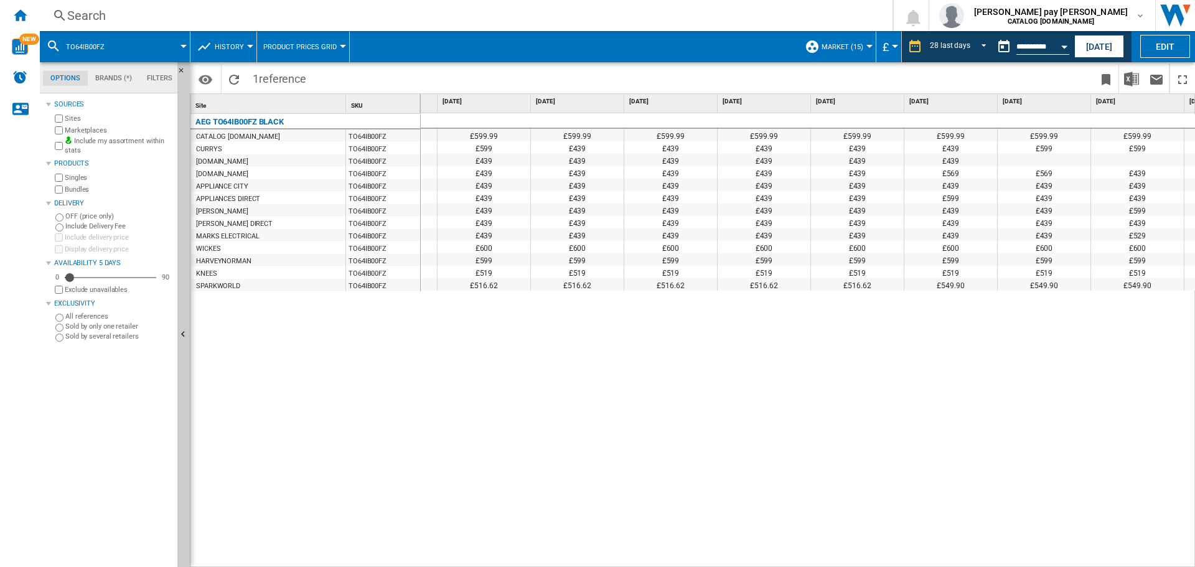
scroll to position [0, 326]
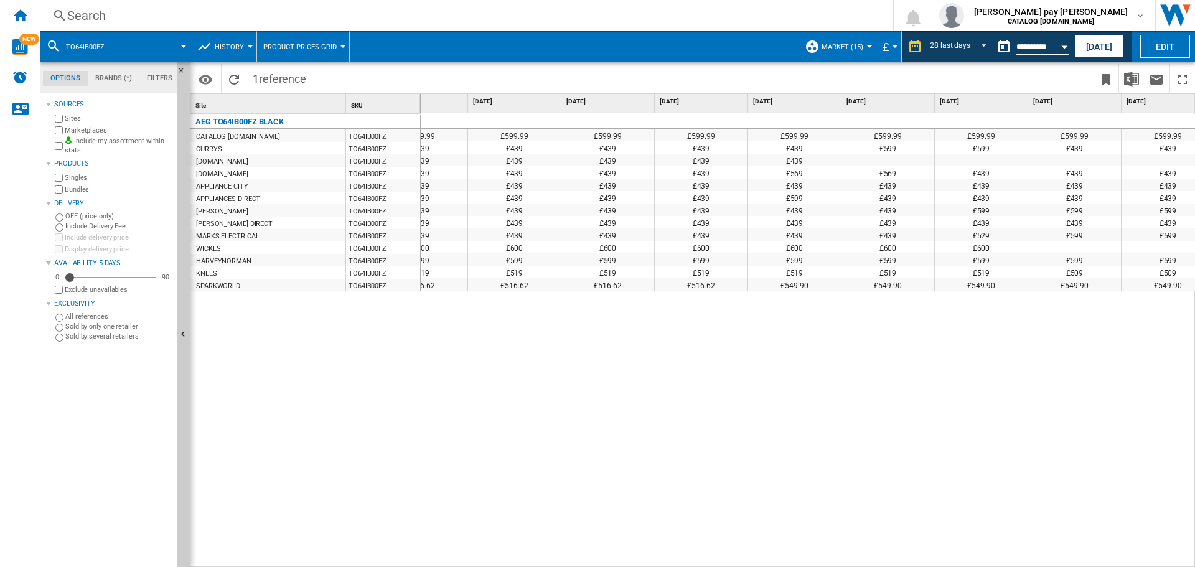
click at [273, 23] on div "Search" at bounding box center [463, 15] width 793 height 17
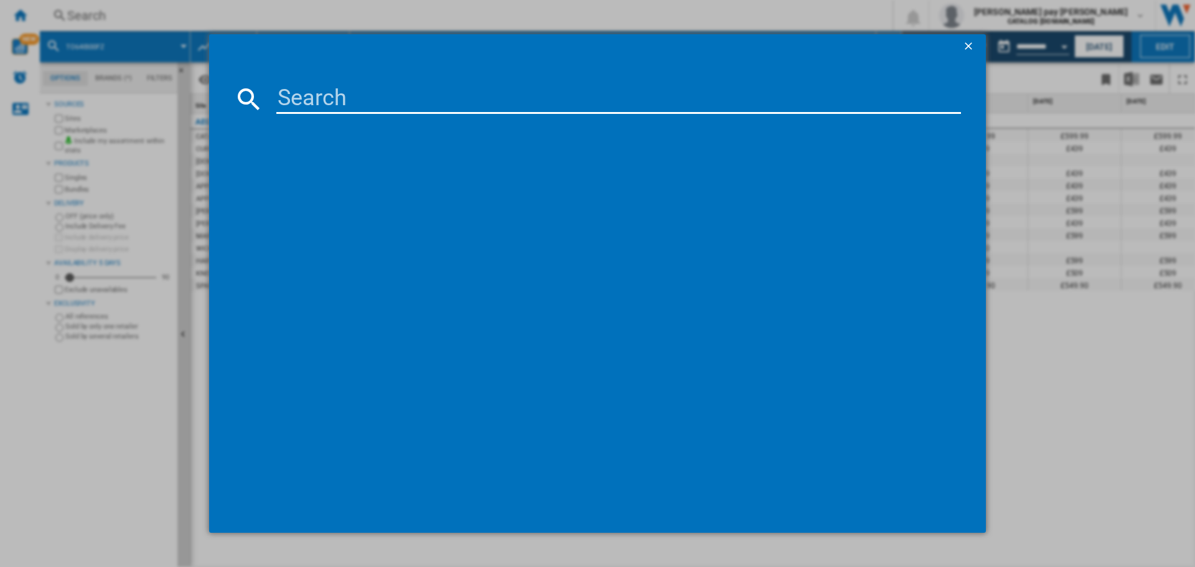
click at [339, 103] on input at bounding box center [618, 99] width 684 height 30
type input "L7WC84636BI"
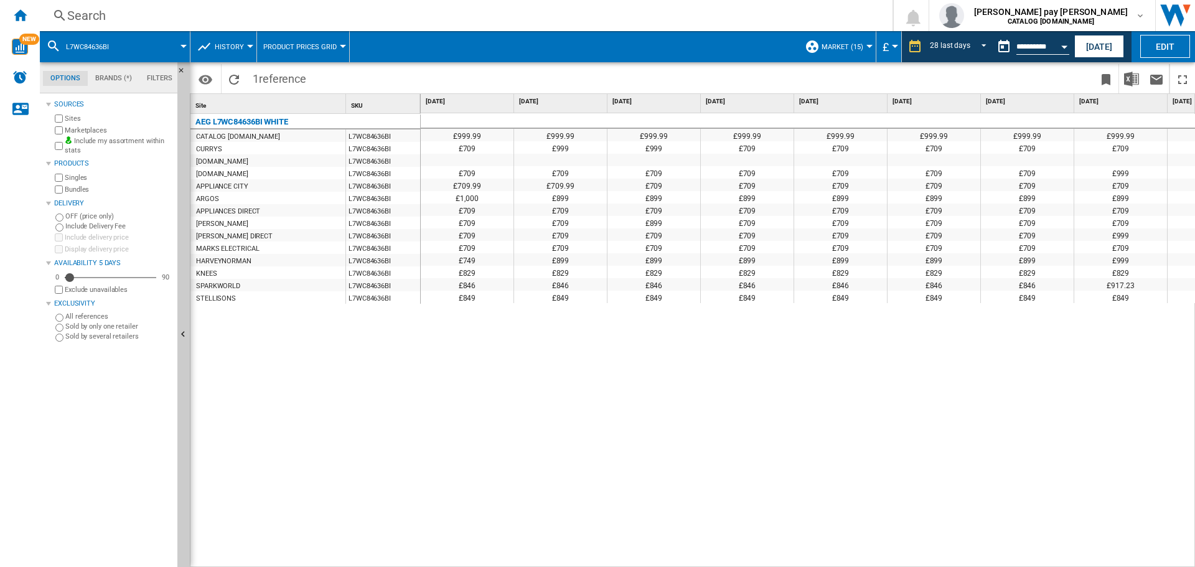
click at [228, 21] on div "Search" at bounding box center [463, 15] width 793 height 17
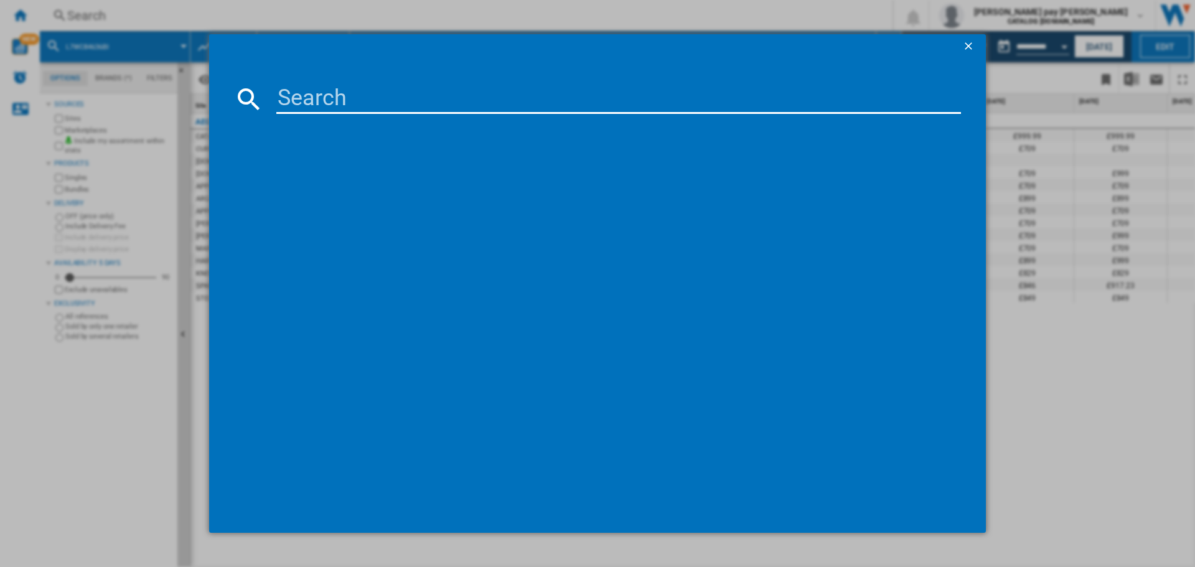
click at [312, 108] on input at bounding box center [618, 99] width 684 height 30
type input "L6FBK941B"
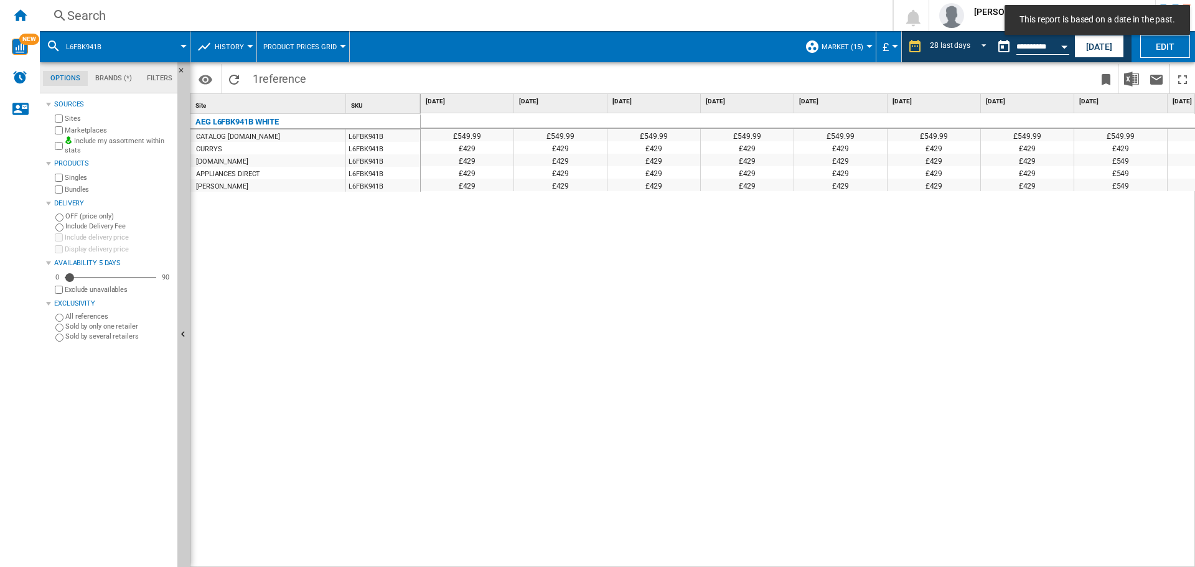
click at [553, 347] on div "£549.99 £549.99 £549.99 £549.99 £549.99 £549.99 £549.99 £549.99 £549.99 £549.99…" at bounding box center [808, 340] width 775 height 454
click at [304, 15] on div "Search" at bounding box center [463, 15] width 793 height 17
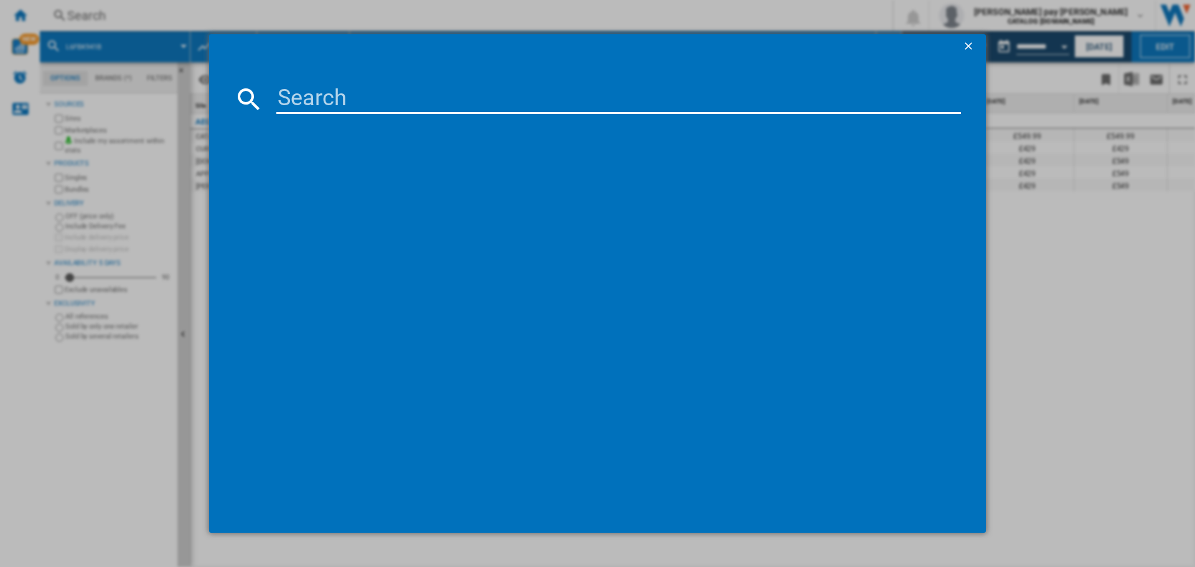
click at [325, 99] on input at bounding box center [618, 99] width 684 height 30
type input "TR849P4B"
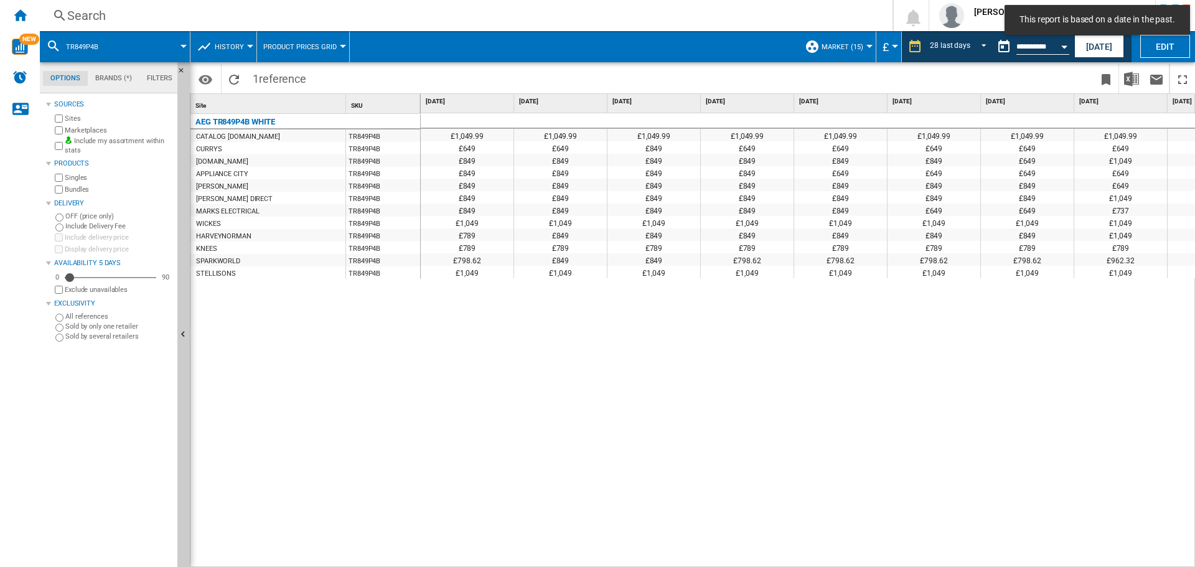
click at [546, 320] on div "£1,049.99 £1,049.99 £1,049.99 £1,049.99 £1,049.99 £1,049.99 £1,049.99 £1,049.99…" at bounding box center [808, 340] width 775 height 454
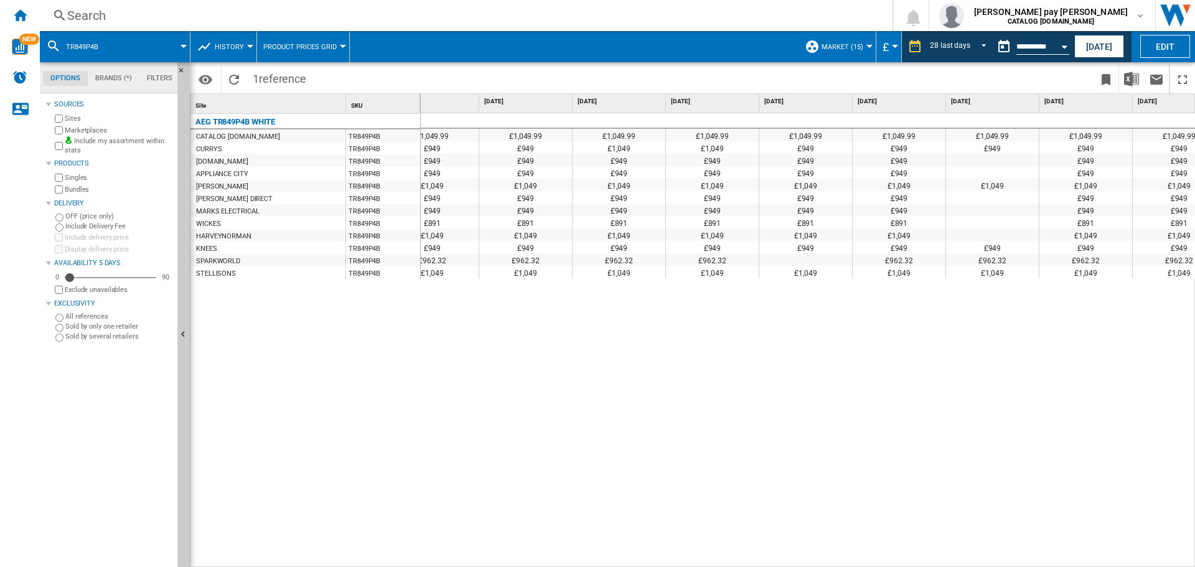
scroll to position [0, 1867]
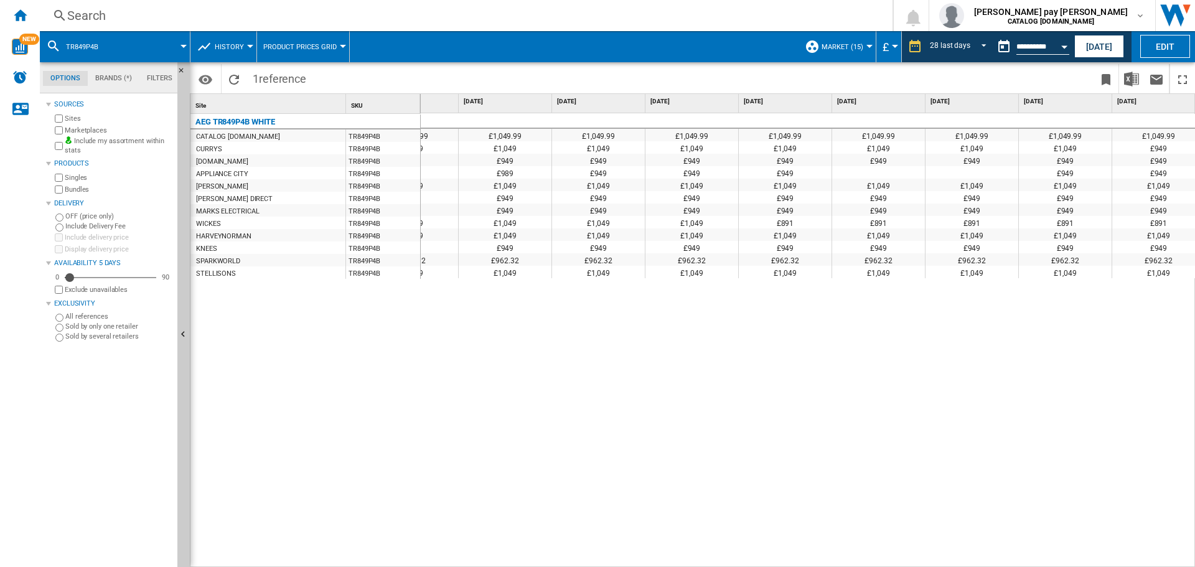
click at [314, 21] on div "Search" at bounding box center [463, 15] width 793 height 17
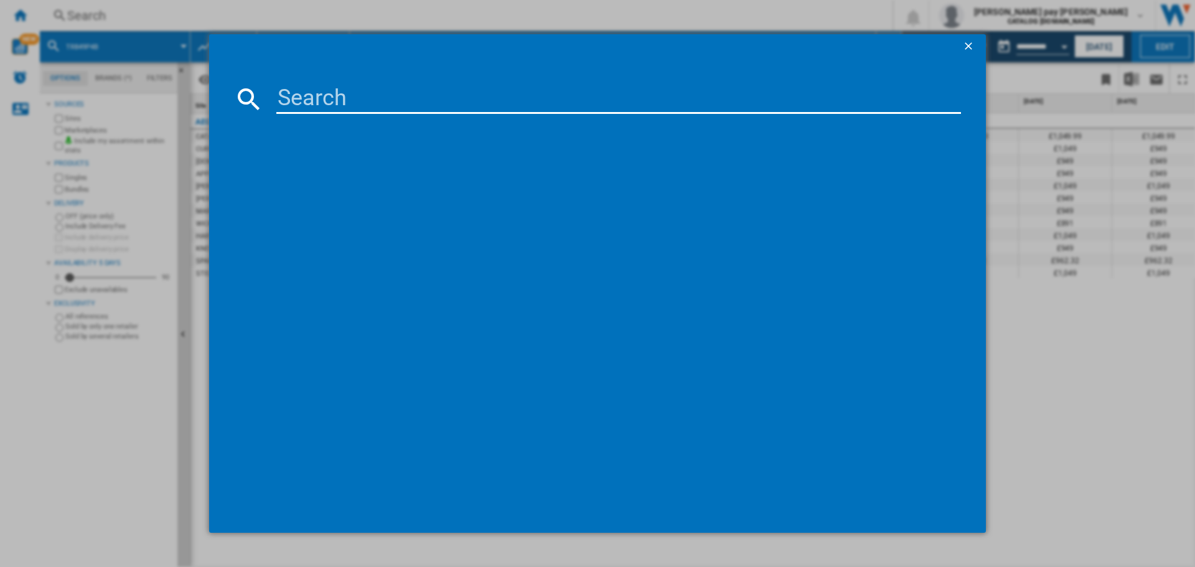
click at [367, 97] on input at bounding box center [618, 99] width 684 height 30
type input "LWR8516O5UD"
